Goal: Information Seeking & Learning: Find specific fact

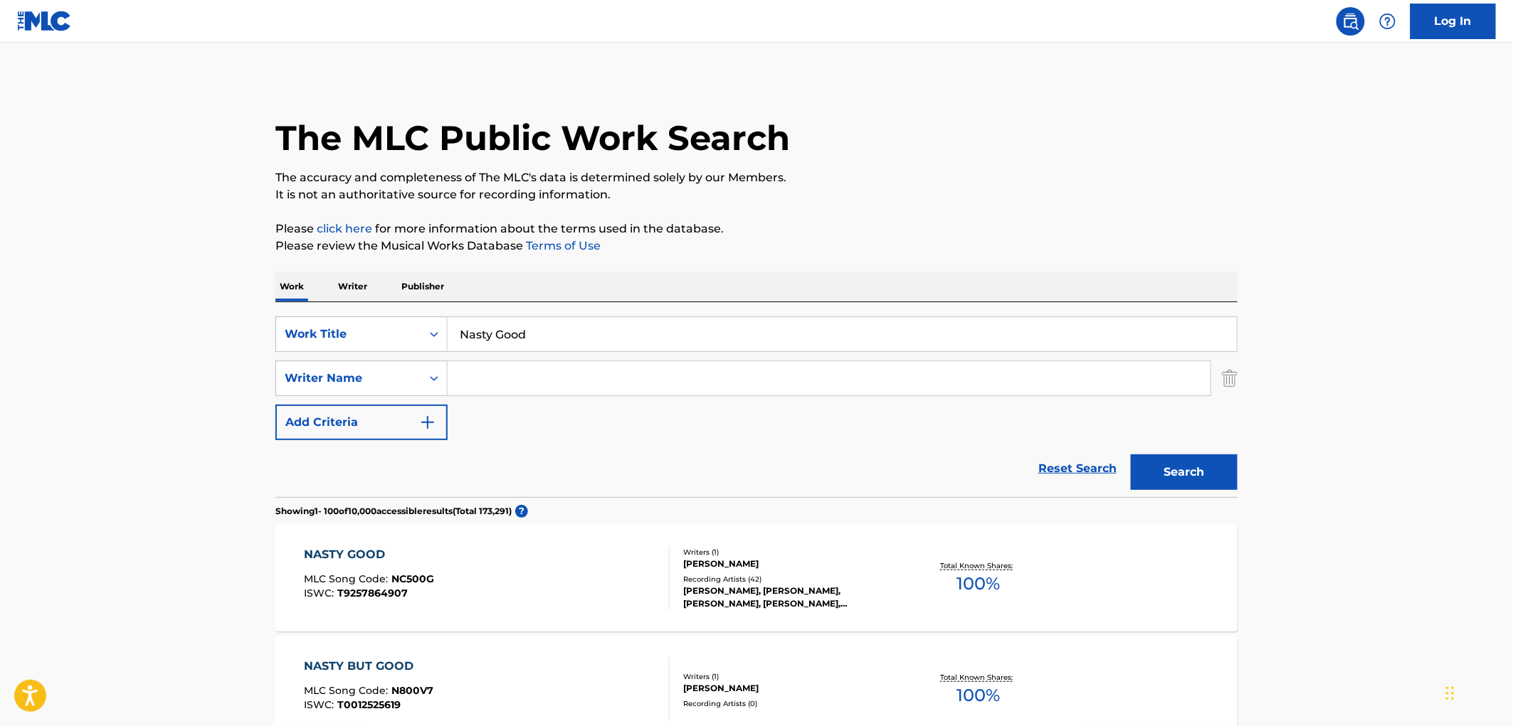
drag, startPoint x: 534, startPoint y: 333, endPoint x: 455, endPoint y: 336, distance: 79.0
click at [455, 336] on input "Nasty Good" at bounding box center [842, 334] width 789 height 34
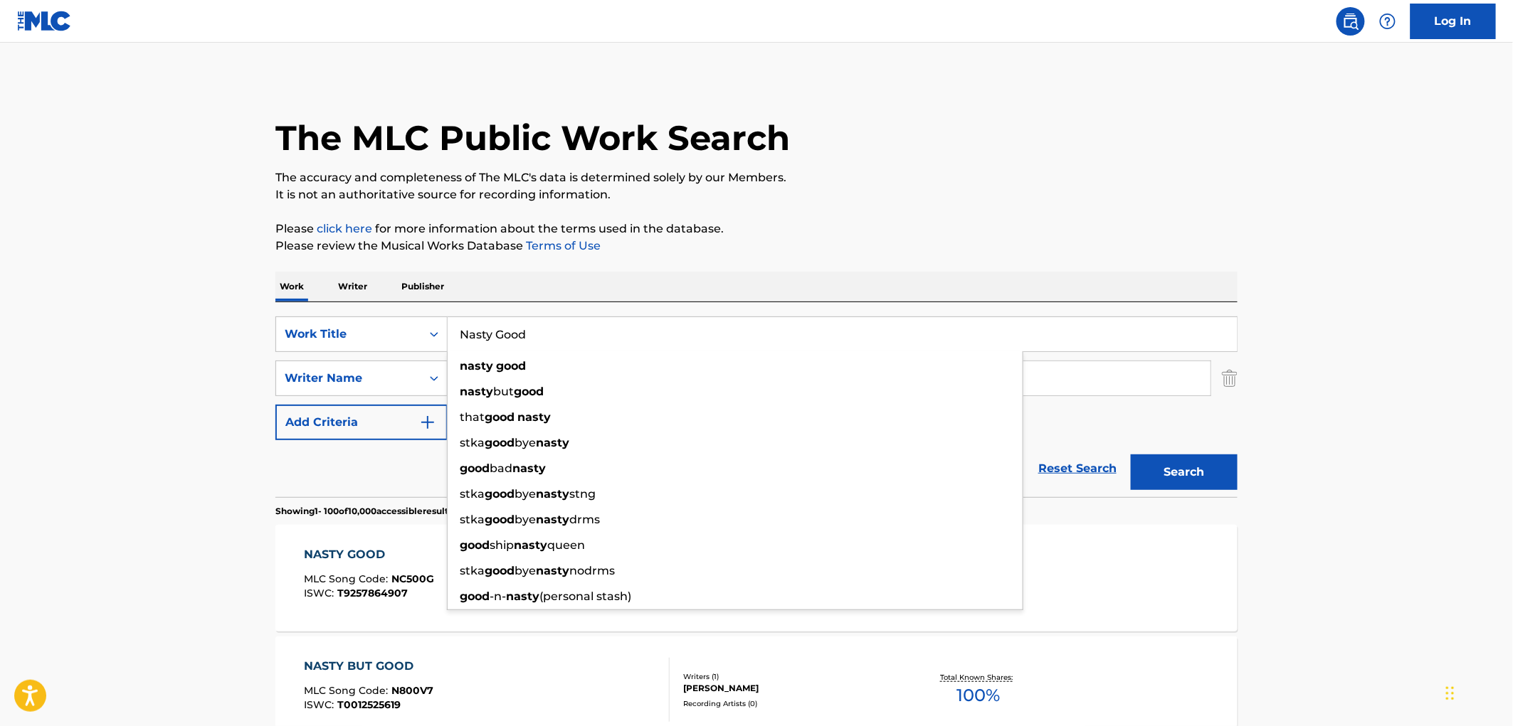
paste input "CUANDO TE ACUERDES DE MI"
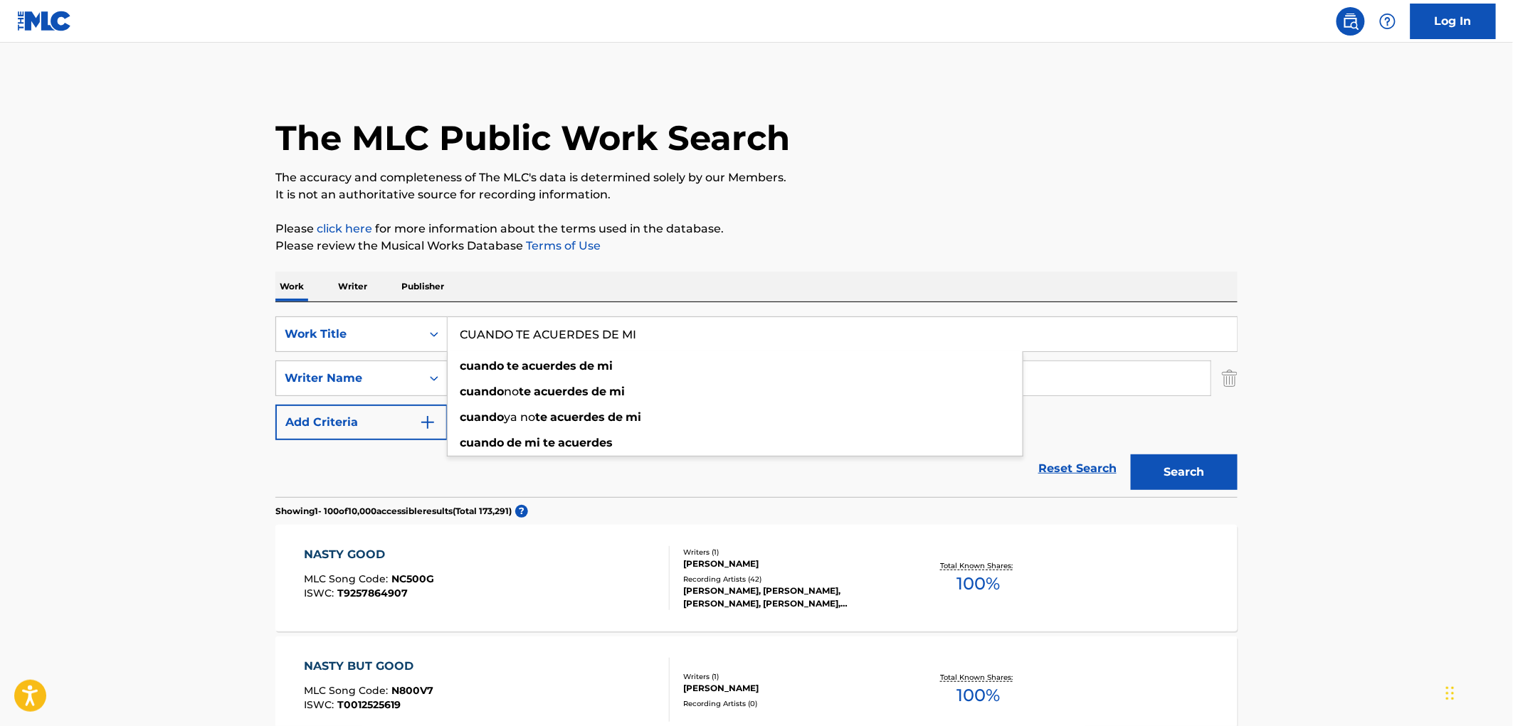
type input "CUANDO TE ACUERDES DE MI"
click at [1158, 477] on button "Search" at bounding box center [1184, 473] width 107 height 36
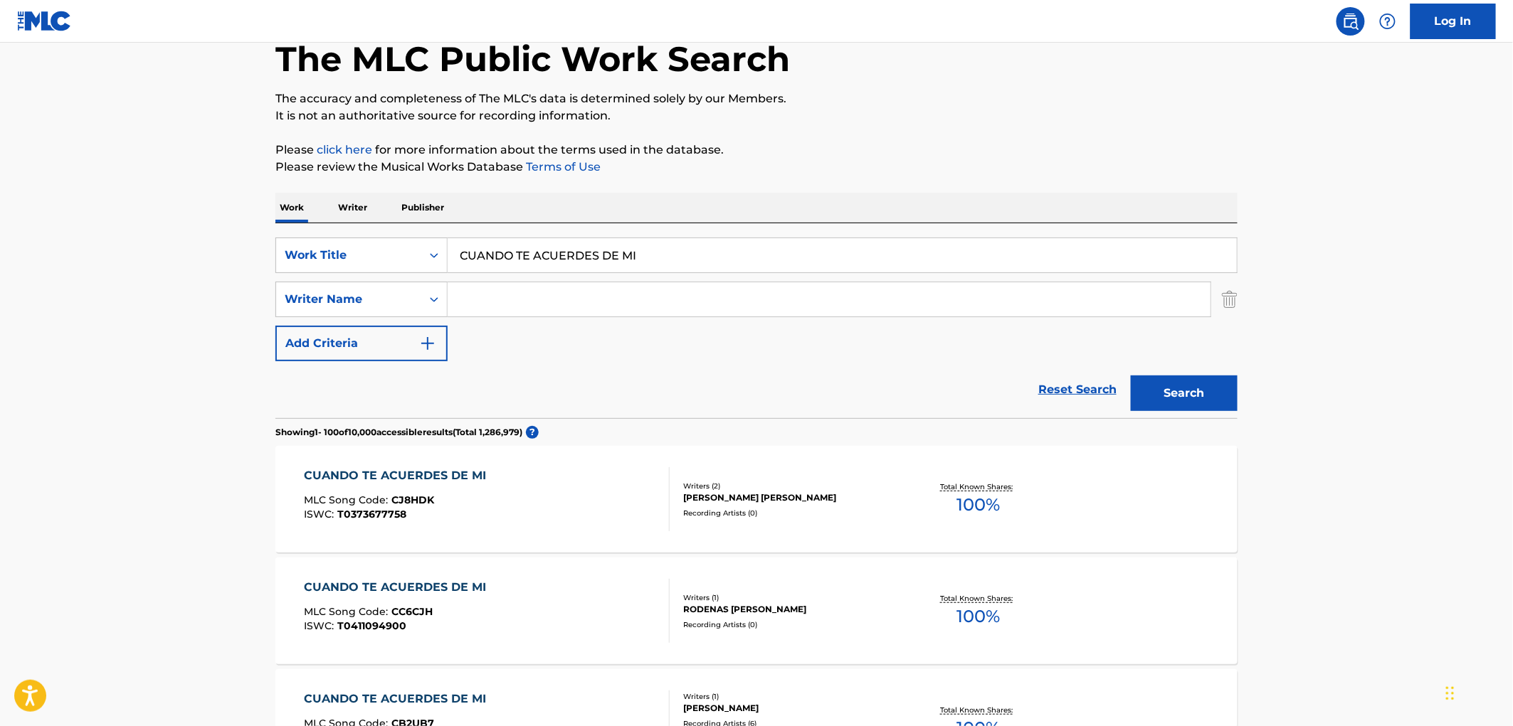
scroll to position [237, 0]
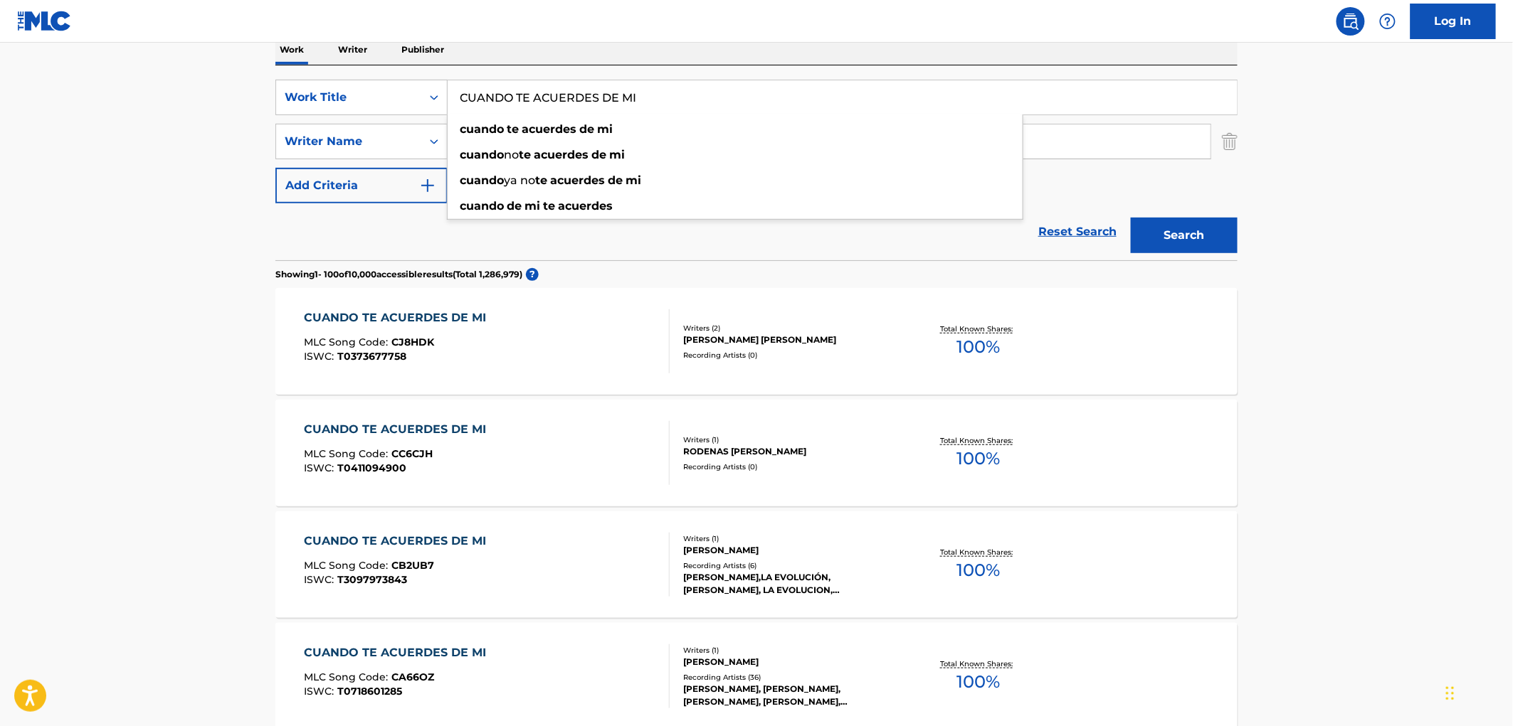
click at [678, 88] on input "CUANDO TE ACUERDES DE MI" at bounding box center [842, 97] width 789 height 34
click at [748, 677] on div "Recording Artists ( 36 )" at bounding box center [790, 677] width 215 height 11
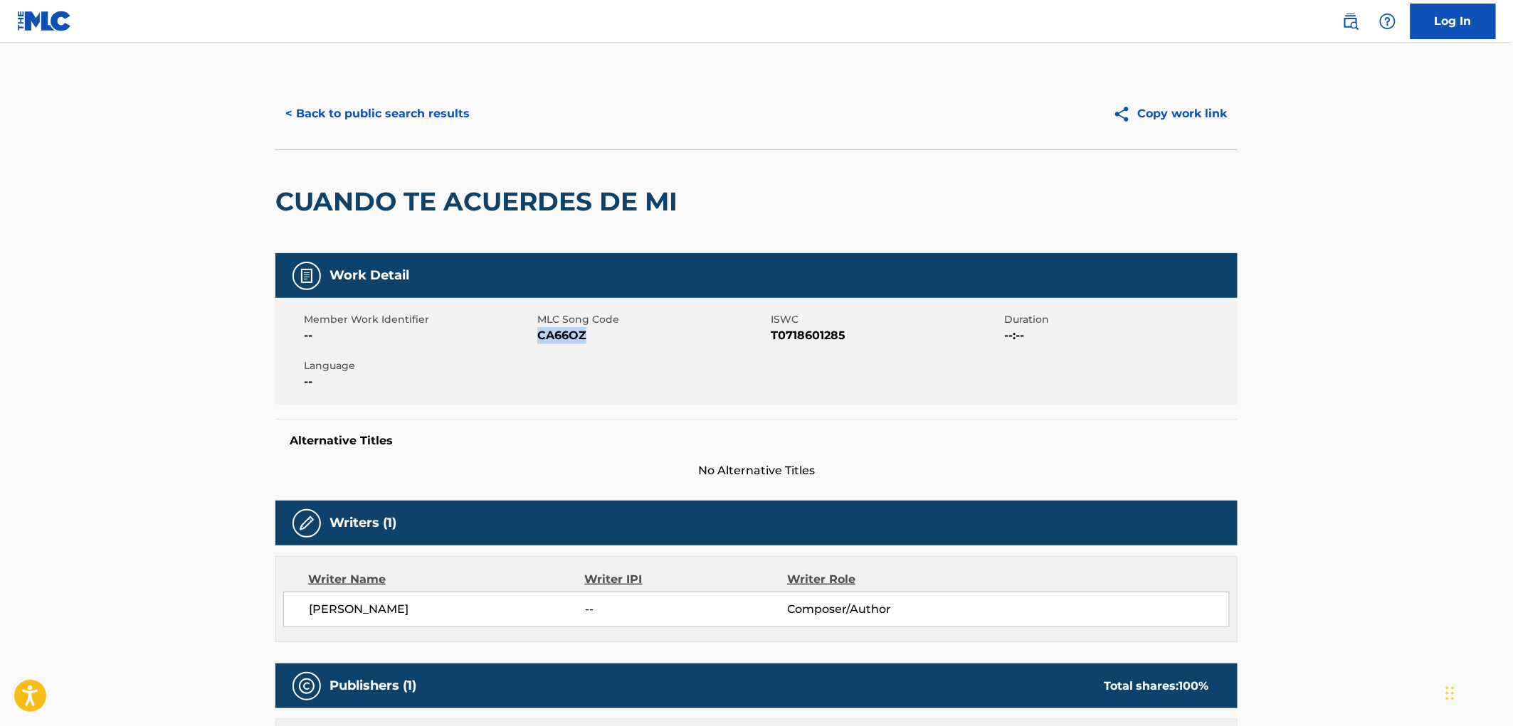
drag, startPoint x: 587, startPoint y: 332, endPoint x: 539, endPoint y: 337, distance: 47.9
click at [539, 337] on span "CA66OZ" at bounding box center [652, 335] width 230 height 17
copy span "CA66OZ"
click at [401, 110] on button "< Back to public search results" at bounding box center [377, 114] width 204 height 36
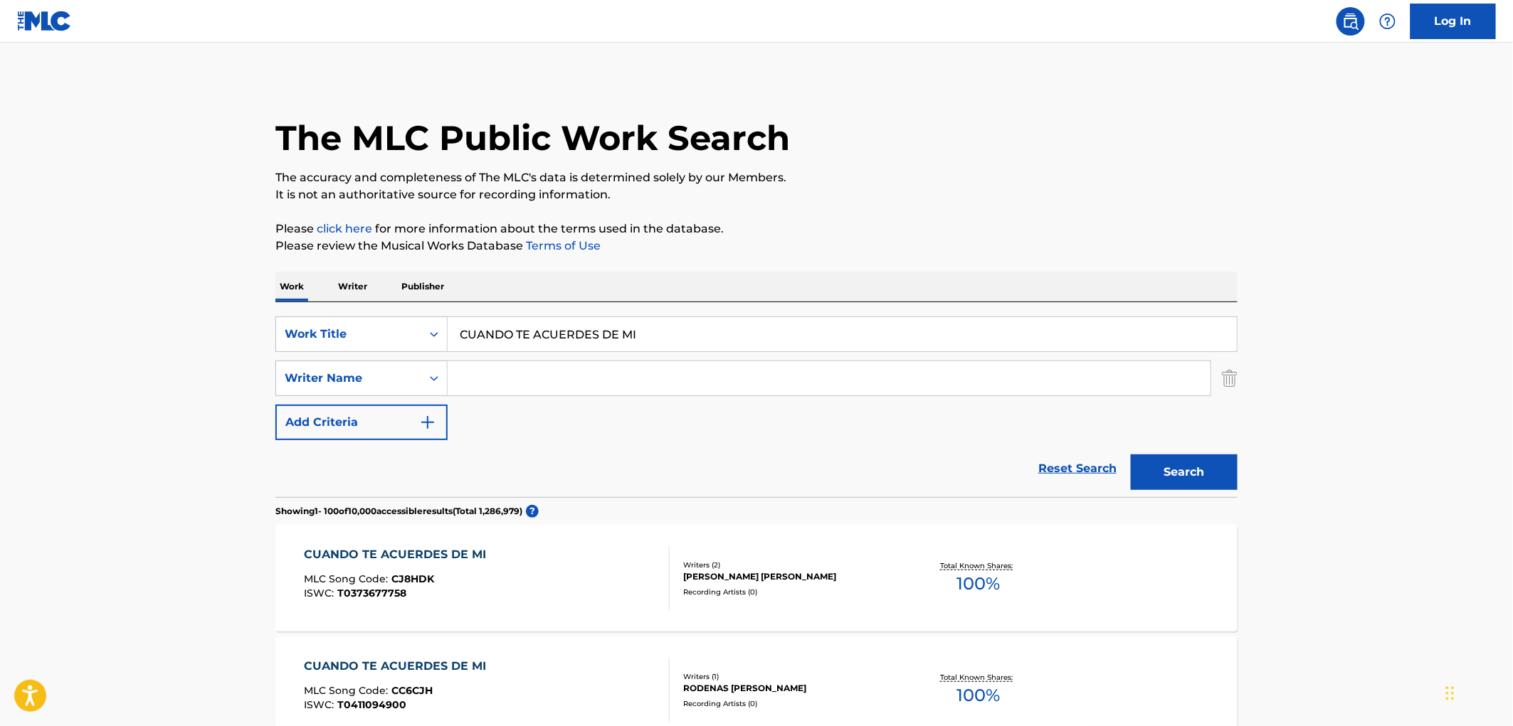
scroll to position [237, 0]
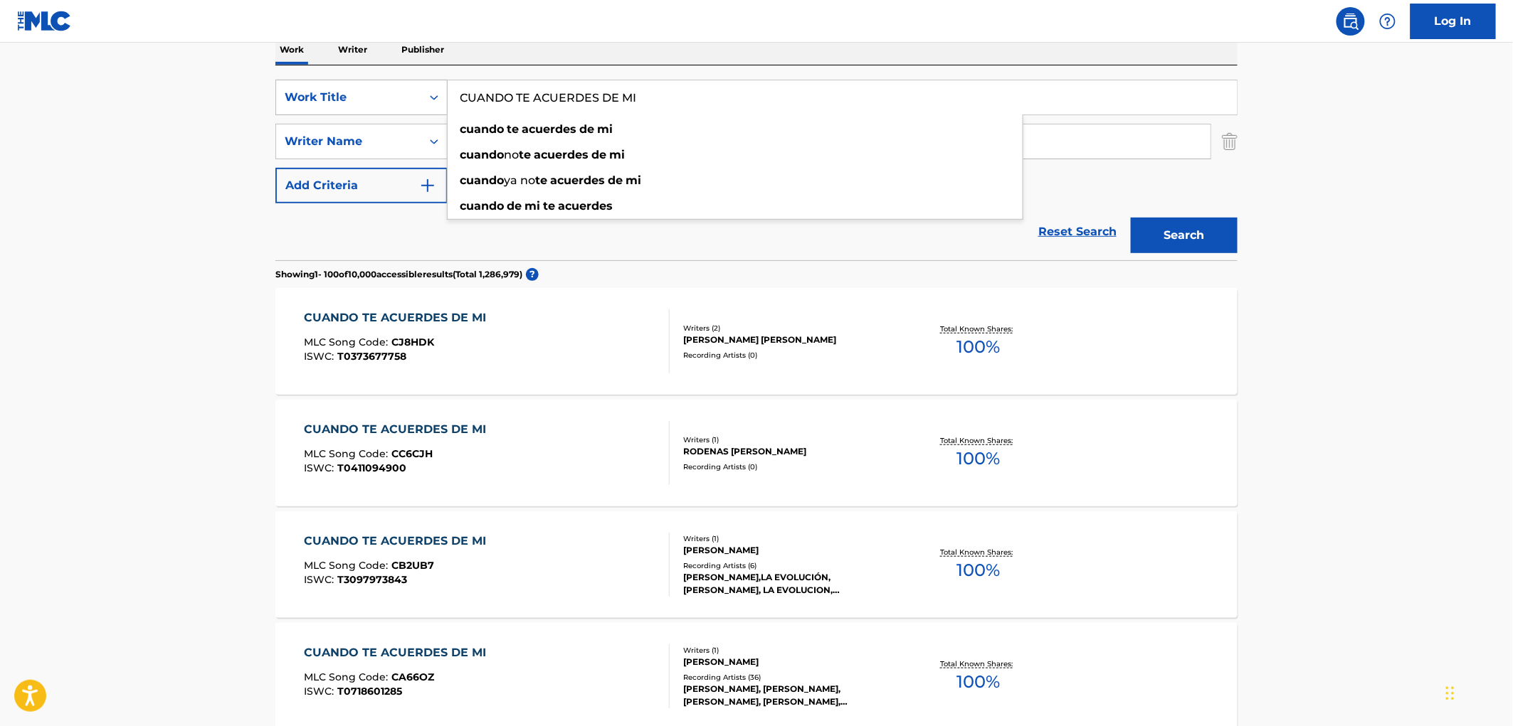
drag, startPoint x: 644, startPoint y: 94, endPoint x: 408, endPoint y: 96, distance: 235.5
click at [408, 96] on div "SearchWithCriteriaac673011-7f3f-4292-b900-9c4dc142c117 Work Title CUANDO TE ACU…" at bounding box center [756, 98] width 962 height 36
paste input "El [PERSON_NAME]"
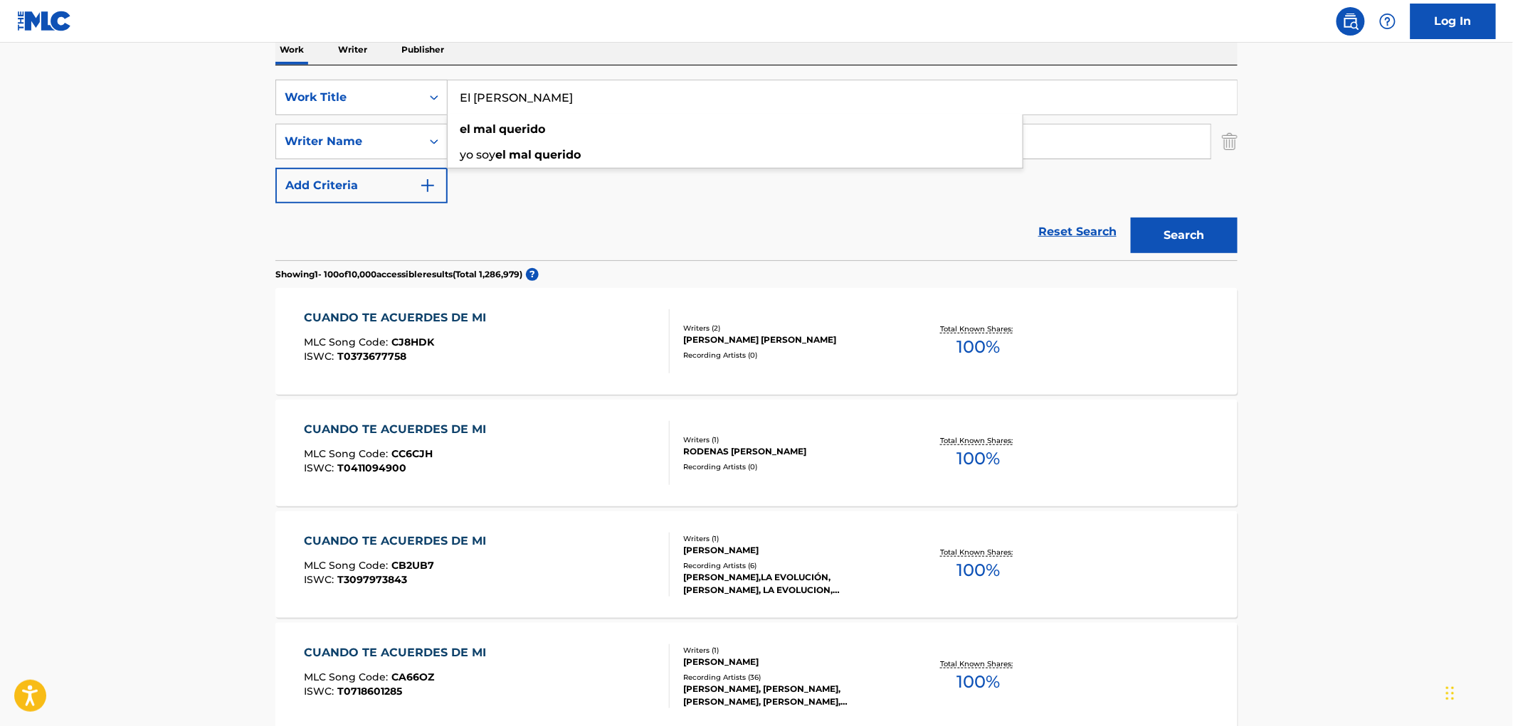
click at [1158, 233] on button "Search" at bounding box center [1184, 236] width 107 height 36
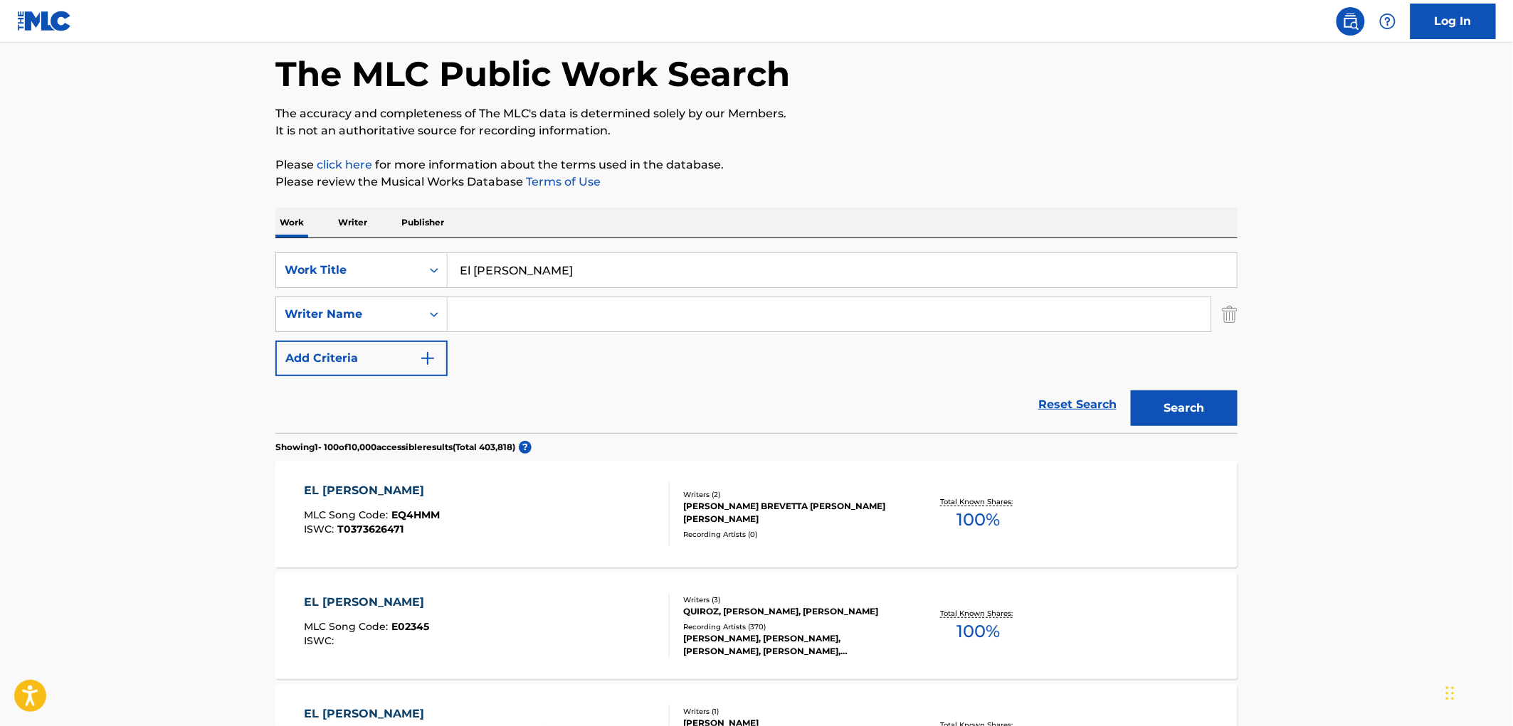
scroll to position [0, 0]
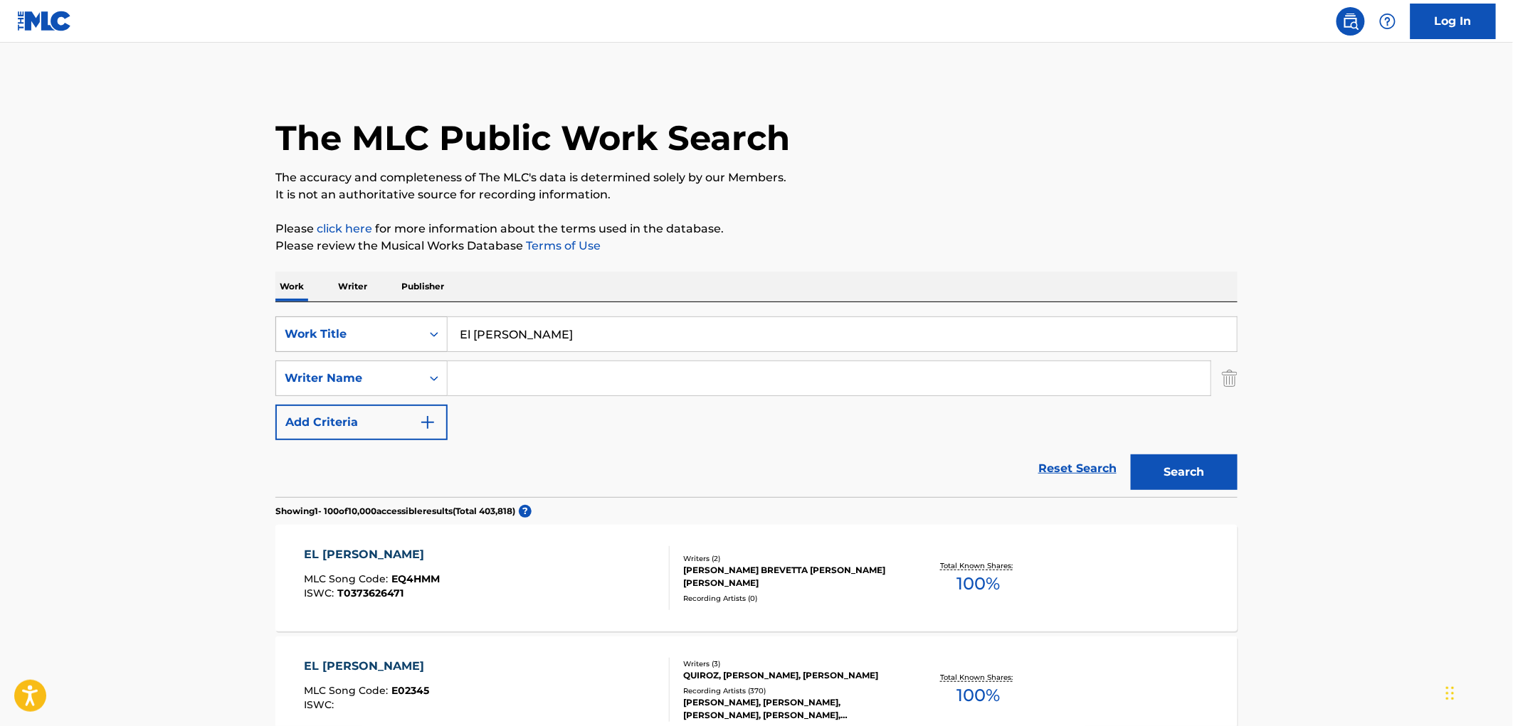
drag, startPoint x: 561, startPoint y: 327, endPoint x: 424, endPoint y: 325, distance: 136.6
click at [424, 324] on div "SearchWithCriteriaac673011-7f3f-4292-b900-9c4dc142c117 Work Title El [PERSON_NA…" at bounding box center [756, 335] width 962 height 36
paste input "Si Estoy Contig"
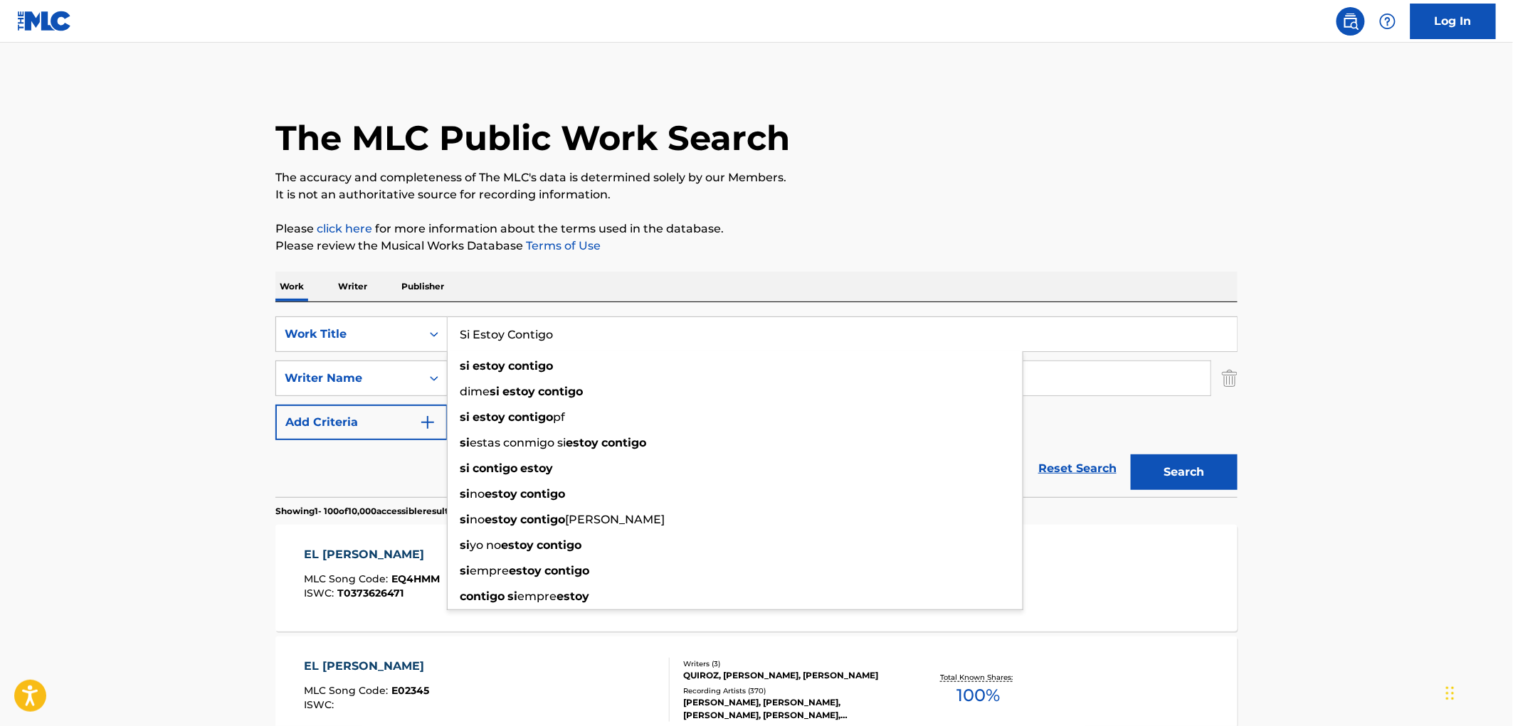
type input "Si Estoy Contigo"
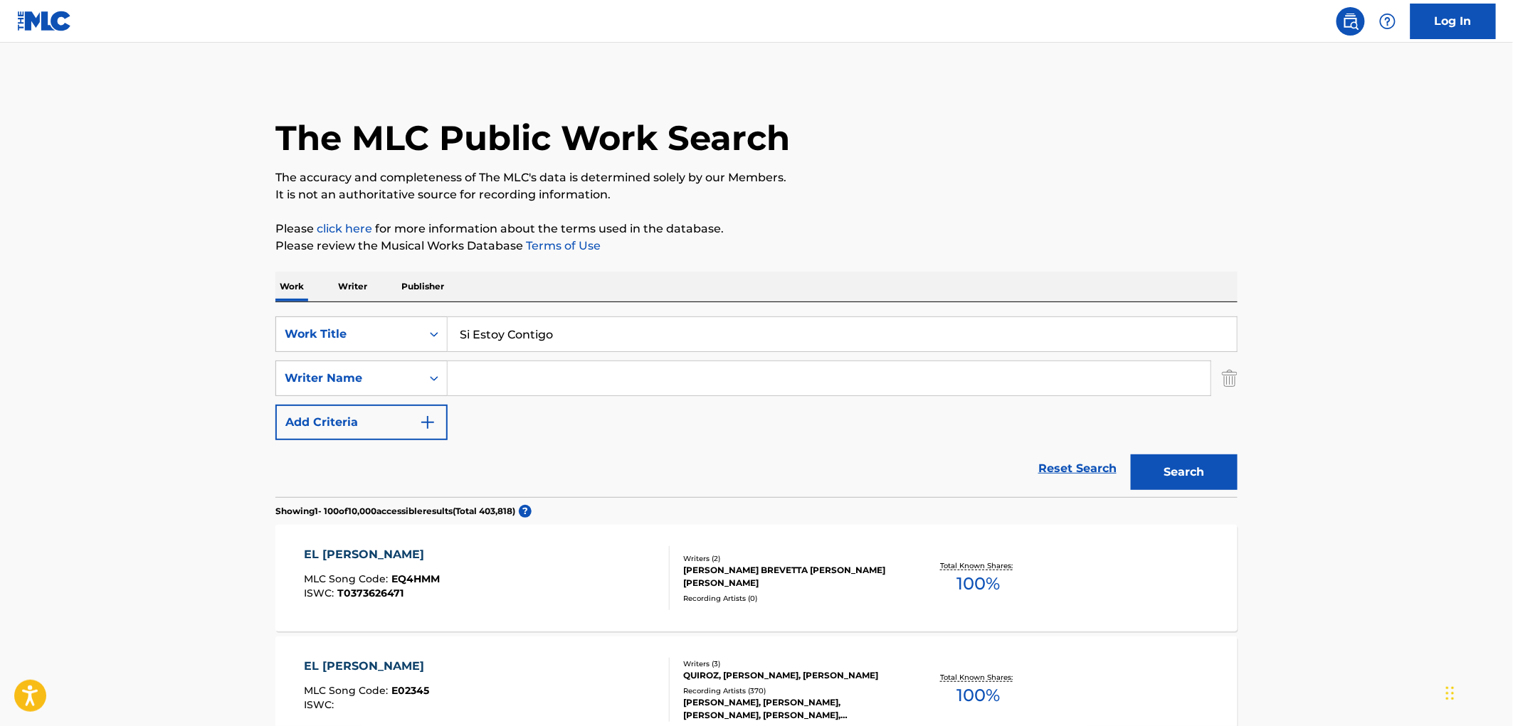
click at [866, 240] on p "Please review the Musical Works Database Terms of Use" at bounding box center [756, 246] width 962 height 17
click at [1190, 472] on button "Search" at bounding box center [1184, 473] width 107 height 36
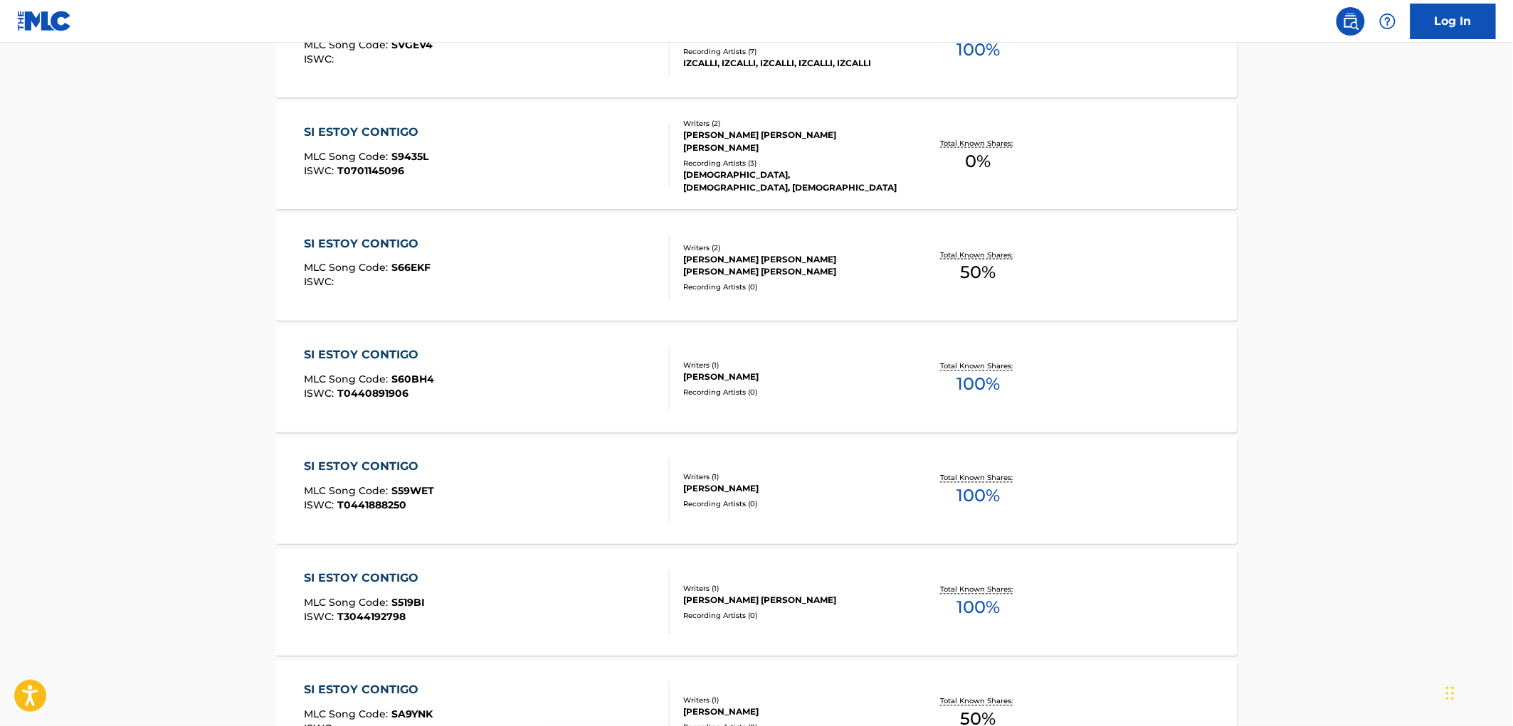
scroll to position [1106, 0]
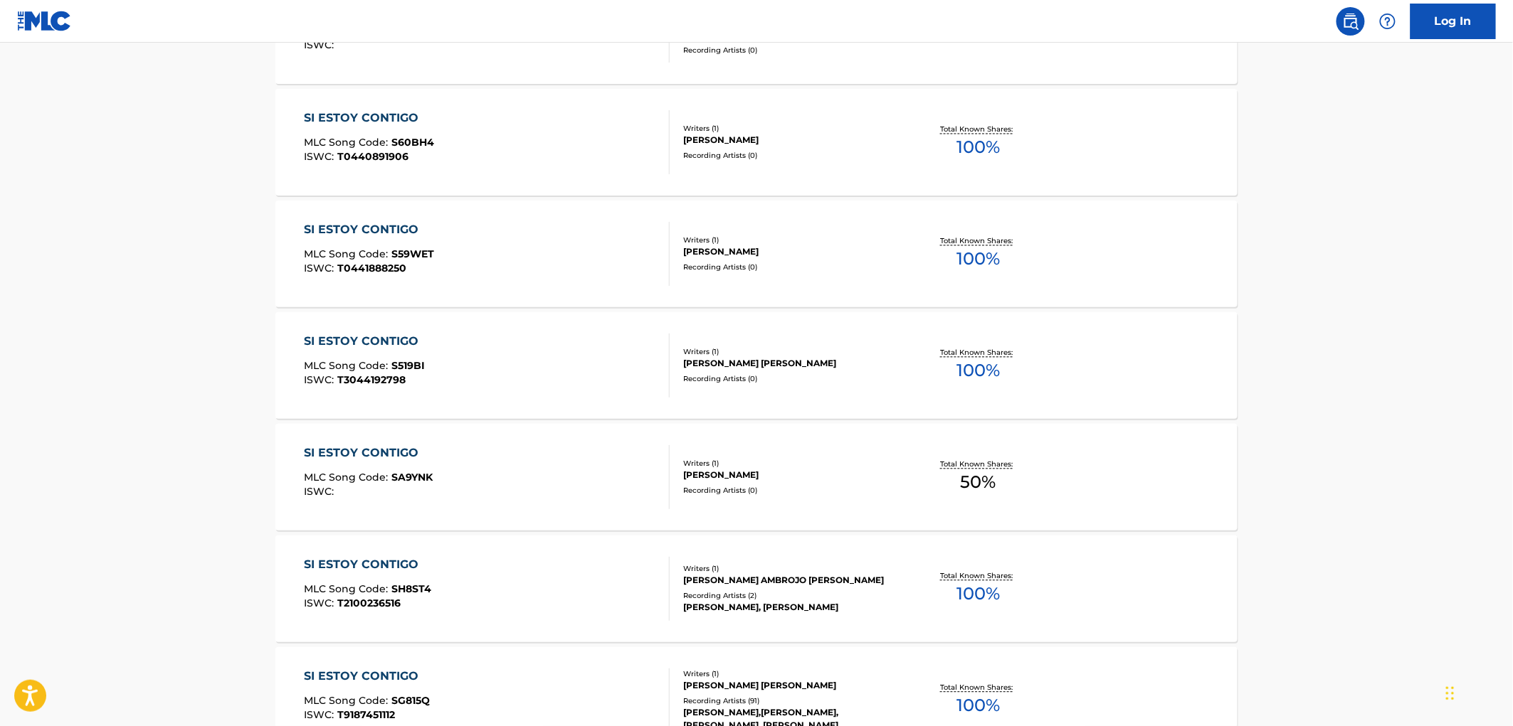
click at [729, 677] on div "Writers ( 1 )" at bounding box center [790, 675] width 215 height 11
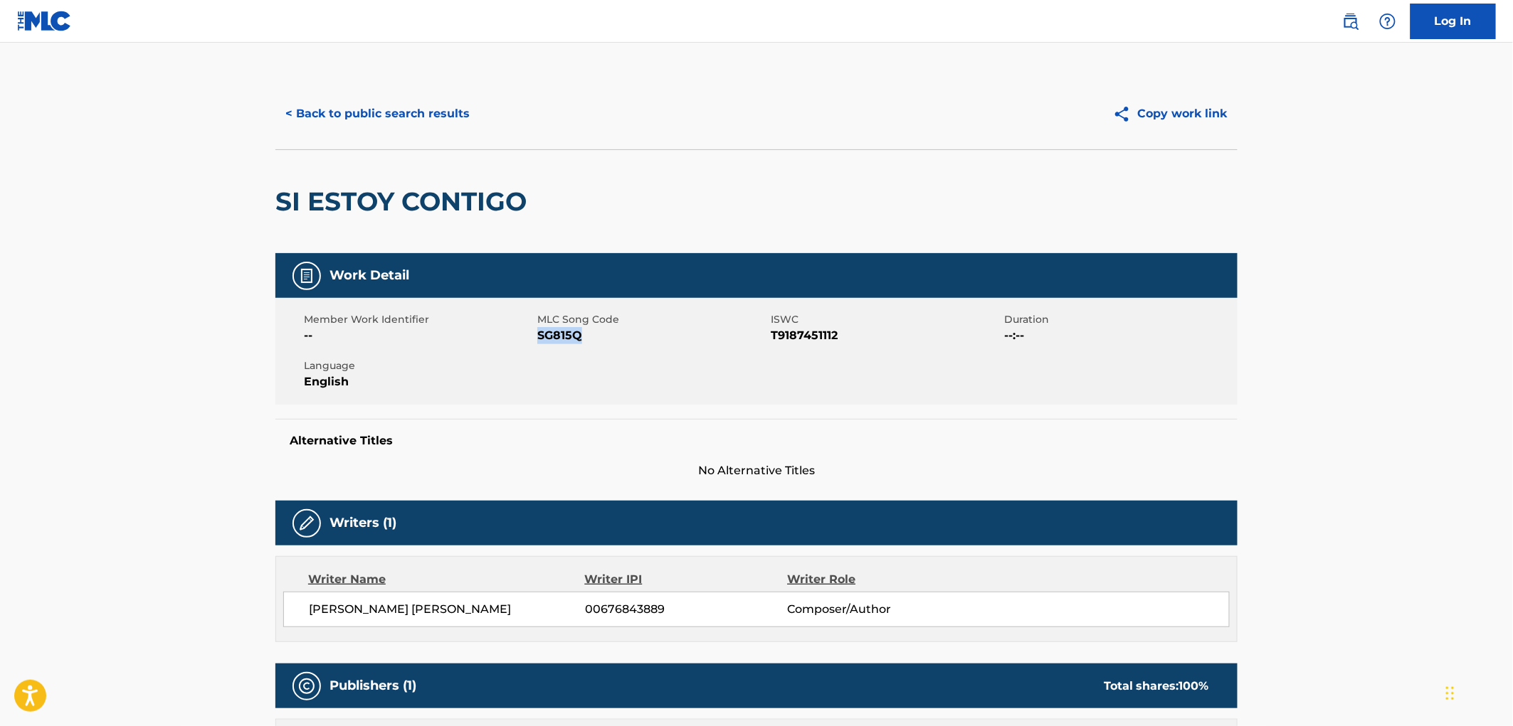
drag, startPoint x: 608, startPoint y: 338, endPoint x: 541, endPoint y: 339, distance: 67.6
click at [541, 339] on span "SG815Q" at bounding box center [652, 335] width 230 height 17
copy span "SG815Q"
click at [364, 112] on button "< Back to public search results" at bounding box center [377, 114] width 204 height 36
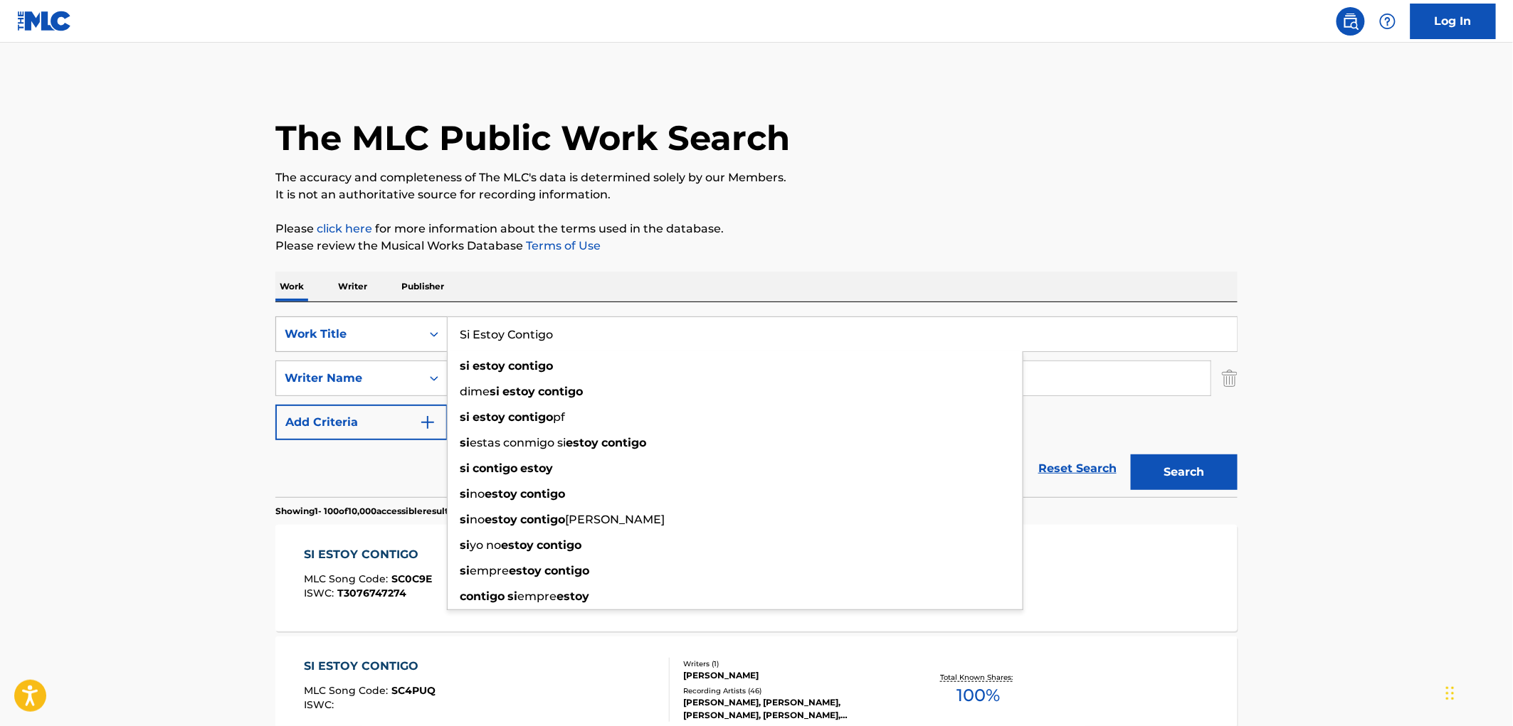
drag, startPoint x: 332, startPoint y: 331, endPoint x: 375, endPoint y: 339, distance: 44.1
click at [315, 332] on div "SearchWithCriteriaac673011-7f3f-4292-b900-9c4dc142c117 Work Title Si Estoy Cont…" at bounding box center [756, 335] width 962 height 36
paste input "I've Got Dreams To Remember"
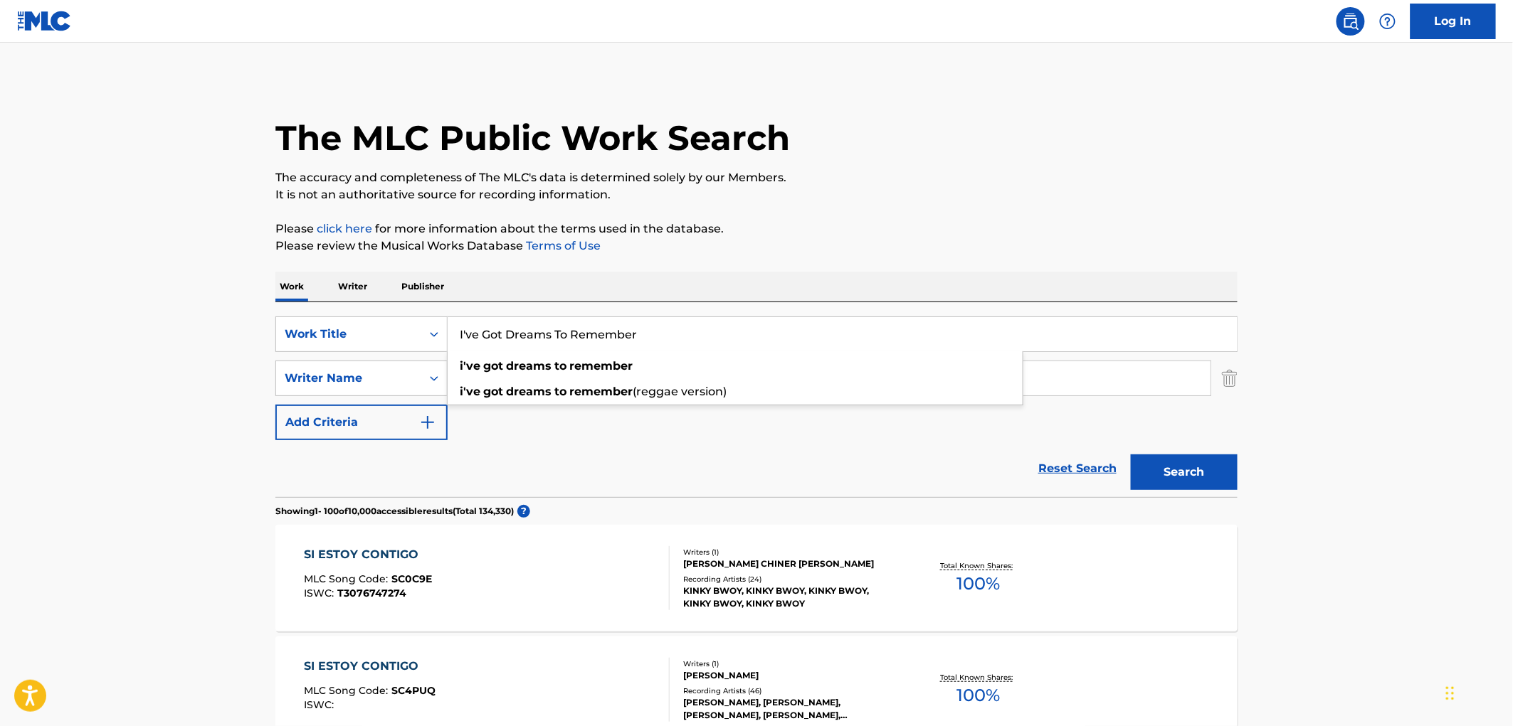
type input "I've Got Dreams To Remember"
click at [1055, 178] on p "The accuracy and completeness of The MLC's data is determined solely by our Mem…" at bounding box center [756, 177] width 962 height 17
click at [1188, 470] on button "Search" at bounding box center [1184, 473] width 107 height 36
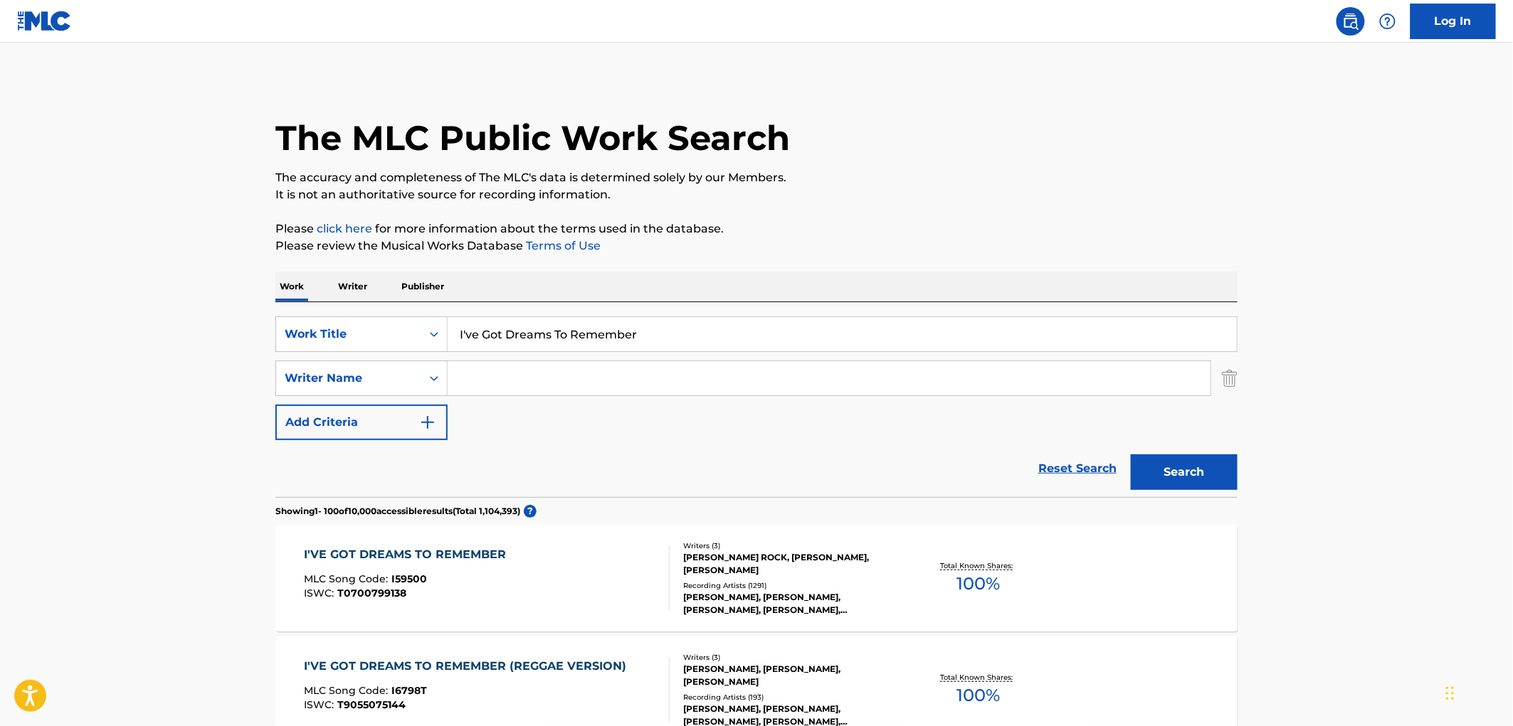
click at [768, 586] on div "Recording Artists ( 1291 )" at bounding box center [790, 586] width 215 height 11
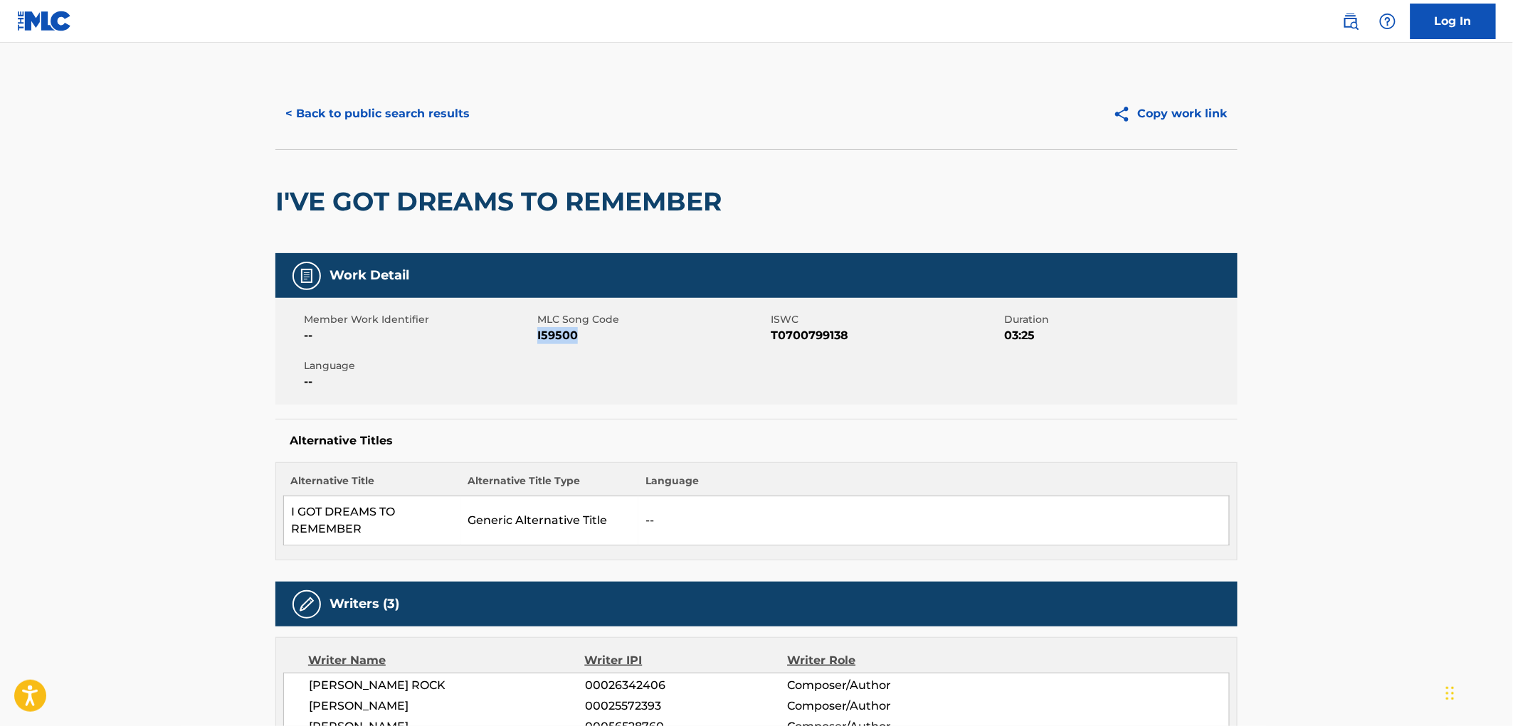
drag, startPoint x: 584, startPoint y: 337, endPoint x: 537, endPoint y: 331, distance: 47.4
click at [537, 331] on span "I59500" at bounding box center [652, 335] width 230 height 17
copy span "I59500"
click at [408, 102] on button "< Back to public search results" at bounding box center [377, 114] width 204 height 36
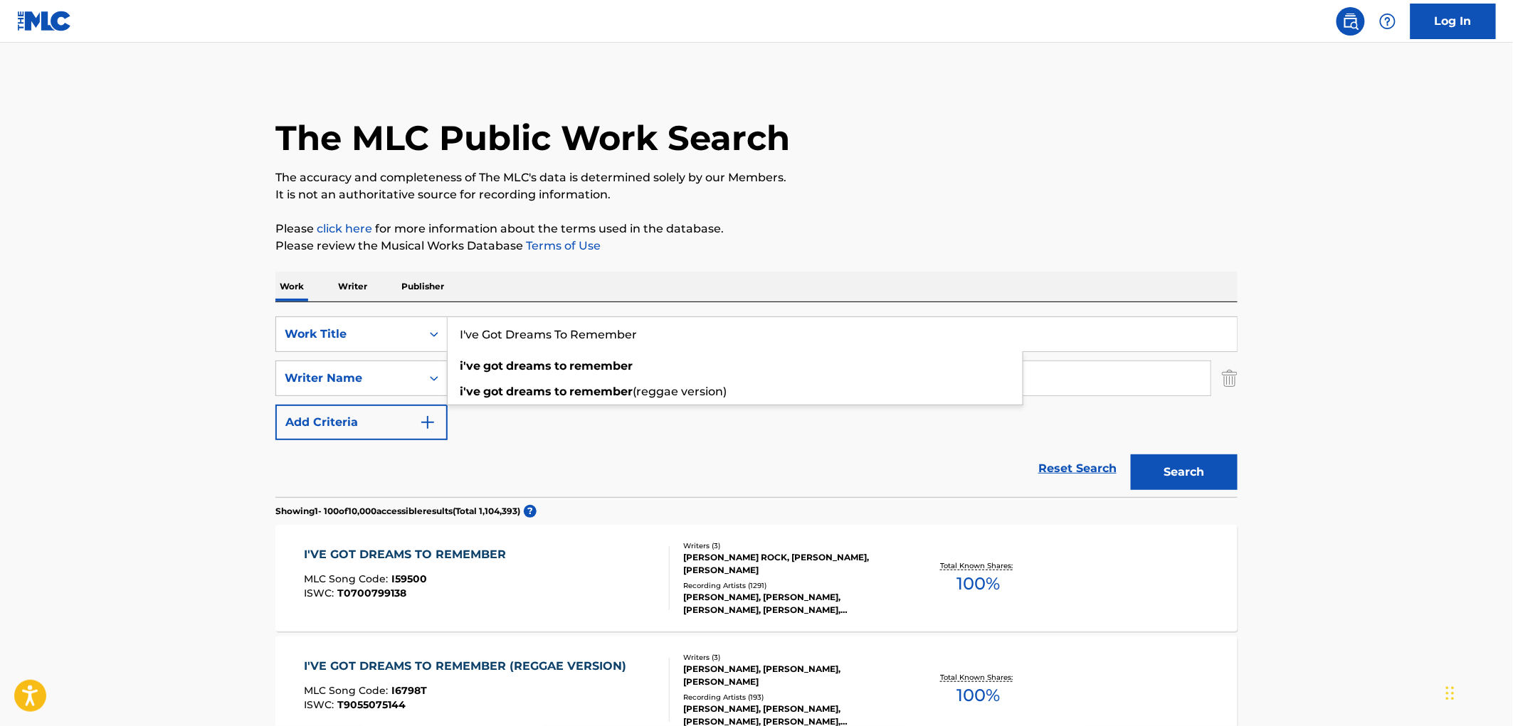
drag, startPoint x: 635, startPoint y: 344, endPoint x: 460, endPoint y: 331, distance: 176.2
click at [446, 332] on div "SearchWithCriteriaac673011-7f3f-4292-b900-9c4dc142c117 Work Title I've Got Drea…" at bounding box center [756, 335] width 962 height 36
paste input "Amor Genuino"
type input "Amor Genuino"
click at [898, 274] on div "Work Writer Publisher" at bounding box center [756, 287] width 962 height 30
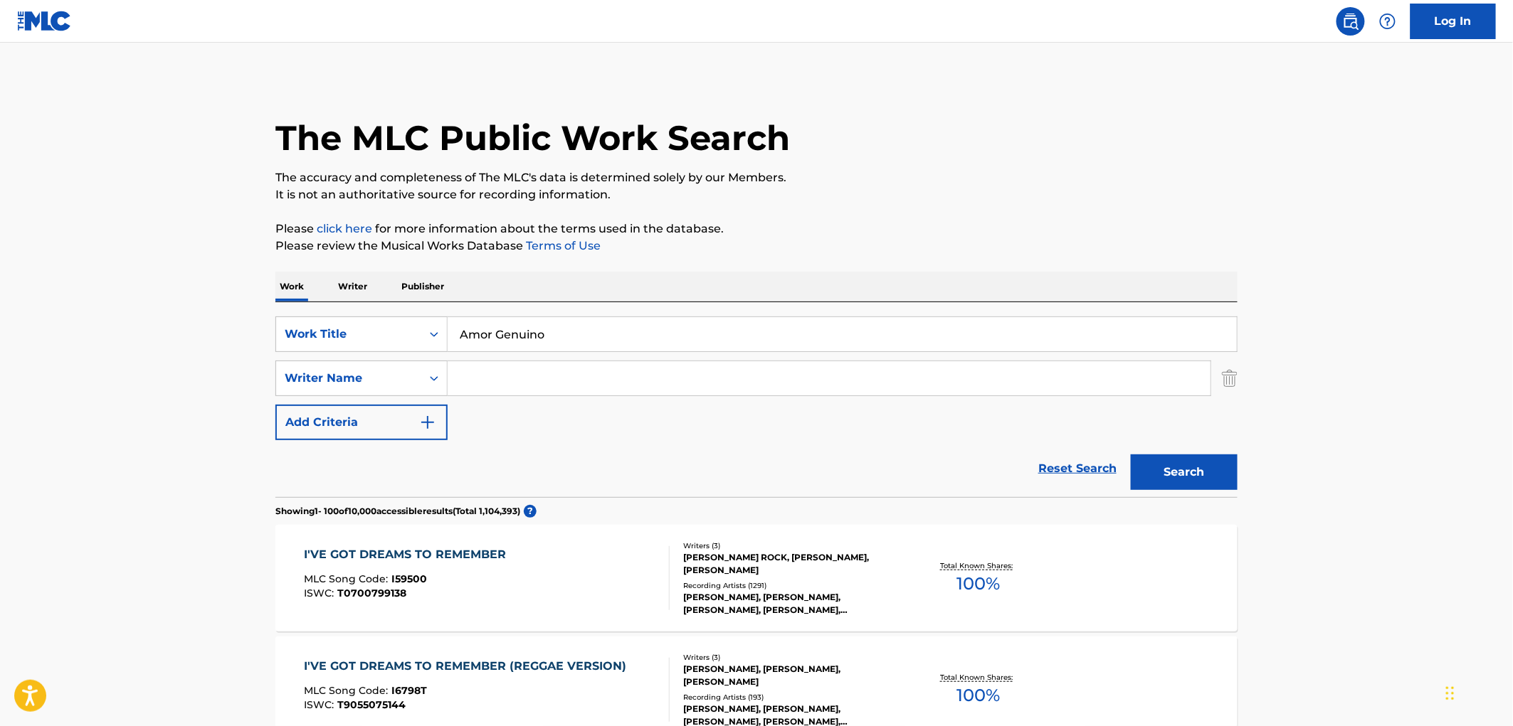
click at [1131, 465] on button "Search" at bounding box center [1184, 473] width 107 height 36
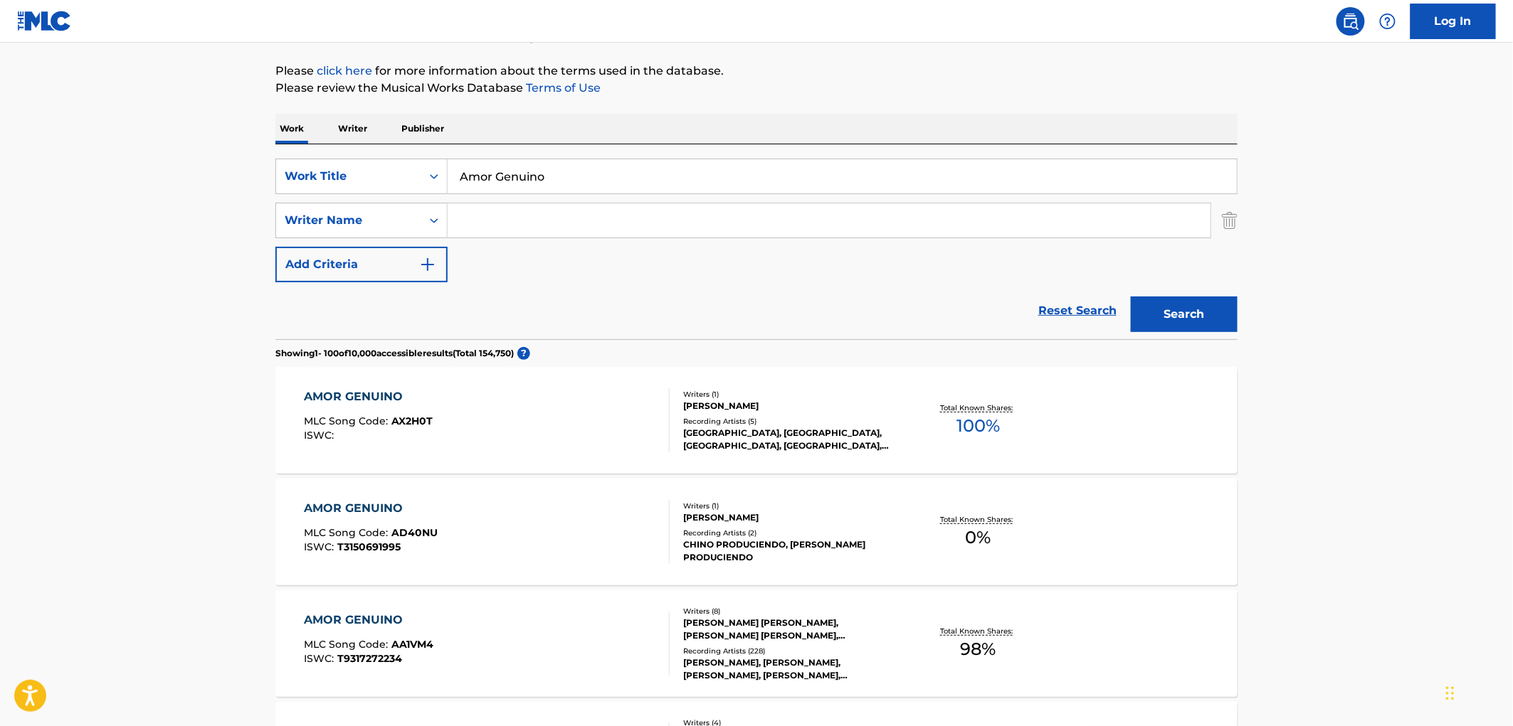
scroll to position [237, 0]
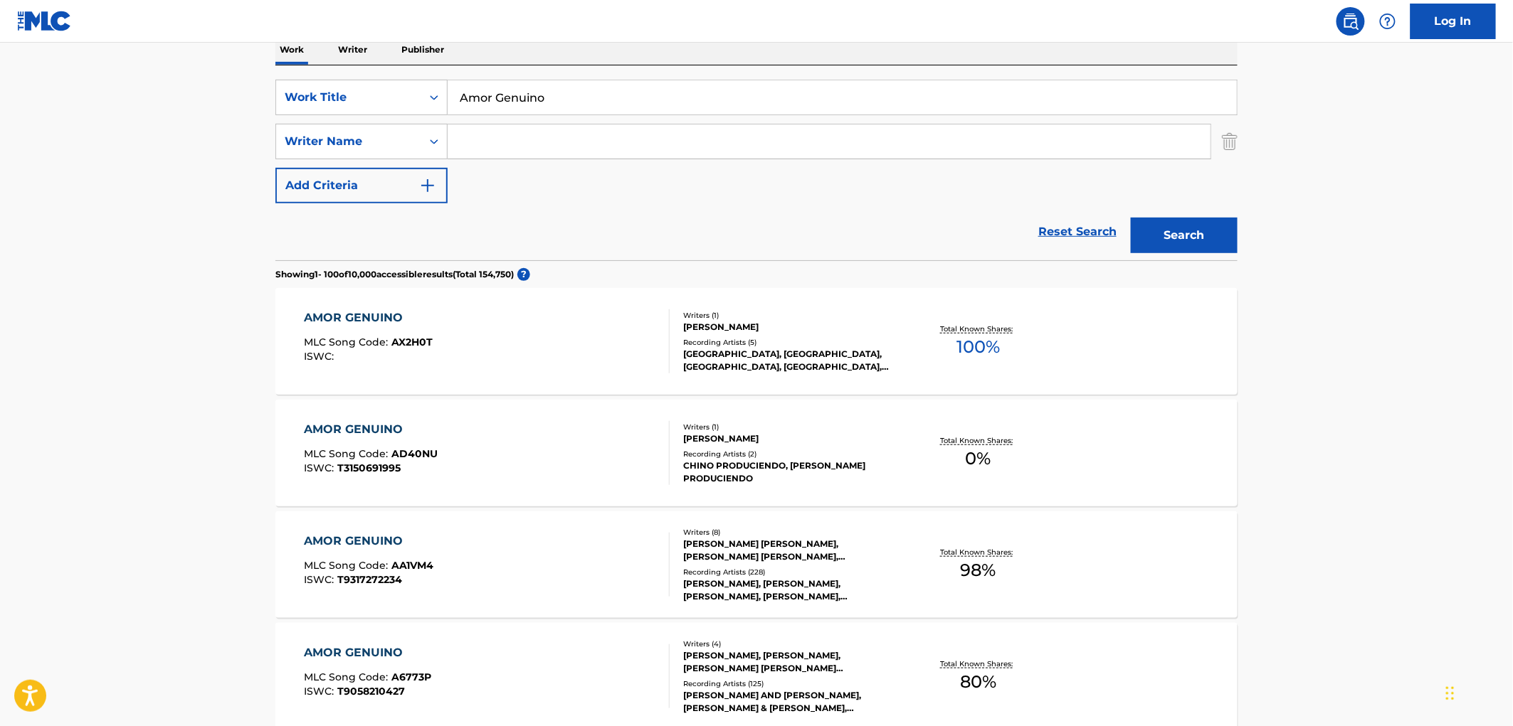
click at [759, 596] on div "[PERSON_NAME], [PERSON_NAME], [PERSON_NAME], [PERSON_NAME], [PERSON_NAME], [PER…" at bounding box center [790, 591] width 215 height 26
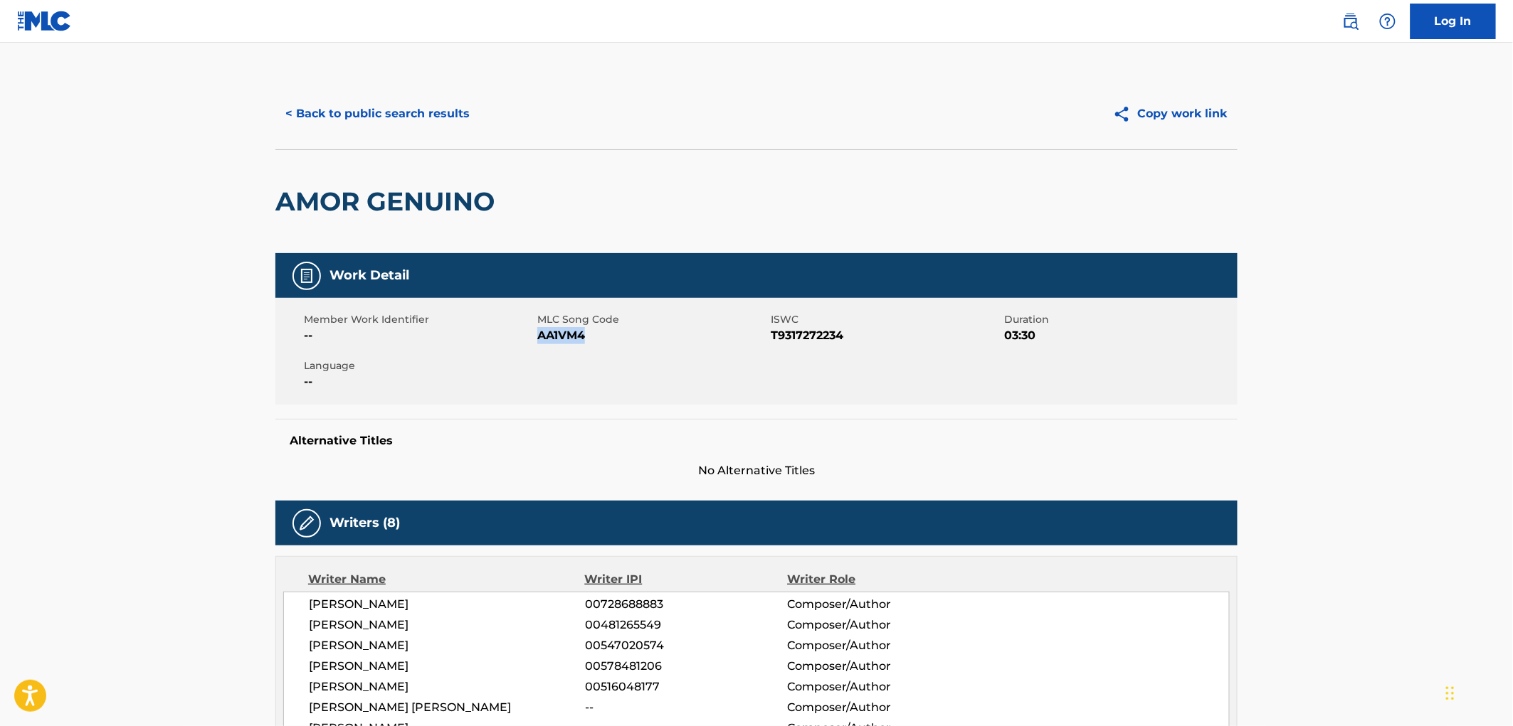
drag, startPoint x: 583, startPoint y: 340, endPoint x: 538, endPoint y: 345, distance: 45.8
click at [538, 345] on div "Member Work Identifier -- MLC Song Code AA1VM4 ISWC T9317272234 Duration 03:30 …" at bounding box center [756, 351] width 962 height 107
copy span "AA1VM4"
click at [429, 129] on button "< Back to public search results" at bounding box center [377, 114] width 204 height 36
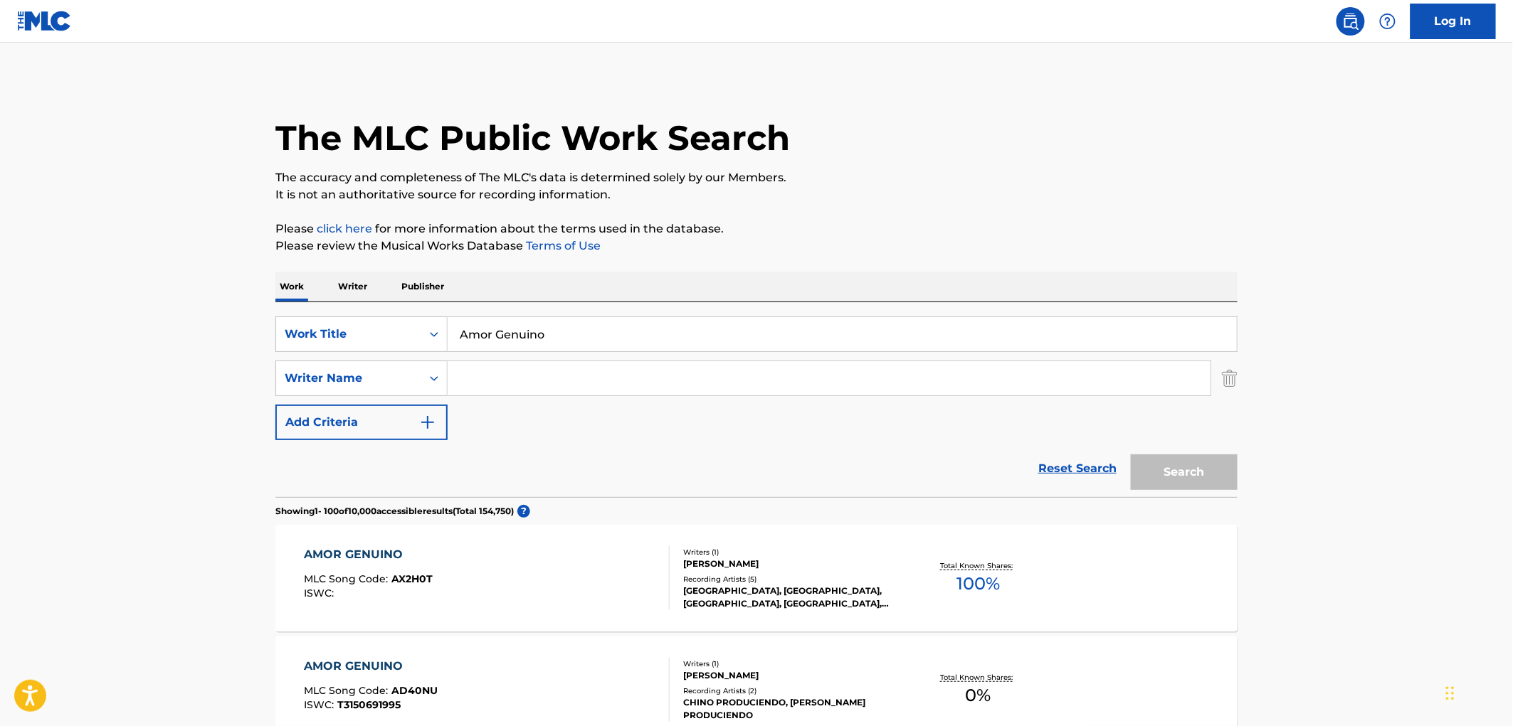
scroll to position [237, 0]
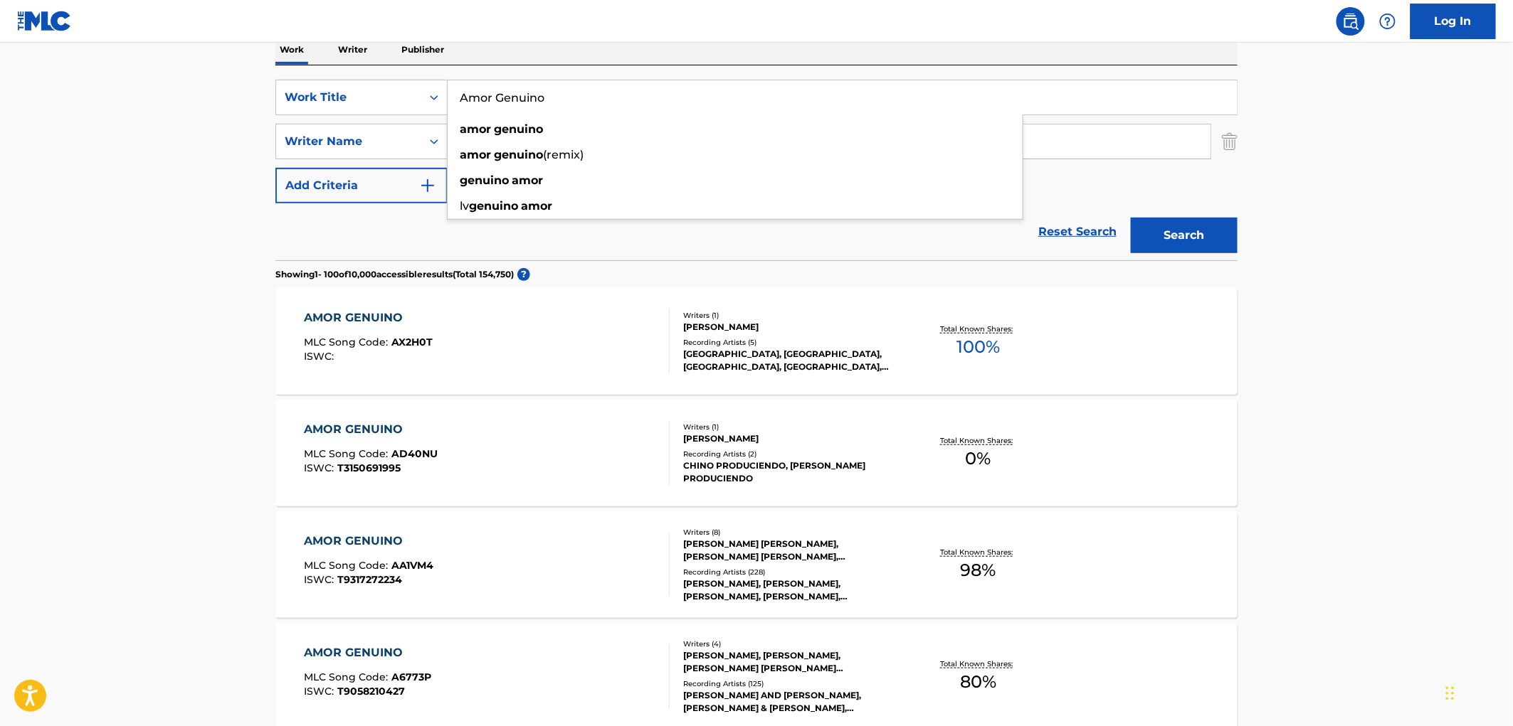
drag, startPoint x: 495, startPoint y: 97, endPoint x: 448, endPoint y: 95, distance: 46.3
click at [448, 95] on input "Amor Genuino" at bounding box center [842, 97] width 789 height 34
paste input "Te Marque Ped"
type input "Te Marque Pedo"
click at [1143, 238] on button "Search" at bounding box center [1184, 236] width 107 height 36
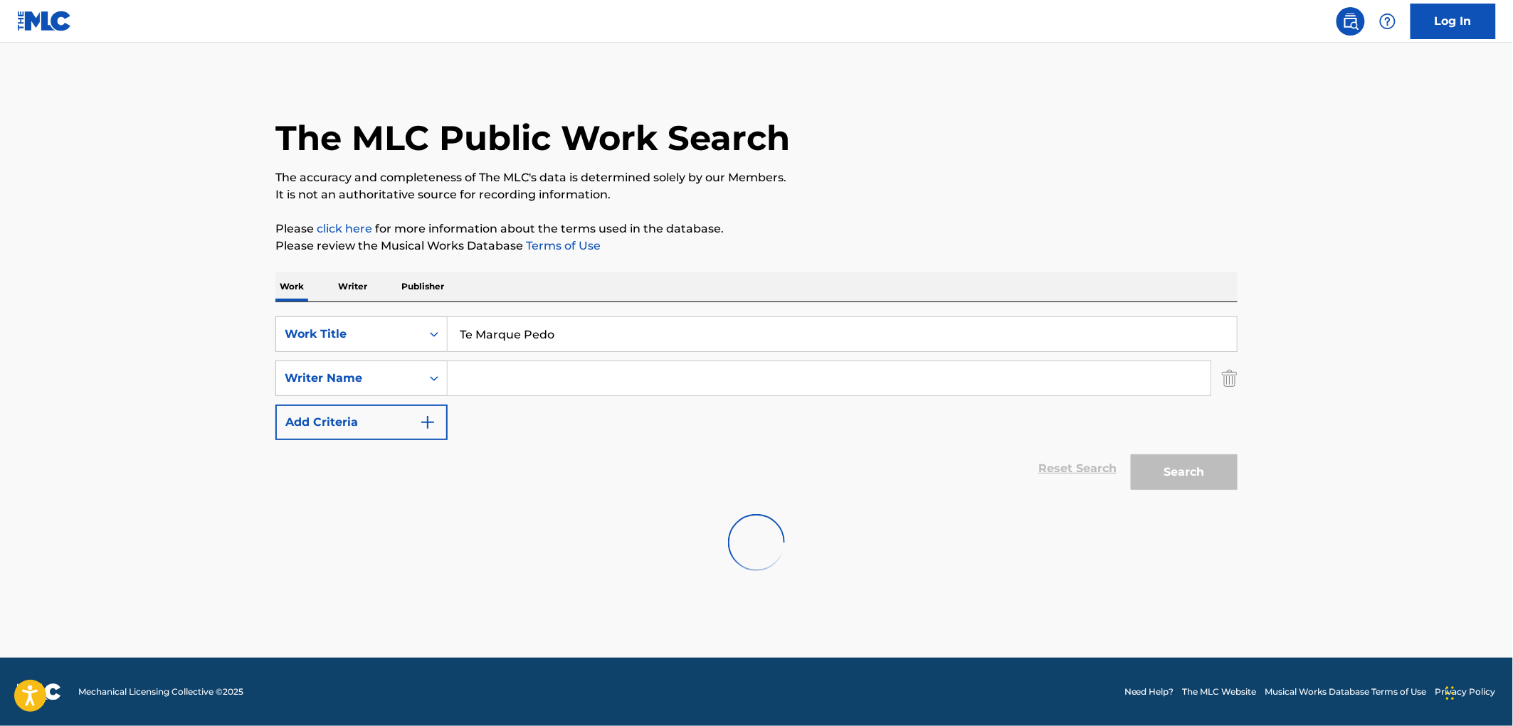
scroll to position [0, 0]
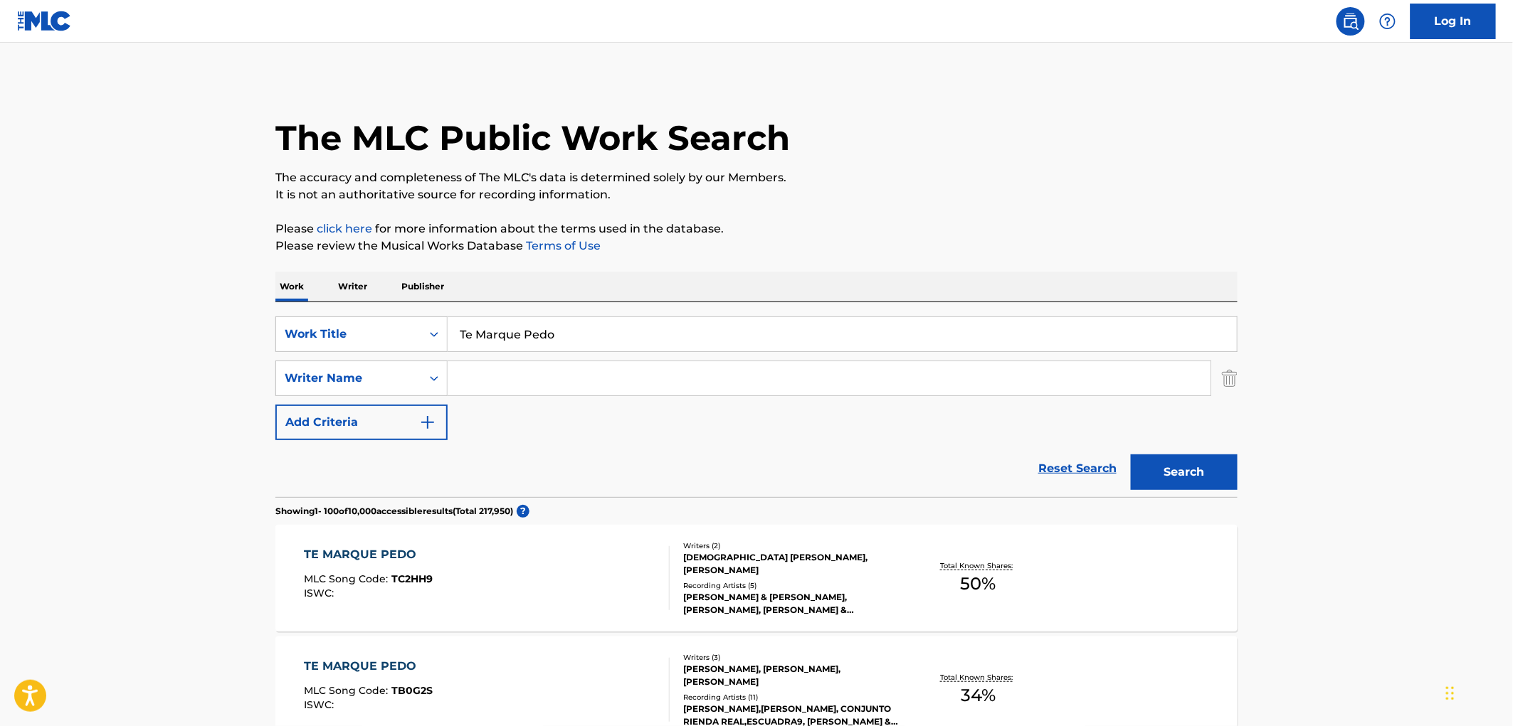
click at [741, 557] on div "[DEMOGRAPHIC_DATA] [PERSON_NAME], [PERSON_NAME]" at bounding box center [790, 564] width 215 height 26
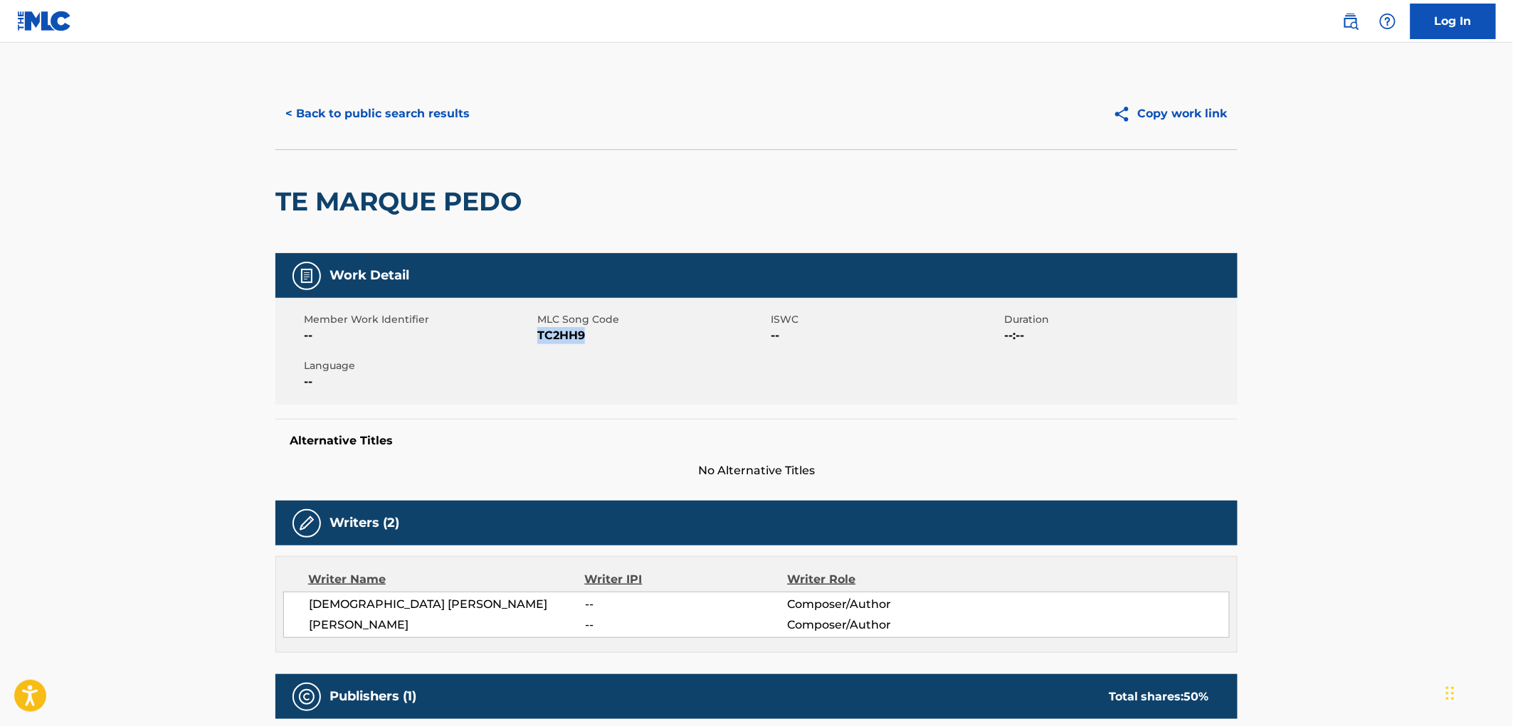
drag, startPoint x: 608, startPoint y: 333, endPoint x: 539, endPoint y: 339, distance: 68.5
click at [539, 339] on span "TC2HH9" at bounding box center [652, 335] width 230 height 17
copy span "TC2HH9"
click at [409, 112] on button "< Back to public search results" at bounding box center [377, 114] width 204 height 36
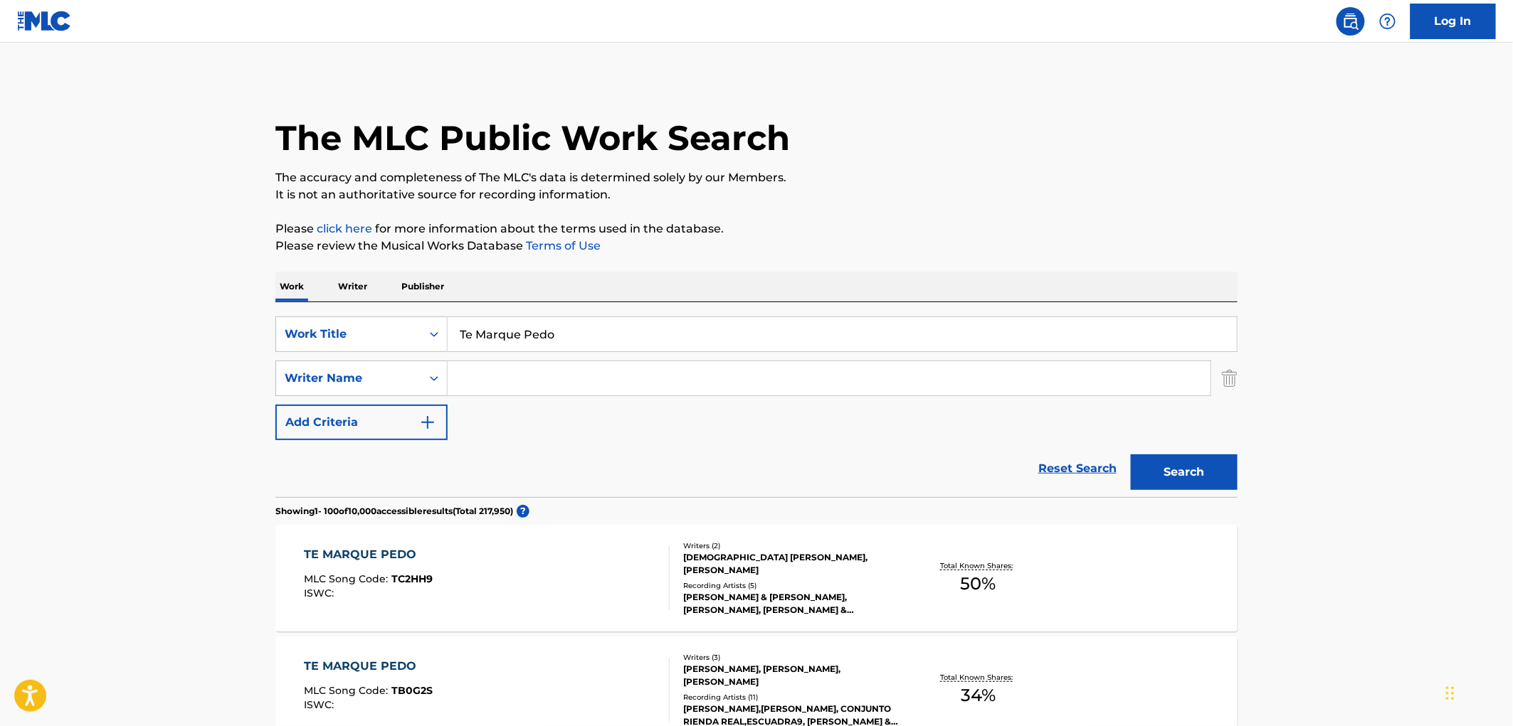
scroll to position [158, 0]
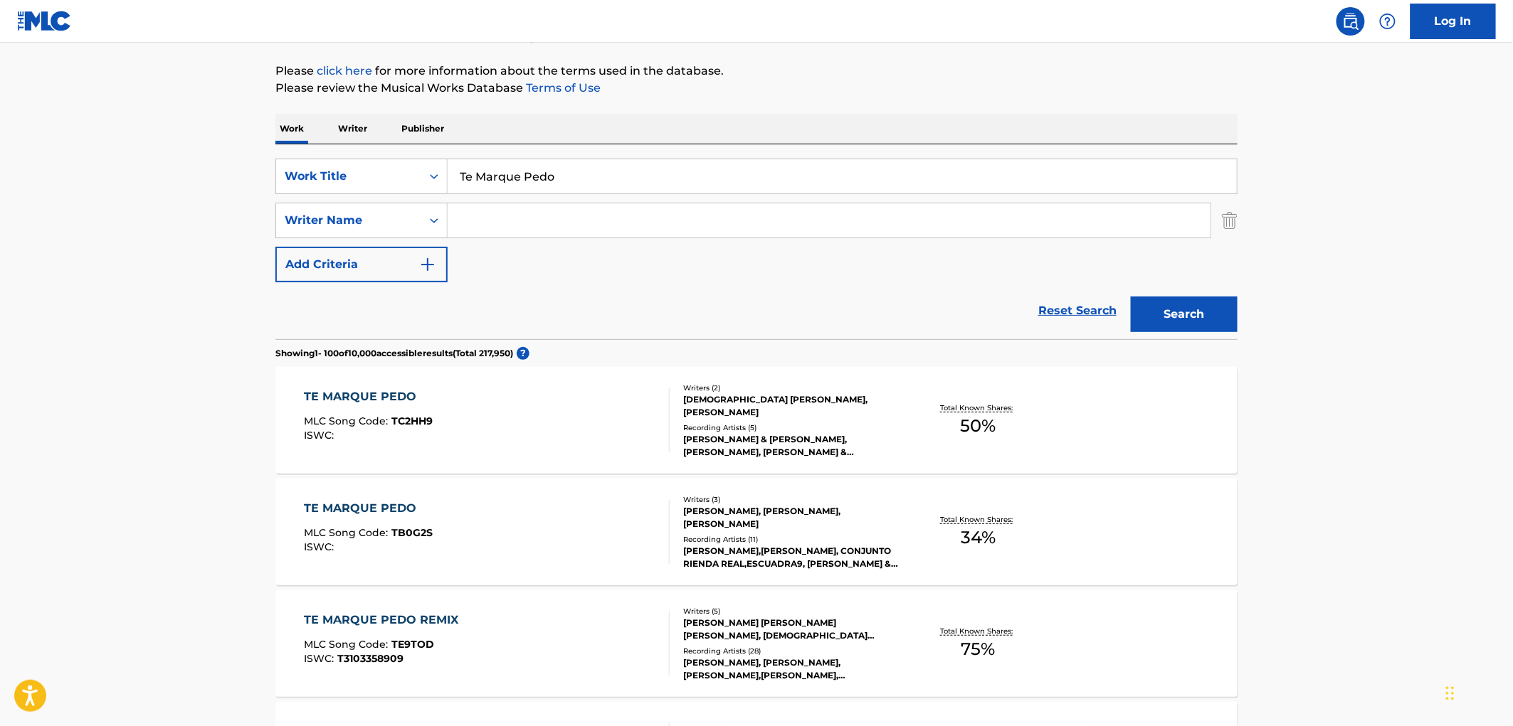
click at [729, 510] on div "[PERSON_NAME], [PERSON_NAME], [PERSON_NAME]" at bounding box center [790, 518] width 215 height 26
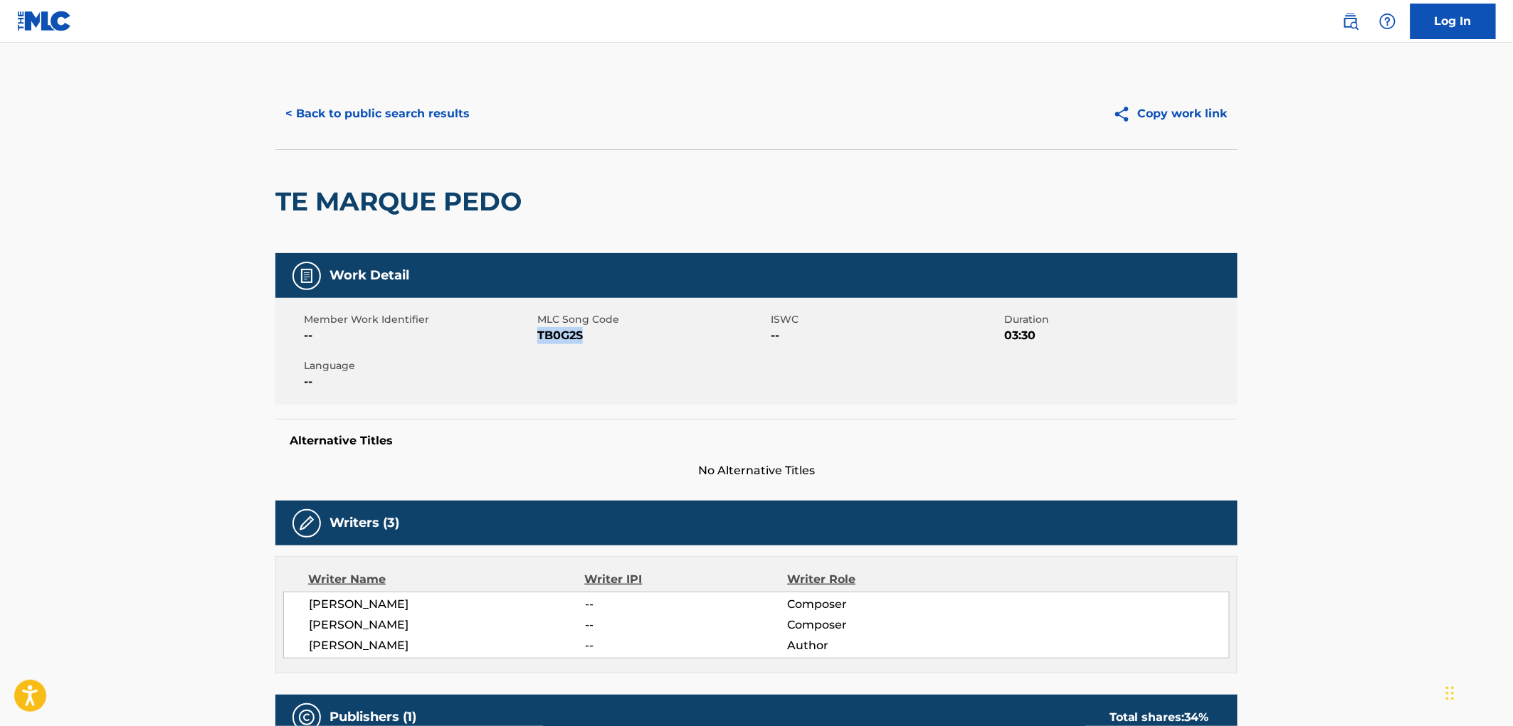
drag, startPoint x: 592, startPoint y: 339, endPoint x: 538, endPoint y: 338, distance: 54.1
click at [538, 338] on span "TB0G2S" at bounding box center [652, 335] width 230 height 17
copy span "TB0G2S"
click at [376, 103] on button "< Back to public search results" at bounding box center [377, 114] width 204 height 36
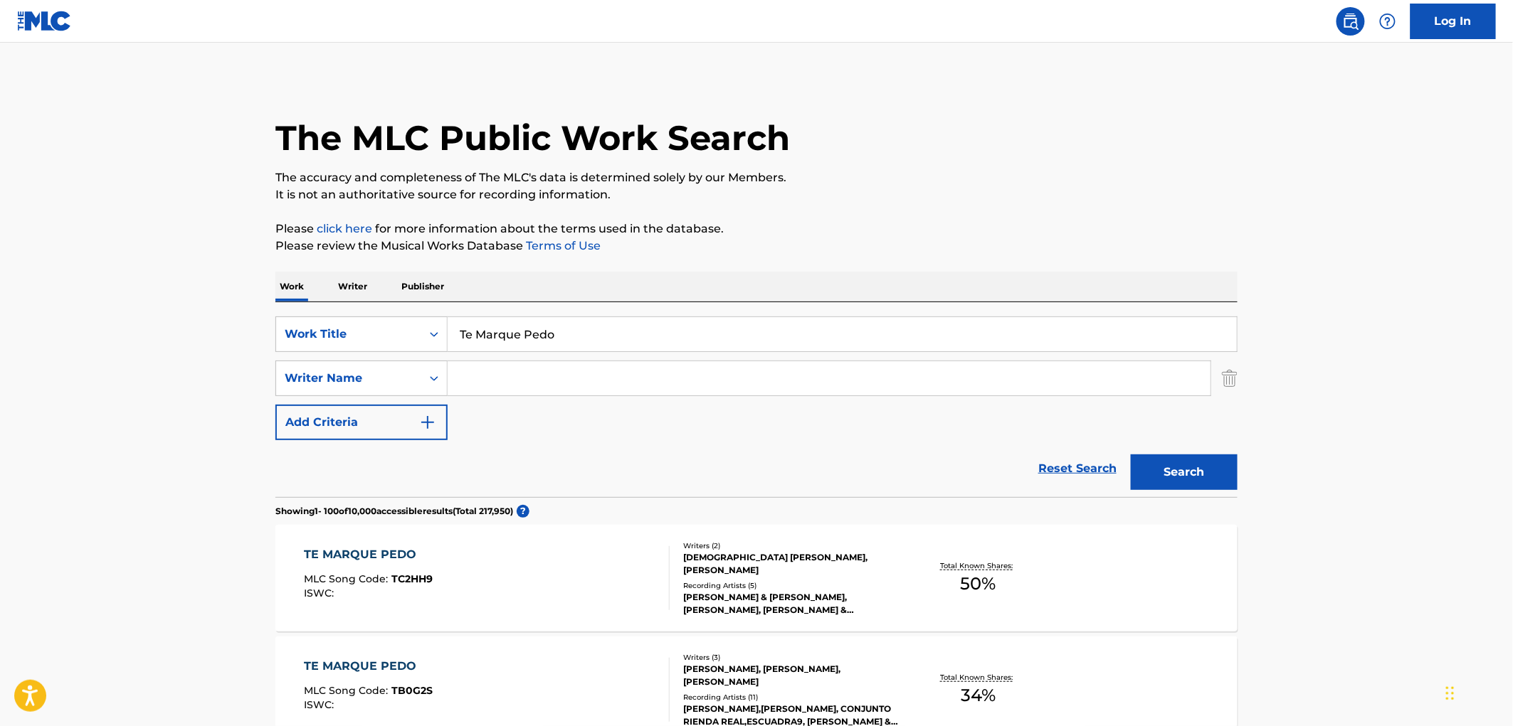
scroll to position [158, 0]
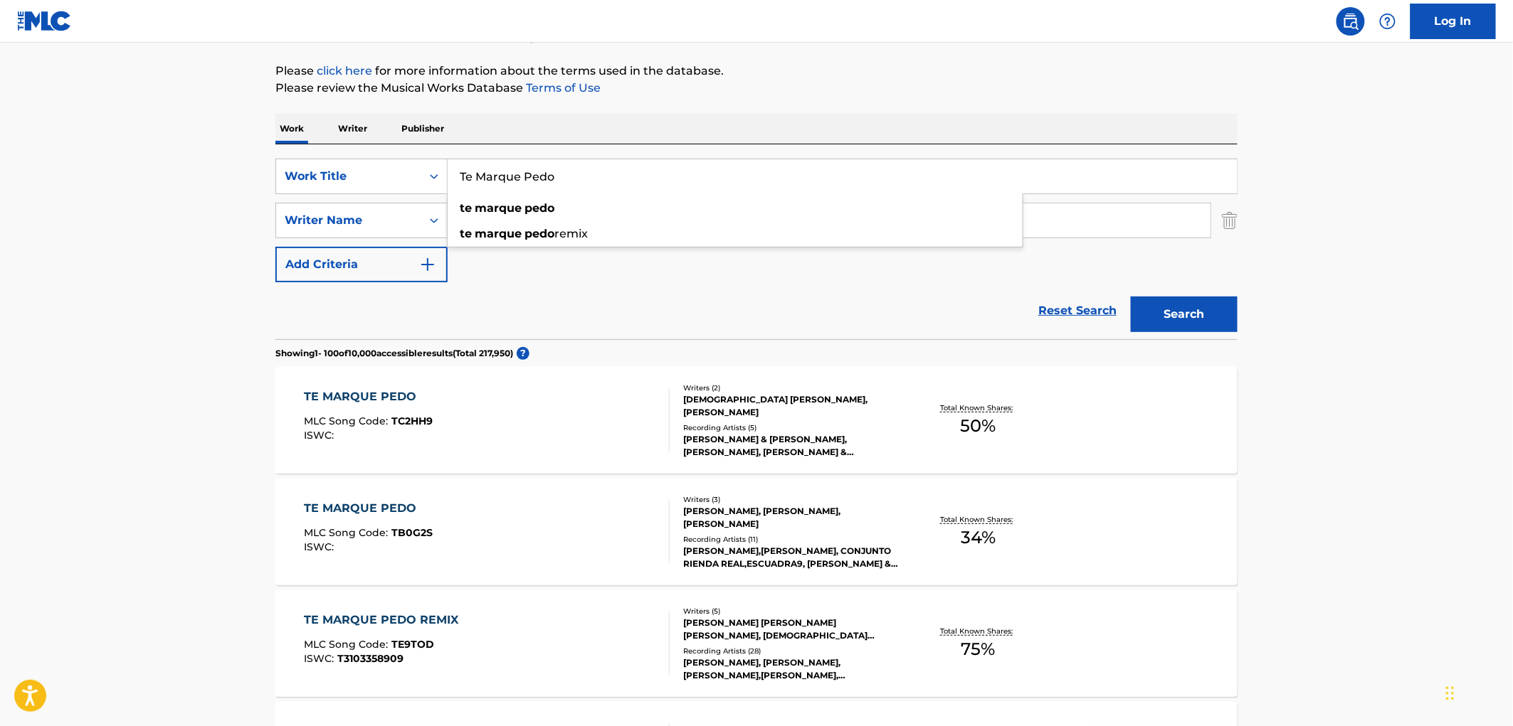
drag, startPoint x: 553, startPoint y: 171, endPoint x: 460, endPoint y: 173, distance: 93.2
click at [460, 173] on input "Te Marque Pedo" at bounding box center [842, 176] width 789 height 34
paste input "[PERSON_NAME]"
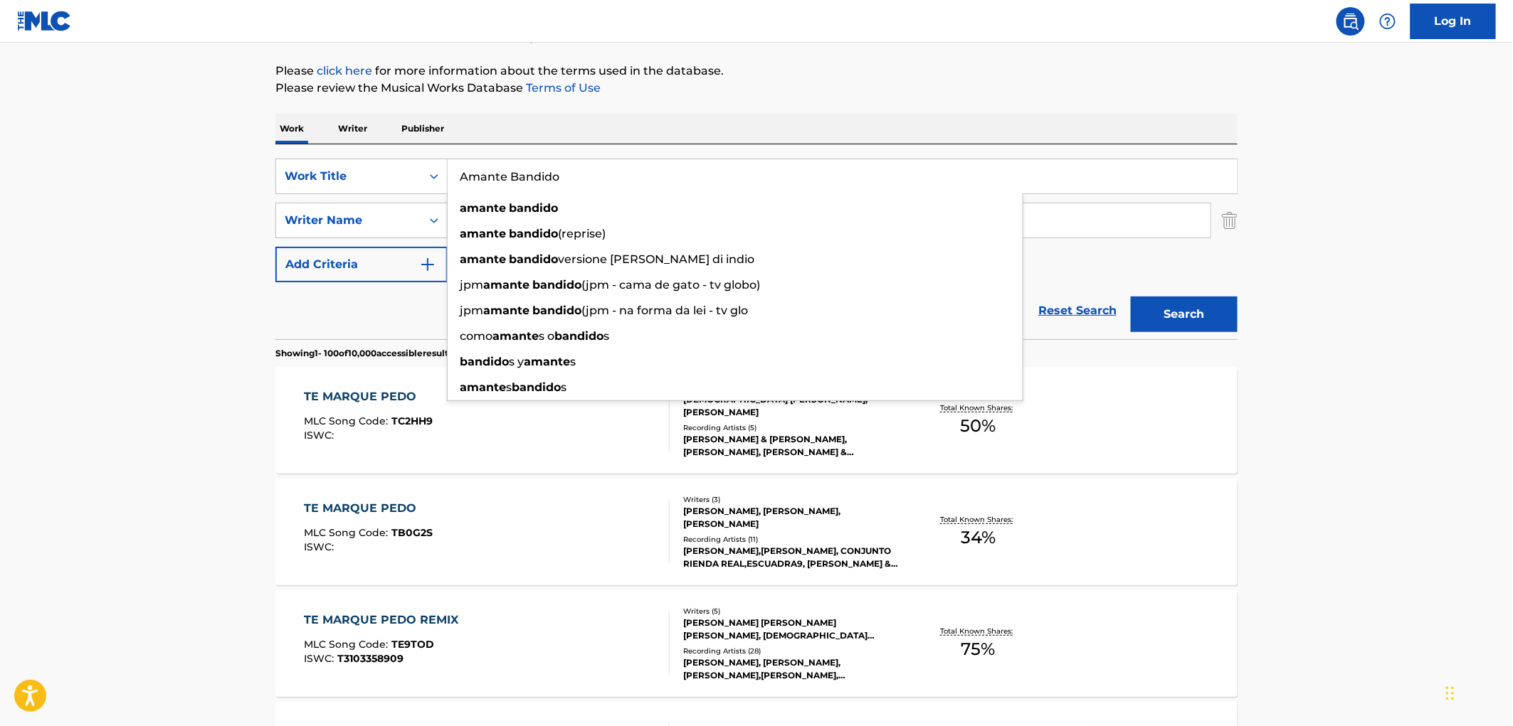
type input "Amante Bandido"
click at [1154, 310] on button "Search" at bounding box center [1184, 315] width 107 height 36
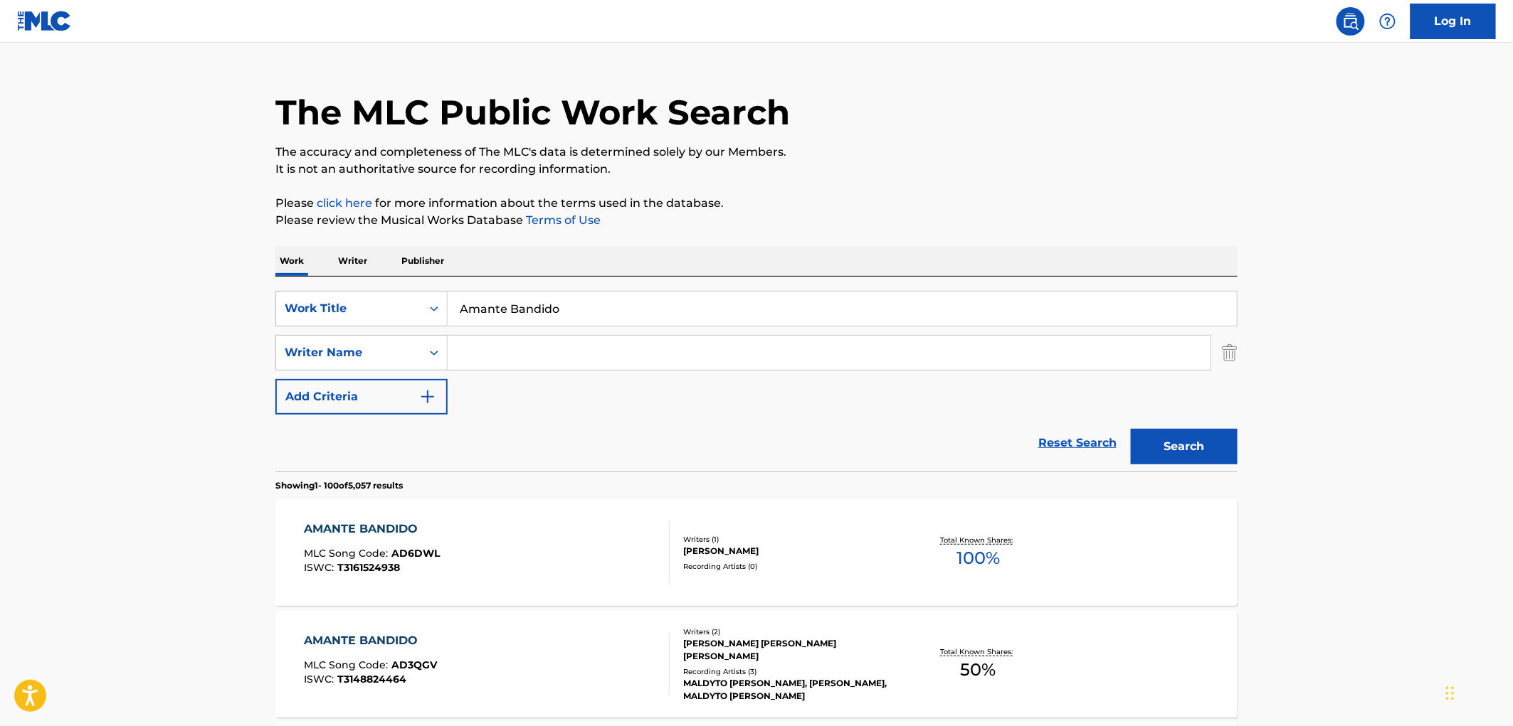
scroll to position [0, 0]
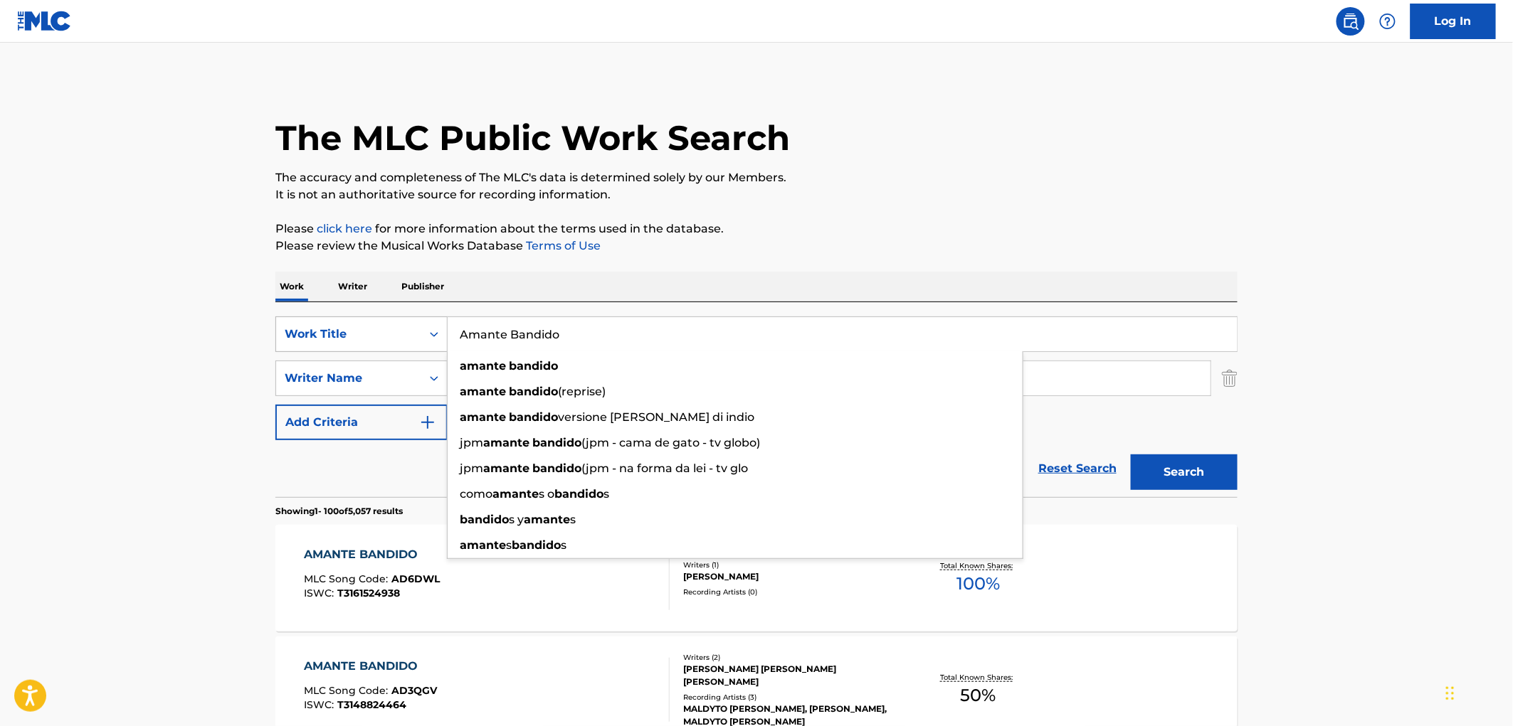
drag, startPoint x: 488, startPoint y: 338, endPoint x: 444, endPoint y: 342, distance: 44.3
click at [425, 342] on div "SearchWithCriteriaac673011-7f3f-4292-b900-9c4dc142c117 Work Title Amante Bandid…" at bounding box center [756, 335] width 962 height 36
click at [1060, 197] on p "It is not an authoritative source for recording information." at bounding box center [756, 194] width 962 height 17
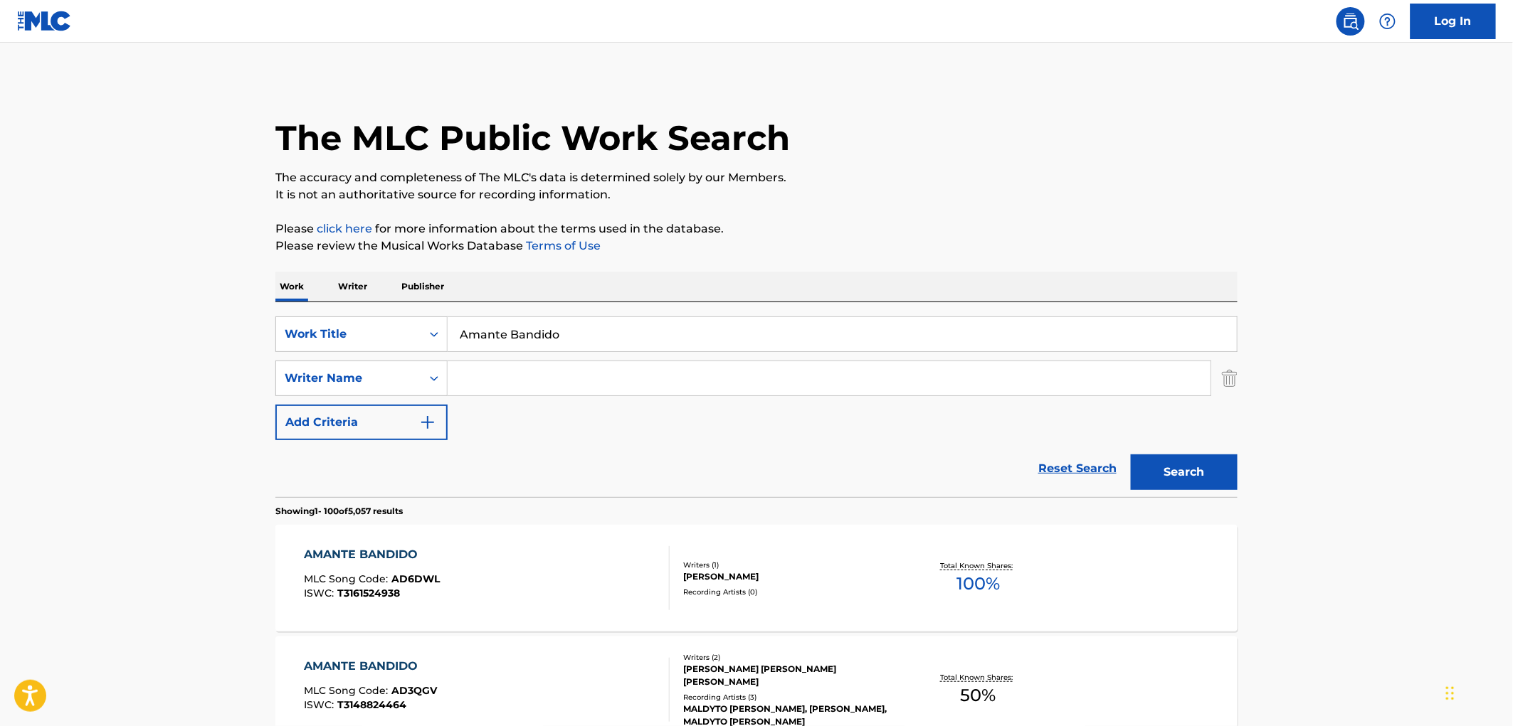
click at [915, 303] on div "SearchWithCriteriaac673011-7f3f-4292-b900-9c4dc142c117 Work Title Amante Bandid…" at bounding box center [756, 399] width 962 height 195
paste input "Moenia"
click at [1189, 472] on button "Search" at bounding box center [1184, 473] width 107 height 36
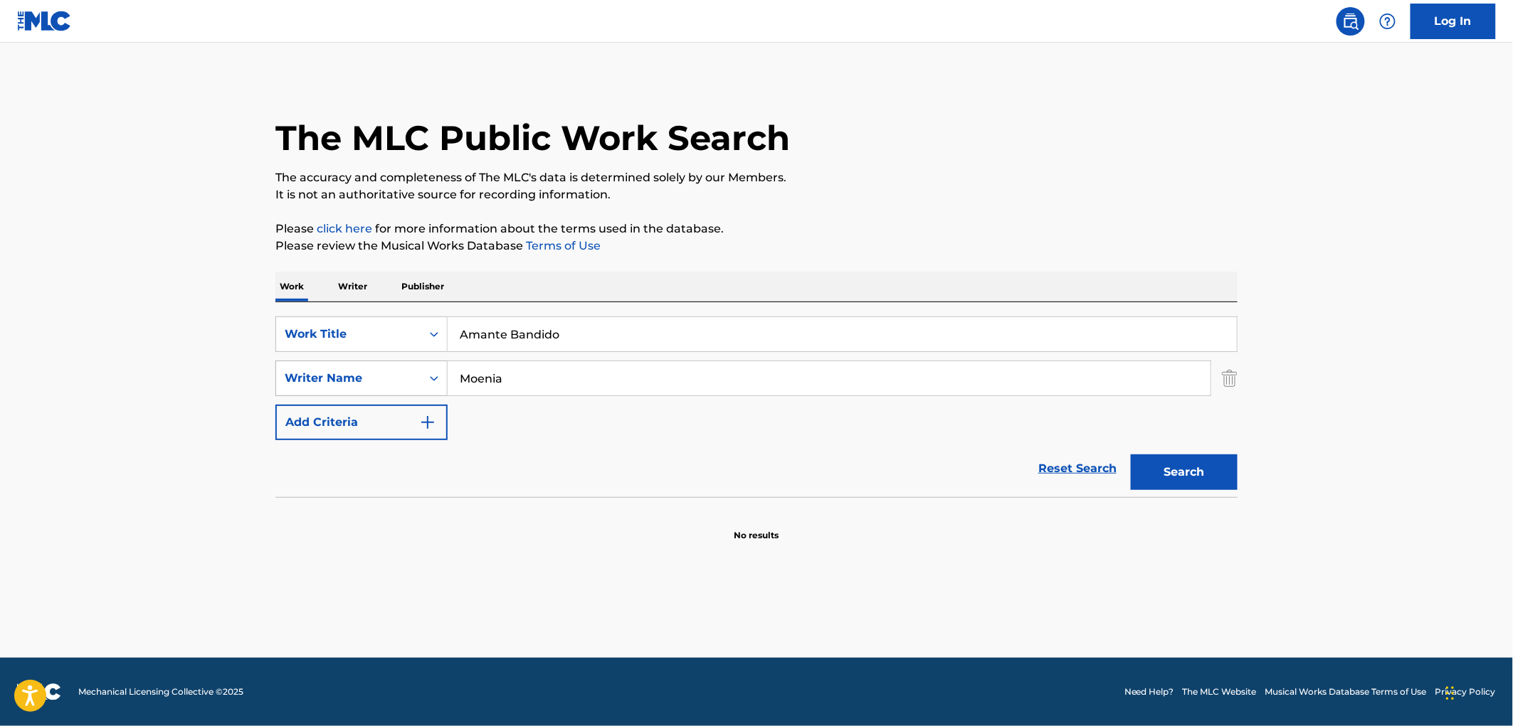
drag, startPoint x: 534, startPoint y: 380, endPoint x: 422, endPoint y: 364, distance: 113.6
click at [422, 364] on div "SearchWithCriteriaadacfb1e-db26-43e2-a66a-afdbe08e166b Writer Name Moenia" at bounding box center [756, 379] width 962 height 36
paste input "[PERSON_NAME]"
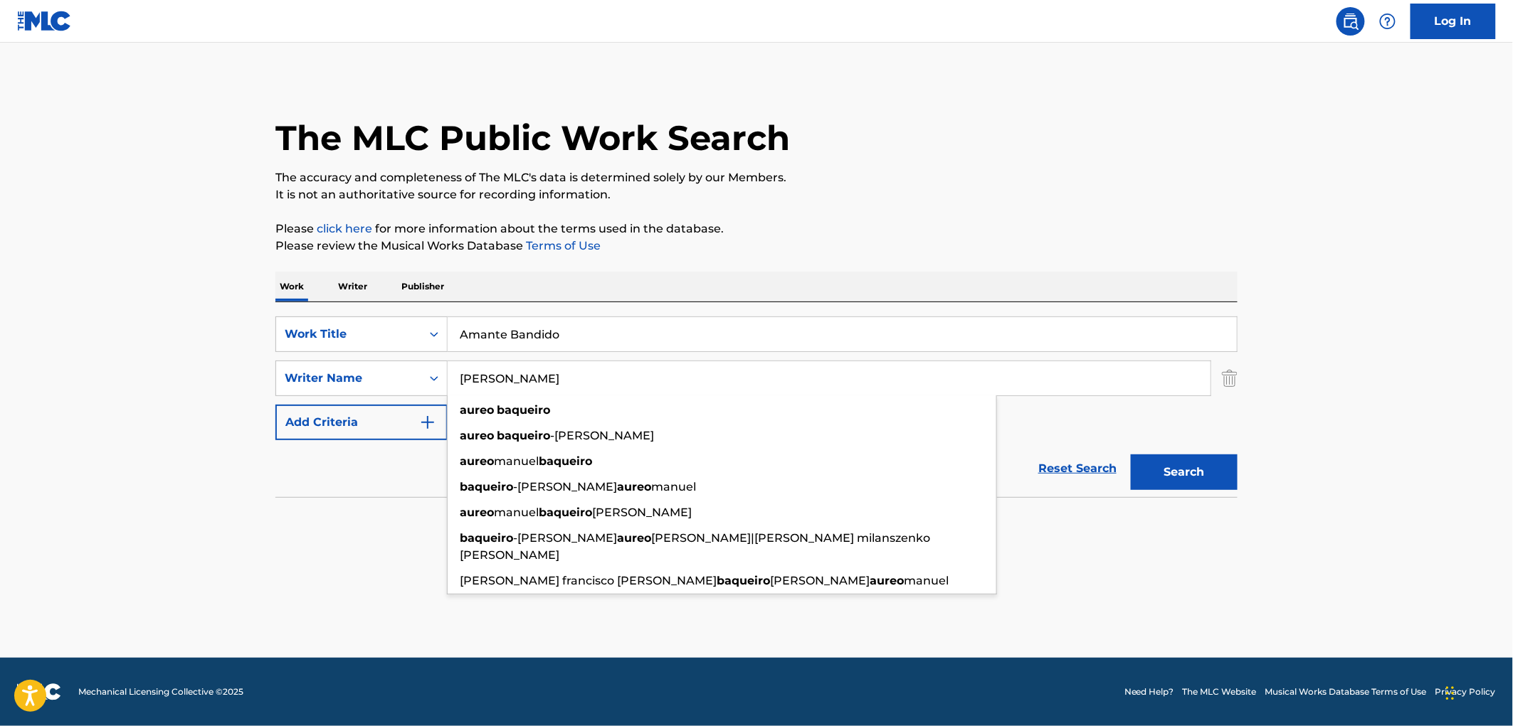
type input "[PERSON_NAME]"
click at [1168, 478] on button "Search" at bounding box center [1184, 473] width 107 height 36
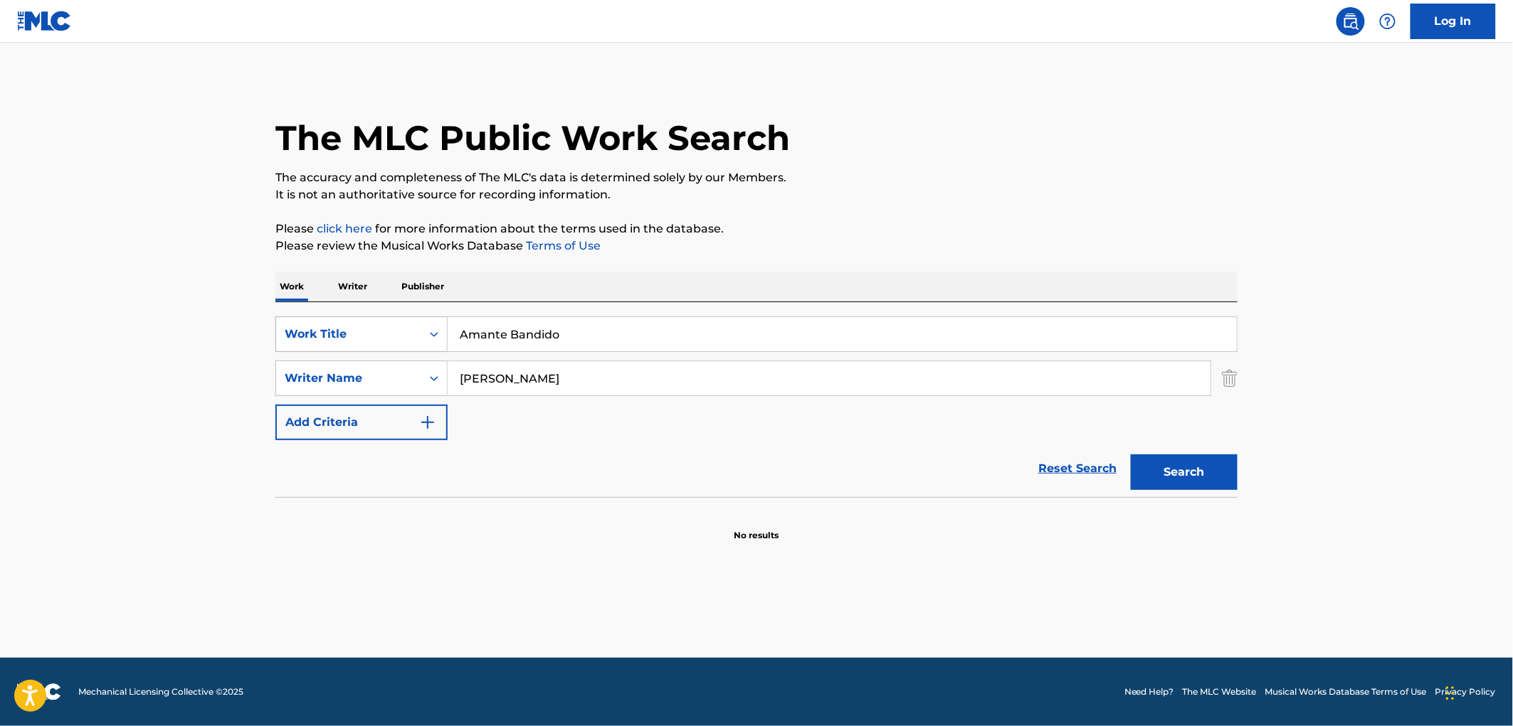
drag, startPoint x: 544, startPoint y: 337, endPoint x: 440, endPoint y: 344, distance: 104.1
click at [410, 342] on div "SearchWithCriteriaac673011-7f3f-4292-b900-9c4dc142c117 Work Title Amante Bandido" at bounding box center [756, 335] width 962 height 36
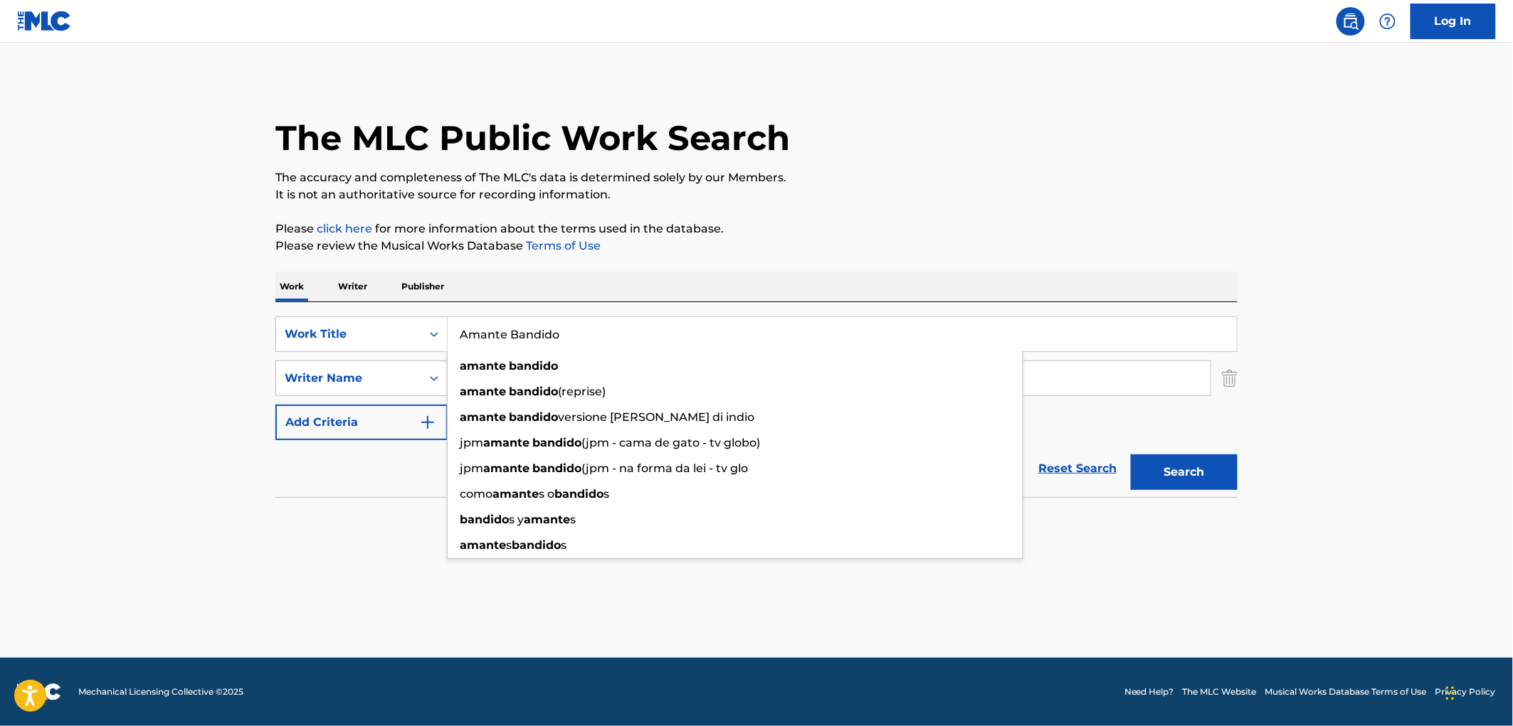
paste input "Extrana Manera"
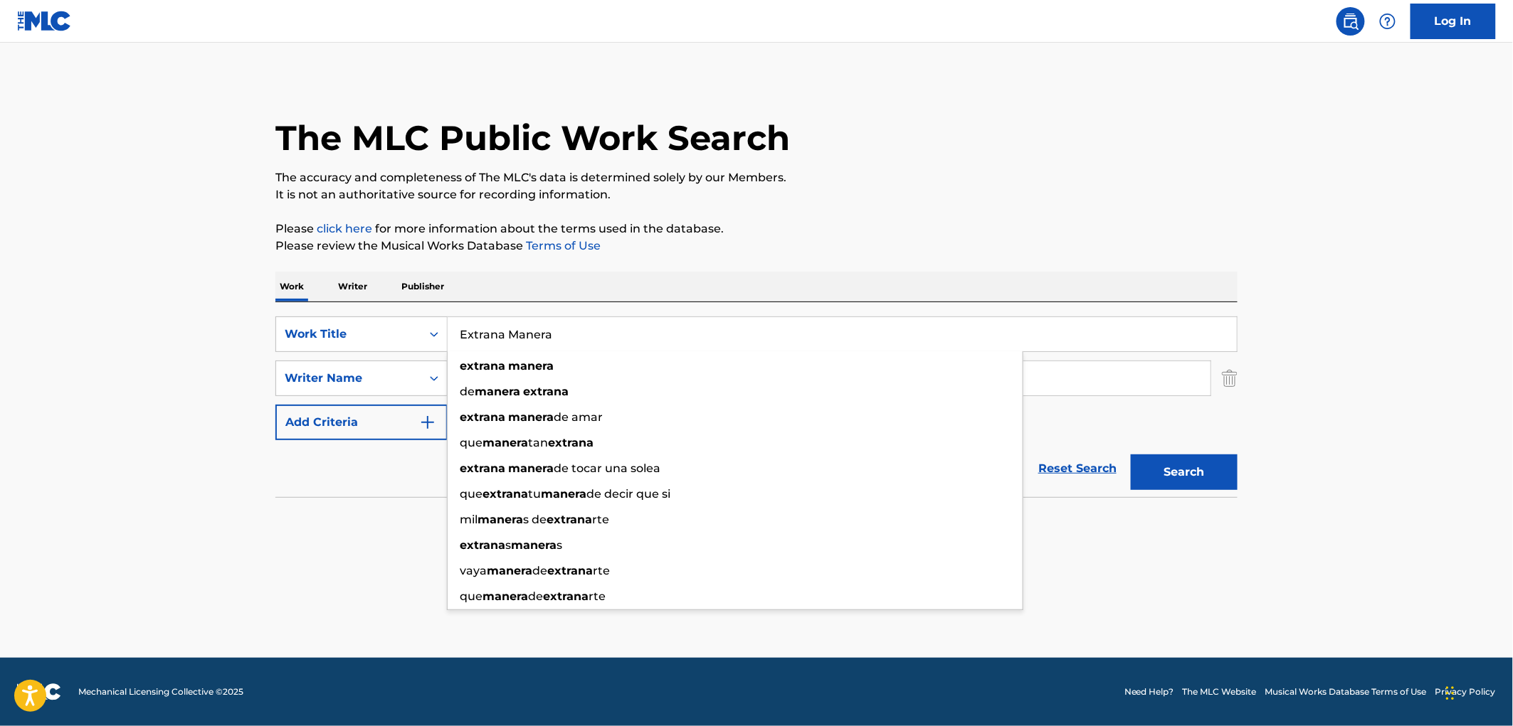
type input "Extrana Manera"
click at [906, 198] on p "It is not an authoritative source for recording information." at bounding box center [756, 194] width 962 height 17
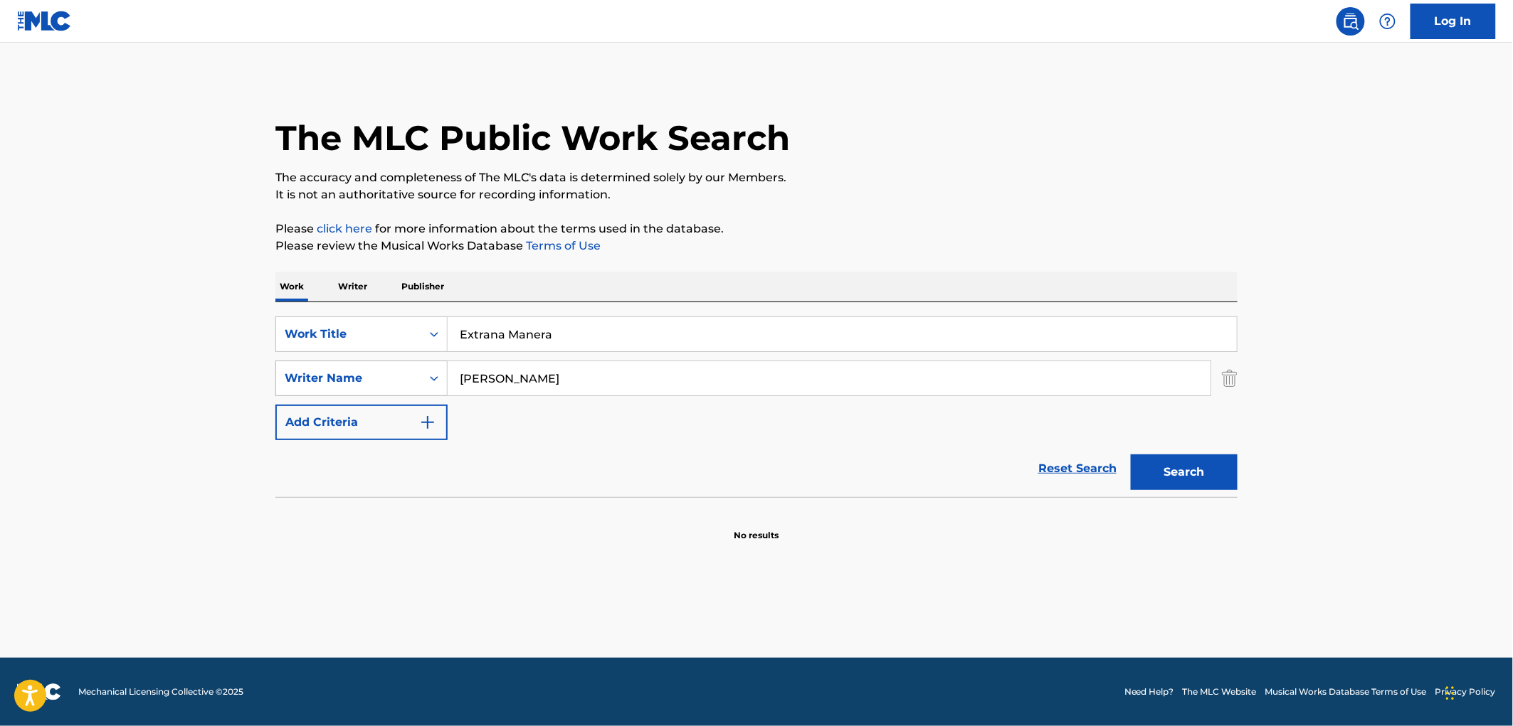
drag, startPoint x: 559, startPoint y: 379, endPoint x: 344, endPoint y: 381, distance: 215.6
click at [344, 381] on div "SearchWithCriteriaadacfb1e-db26-43e2-a66a-afdbe08e166b Writer Name [PERSON_NAME]" at bounding box center [756, 379] width 962 height 36
click at [1131, 455] on button "Search" at bounding box center [1184, 473] width 107 height 36
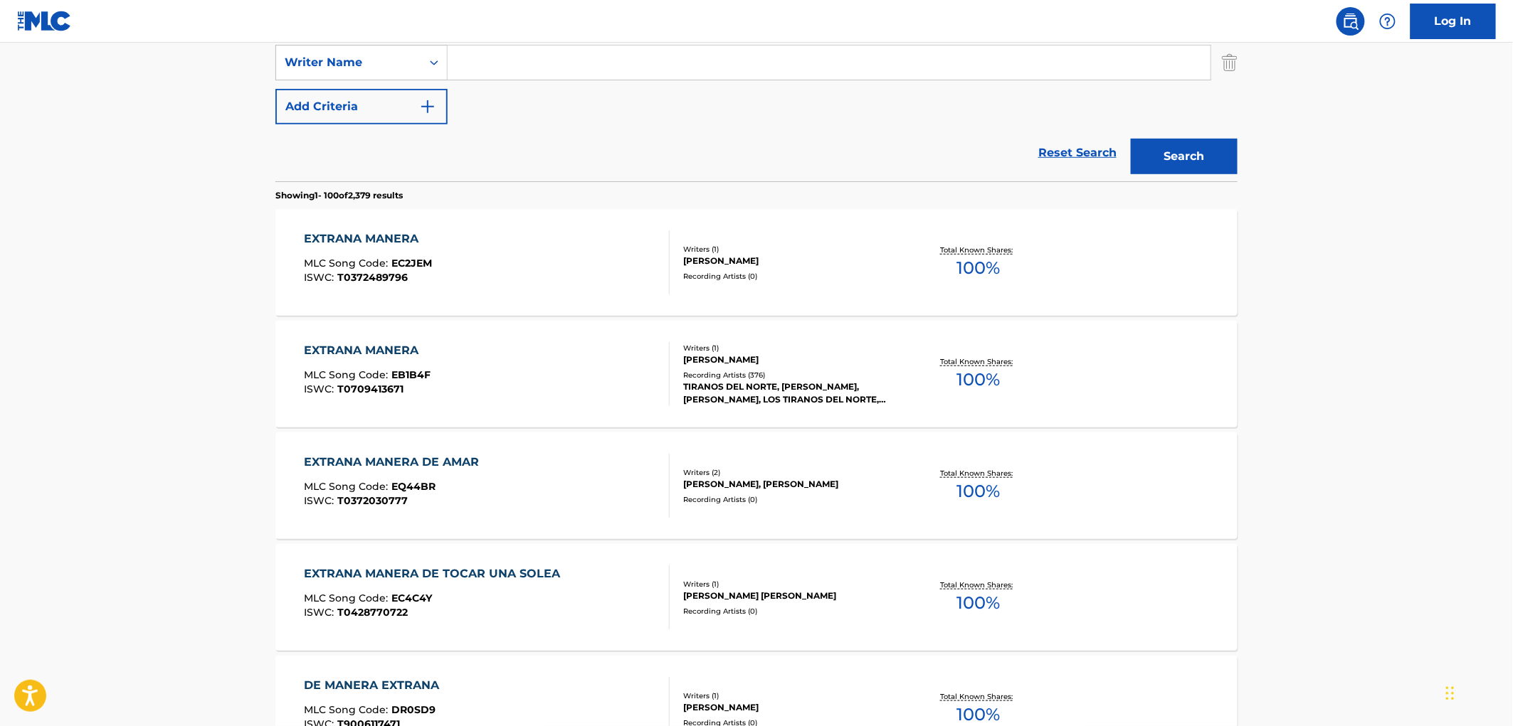
scroll to position [79, 0]
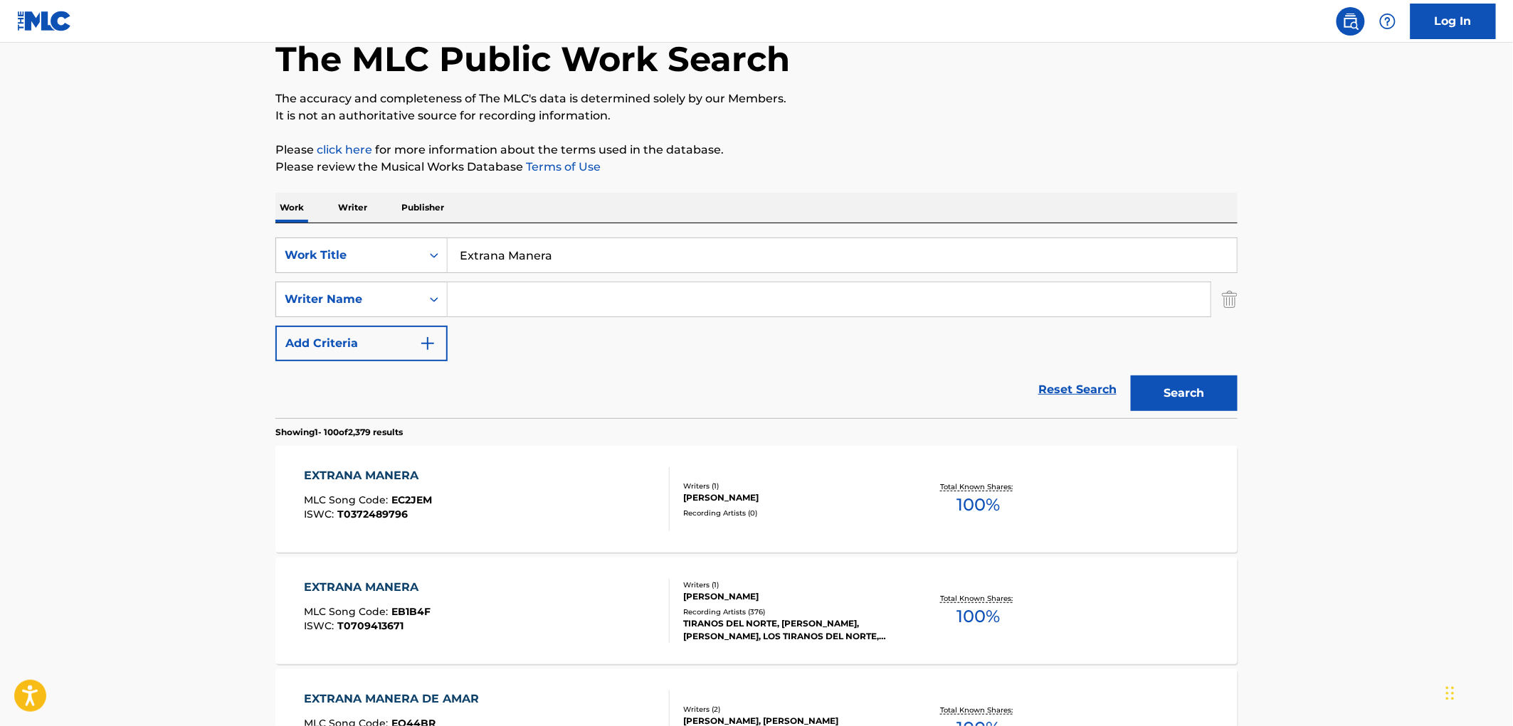
click at [1165, 389] on button "Search" at bounding box center [1184, 394] width 107 height 36
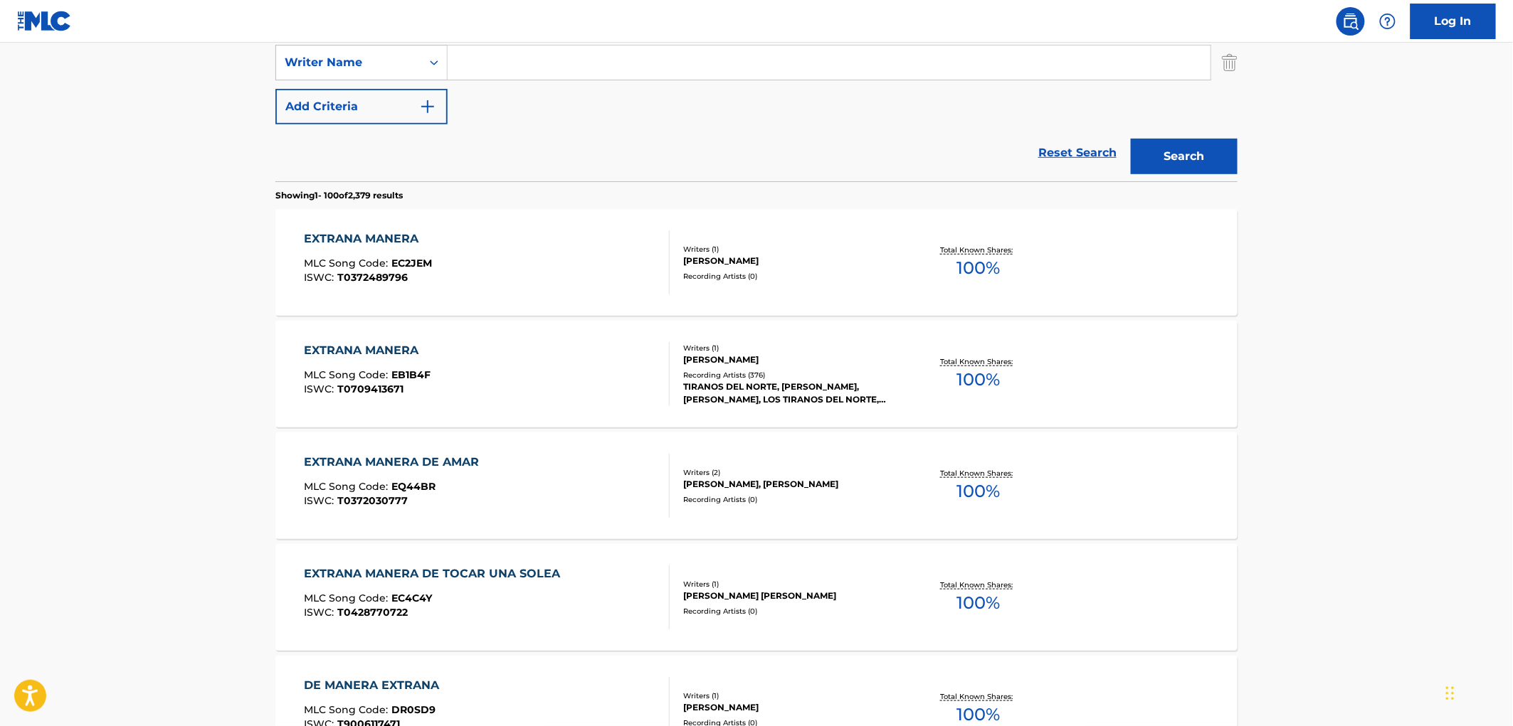
scroll to position [158, 0]
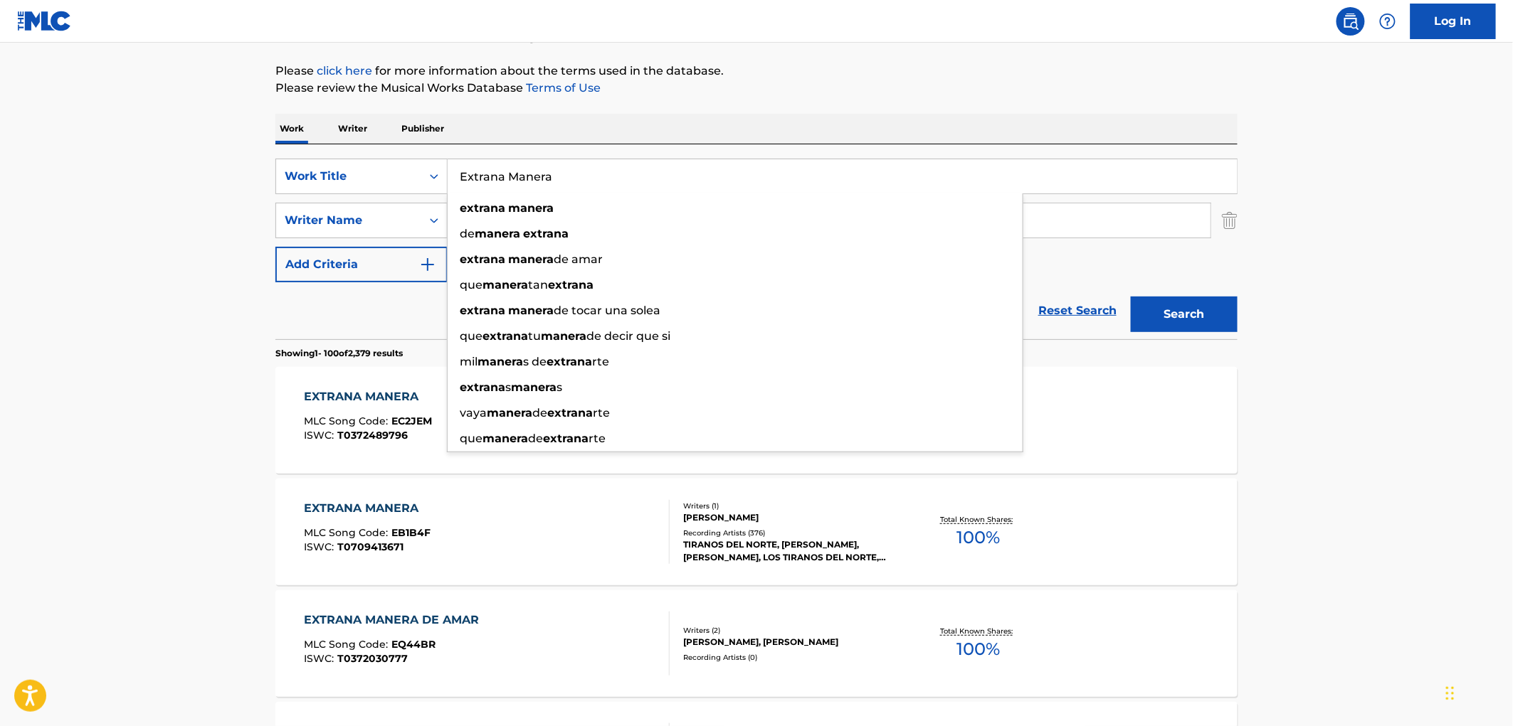
drag, startPoint x: 458, startPoint y: 172, endPoint x: 622, endPoint y: 174, distance: 164.4
click at [622, 174] on input "Extrana Manera" at bounding box center [842, 176] width 789 height 34
paste input "Playit"
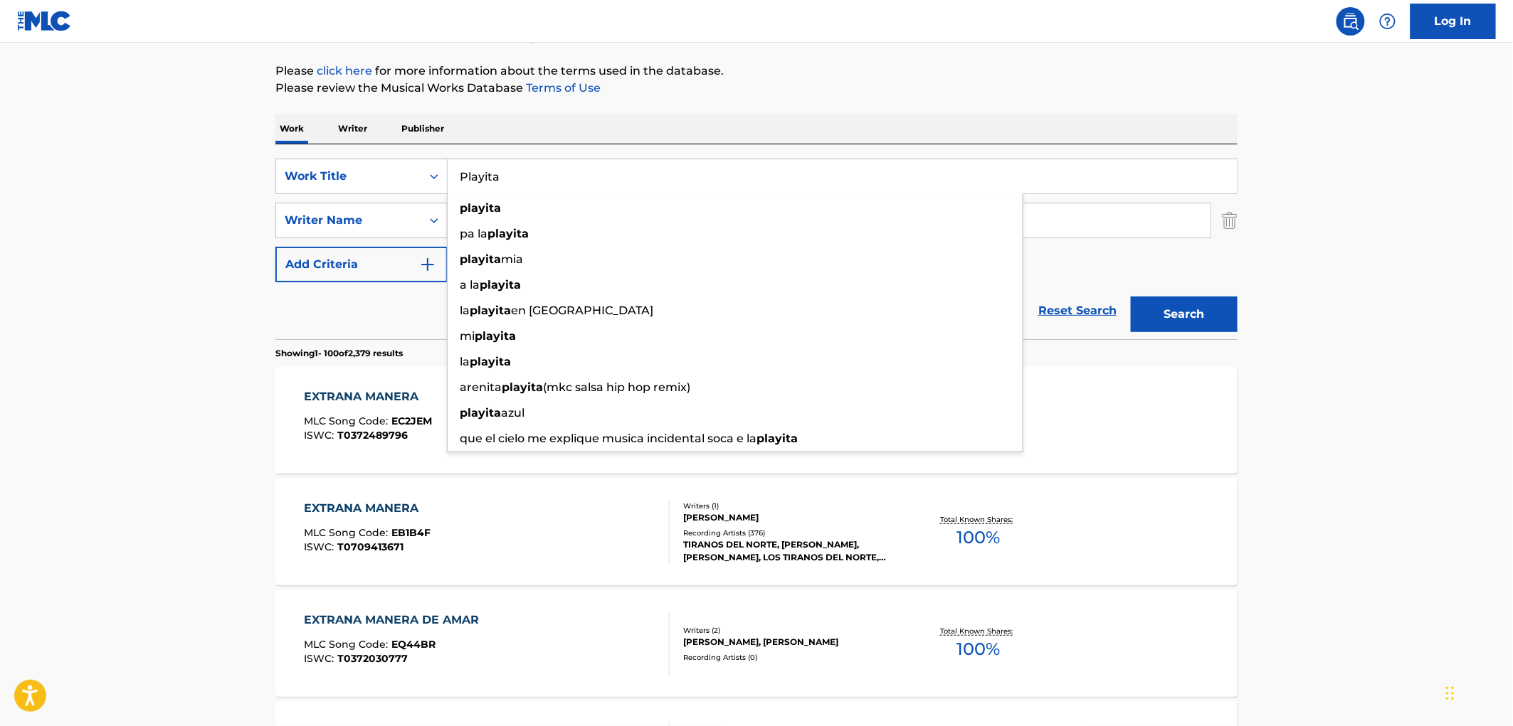
click at [1200, 317] on button "Search" at bounding box center [1184, 315] width 107 height 36
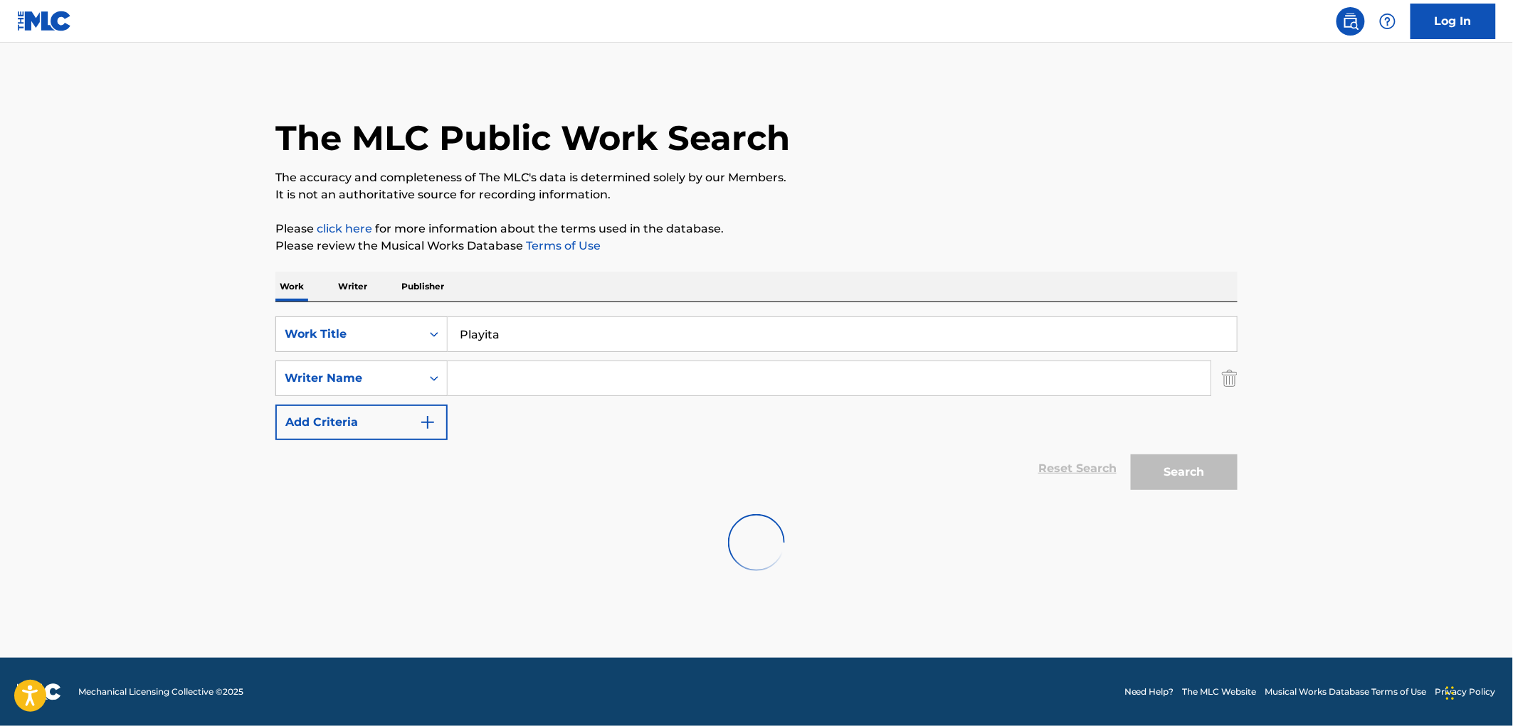
scroll to position [0, 0]
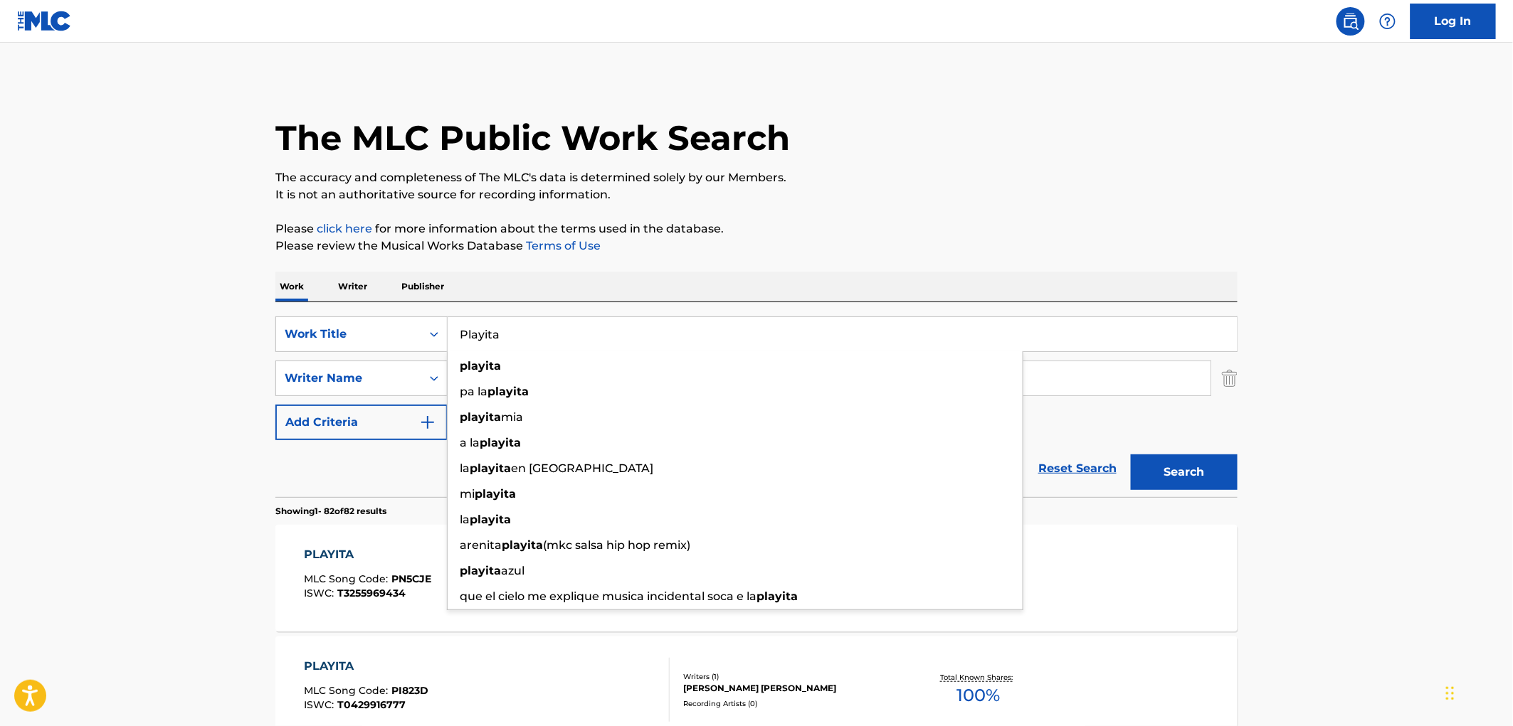
drag, startPoint x: 509, startPoint y: 329, endPoint x: 456, endPoint y: 331, distance: 53.4
click at [456, 331] on input "Playita" at bounding box center [842, 334] width 789 height 34
paste input "LA CONGA DE [PERSON_NAME]"
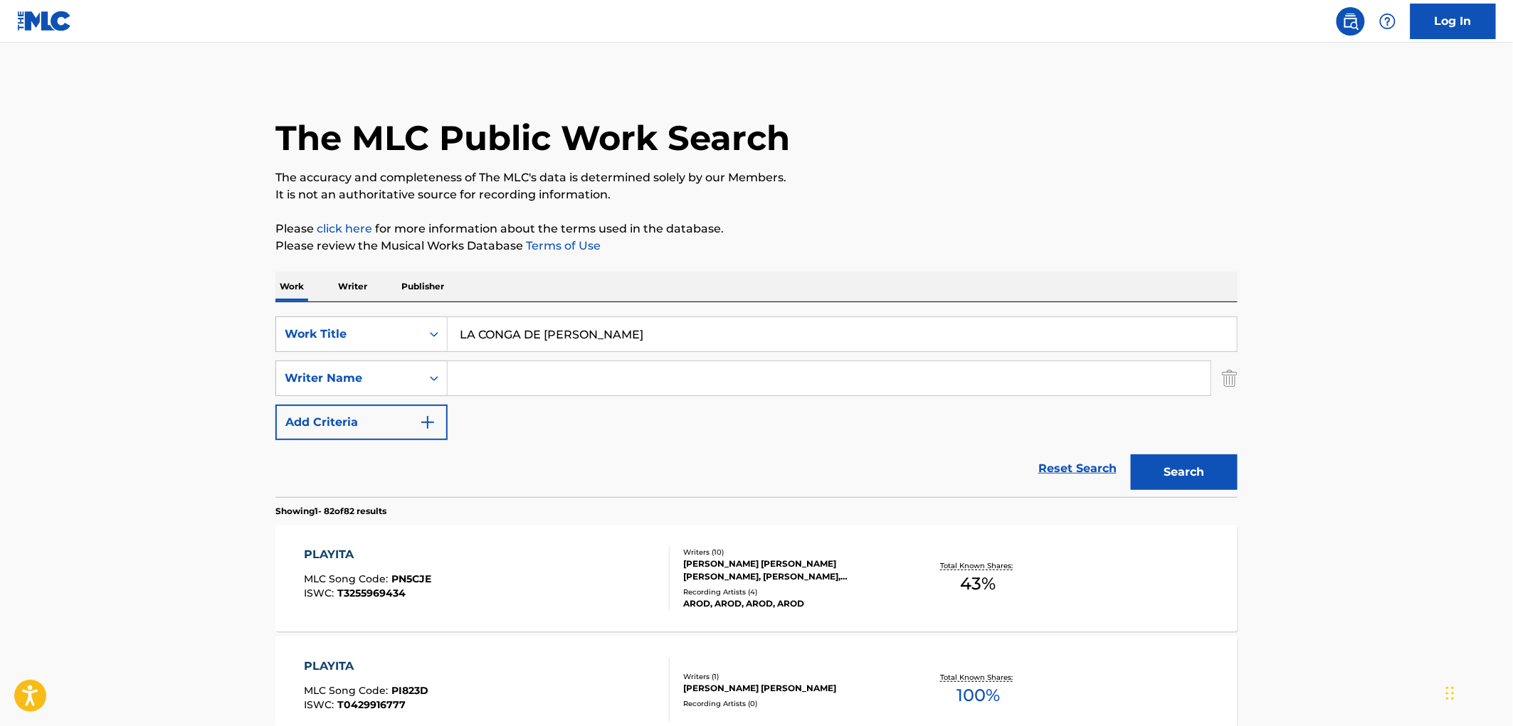
click at [1168, 473] on button "Search" at bounding box center [1184, 473] width 107 height 36
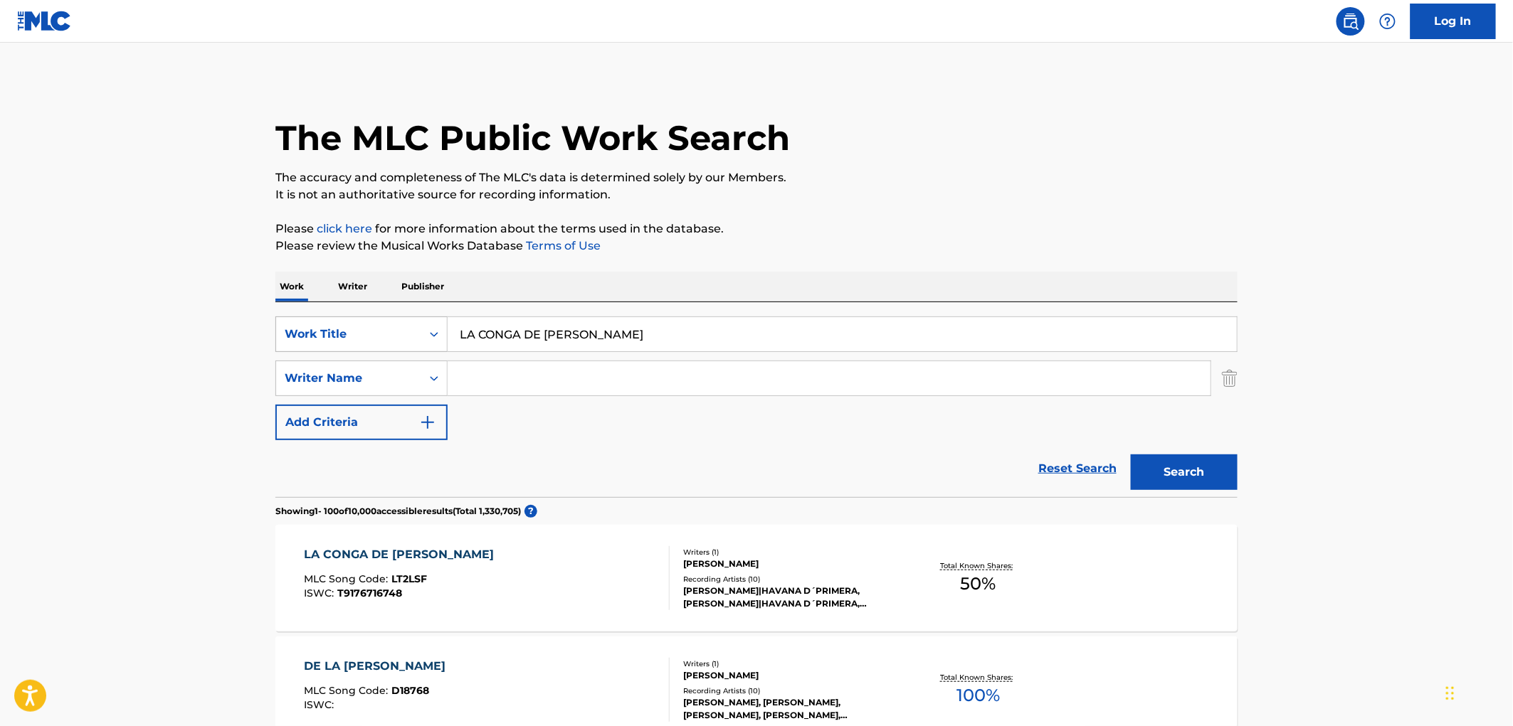
drag, startPoint x: 655, startPoint y: 333, endPoint x: 423, endPoint y: 329, distance: 231.3
click at [423, 329] on div "SearchWithCriteriaac673011-7f3f-4292-b900-9c4dc142c117 Work Title LA CONGA DE […" at bounding box center [756, 335] width 962 height 36
paste input "Uno Dos Tres Cuatro"
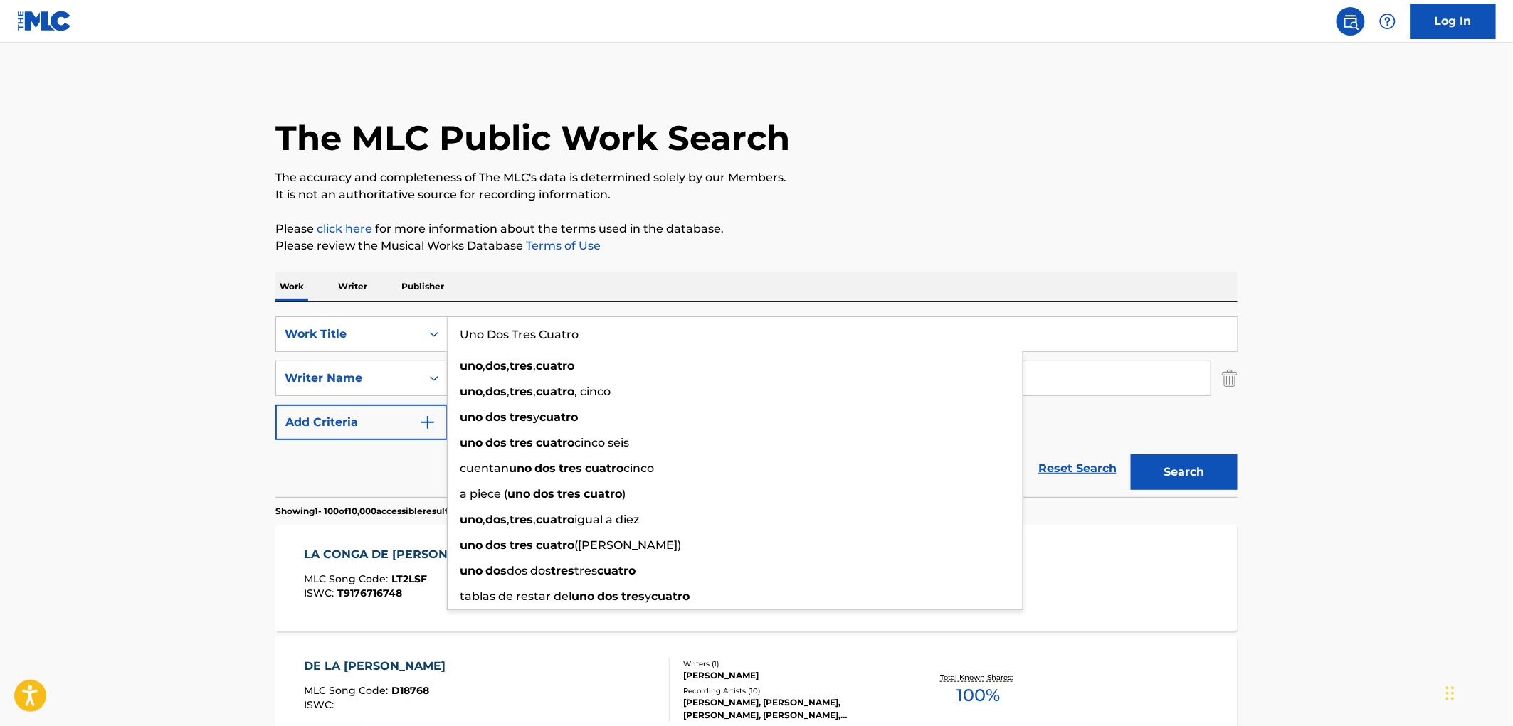
click at [1215, 463] on button "Search" at bounding box center [1184, 473] width 107 height 36
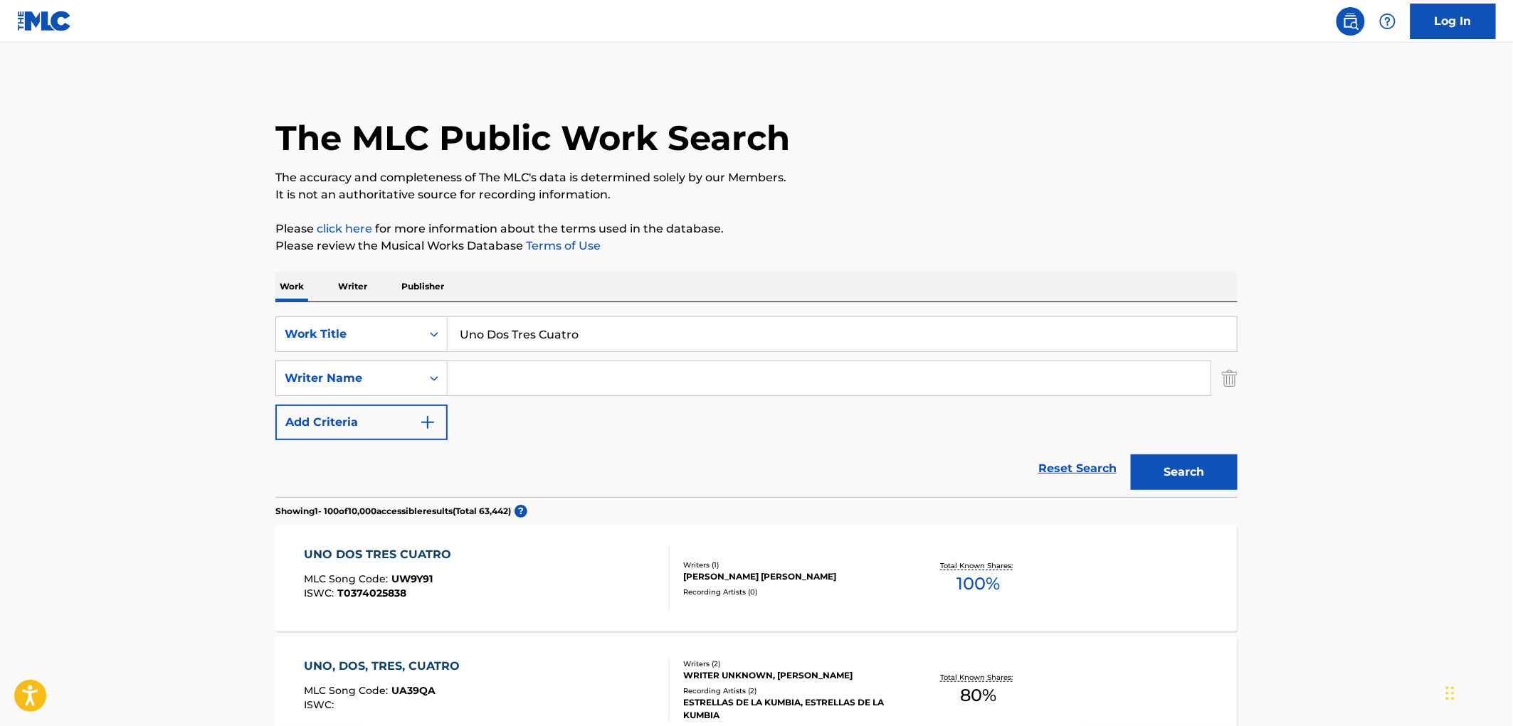
drag, startPoint x: 587, startPoint y: 337, endPoint x: 482, endPoint y: 335, distance: 104.6
click at [433, 344] on div "SearchWithCriteriaac673011-7f3f-4292-b900-9c4dc142c117 Work Title Uno Dos Tres …" at bounding box center [756, 335] width 962 height 36
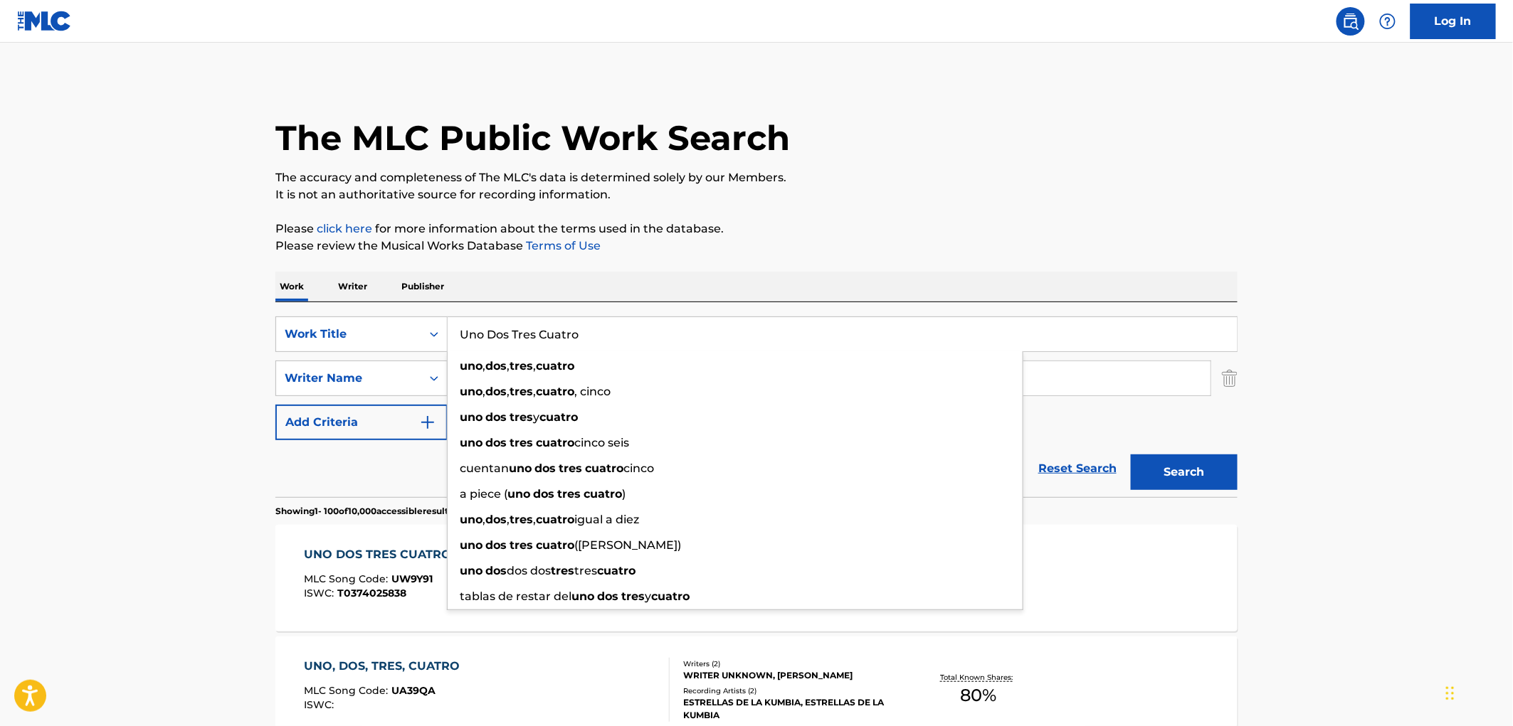
paste input "Popurri Corridos"
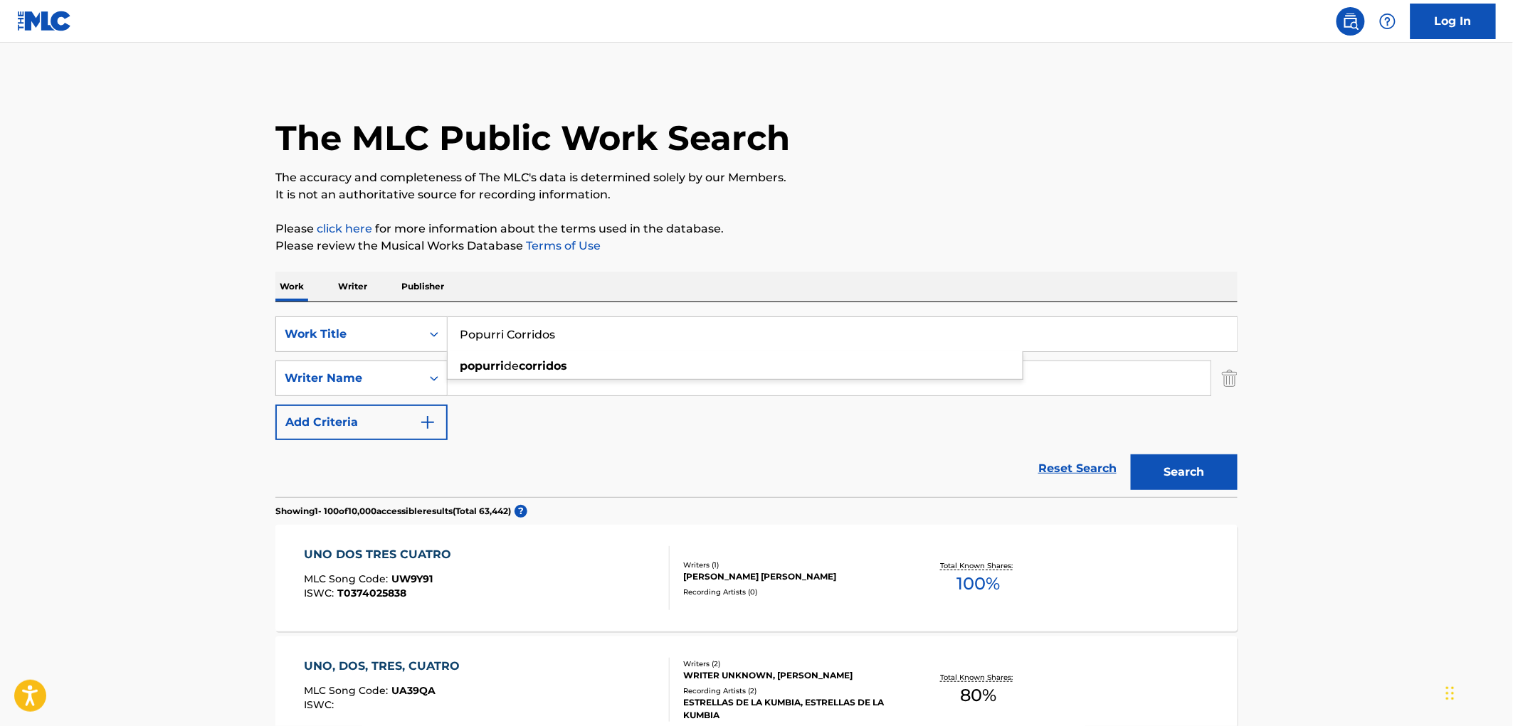
type input "Popurri Corridos"
click at [1174, 473] on button "Search" at bounding box center [1184, 473] width 107 height 36
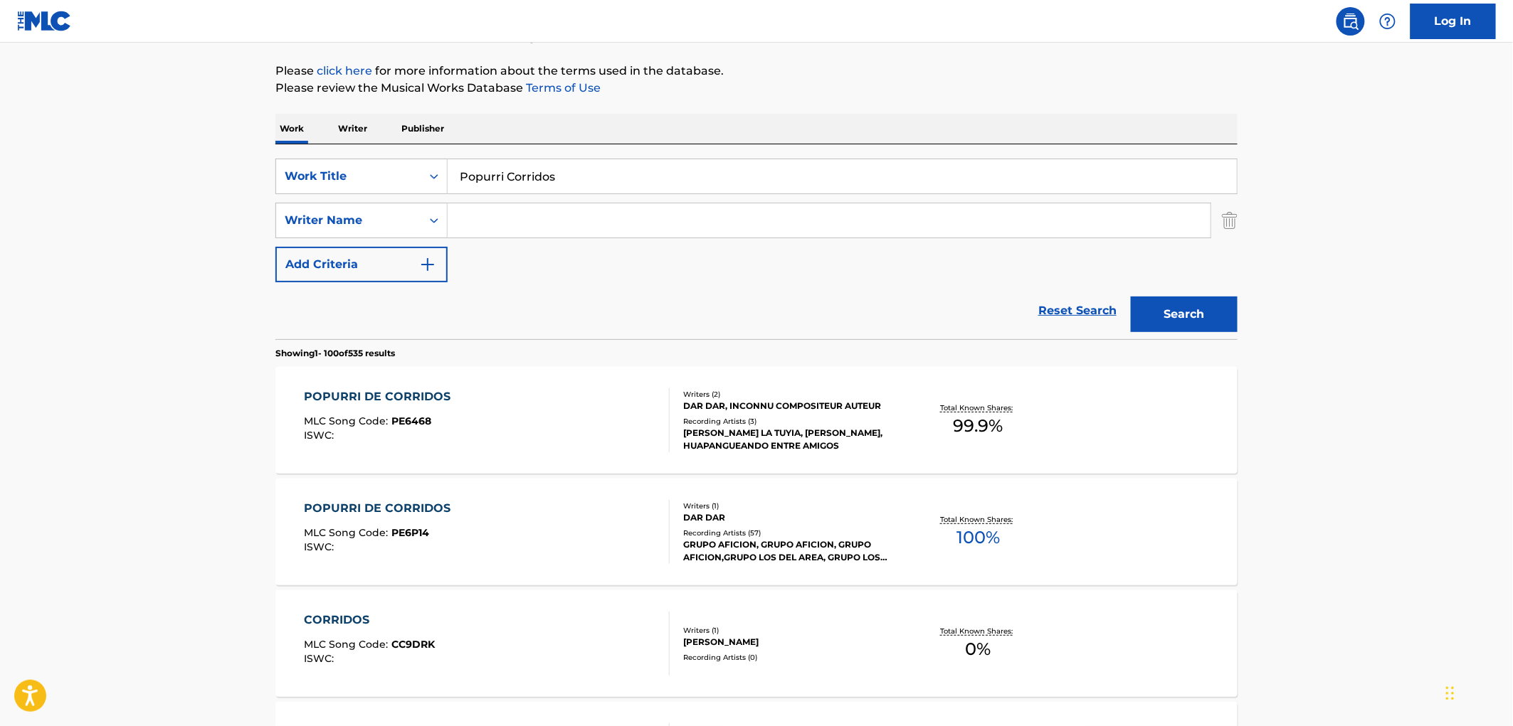
scroll to position [237, 0]
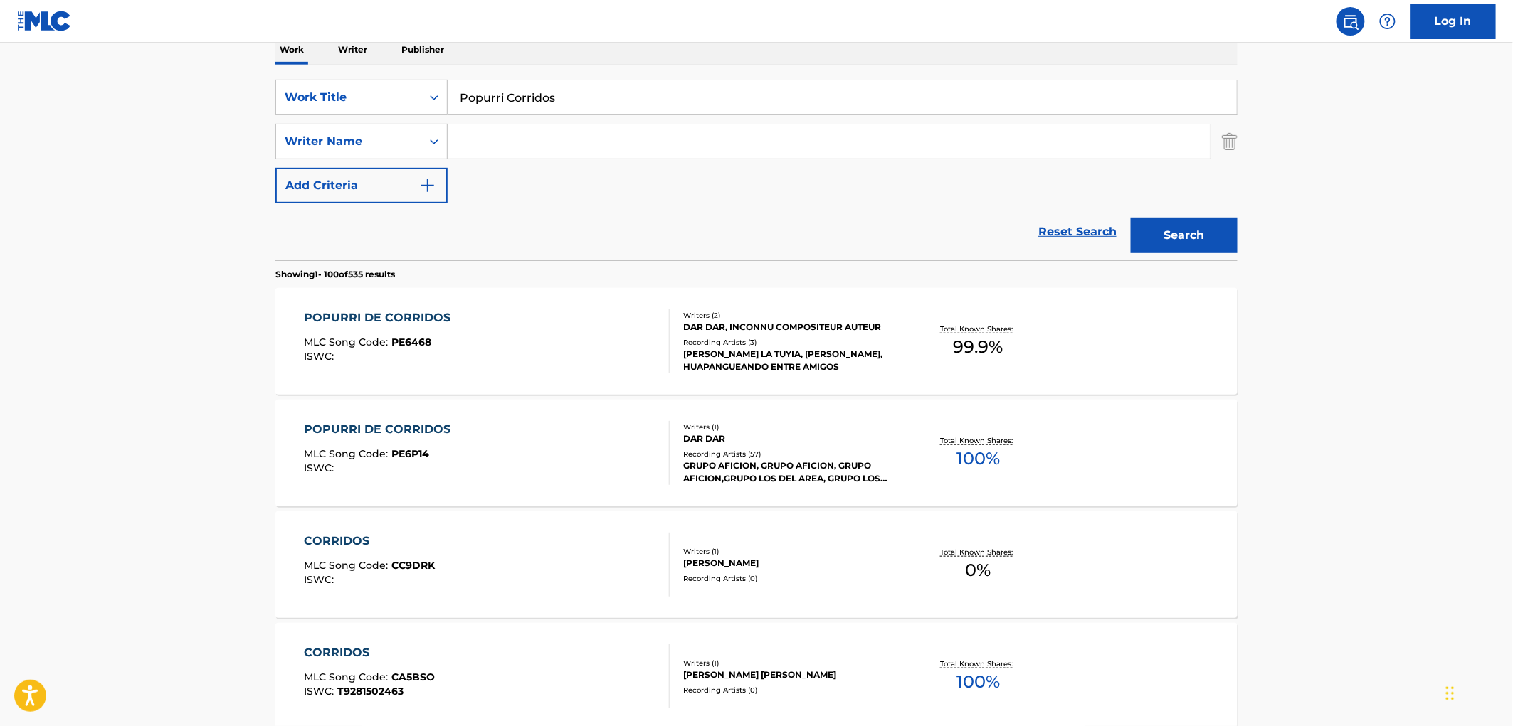
paste input "[PERSON_NAME]"
type input "[PERSON_NAME]"
click at [1151, 238] on button "Search" at bounding box center [1184, 236] width 107 height 36
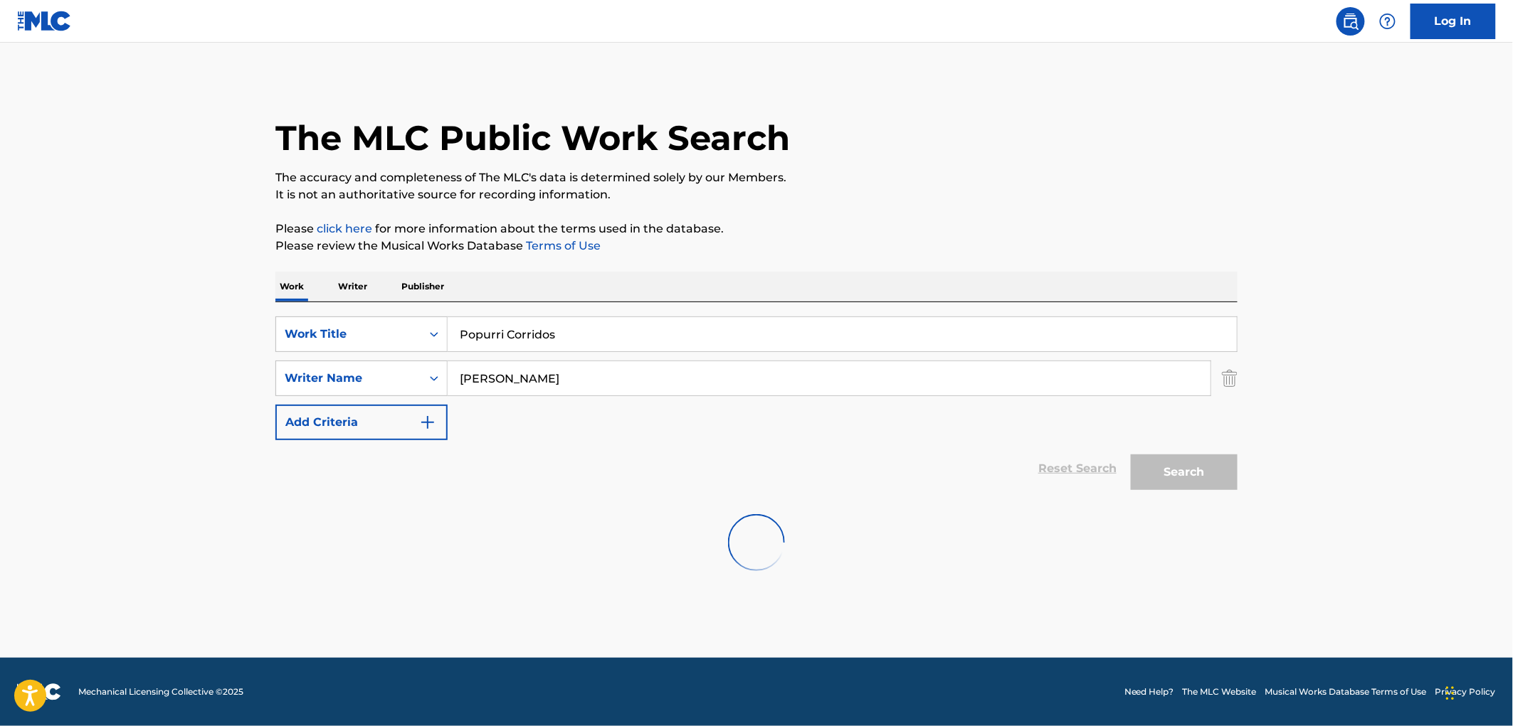
scroll to position [0, 0]
drag, startPoint x: 571, startPoint y: 342, endPoint x: 447, endPoint y: 345, distance: 124.5
click at [448, 345] on input "Popurri Corridos" at bounding box center [842, 334] width 789 height 34
paste input "EL GATITO NEGRO"
type input "EL GATITO NEGRO"
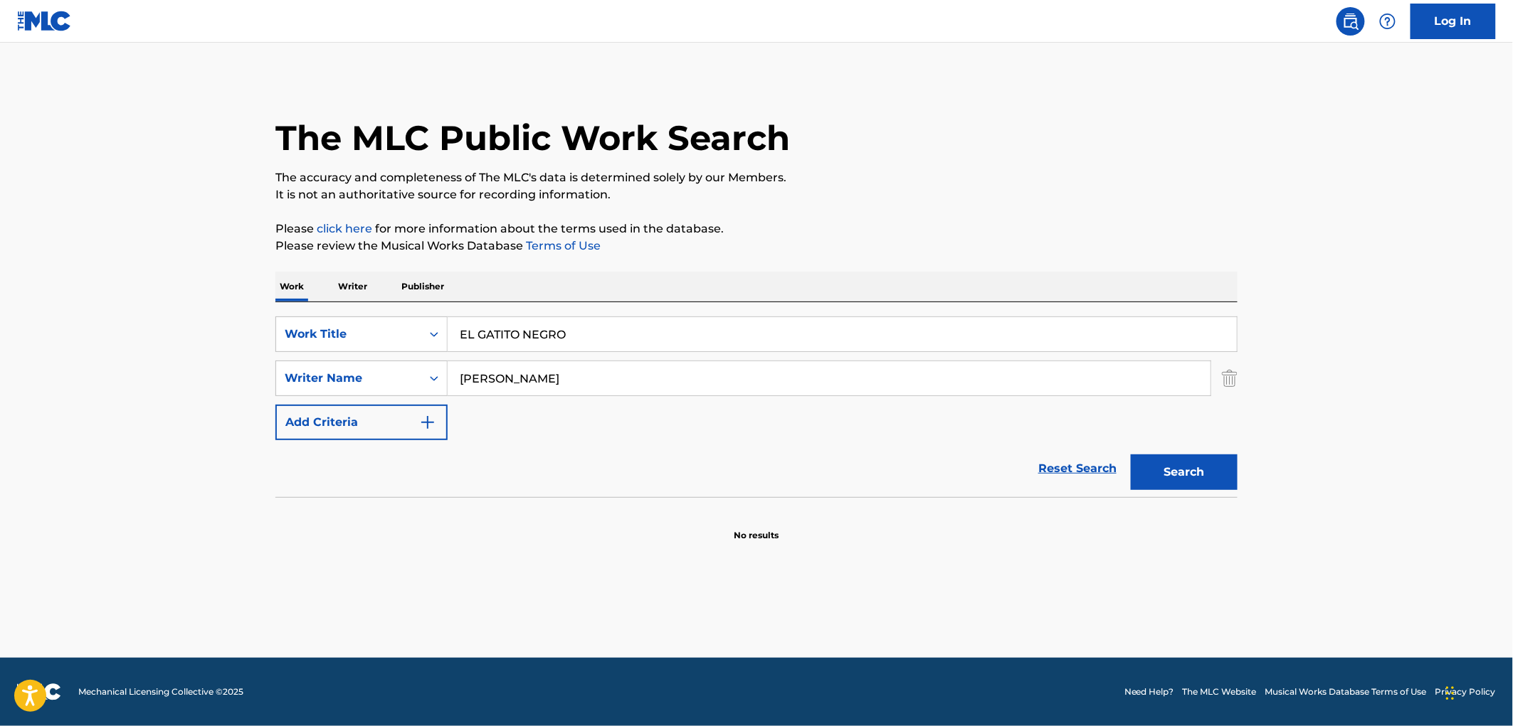
click at [877, 192] on p "It is not an authoritative source for recording information." at bounding box center [756, 194] width 962 height 17
drag, startPoint x: 571, startPoint y: 382, endPoint x: 414, endPoint y: 388, distance: 157.4
click at [414, 388] on div "SearchWithCriteriaadacfb1e-db26-43e2-a66a-afdbe08e166b Writer Name [PERSON_NAME…" at bounding box center [756, 379] width 962 height 36
type input "\"
click at [1131, 455] on button "Search" at bounding box center [1184, 473] width 107 height 36
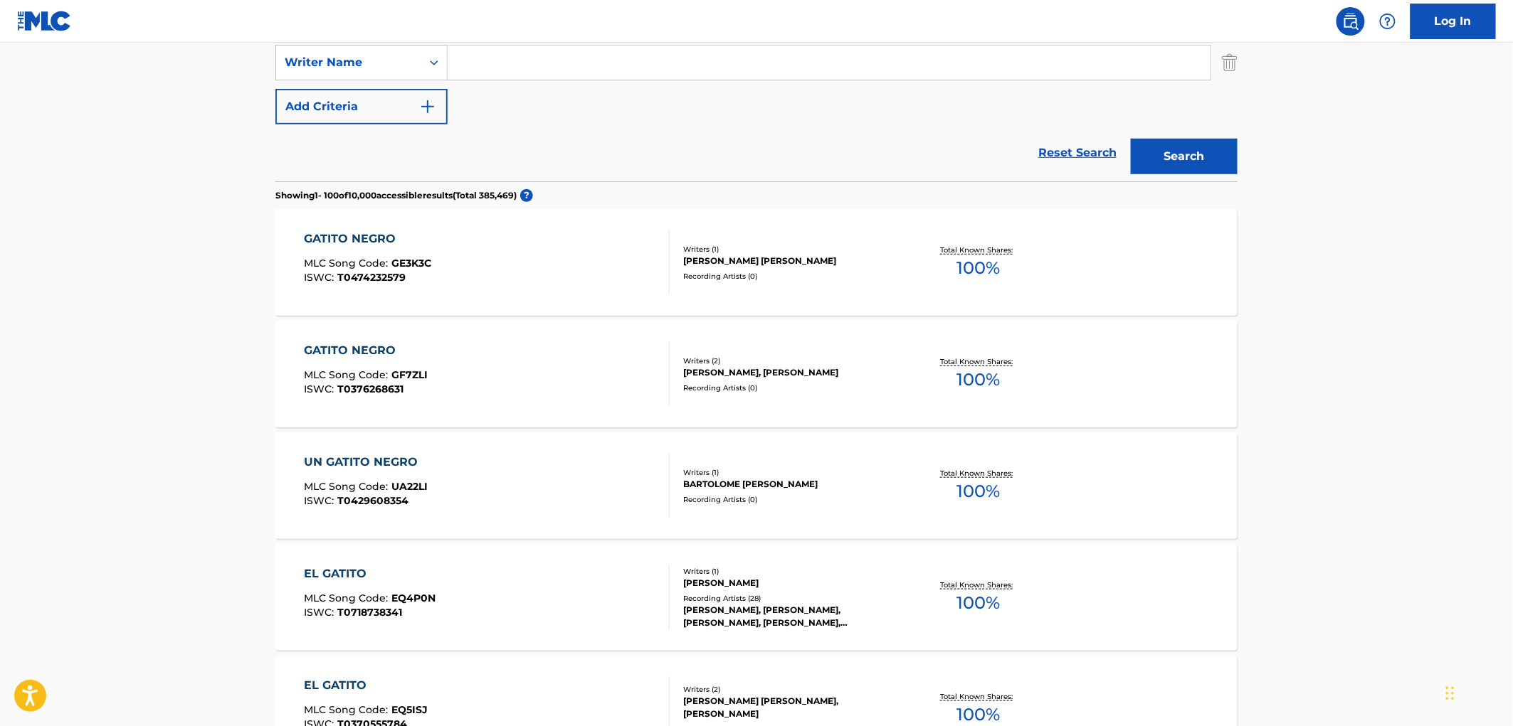
scroll to position [237, 0]
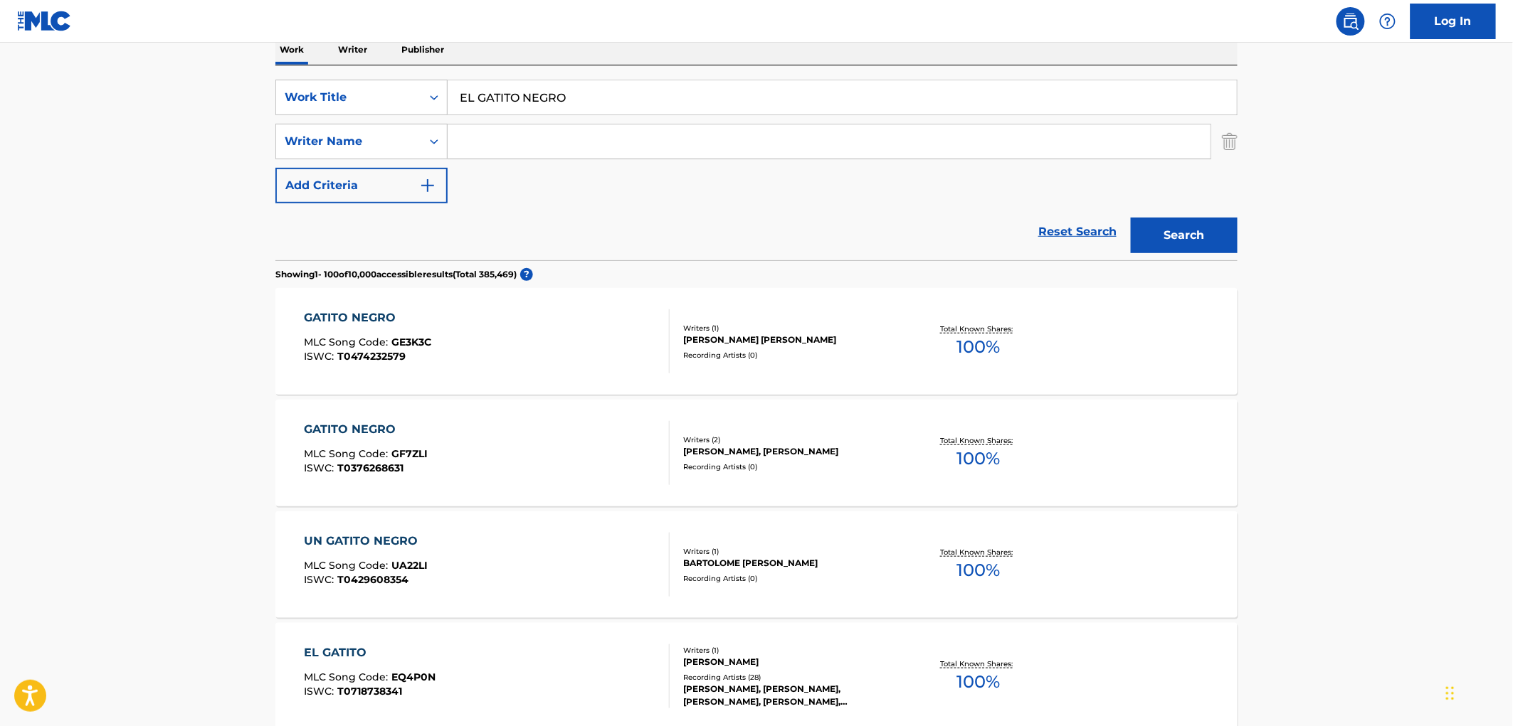
click at [1141, 233] on button "Search" at bounding box center [1184, 236] width 107 height 36
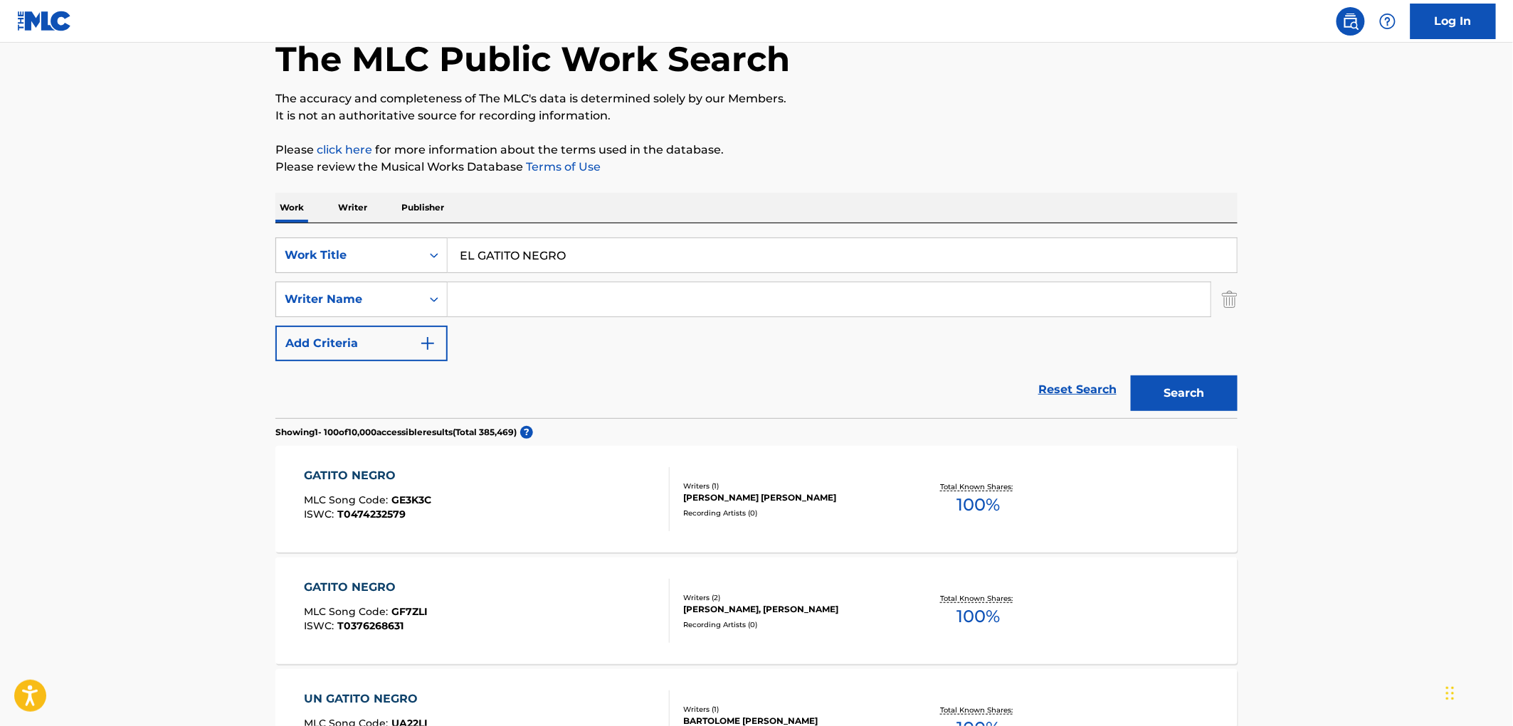
scroll to position [158, 0]
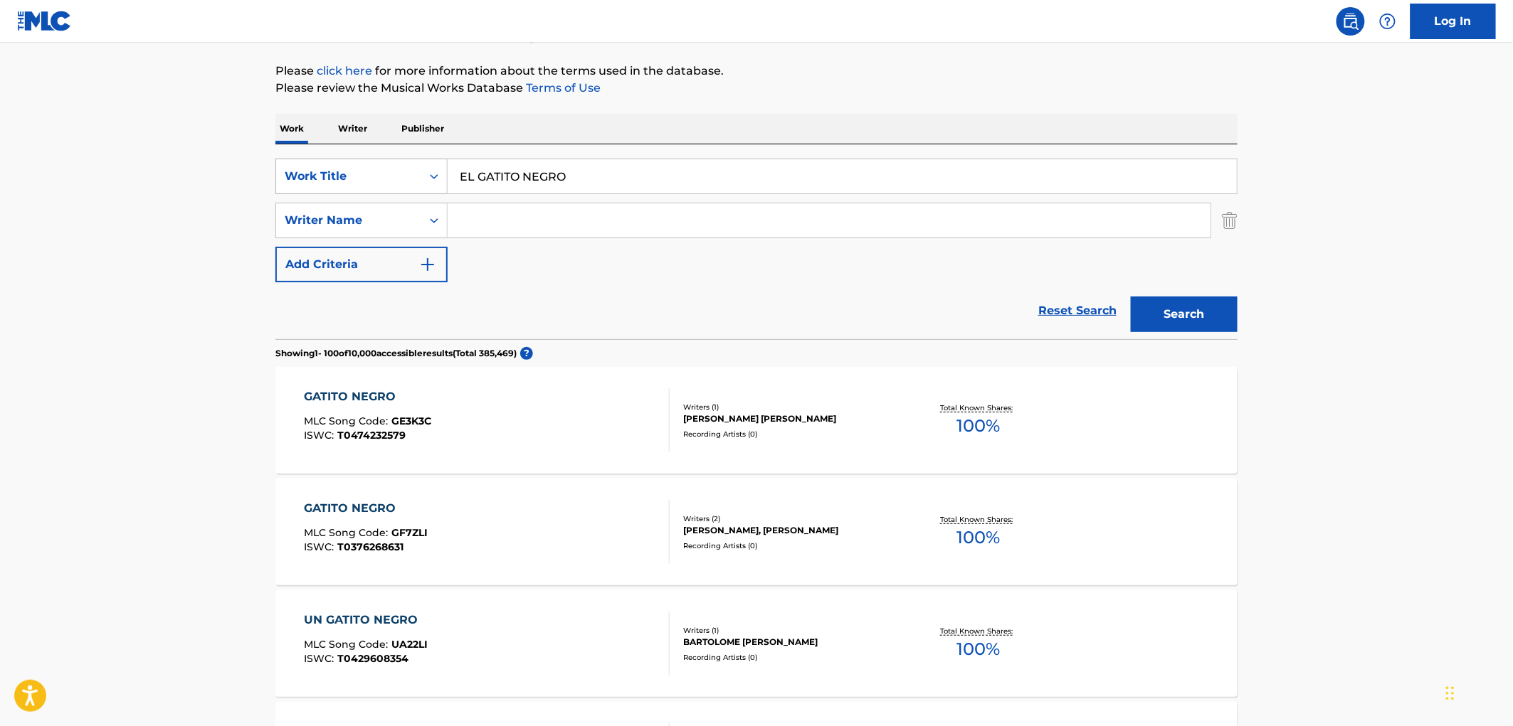
drag, startPoint x: 600, startPoint y: 169, endPoint x: 464, endPoint y: 169, distance: 135.9
click at [418, 164] on div "SearchWithCriteriaac673011-7f3f-4292-b900-9c4dc142c117 Work Title EL GATITO NEG…" at bounding box center [756, 177] width 962 height 36
paste input "STE DOLOR"
click at [1147, 326] on button "Search" at bounding box center [1184, 315] width 107 height 36
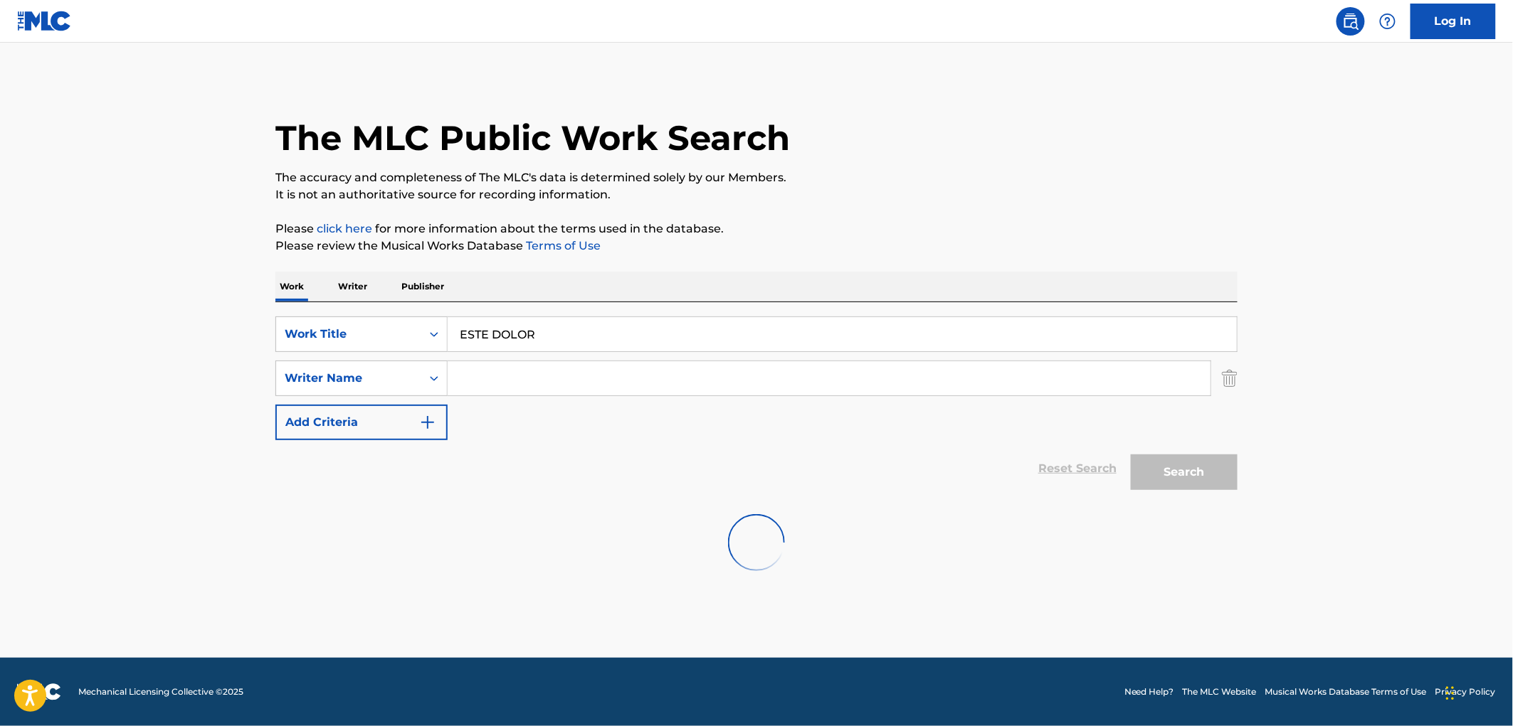
scroll to position [0, 0]
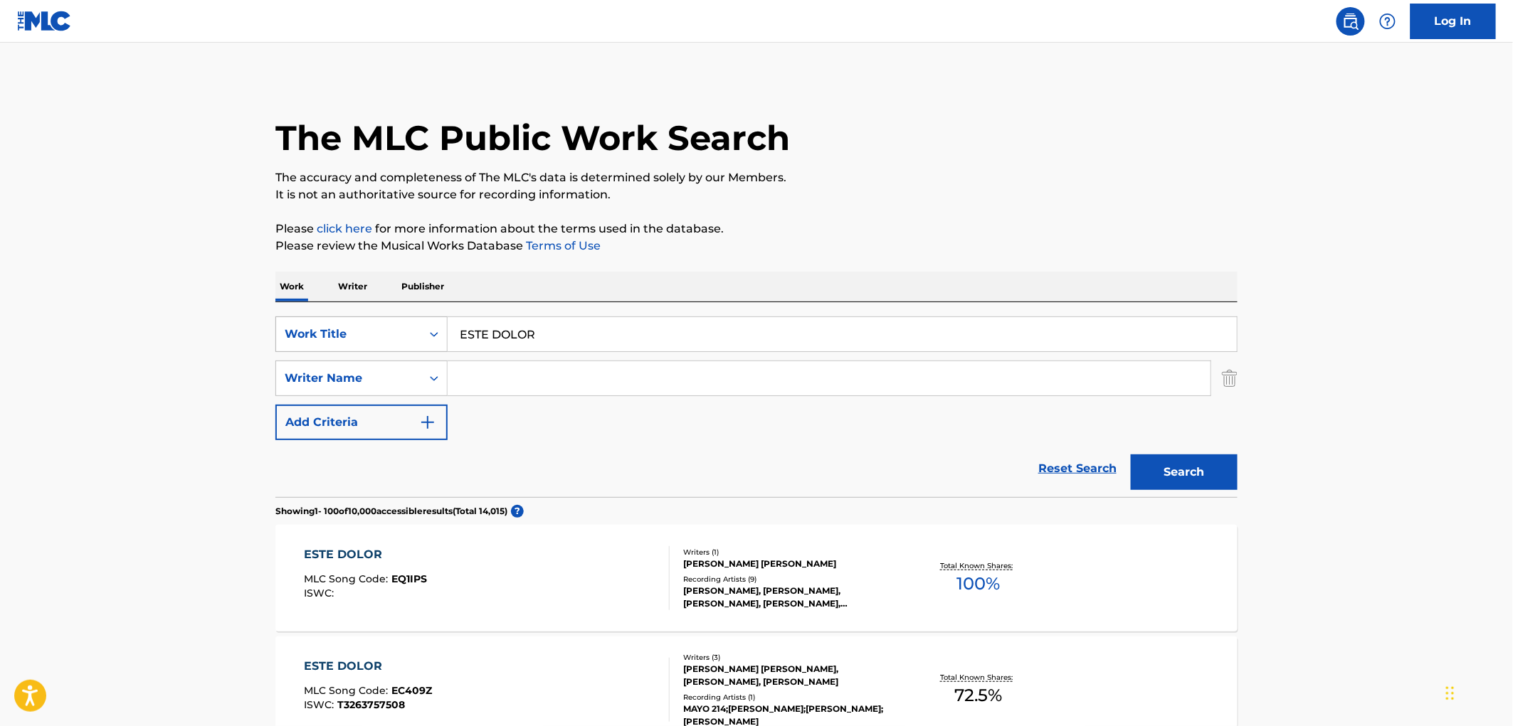
drag, startPoint x: 567, startPoint y: 339, endPoint x: 437, endPoint y: 339, distance: 130.2
click at [435, 339] on div "SearchWithCriteriaac673011-7f3f-4292-b900-9c4dc142c117 Work Title ESTE DOLOR" at bounding box center [756, 335] width 962 height 36
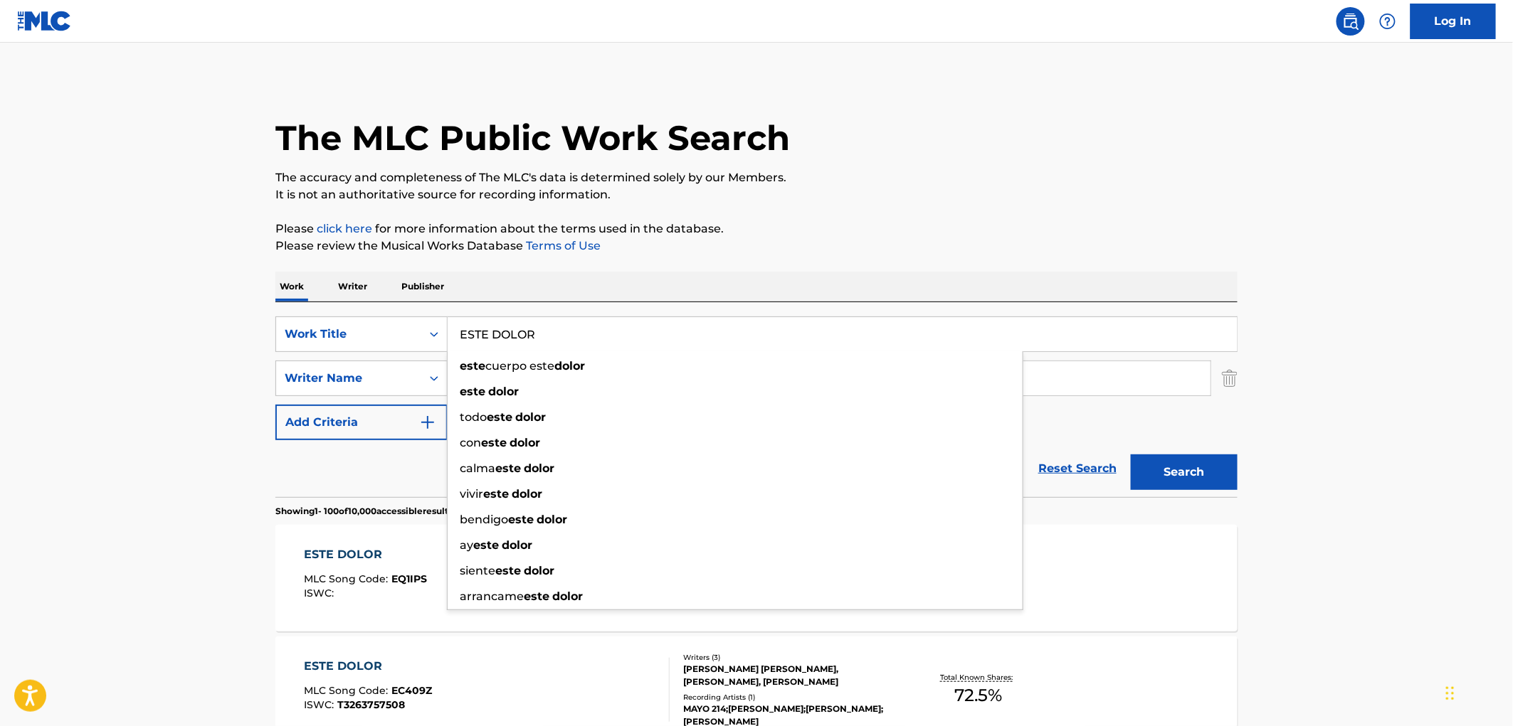
paste input "Sugar Bum Bum"
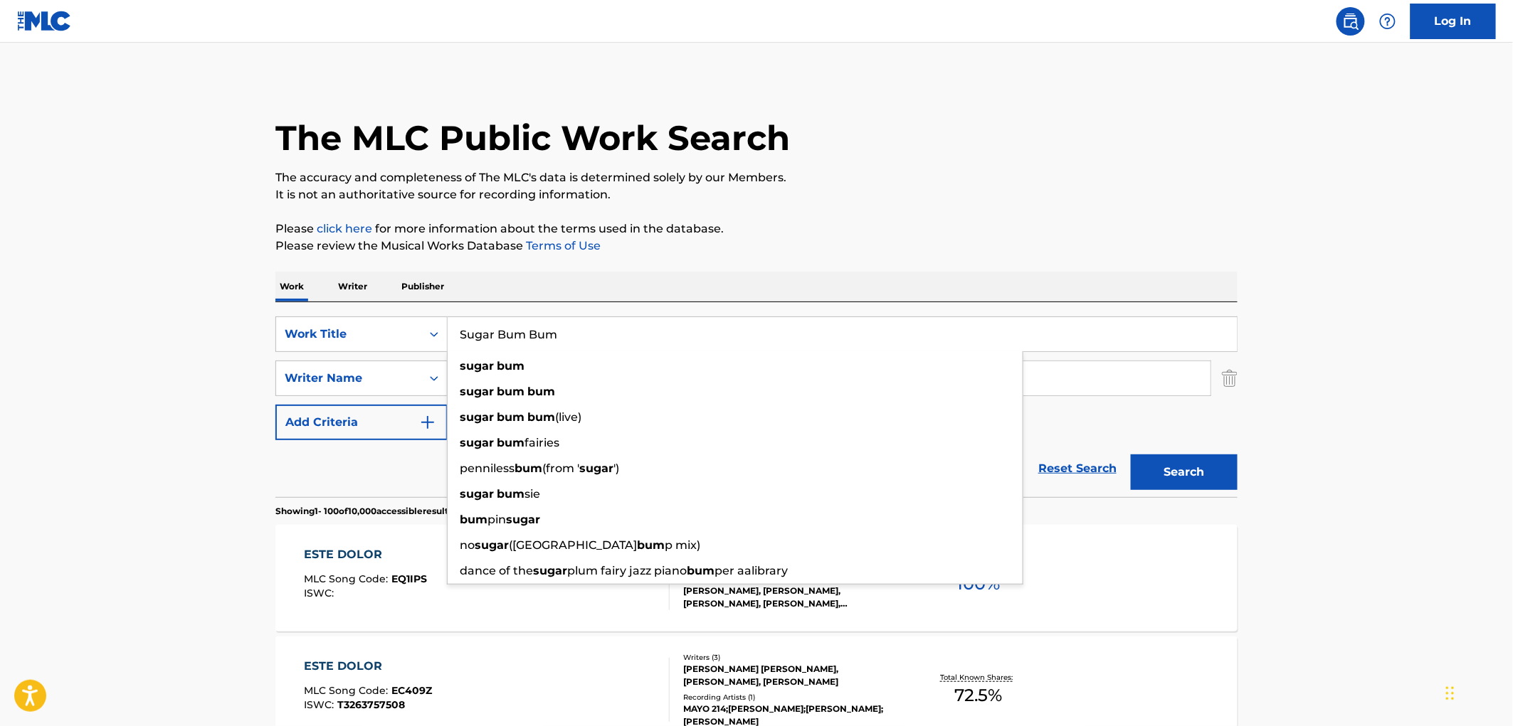
type input "Sugar Bum Bum"
click at [1200, 297] on div "Work Writer Publisher" at bounding box center [756, 287] width 962 height 30
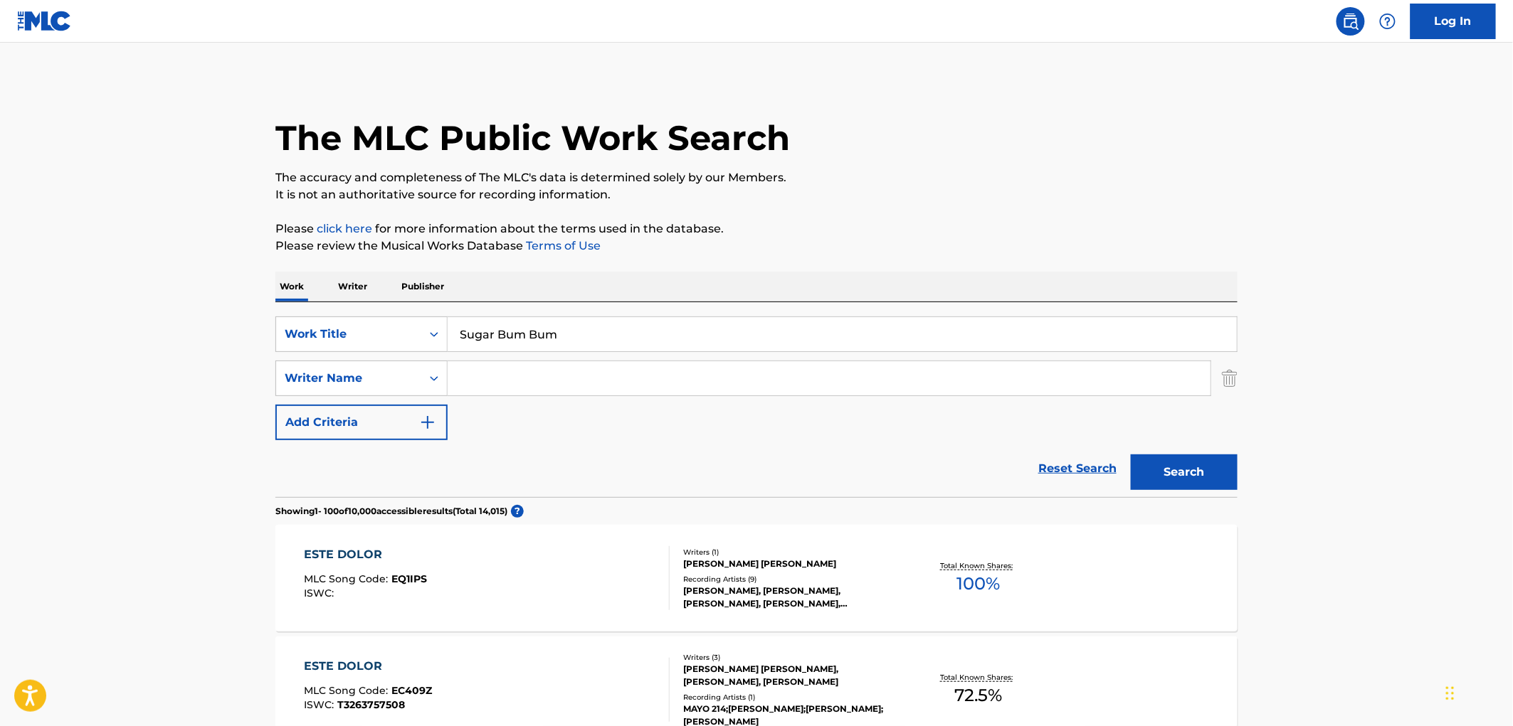
click at [1174, 479] on button "Search" at bounding box center [1184, 473] width 107 height 36
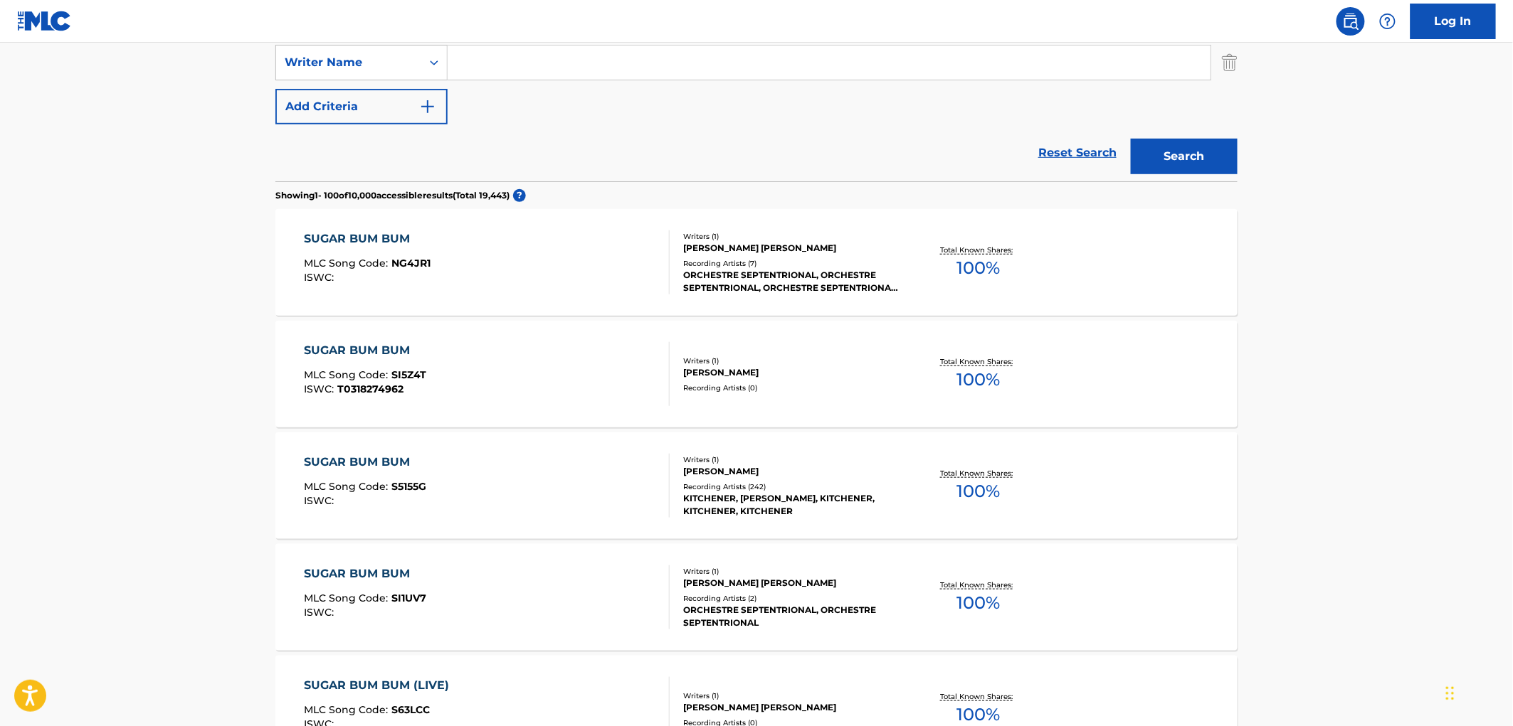
scroll to position [474, 0]
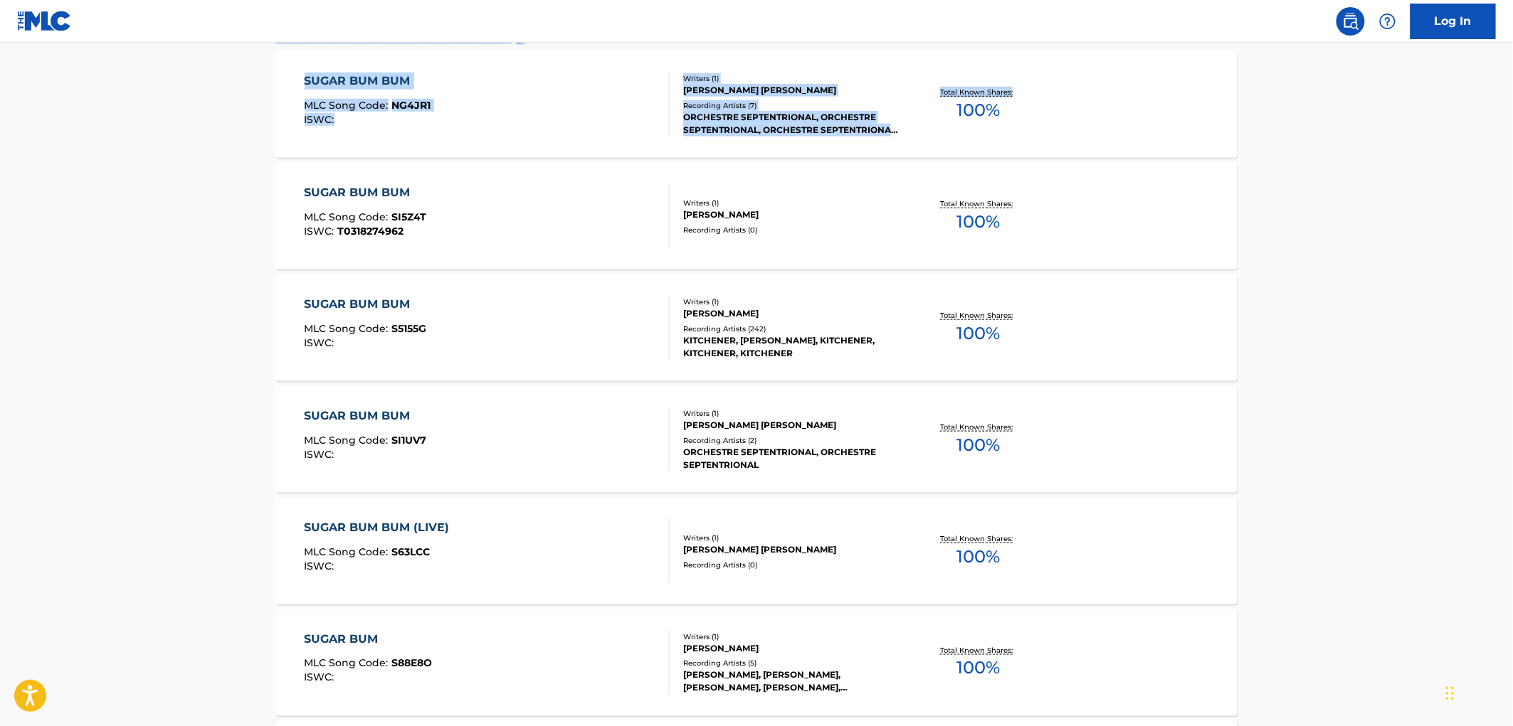
drag, startPoint x: 1511, startPoint y: 52, endPoint x: 1518, endPoint y: 17, distance: 35.6
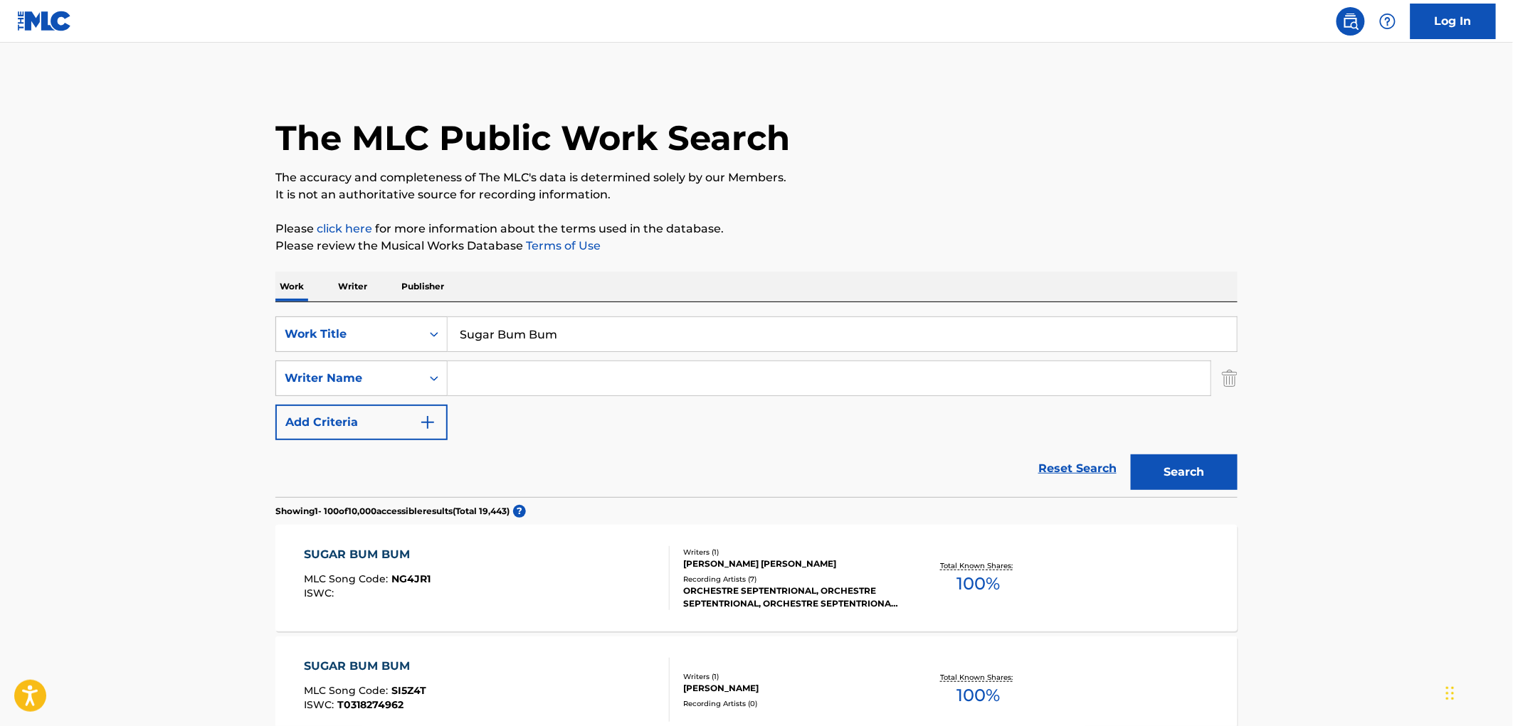
click at [1180, 472] on button "Search" at bounding box center [1184, 473] width 107 height 36
click at [715, 582] on div "Recording Artists ( 7 )" at bounding box center [790, 579] width 215 height 11
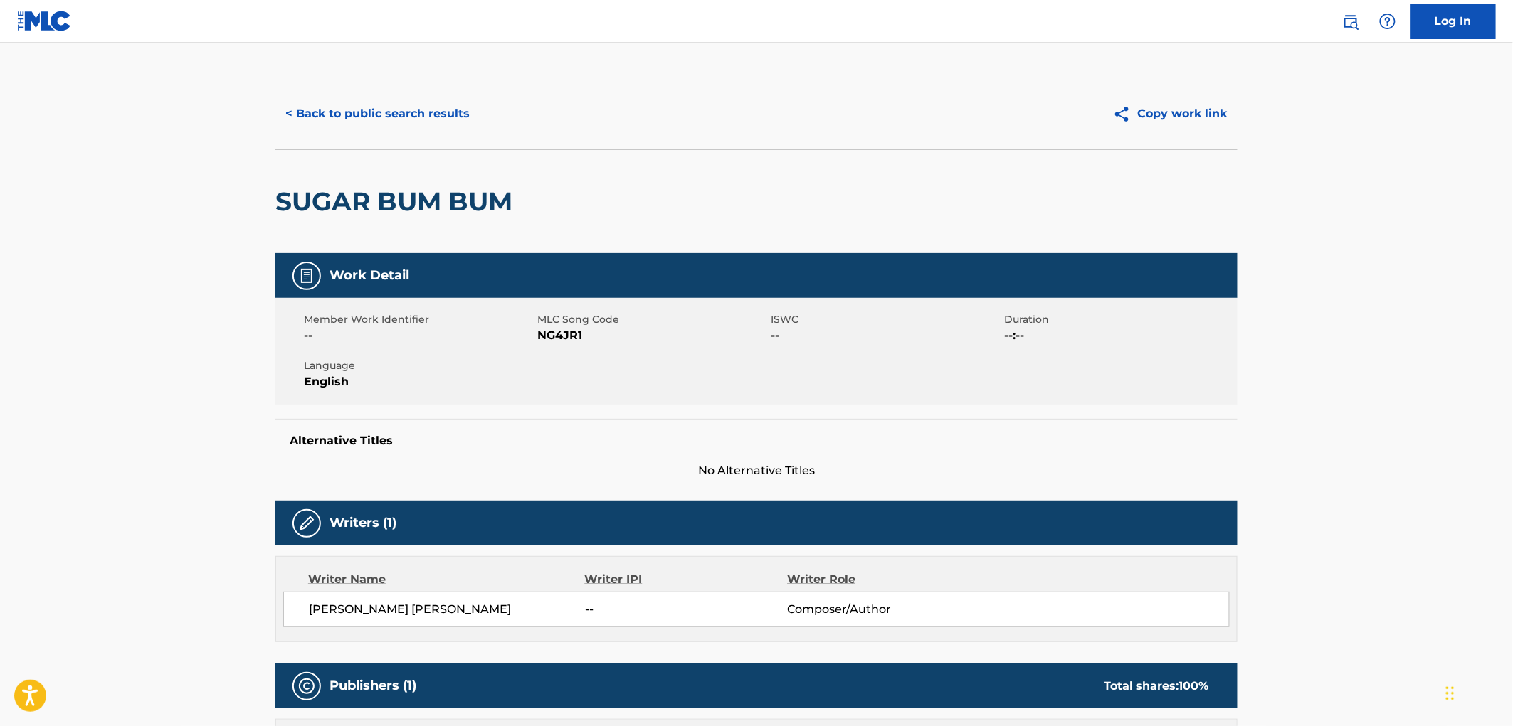
click at [354, 119] on button "< Back to public search results" at bounding box center [377, 114] width 204 height 36
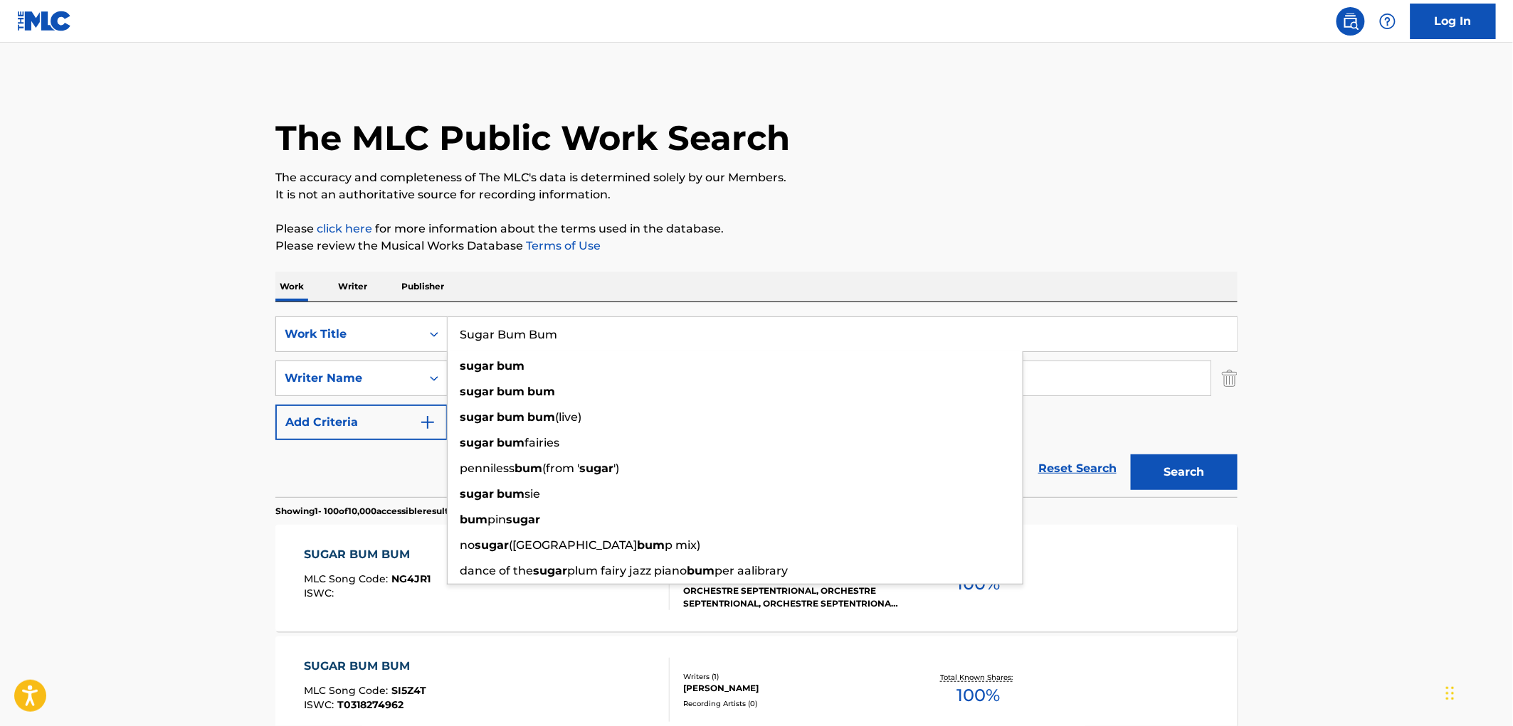
drag, startPoint x: 486, startPoint y: 335, endPoint x: 563, endPoint y: 334, distance: 76.8
click at [563, 334] on input "Sugar Bum Bum" at bounding box center [842, 334] width 789 height 34
paste input "[PERSON_NAME] Mucho"
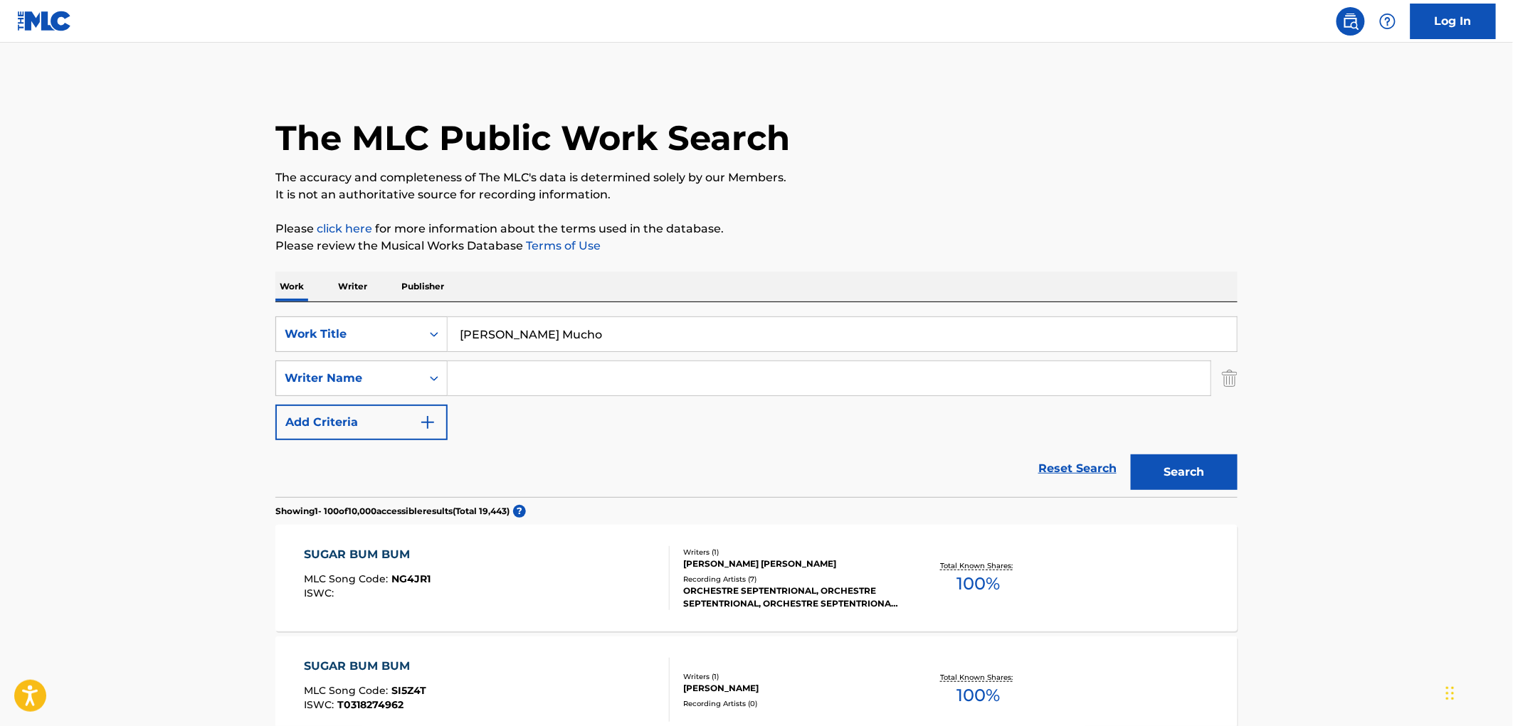
click at [1226, 477] on button "Search" at bounding box center [1184, 473] width 107 height 36
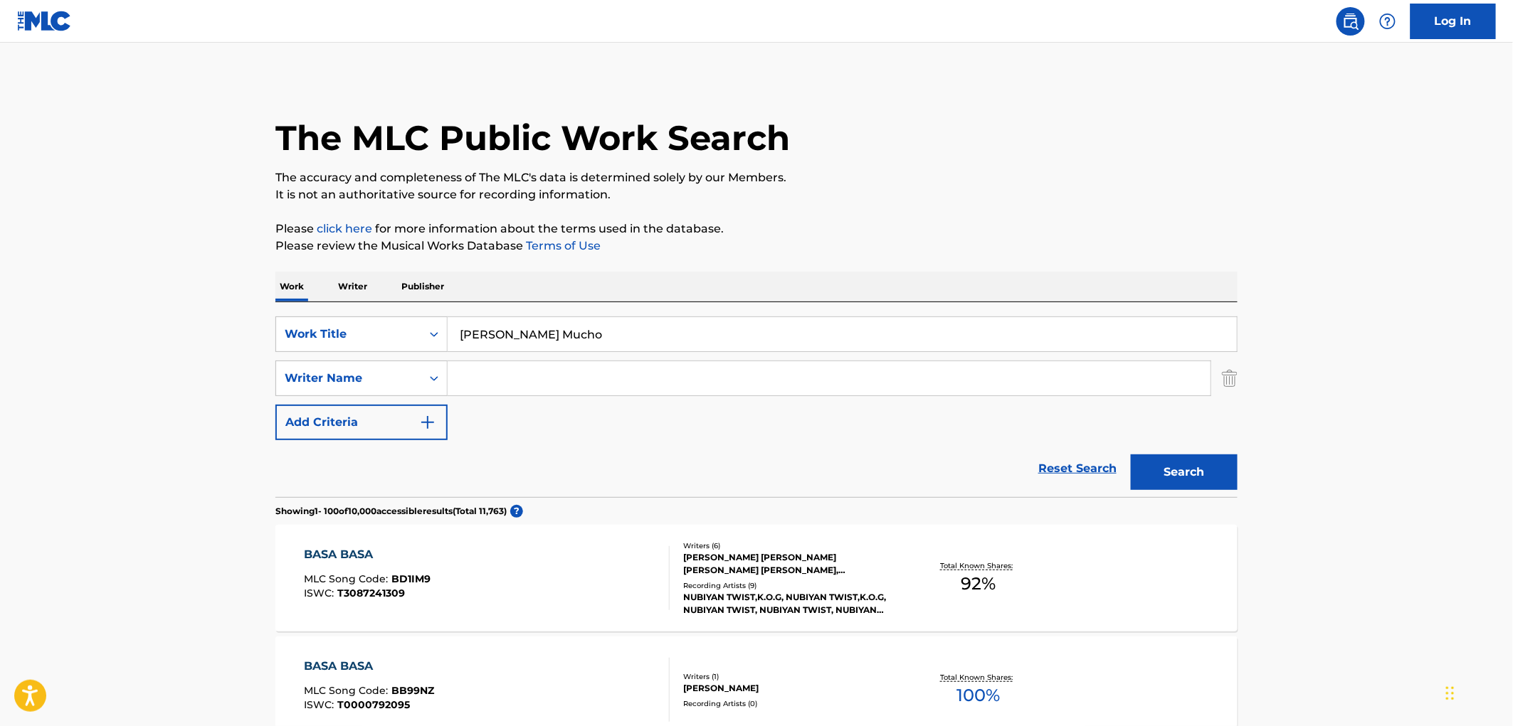
drag, startPoint x: 568, startPoint y: 326, endPoint x: 482, endPoint y: 317, distance: 86.5
click at [482, 317] on input "[PERSON_NAME] Mucho" at bounding box center [842, 334] width 789 height 34
drag, startPoint x: 461, startPoint y: 331, endPoint x: 578, endPoint y: 340, distance: 117.1
click at [578, 340] on input "[PERSON_NAME] Mucho" at bounding box center [842, 334] width 789 height 34
paste input "LA CUMBIA DEL SUAVECITO"
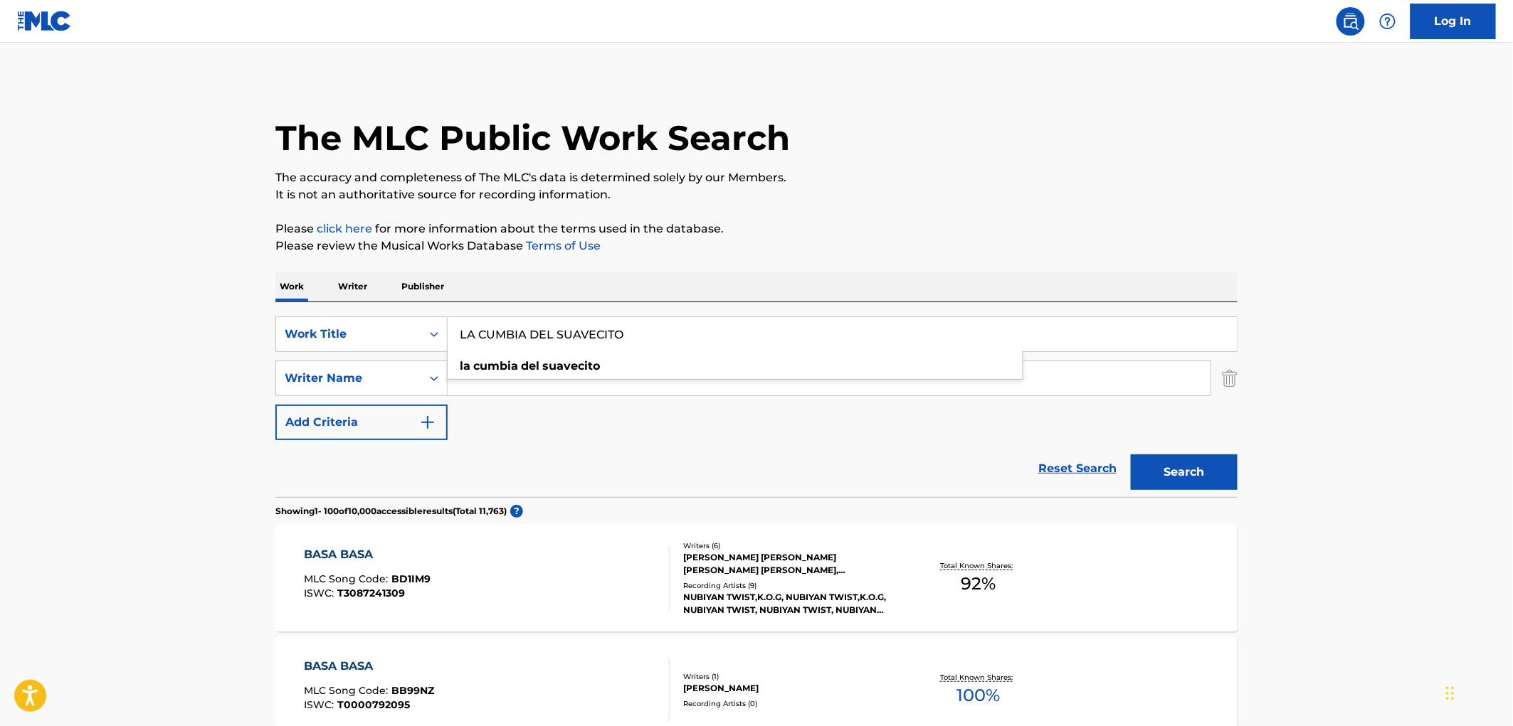
type input "LA CUMBIA DEL SUAVECITO"
click at [1155, 475] on button "Search" at bounding box center [1184, 473] width 107 height 36
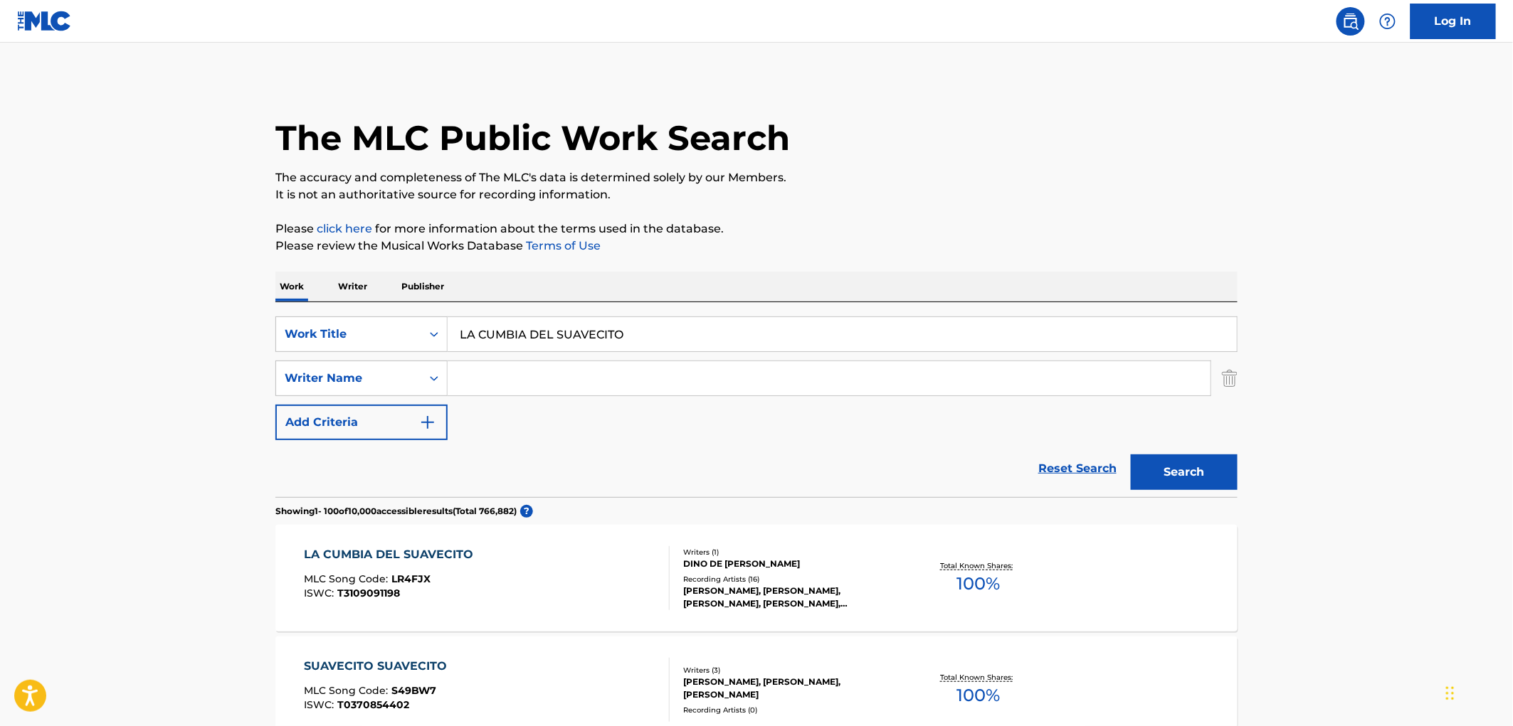
click at [797, 579] on div "Recording Artists ( 16 )" at bounding box center [790, 579] width 215 height 11
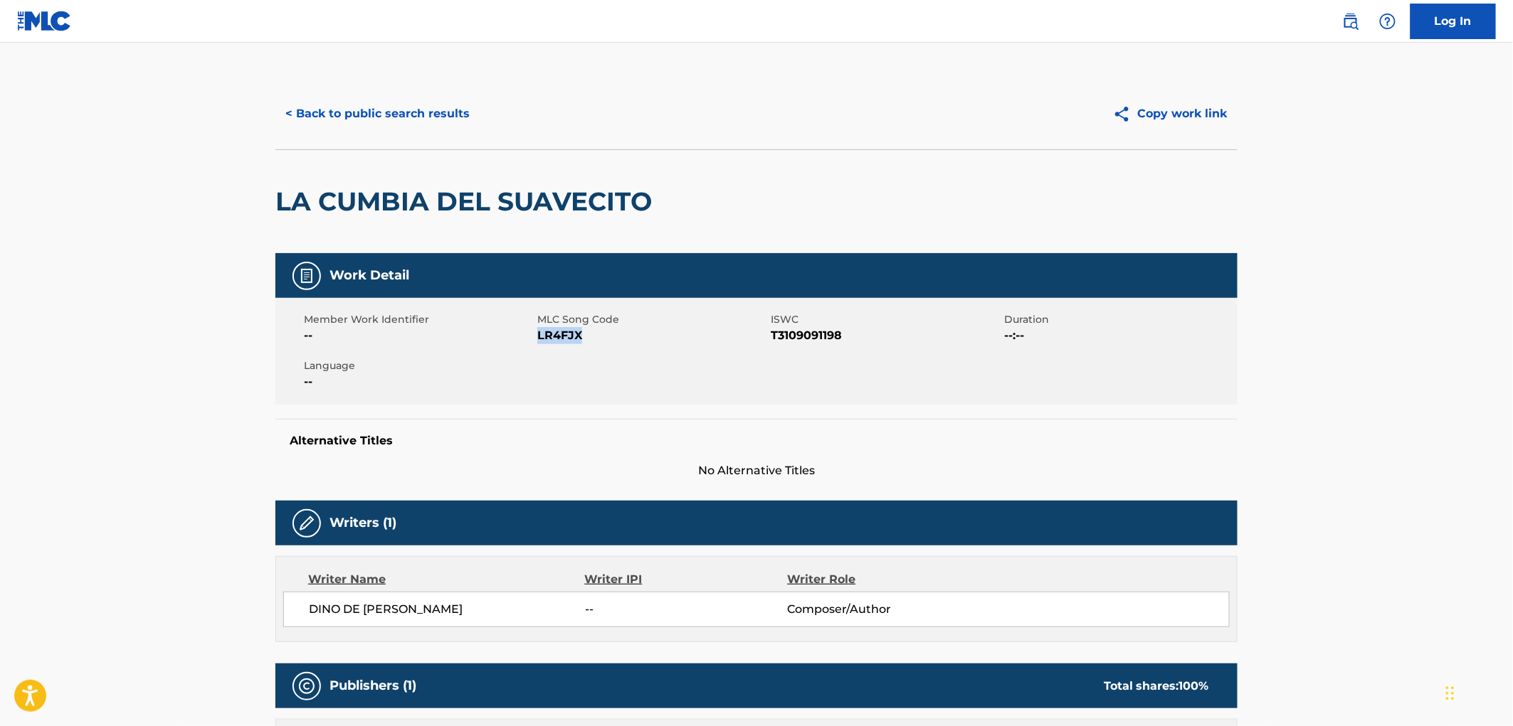
drag, startPoint x: 584, startPoint y: 336, endPoint x: 539, endPoint y: 333, distance: 45.6
click at [539, 333] on span "LR4FJX" at bounding box center [652, 335] width 230 height 17
copy span "LR4FJX"
click at [344, 123] on button "< Back to public search results" at bounding box center [377, 114] width 204 height 36
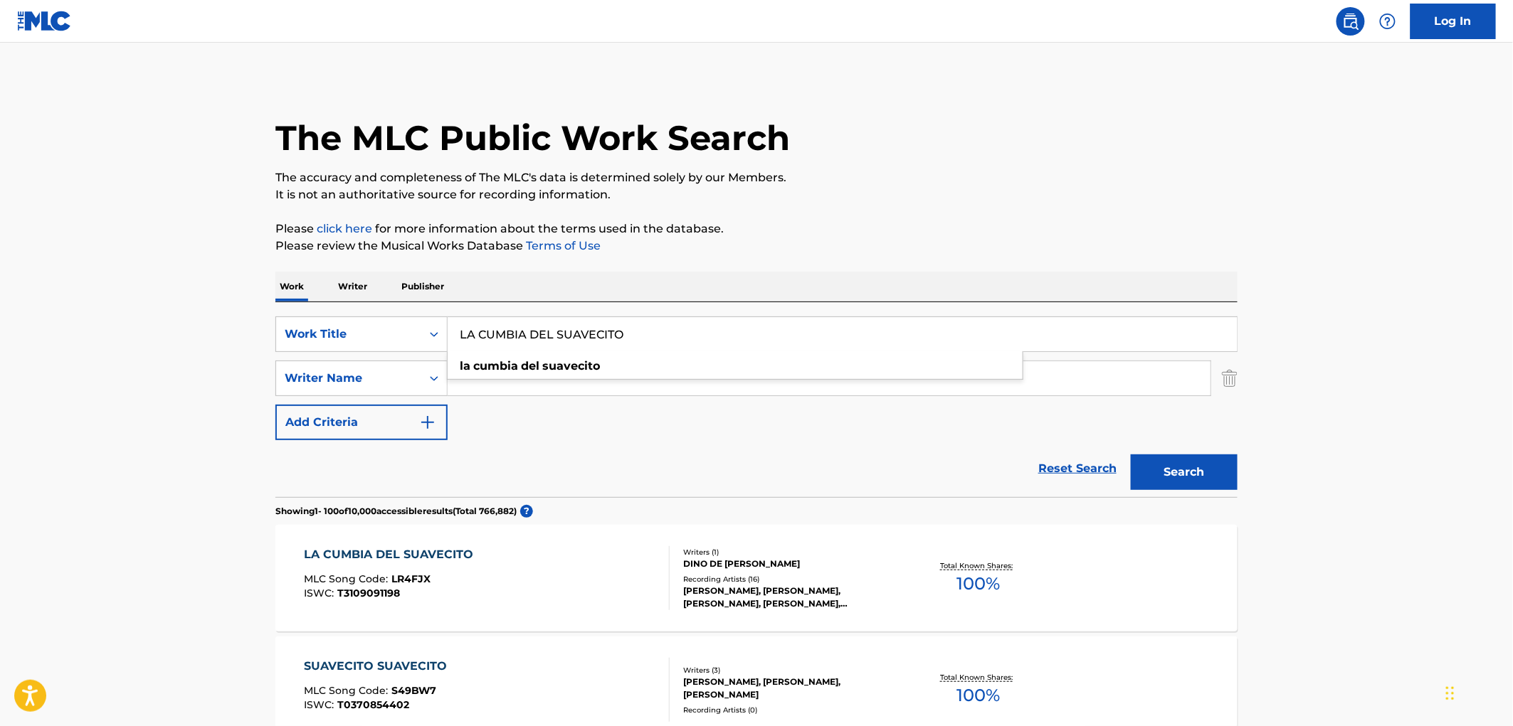
drag, startPoint x: 451, startPoint y: 336, endPoint x: 621, endPoint y: 344, distance: 170.2
click at [621, 344] on input "LA CUMBIA DEL SUAVECITO" at bounding box center [842, 334] width 789 height 34
paste input "Tired of Being Alone"
drag, startPoint x: 1185, startPoint y: 482, endPoint x: 1178, endPoint y: 488, distance: 10.1
click at [1185, 481] on button "Search" at bounding box center [1184, 473] width 107 height 36
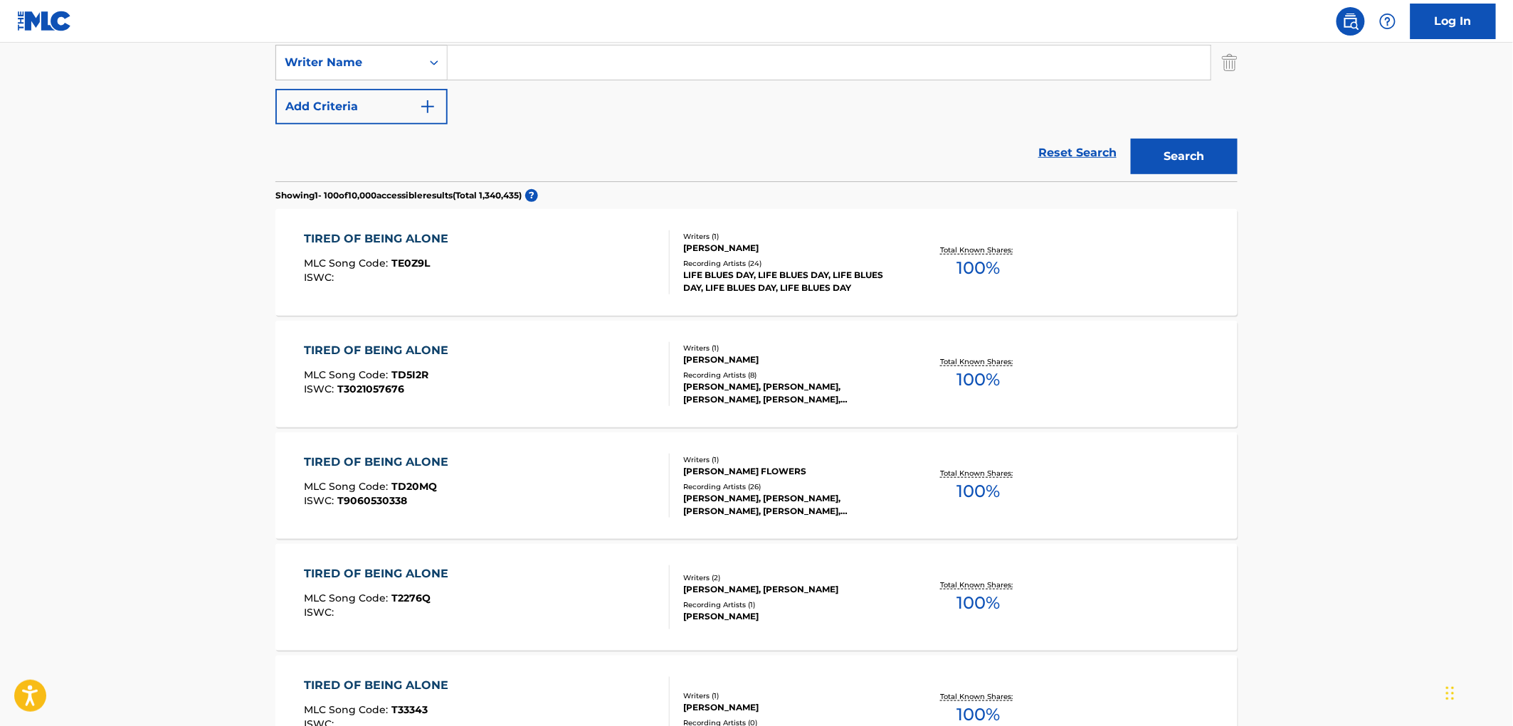
scroll to position [79, 0]
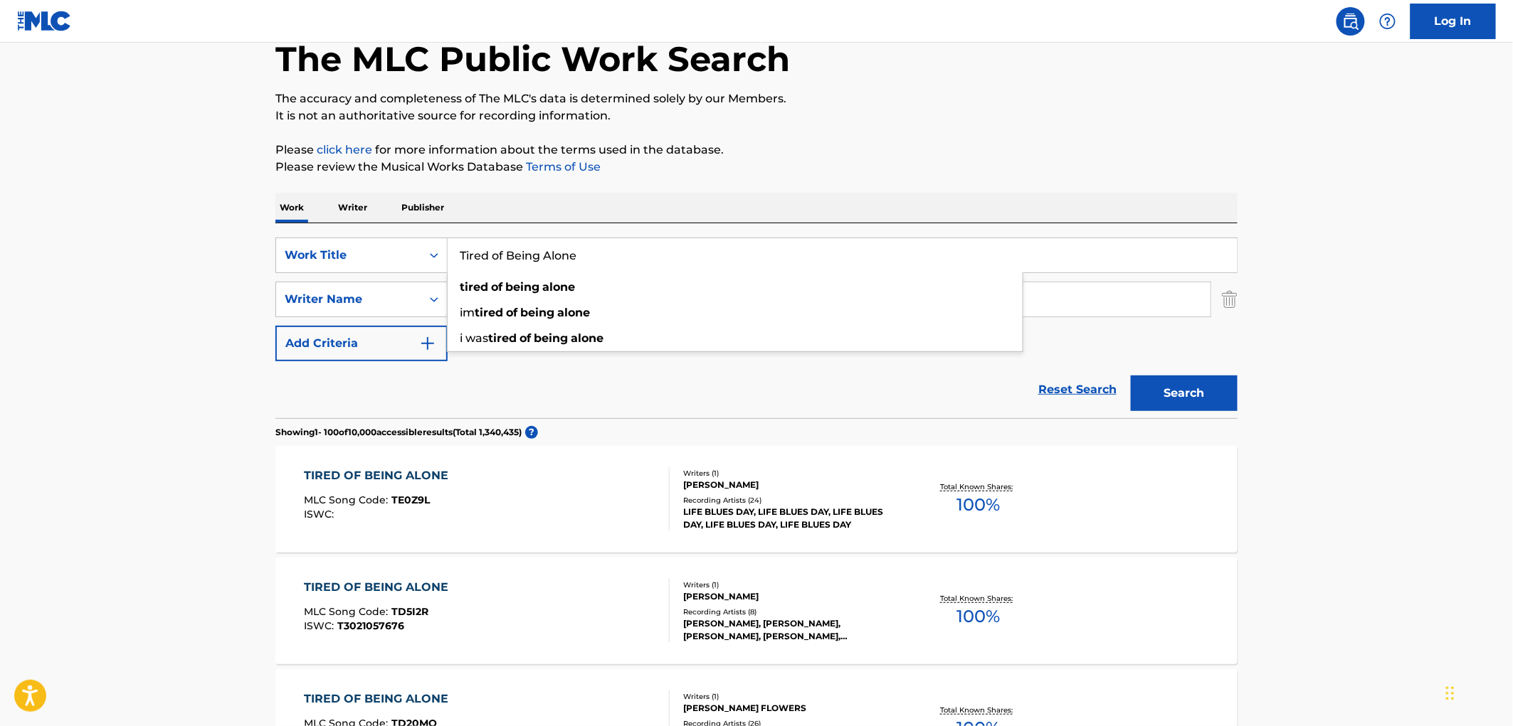
drag, startPoint x: 595, startPoint y: 251, endPoint x: 459, endPoint y: 252, distance: 135.9
click at [459, 252] on input "Tired of Being Alone" at bounding box center [842, 255] width 789 height 34
paste input "Swallowed by the Sea"
click at [1173, 384] on button "Search" at bounding box center [1184, 394] width 107 height 36
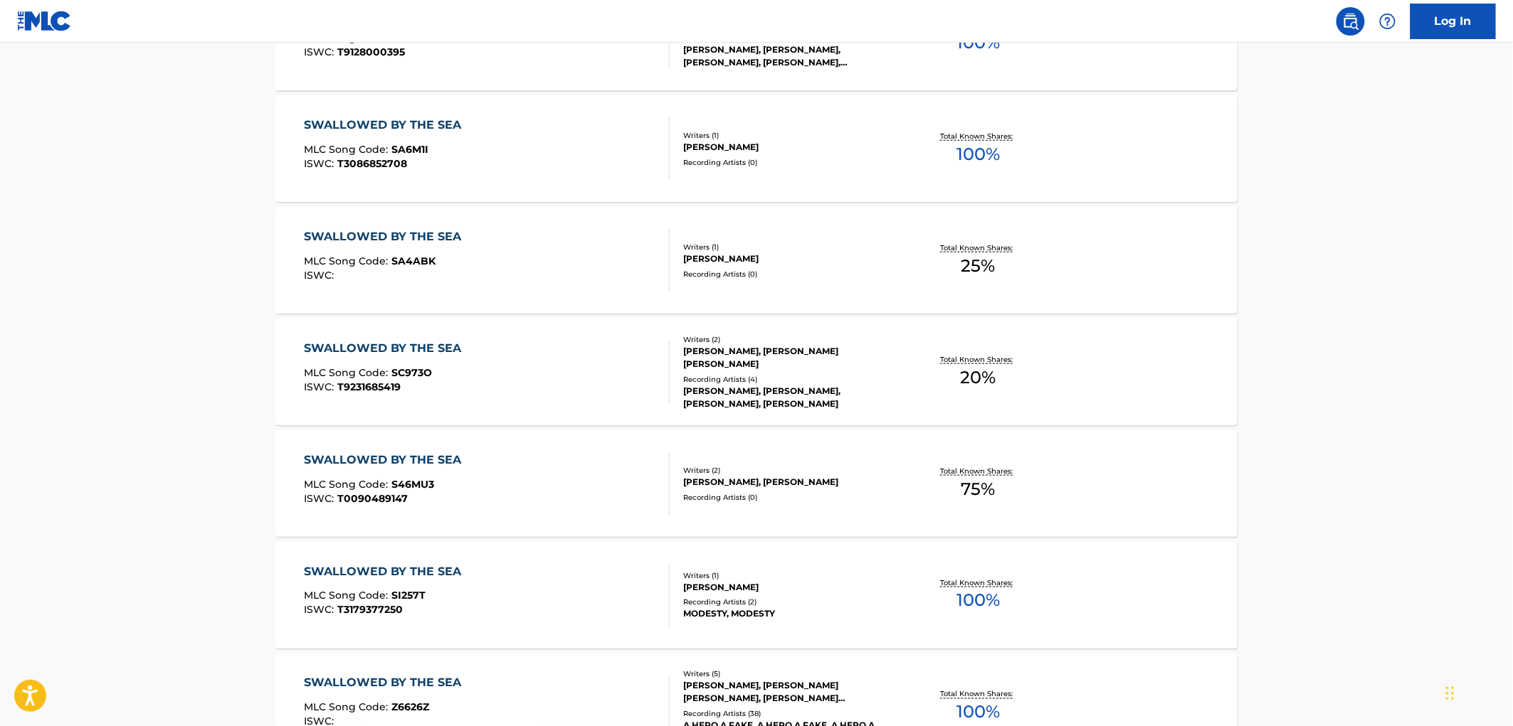
scroll to position [0, 0]
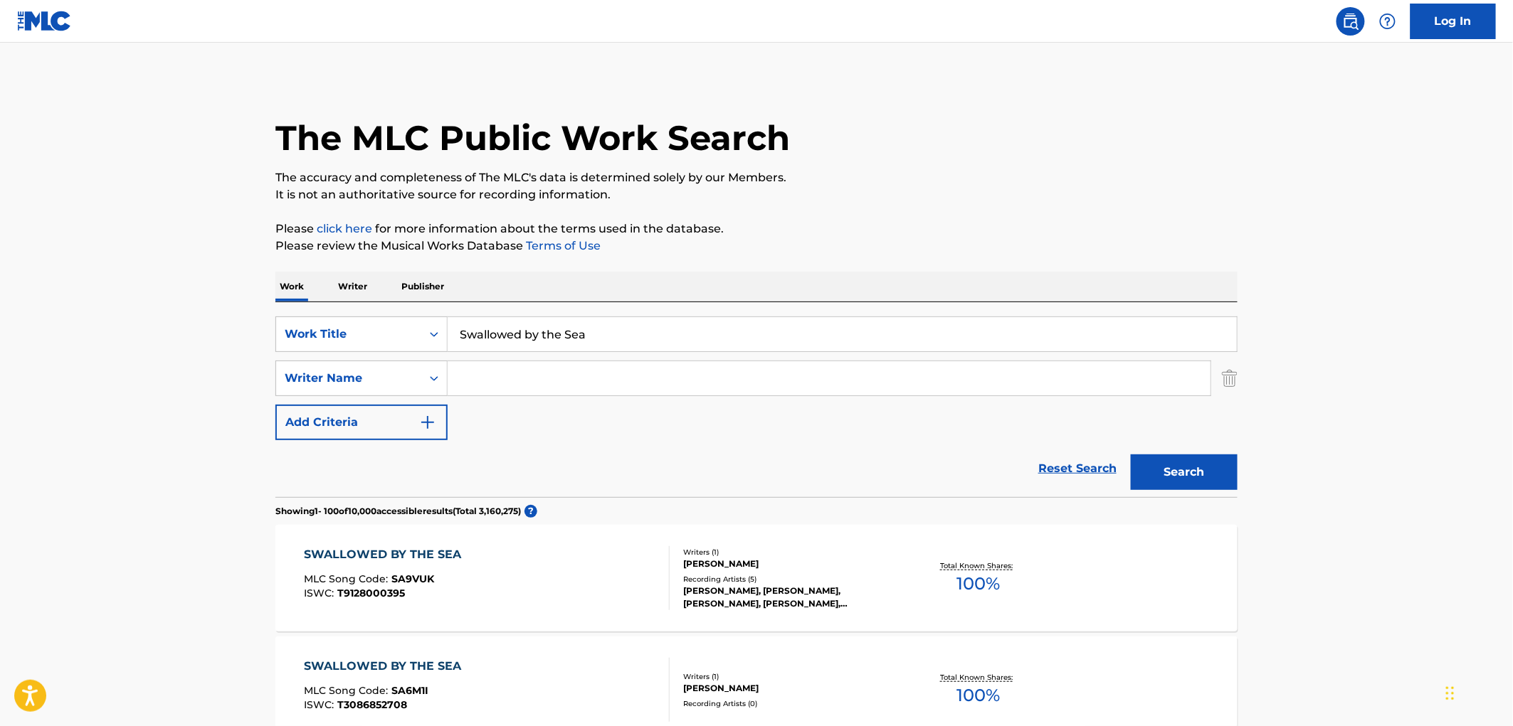
drag, startPoint x: 1517, startPoint y: 18, endPoint x: 76, endPoint y: -79, distance: 1444.1
click at [76, 0] on html "Accessibility Screen-Reader Guide, Feedback, and Issue Reporting | New window L…" at bounding box center [756, 363] width 1513 height 726
drag, startPoint x: 566, startPoint y: 334, endPoint x: 430, endPoint y: 332, distance: 136.6
click at [430, 332] on div "SearchWithCriteriaac673011-7f3f-4292-b900-9c4dc142c117 Work Title Swallowed by …" at bounding box center [756, 335] width 962 height 36
paste input "All Them Witches"
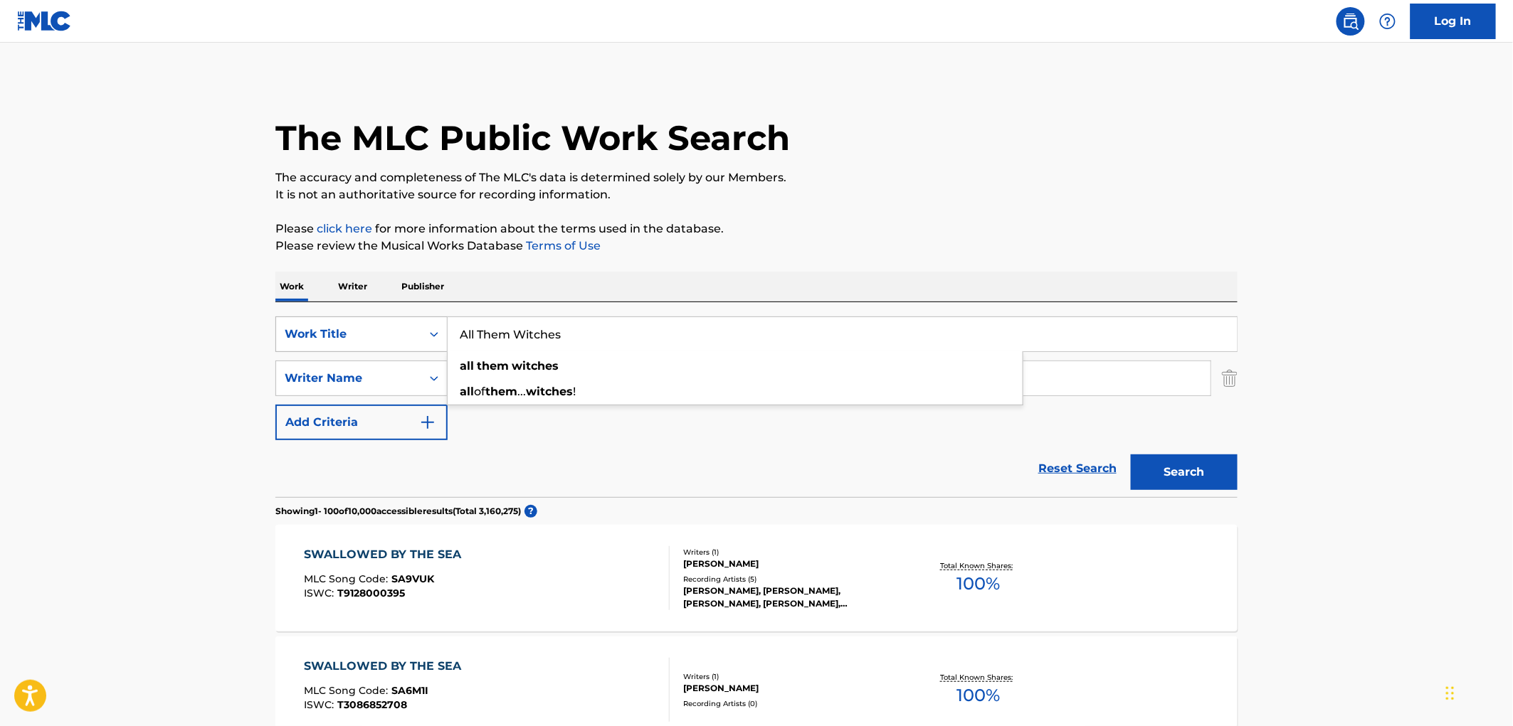
drag, startPoint x: 566, startPoint y: 334, endPoint x: 445, endPoint y: 328, distance: 120.4
click at [445, 328] on div "SearchWithCriteriaac673011-7f3f-4292-b900-9c4dc142c117 Work Title All Them Witc…" at bounding box center [756, 335] width 962 height 36
paste input "[PERSON_NAME]"
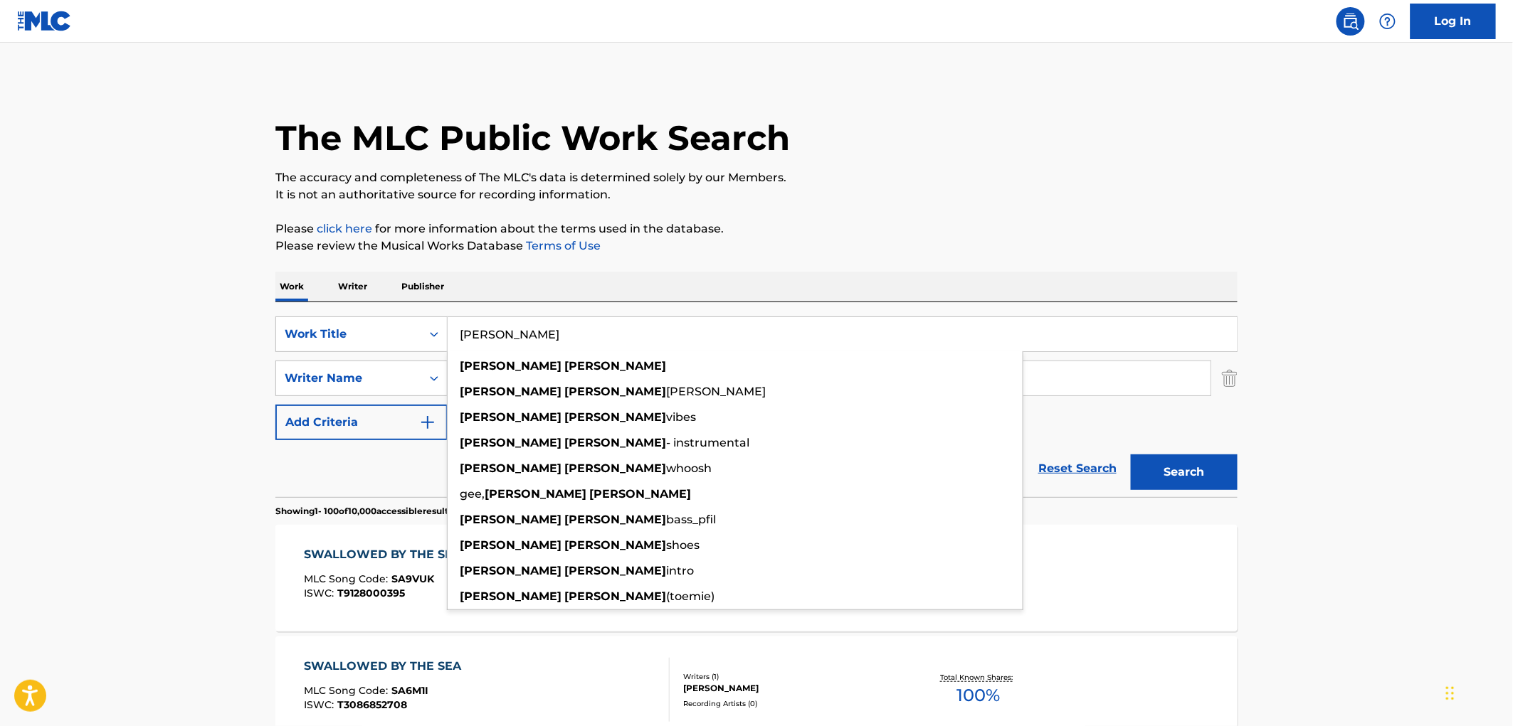
click at [1047, 112] on div "The MLC Public Work Search" at bounding box center [756, 130] width 962 height 104
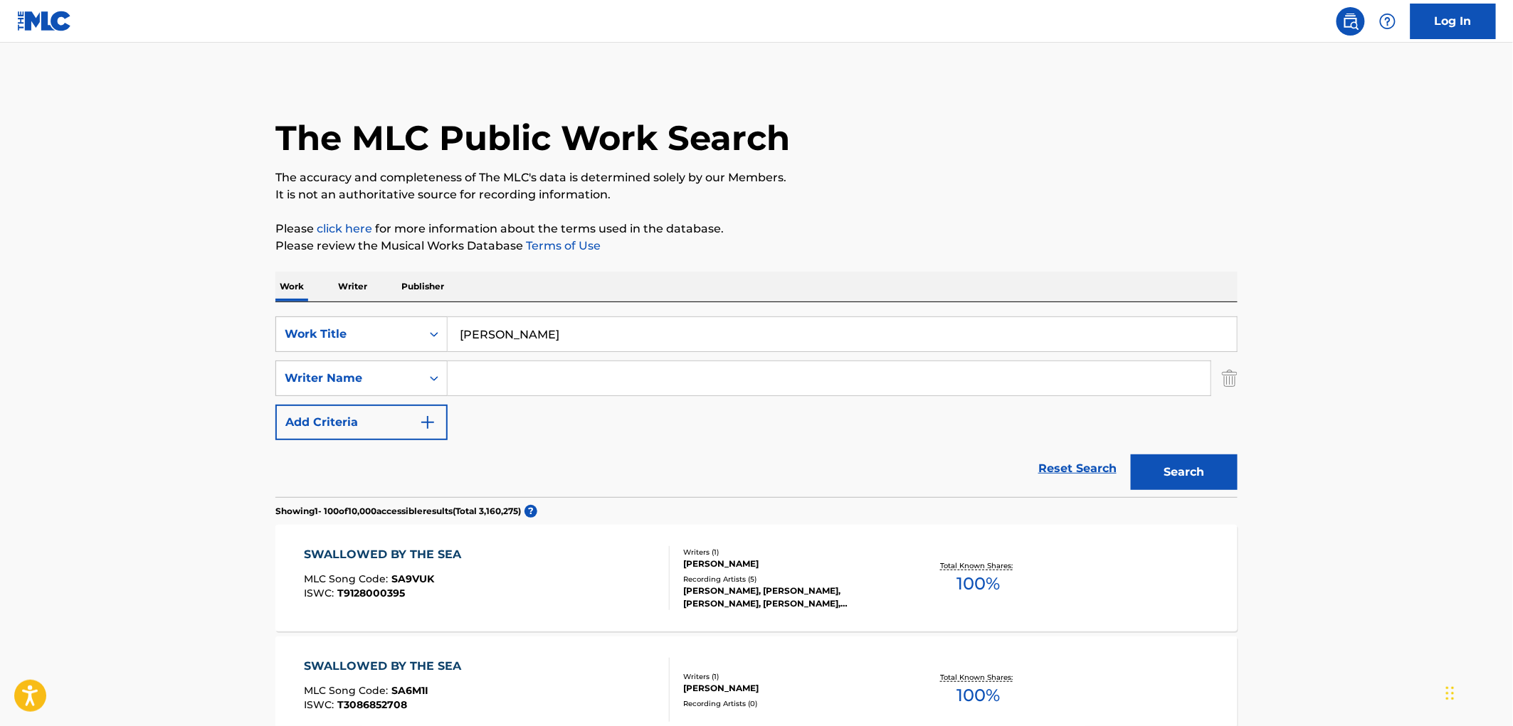
click at [1186, 474] on button "Search" at bounding box center [1184, 473] width 107 height 36
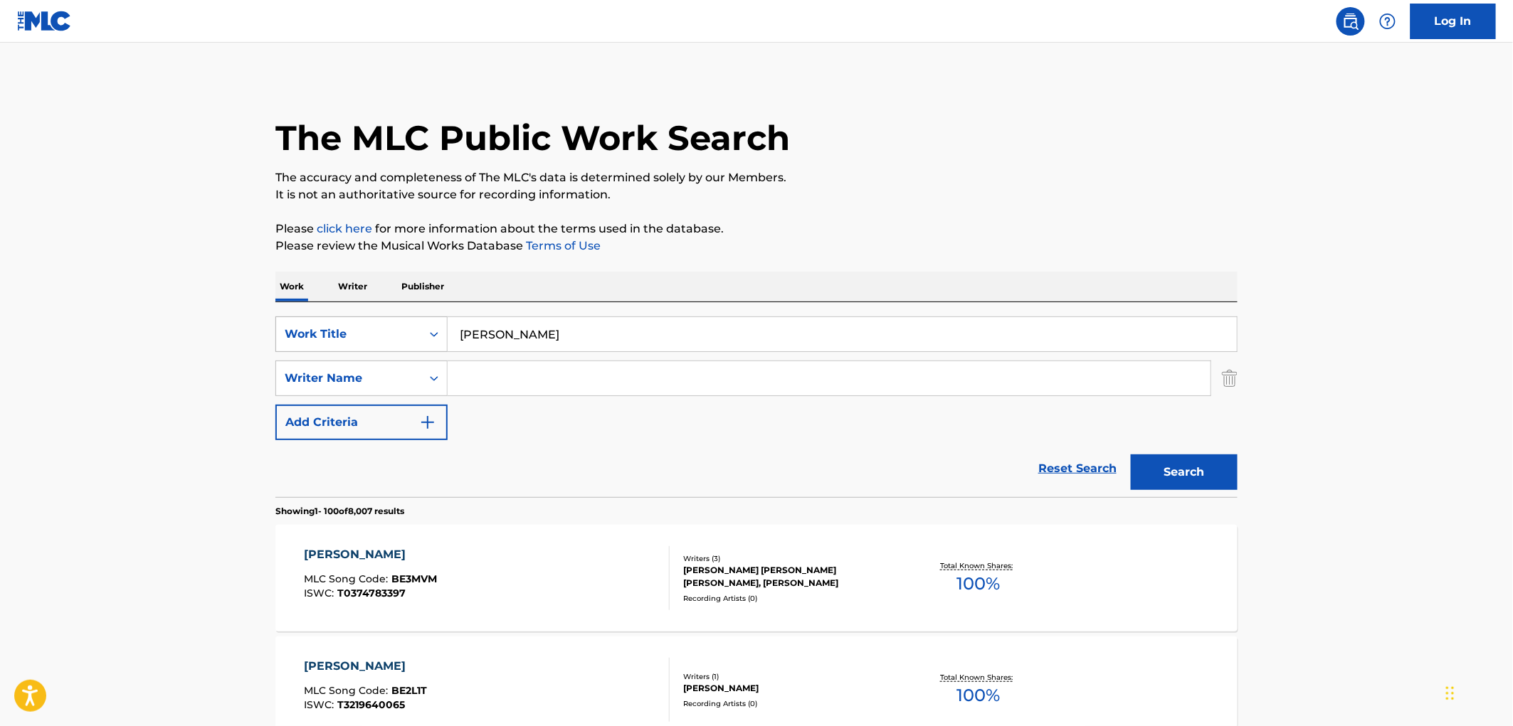
drag, startPoint x: 531, startPoint y: 334, endPoint x: 445, endPoint y: 339, distance: 85.5
click at [441, 339] on div "SearchWithCriteriaac673011-7f3f-4292-b900-9c4dc142c117 Work Title [PERSON_NAME]" at bounding box center [756, 335] width 962 height 36
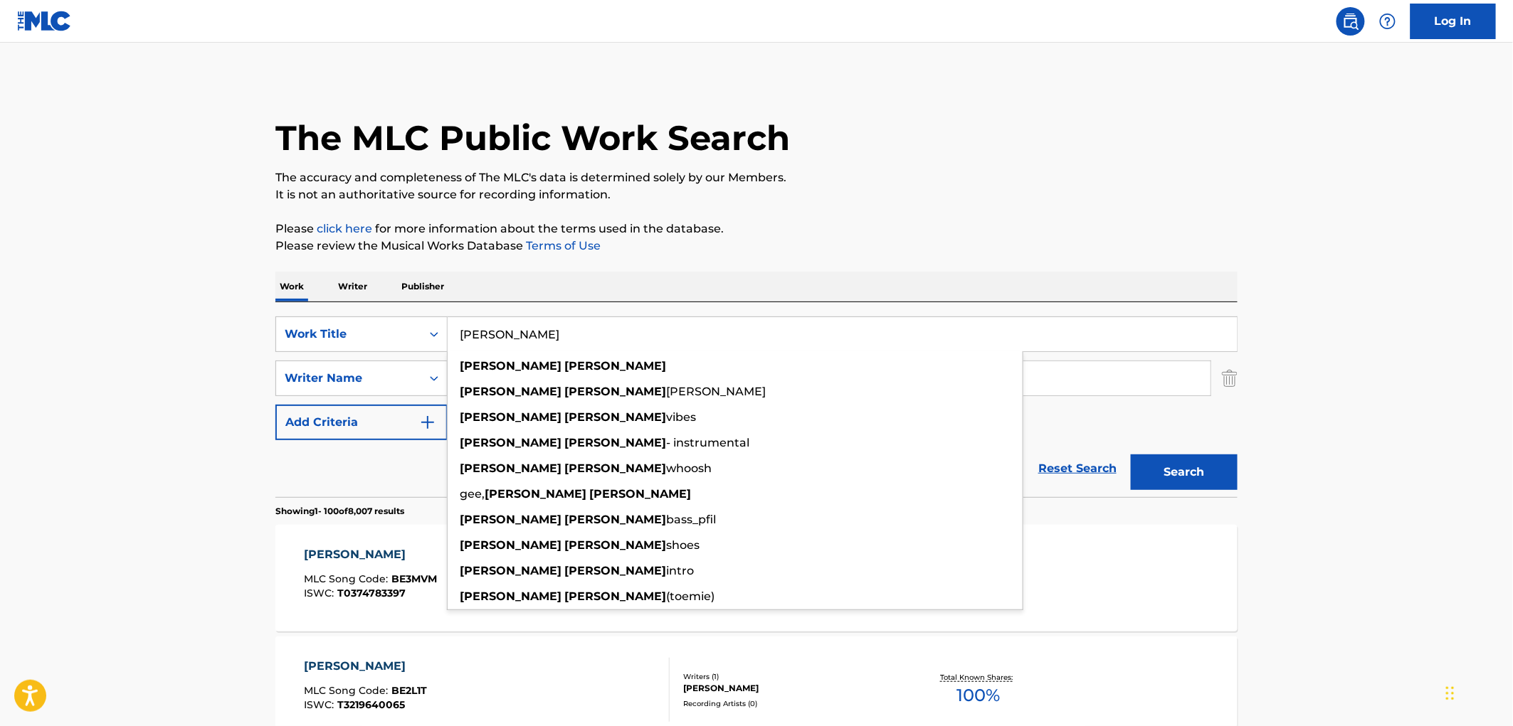
paste input "Always"
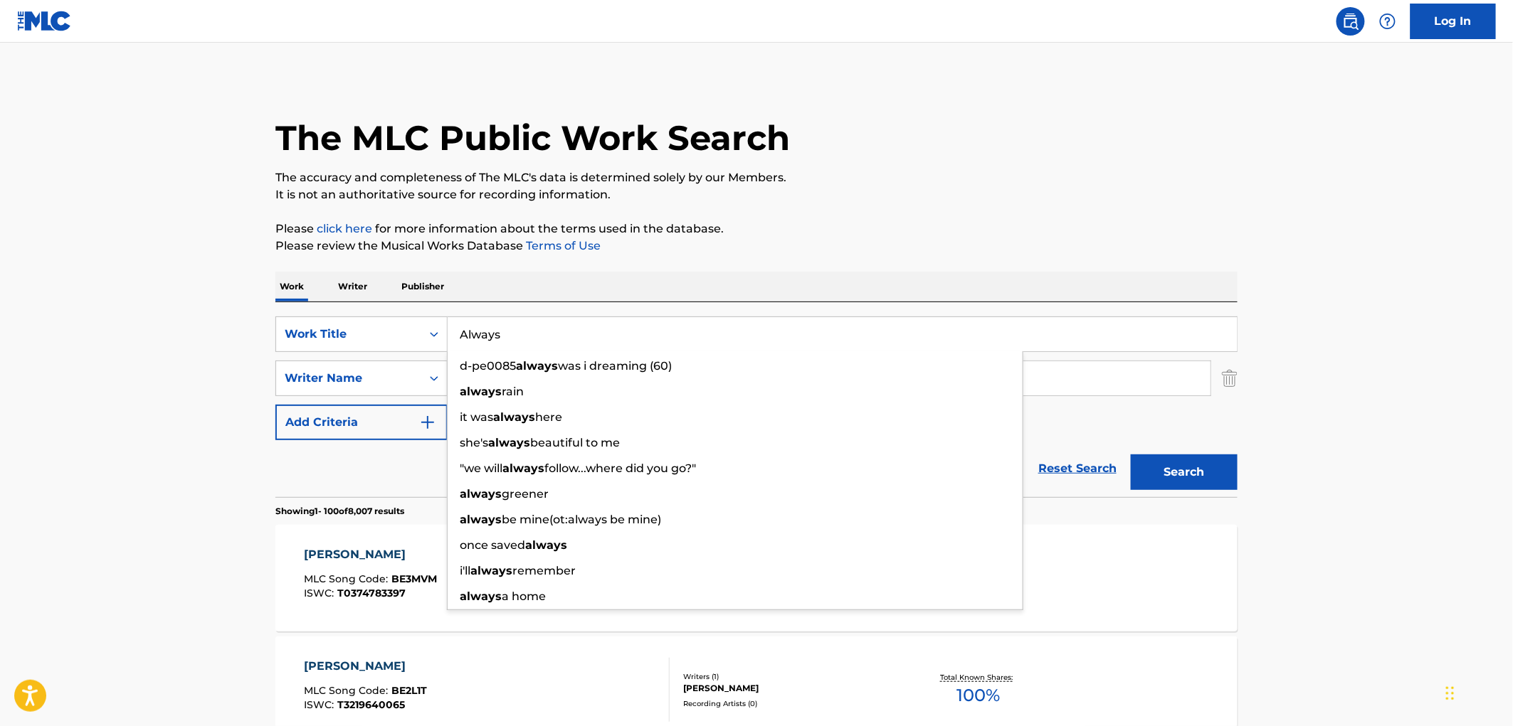
click at [1039, 293] on div "Work Writer Publisher" at bounding box center [756, 287] width 962 height 30
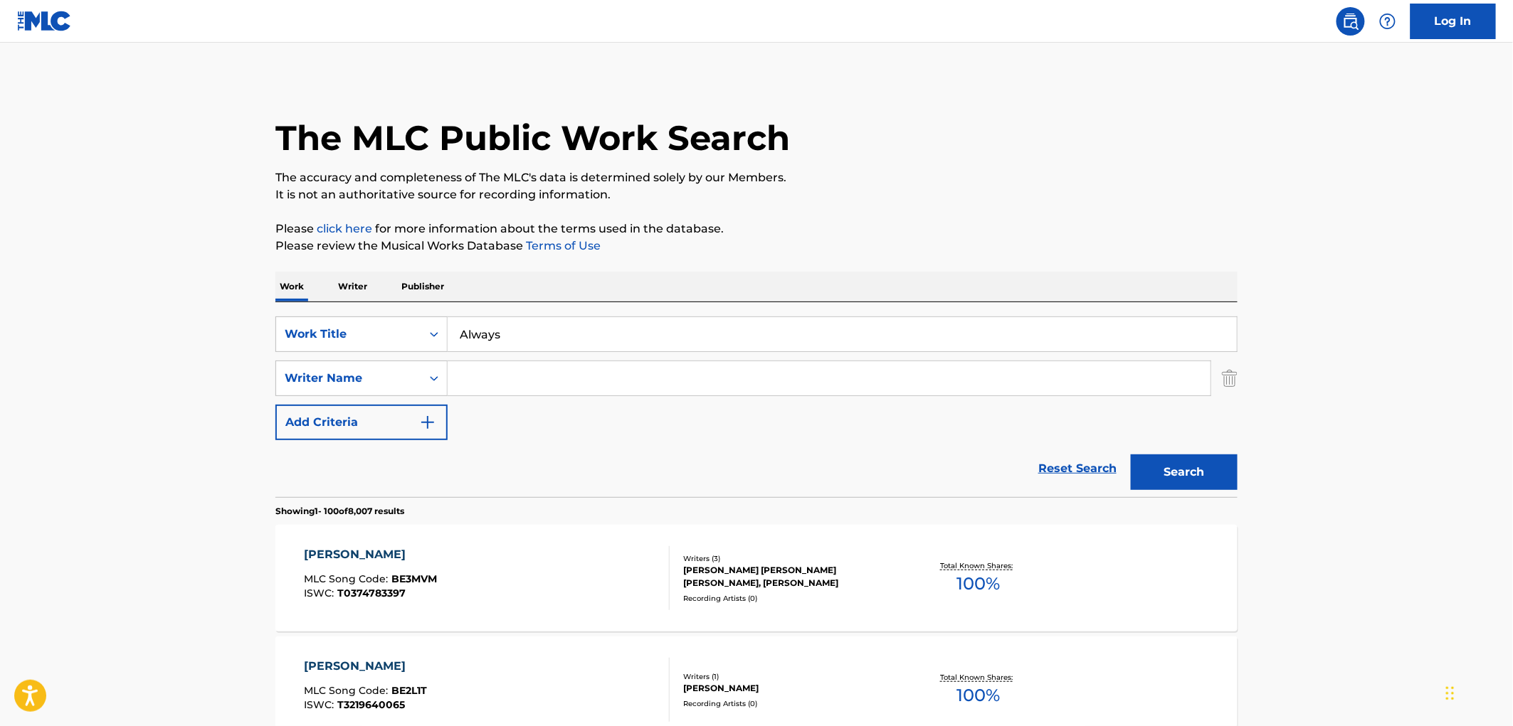
click at [1231, 475] on button "Search" at bounding box center [1184, 473] width 107 height 36
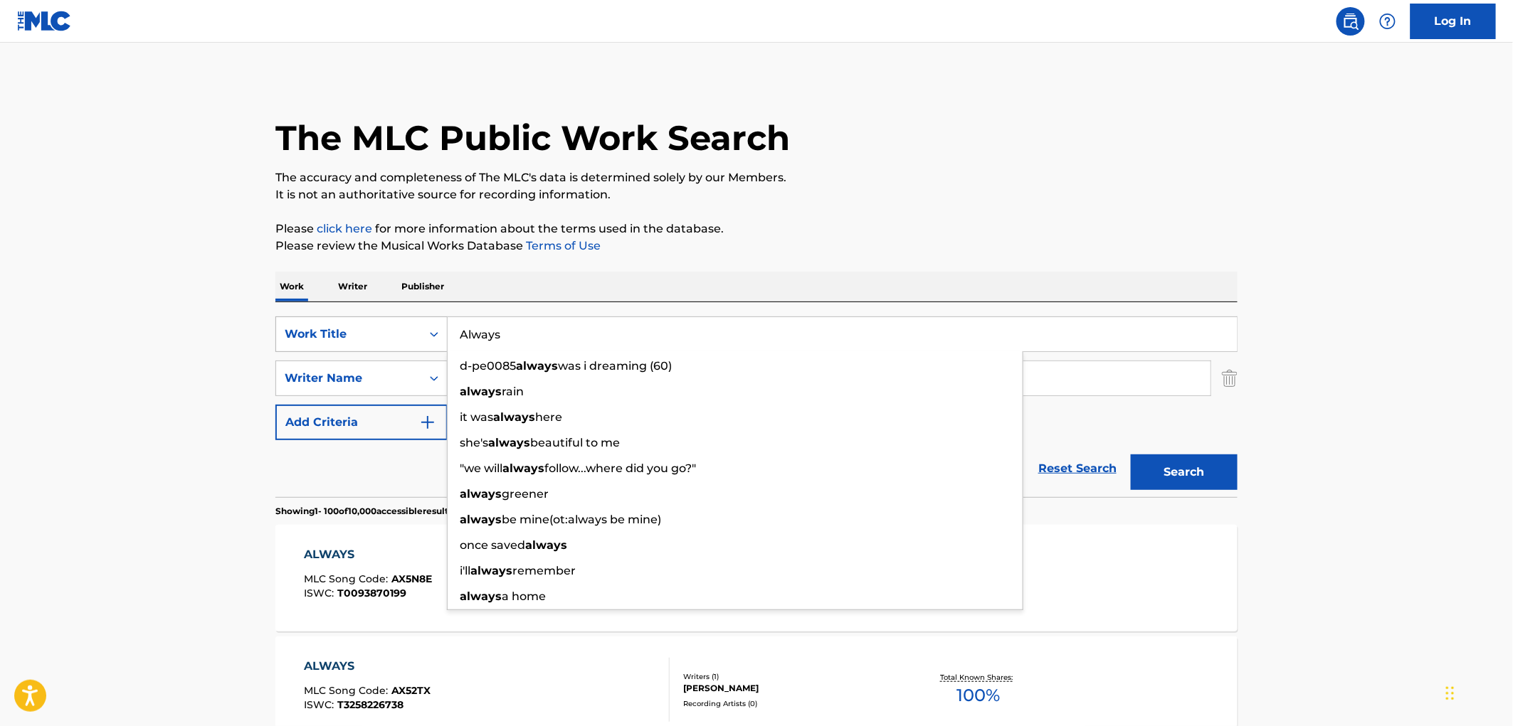
drag, startPoint x: 511, startPoint y: 337, endPoint x: 467, endPoint y: 338, distance: 43.4
click at [436, 336] on div "SearchWithCriteriaac673011-7f3f-4292-b900-9c4dc142c117 Work Title Always d-pe00…" at bounding box center [756, 335] width 962 height 36
paste input "No Fus"
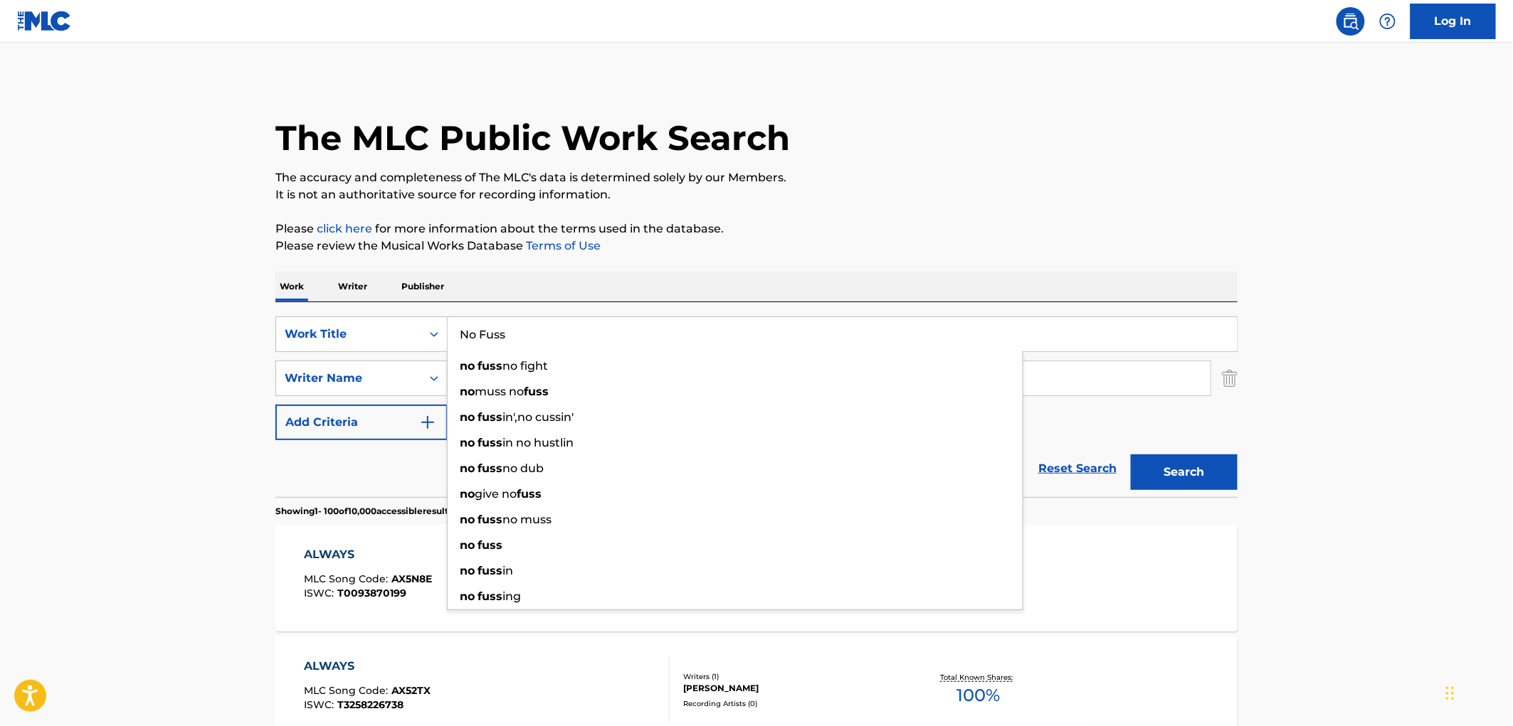
type input "No Fuss"
click at [966, 247] on p "Please review the Musical Works Database Terms of Use" at bounding box center [756, 246] width 962 height 17
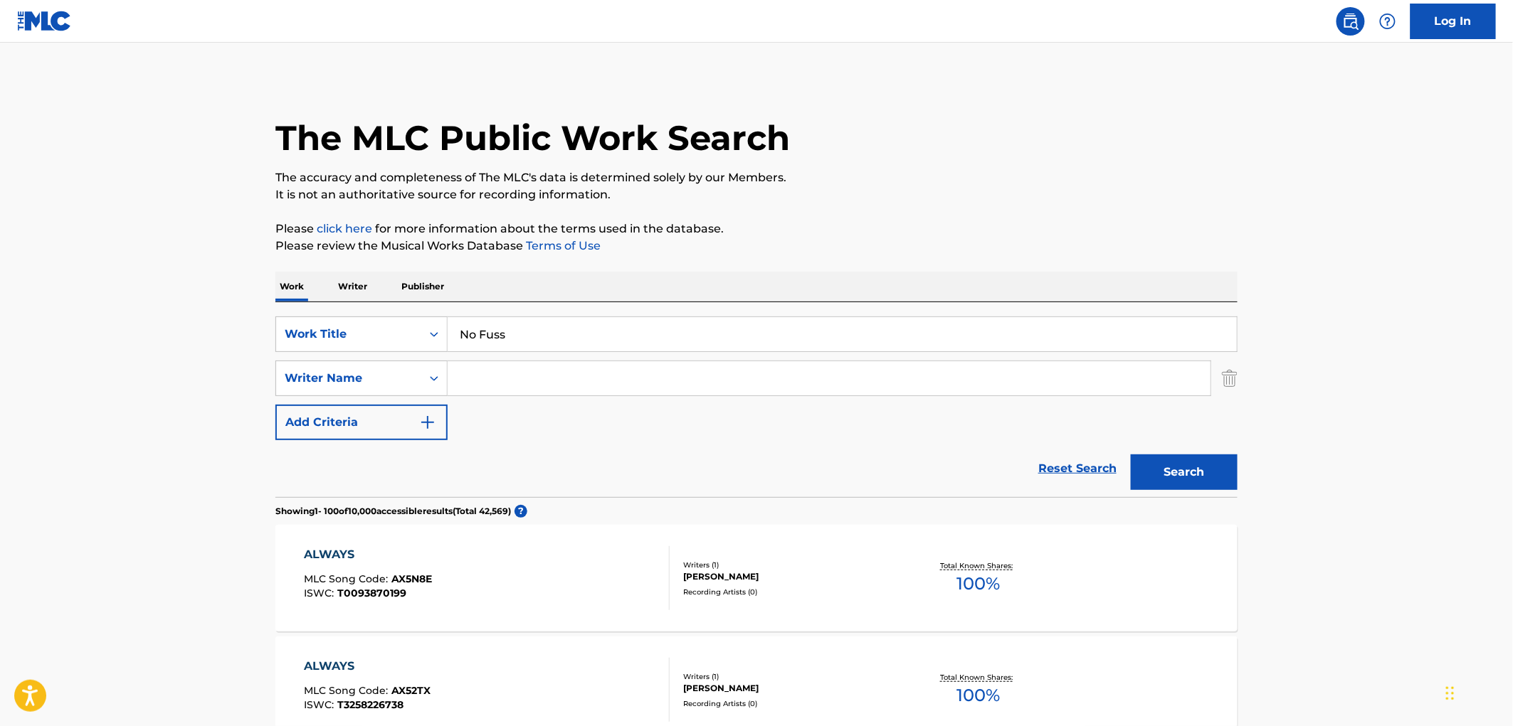
click at [1206, 466] on button "Search" at bounding box center [1184, 473] width 107 height 36
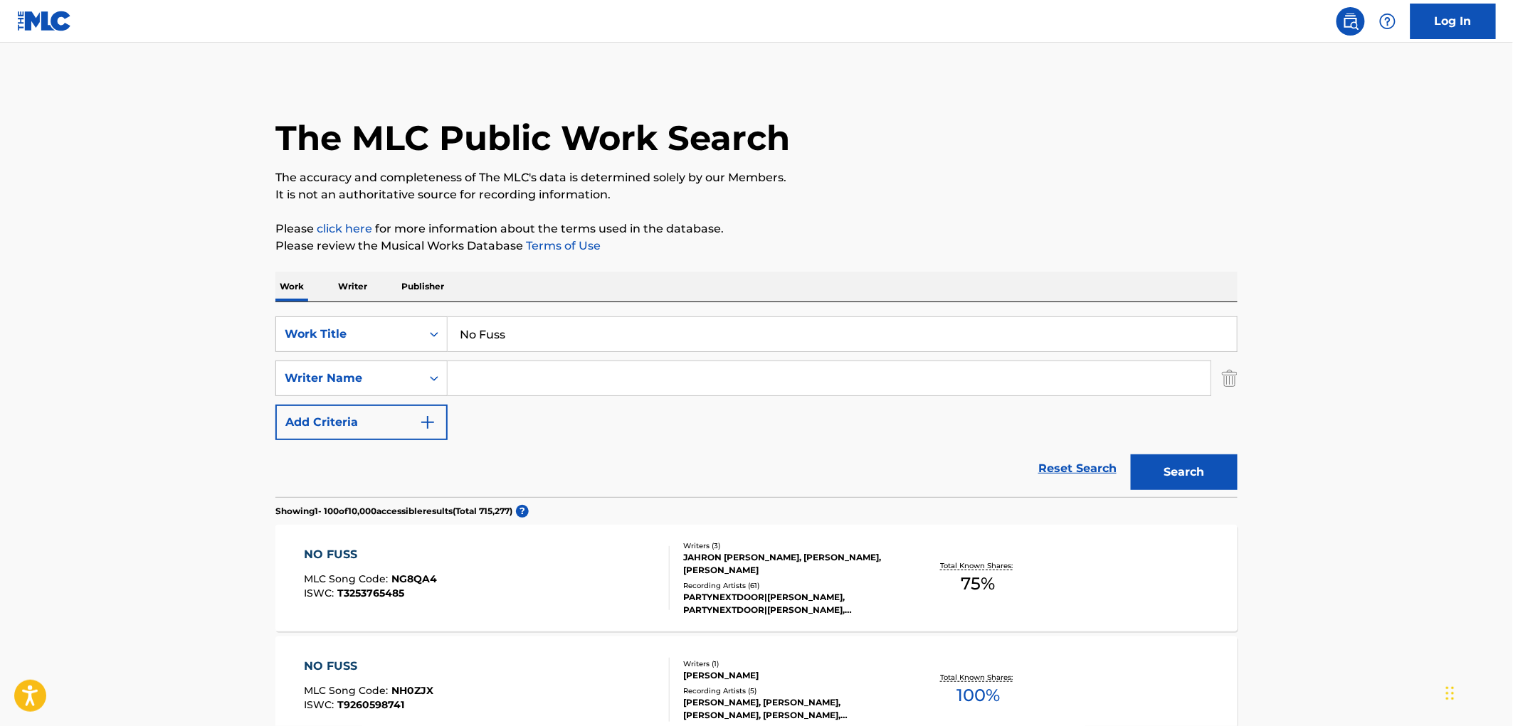
scroll to position [158, 0]
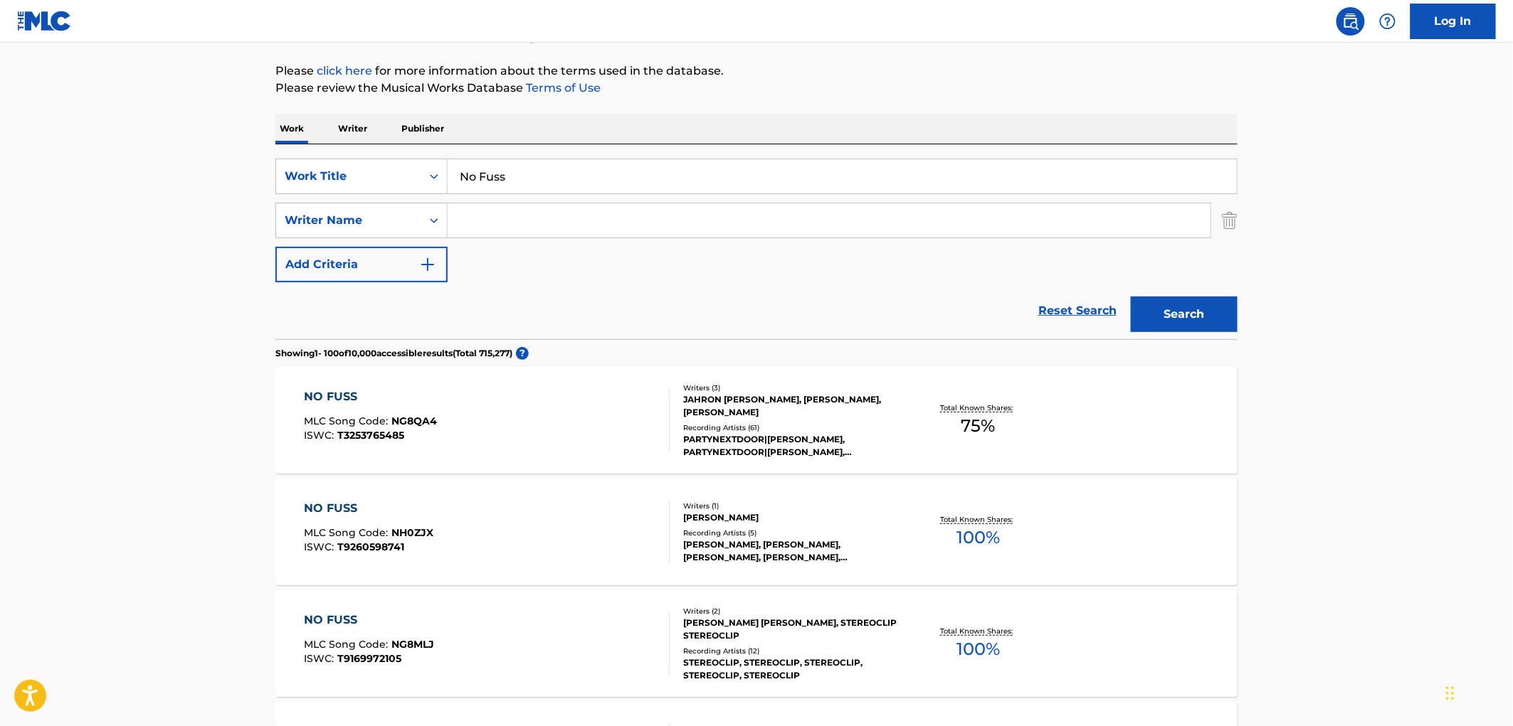
click at [762, 536] on div "Recording Artists ( 5 )" at bounding box center [790, 533] width 215 height 11
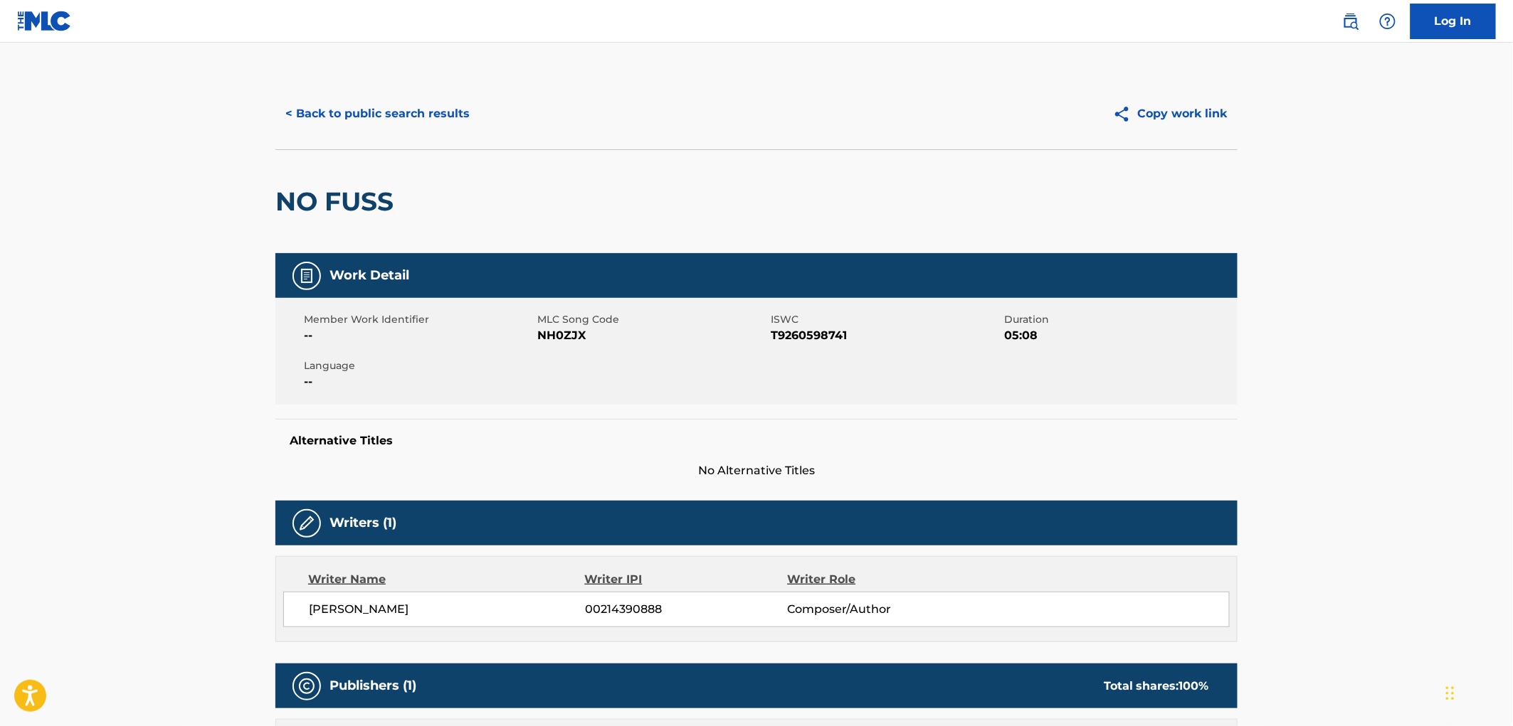
click at [407, 124] on button "< Back to public search results" at bounding box center [377, 114] width 204 height 36
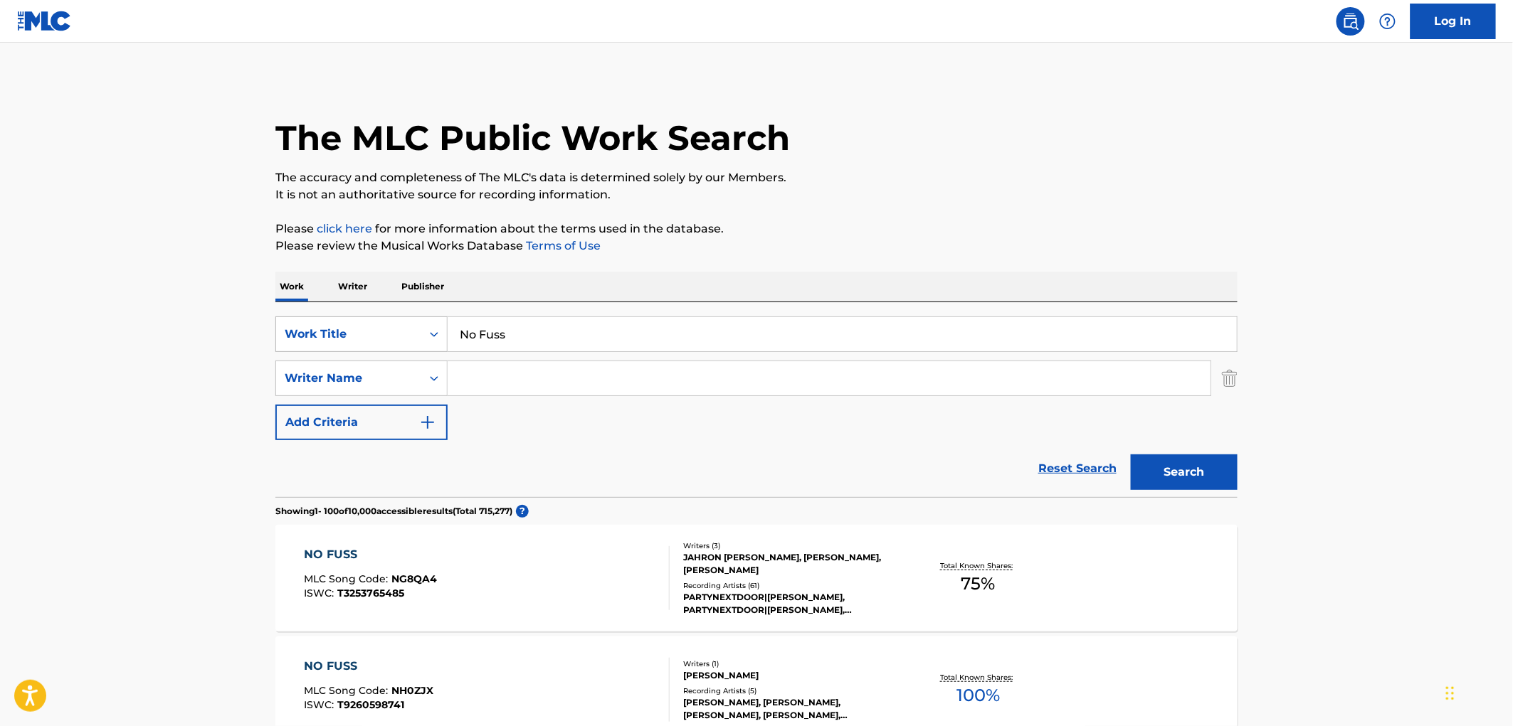
drag, startPoint x: 525, startPoint y: 337, endPoint x: 411, endPoint y: 337, distance: 114.6
click at [411, 337] on div "SearchWithCriteriaac673011-7f3f-4292-b900-9c4dc142c117 Work Title No Fuss" at bounding box center [756, 335] width 962 height 36
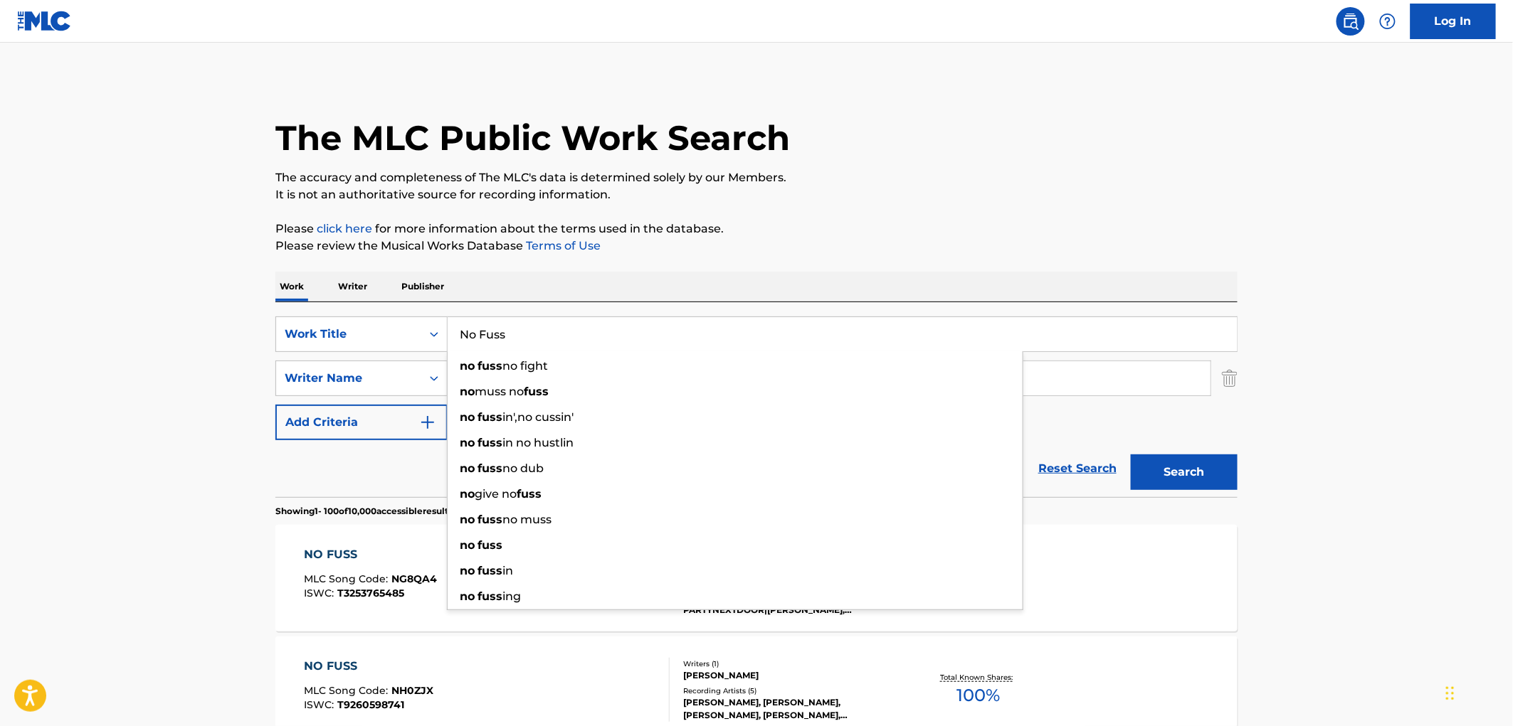
paste input "SOLAR ECLIPSE"
click at [1168, 475] on button "Search" at bounding box center [1184, 473] width 107 height 36
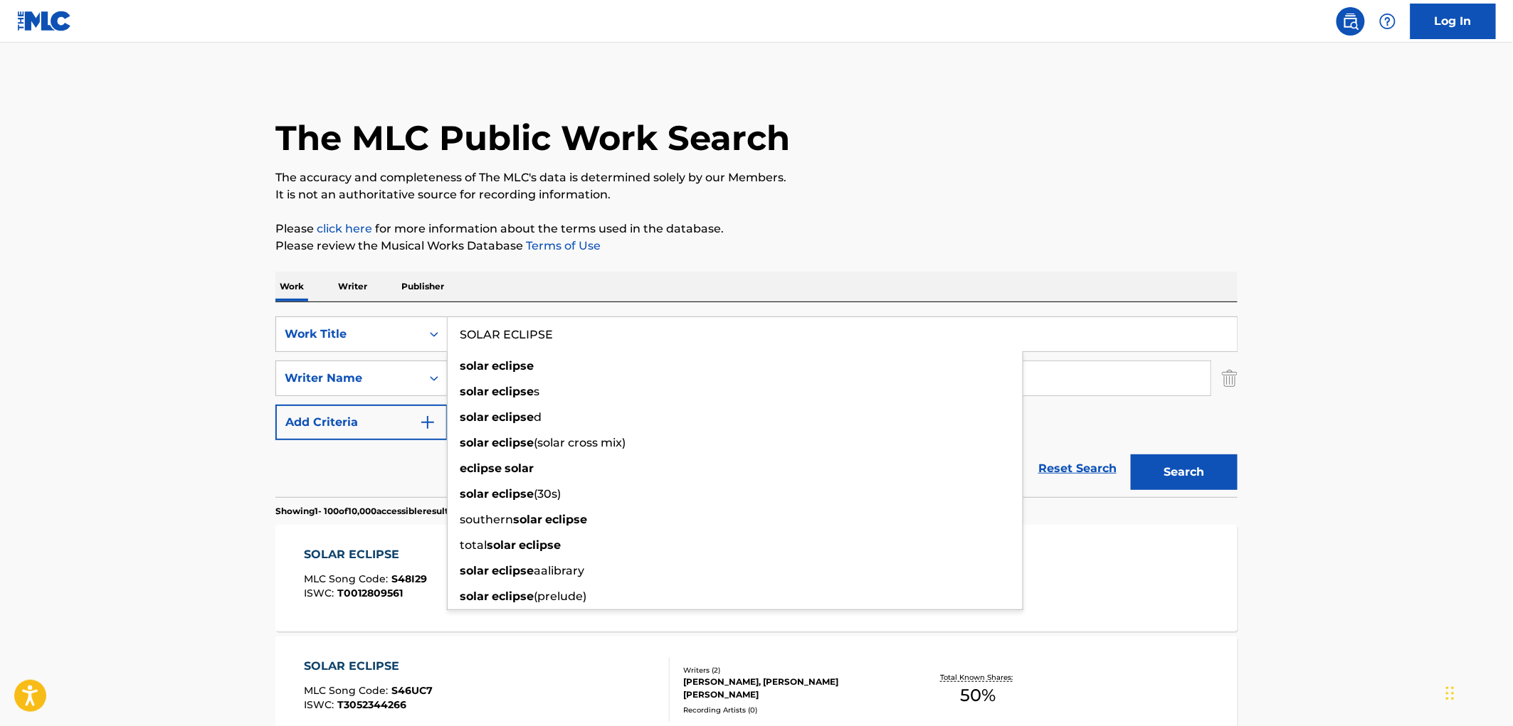
drag, startPoint x: 460, startPoint y: 332, endPoint x: 632, endPoint y: 333, distance: 172.2
click at [632, 333] on input "SOLAR ECLIPSE" at bounding box center [842, 334] width 789 height 34
paste input "WE ARE [GEOGRAPHIC_DATA]"
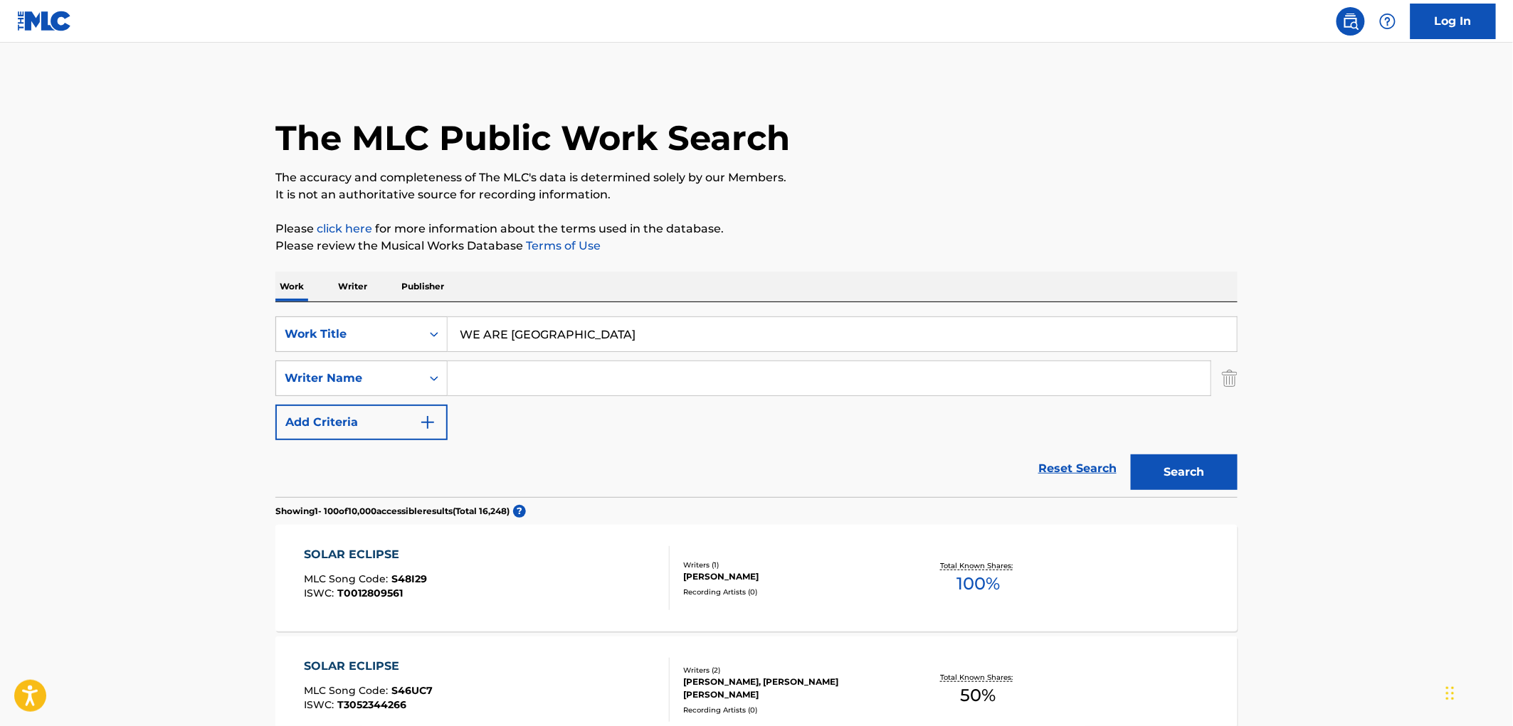
click at [1186, 485] on button "Search" at bounding box center [1184, 473] width 107 height 36
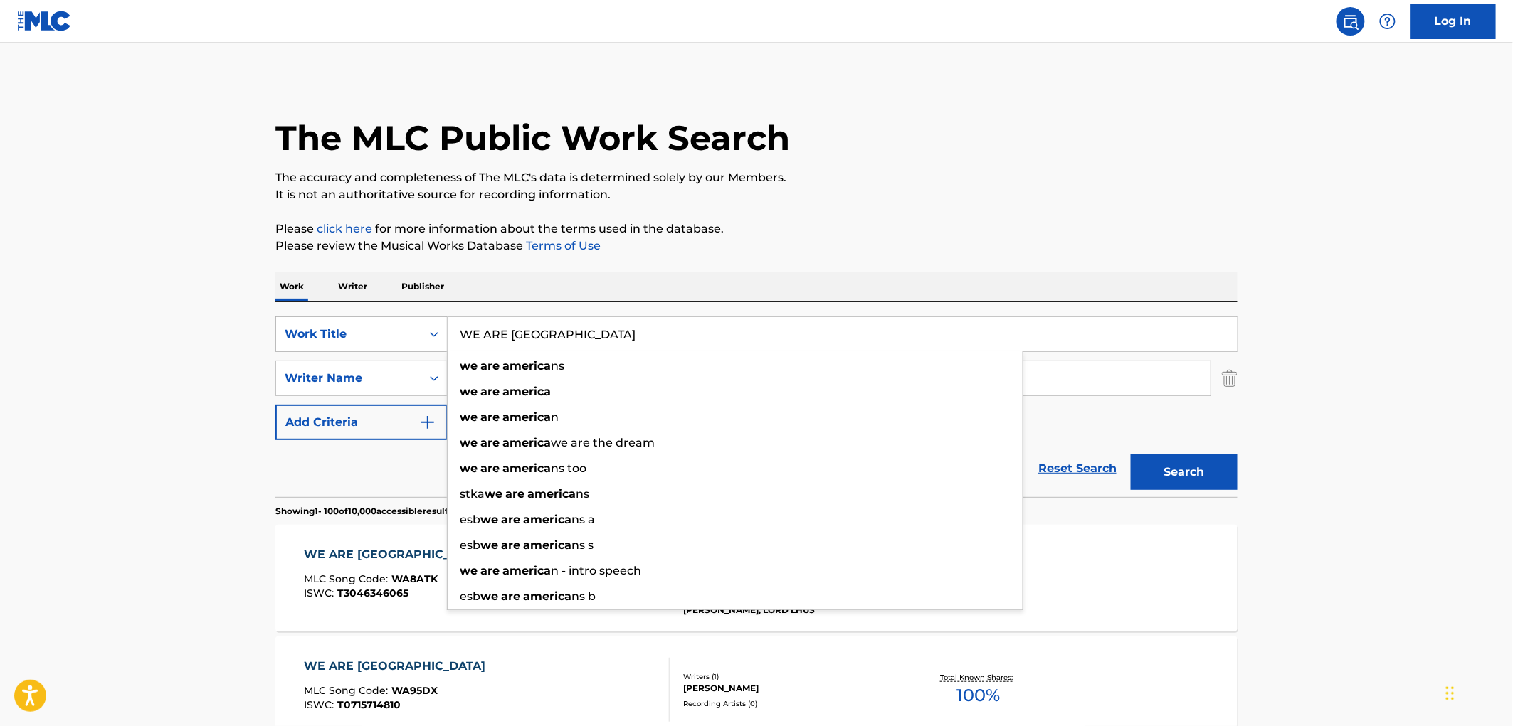
drag, startPoint x: 694, startPoint y: 326, endPoint x: 389, endPoint y: 332, distance: 304.6
click at [389, 332] on div "SearchWithCriteriaac673011-7f3f-4292-b900-9c4dc142c117 Work Title WE ARE AMERIC…" at bounding box center [756, 335] width 962 height 36
paste input "Hard on a Ninja"
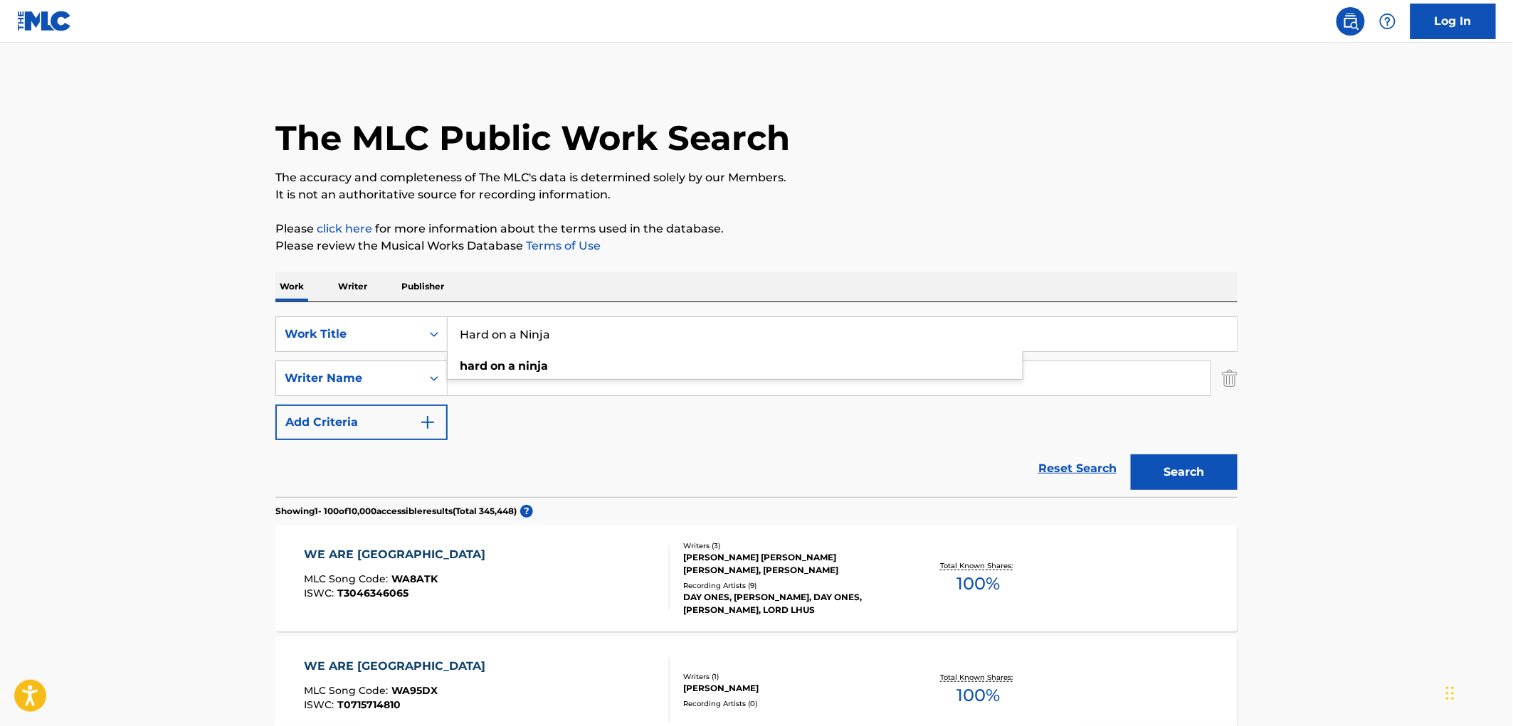
type input "Hard on a Ninja"
click at [1183, 458] on button "Search" at bounding box center [1184, 473] width 107 height 36
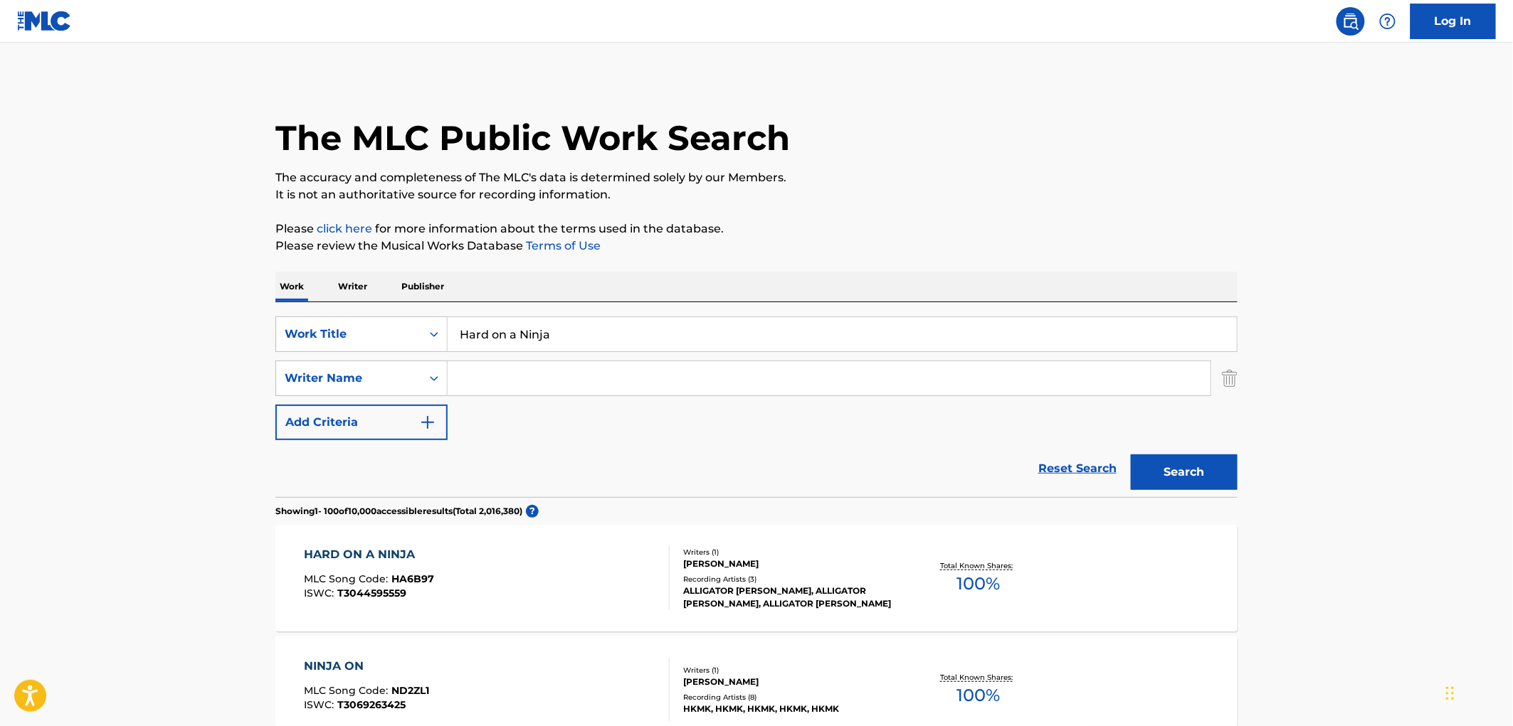
click at [813, 591] on div "ALLIGATOR [PERSON_NAME], ALLIGATOR [PERSON_NAME], ALLIGATOR [PERSON_NAME]" at bounding box center [790, 598] width 215 height 26
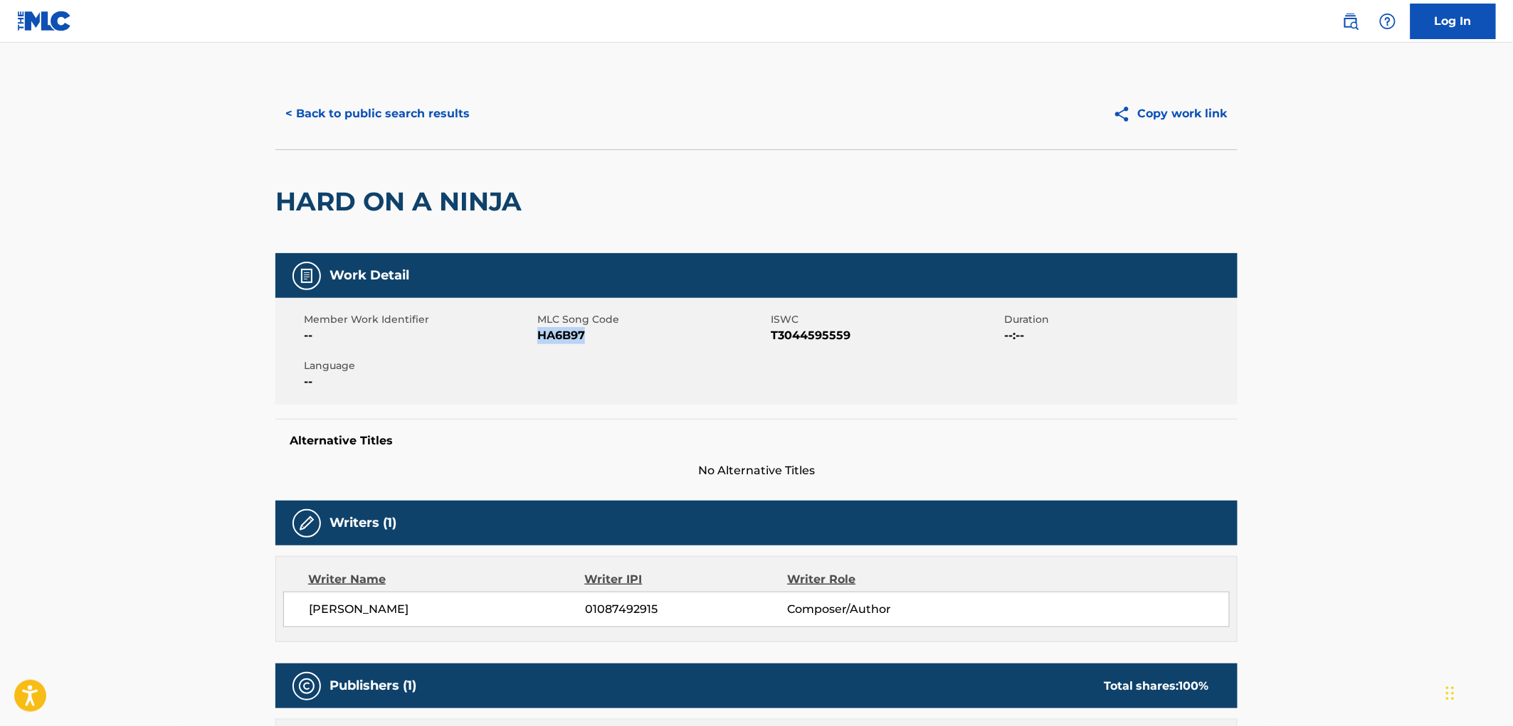
drag, startPoint x: 588, startPoint y: 336, endPoint x: 536, endPoint y: 332, distance: 52.1
click at [537, 332] on span "HA6B97" at bounding box center [652, 335] width 230 height 17
copy span "HA6B97"
click at [417, 107] on button "< Back to public search results" at bounding box center [377, 114] width 204 height 36
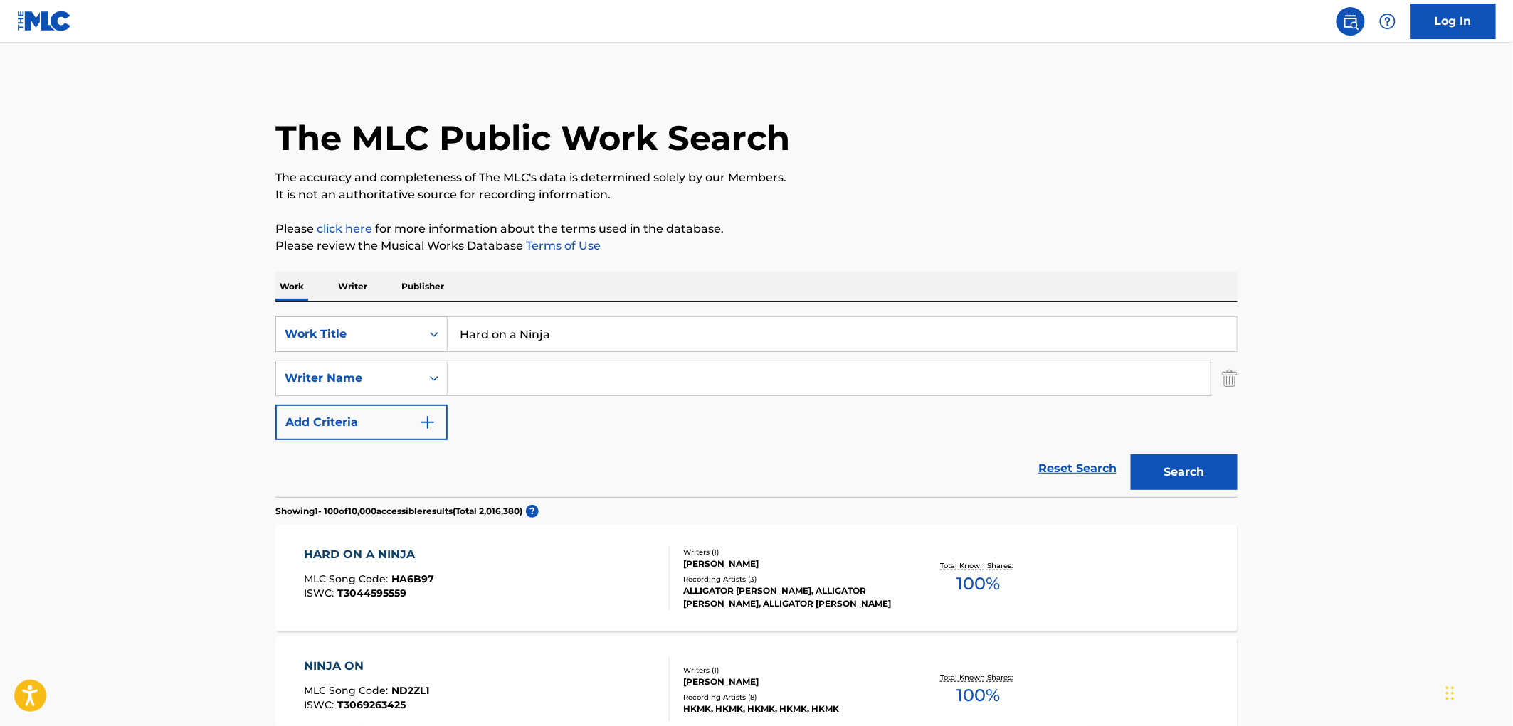
drag, startPoint x: 558, startPoint y: 327, endPoint x: 438, endPoint y: 322, distance: 119.7
click at [439, 322] on div "SearchWithCriteriaac673011-7f3f-4292-b900-9c4dc142c117 Work Title Hard on a Nin…" at bounding box center [756, 335] width 962 height 36
paste input "LOVE & TRUST"
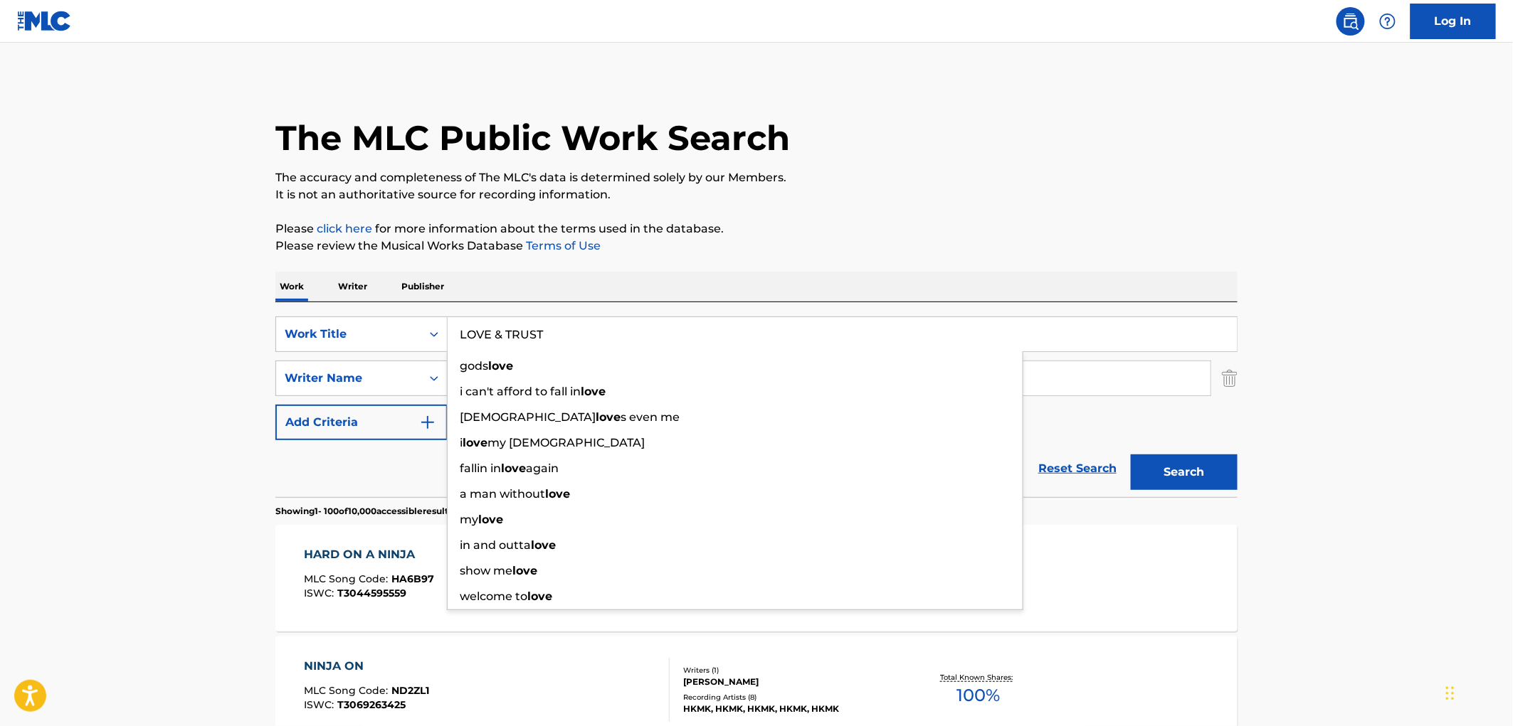
click at [1207, 487] on button "Search" at bounding box center [1184, 473] width 107 height 36
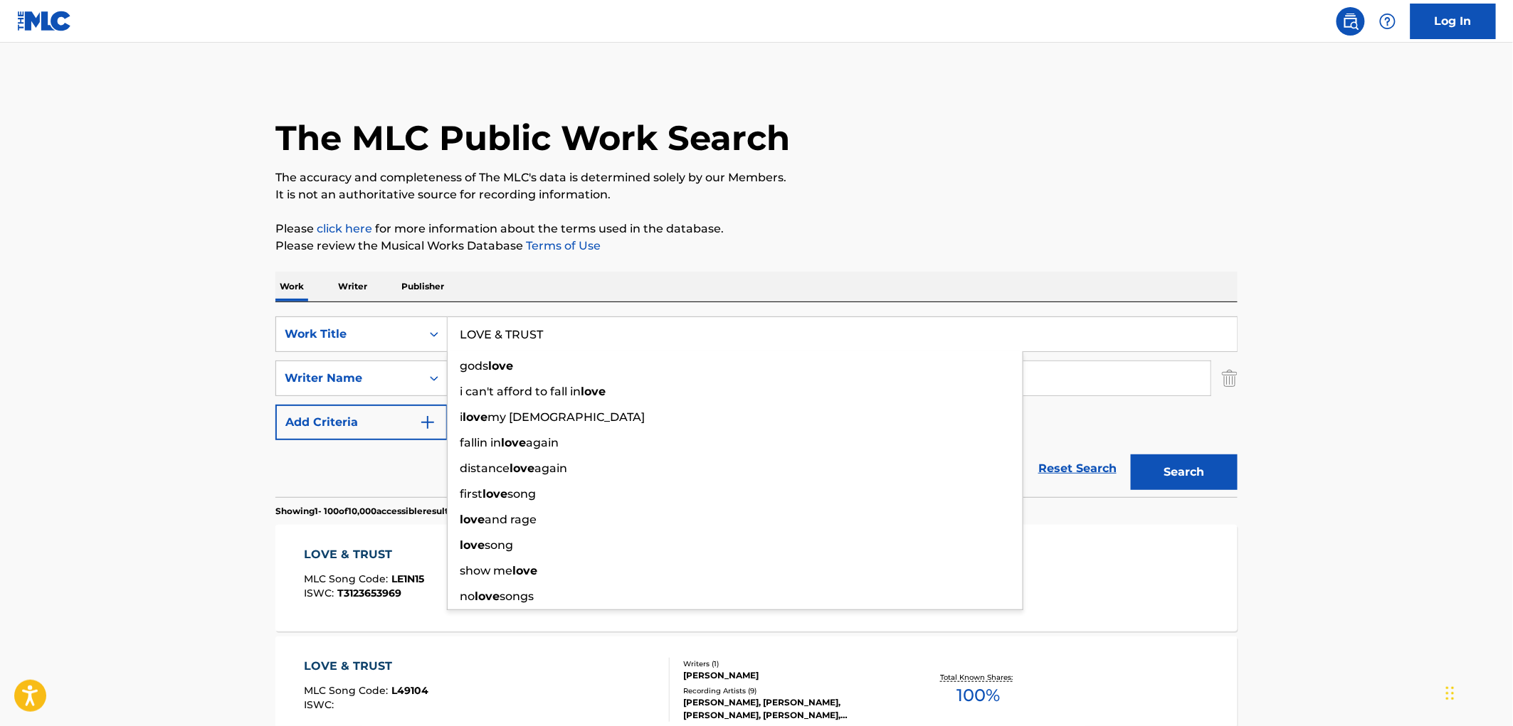
click at [498, 337] on input "LOVE & TRUST" at bounding box center [842, 334] width 789 height 34
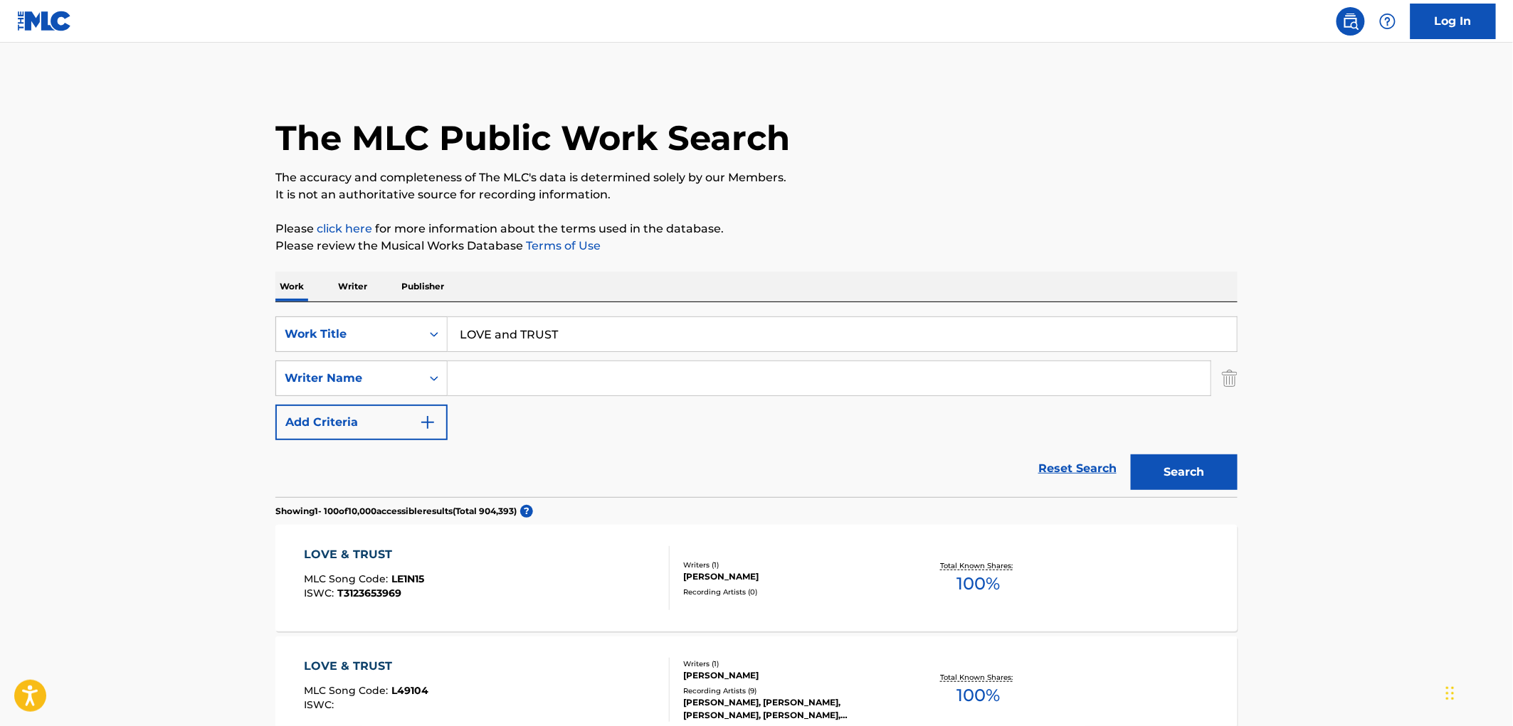
click at [1210, 460] on button "Search" at bounding box center [1184, 473] width 107 height 36
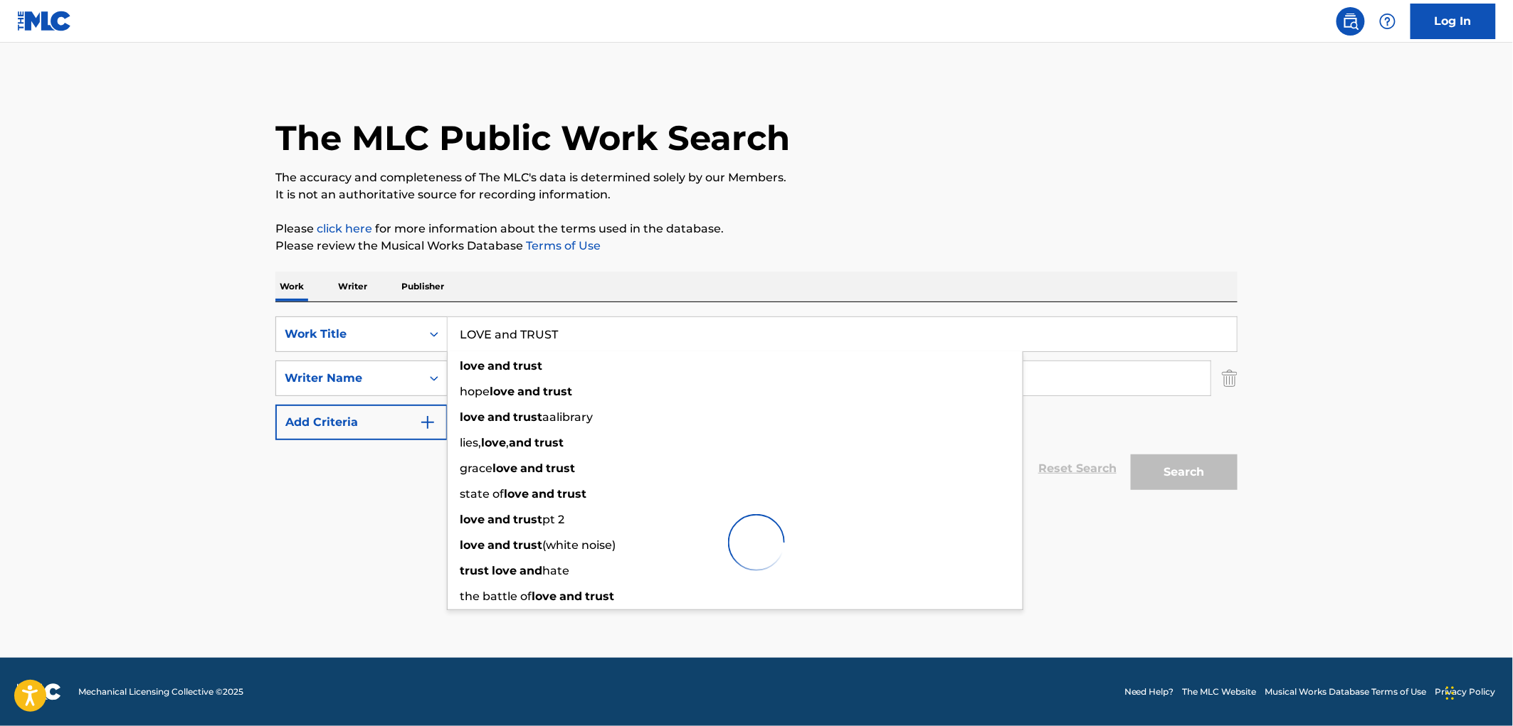
drag, startPoint x: 563, startPoint y: 337, endPoint x: 473, endPoint y: 327, distance: 90.1
click at [473, 327] on input "LOVE and TRUST" at bounding box center [842, 334] width 789 height 34
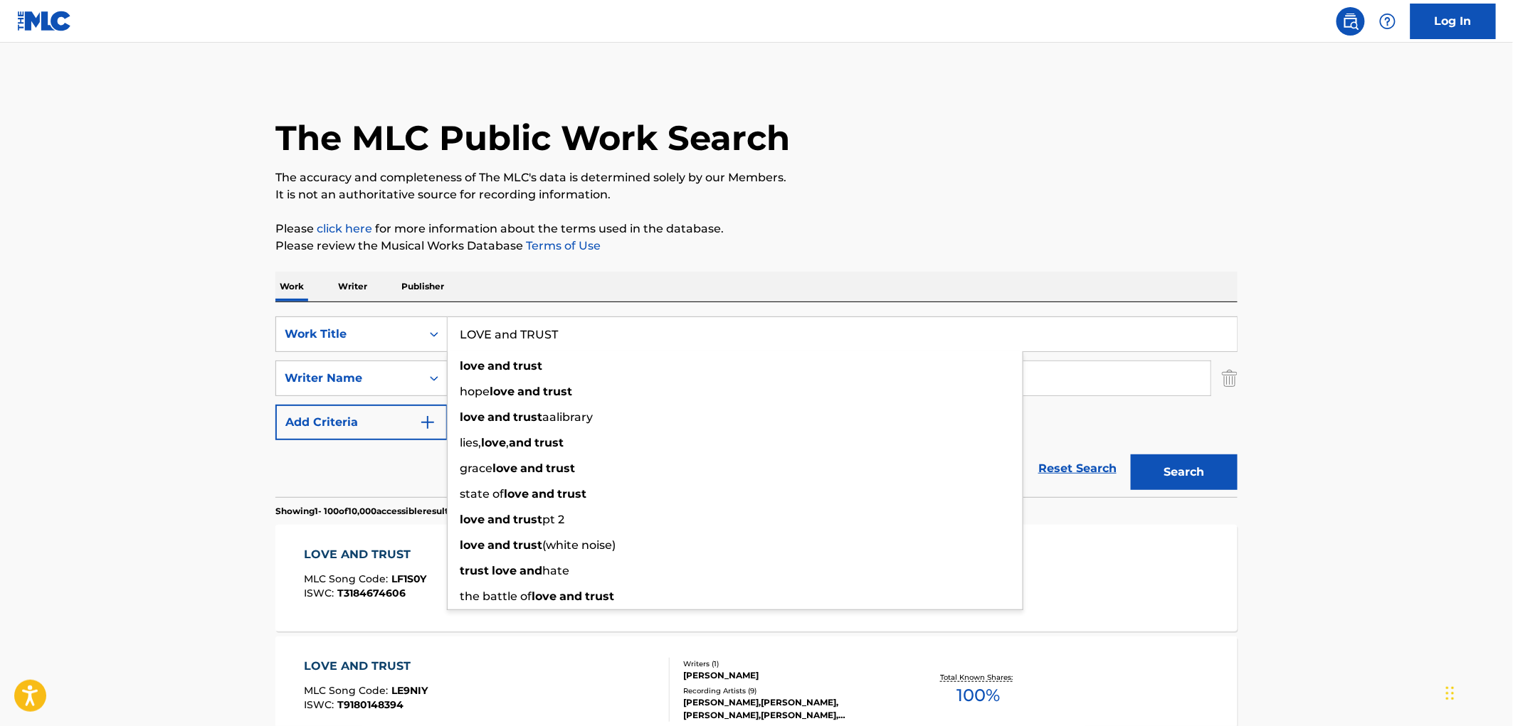
drag, startPoint x: 462, startPoint y: 335, endPoint x: 588, endPoint y: 342, distance: 125.4
click at [588, 342] on input "LOVE and TRUST" at bounding box center [842, 334] width 789 height 34
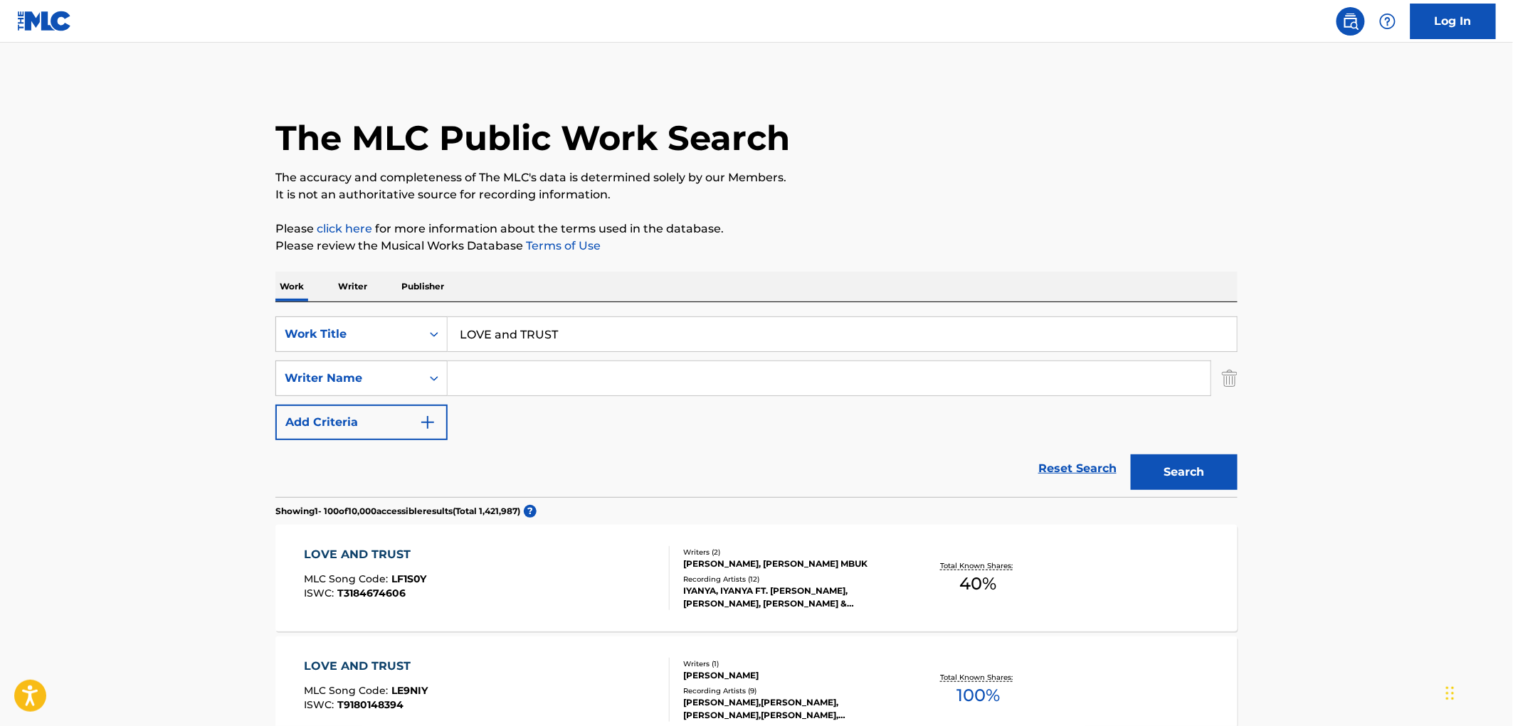
click at [949, 294] on div "Work Writer Publisher" at bounding box center [756, 287] width 962 height 30
drag, startPoint x: 644, startPoint y: 334, endPoint x: 204, endPoint y: 338, distance: 439.7
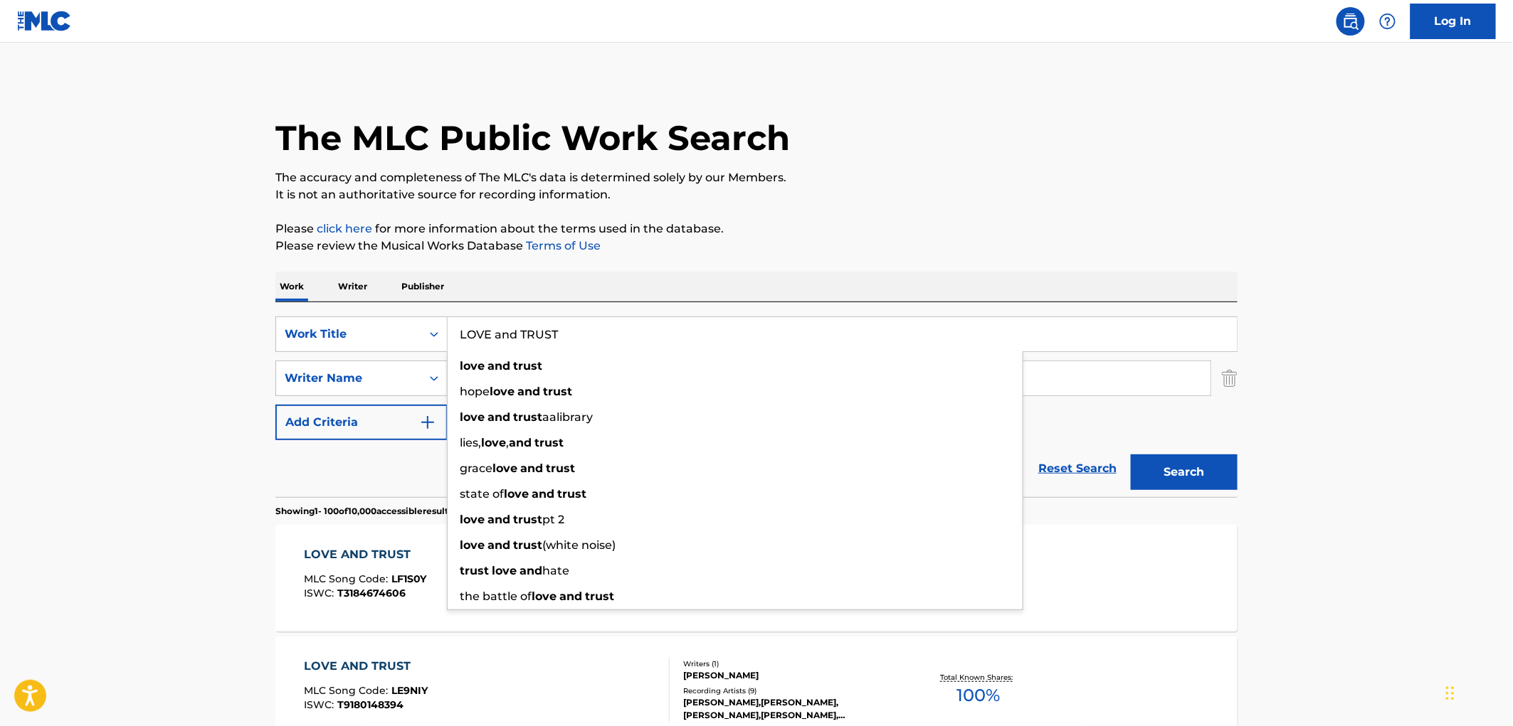
paste input "SOY DE CULIACAN"
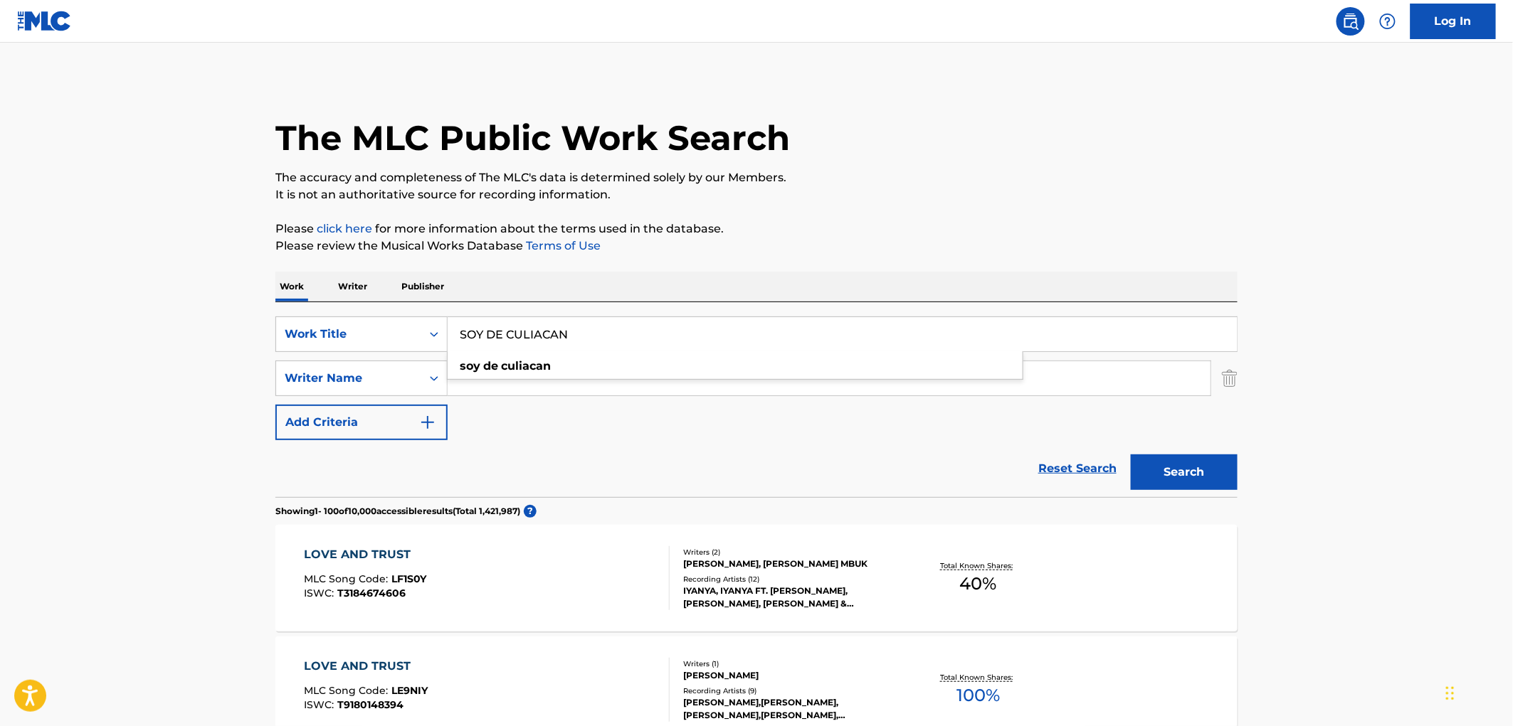
click at [1058, 246] on p "Please review the Musical Works Database Terms of Use" at bounding box center [756, 246] width 962 height 17
click at [1148, 472] on button "Search" at bounding box center [1184, 473] width 107 height 36
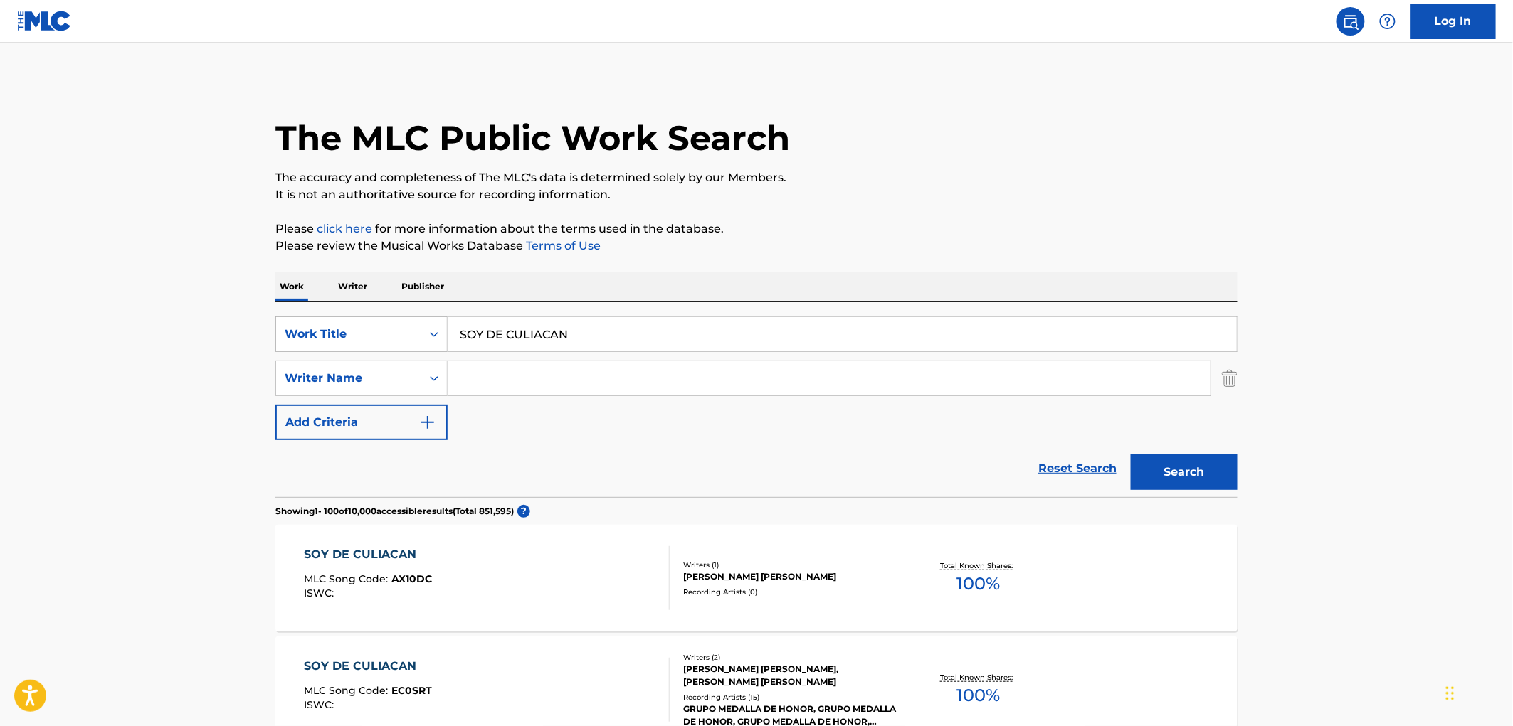
drag, startPoint x: 613, startPoint y: 327, endPoint x: 356, endPoint y: 335, distance: 256.3
click at [351, 335] on div "SearchWithCriteriaac673011-7f3f-4292-b900-9c4dc142c117 Work Title SOY DE CULIAC…" at bounding box center [756, 335] width 962 height 36
paste input "Reglas De Oro"
click at [1165, 464] on button "Search" at bounding box center [1184, 473] width 107 height 36
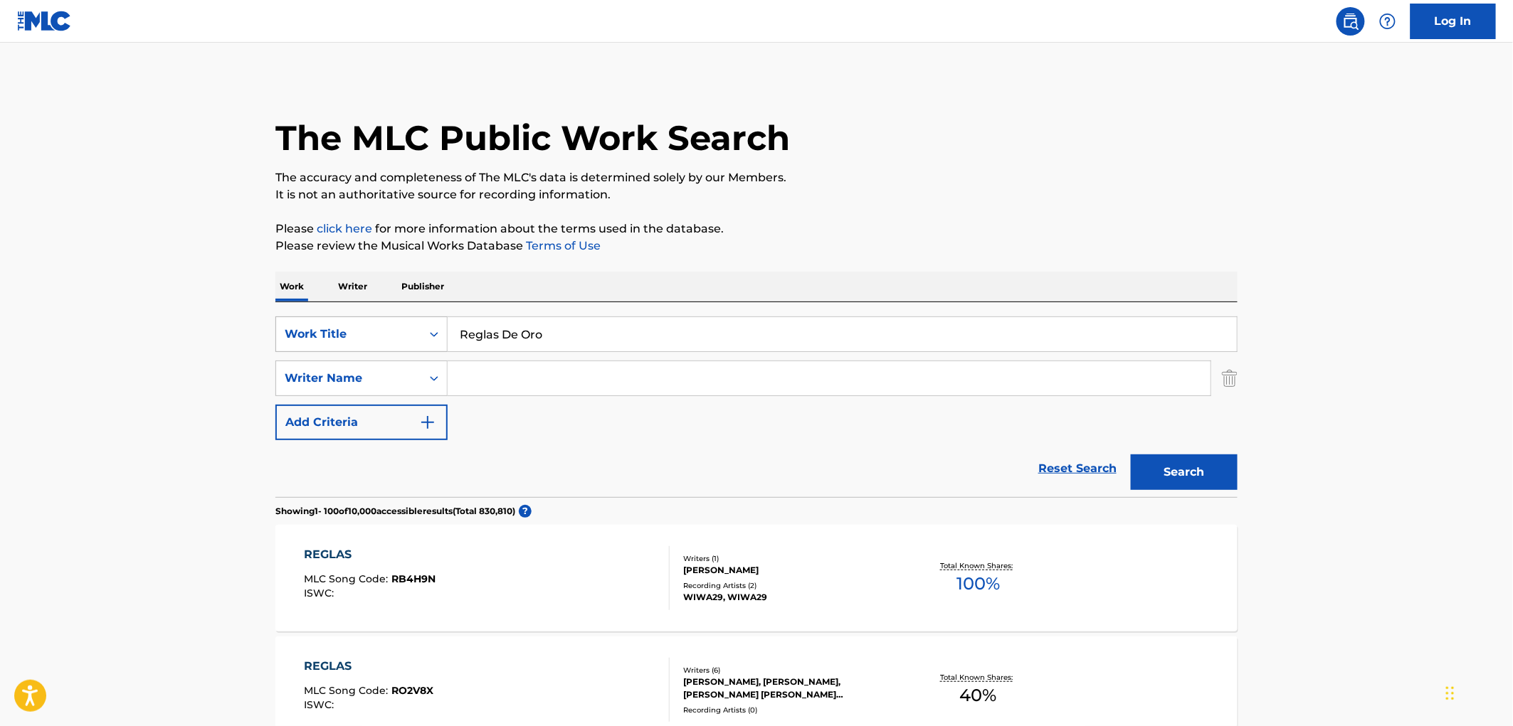
drag, startPoint x: 546, startPoint y: 329, endPoint x: 430, endPoint y: 330, distance: 116.7
click at [430, 330] on div "SearchWithCriteriaac673011-7f3f-4292-b900-9c4dc142c117 Work Title Reglas De Oro" at bounding box center [756, 335] width 962 height 36
paste input "LOLO FELIZ"
click at [1201, 479] on button "Search" at bounding box center [1184, 473] width 107 height 36
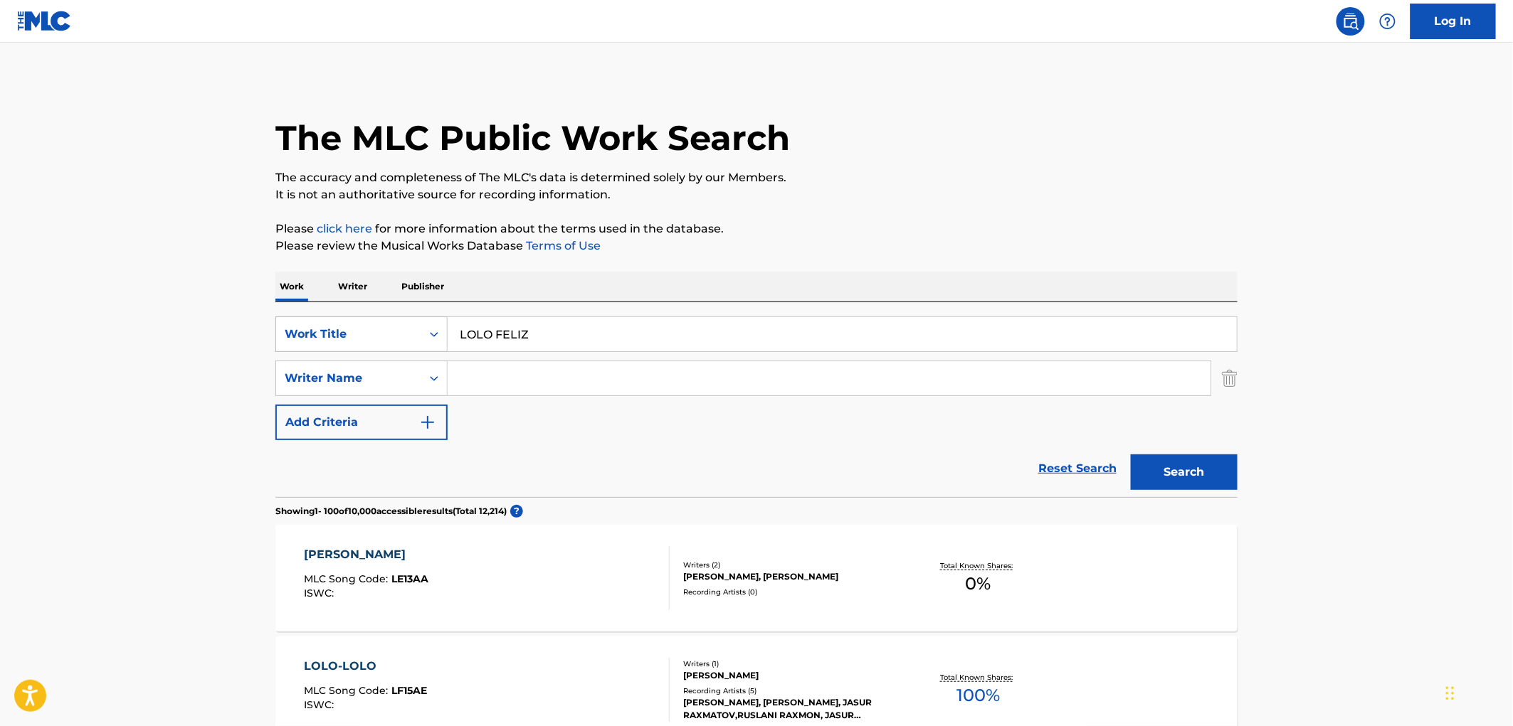
drag, startPoint x: 532, startPoint y: 337, endPoint x: 386, endPoint y: 325, distance: 147.1
click at [385, 325] on div "SearchWithCriteriaac673011-7f3f-4292-b900-9c4dc142c117 Work Title LOLO FELIZ" at bounding box center [756, 335] width 962 height 36
paste input "[PERSON_NAME]"
click at [1165, 477] on button "Search" at bounding box center [1184, 473] width 107 height 36
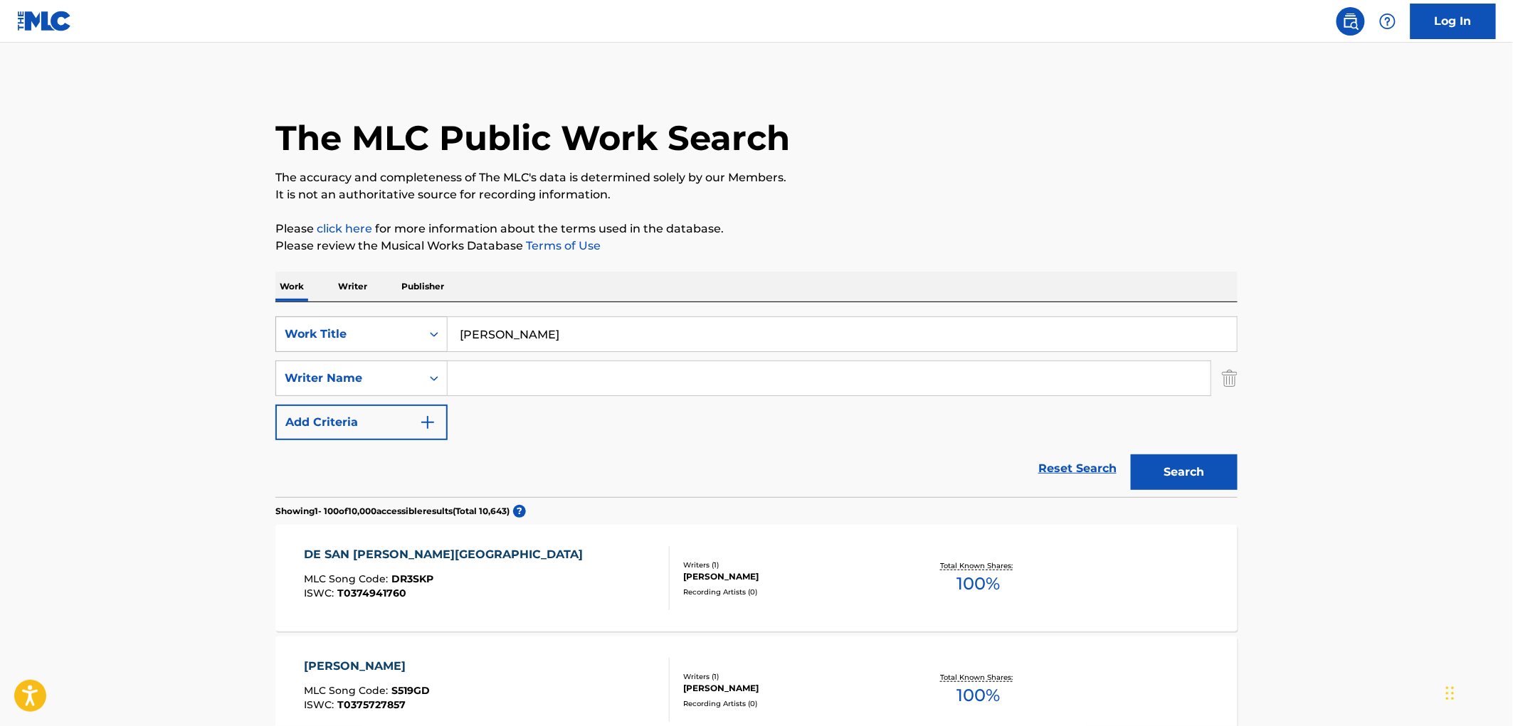
drag, startPoint x: 571, startPoint y: 334, endPoint x: 372, endPoint y: 336, distance: 199.2
click at [370, 336] on div "SearchWithCriteriaac673011-7f3f-4292-b900-9c4dc142c117 Work Title [PERSON_NAME]" at bounding box center [756, 335] width 962 height 36
paste input "CARGA PROHIBIDA"
click at [1215, 465] on button "Search" at bounding box center [1184, 473] width 107 height 36
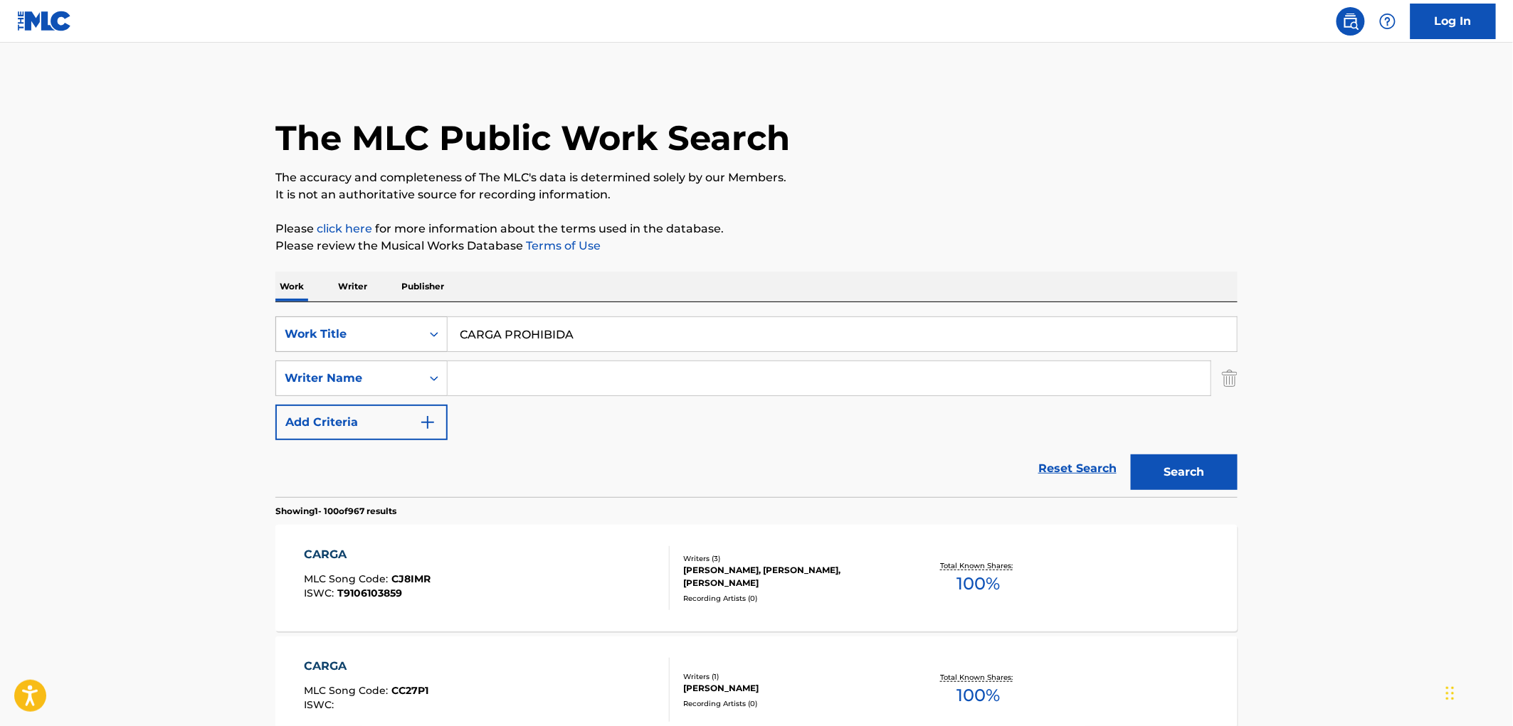
drag, startPoint x: 524, startPoint y: 339, endPoint x: 423, endPoint y: 338, distance: 101.0
click at [423, 338] on div "SearchWithCriteriaac673011-7f3f-4292-b900-9c4dc142c117 Work Title CARGA PROHIBI…" at bounding box center [756, 335] width 962 height 36
paste input "[PERSON_NAME] DOOR"
click at [1207, 466] on button "Search" at bounding box center [1184, 473] width 107 height 36
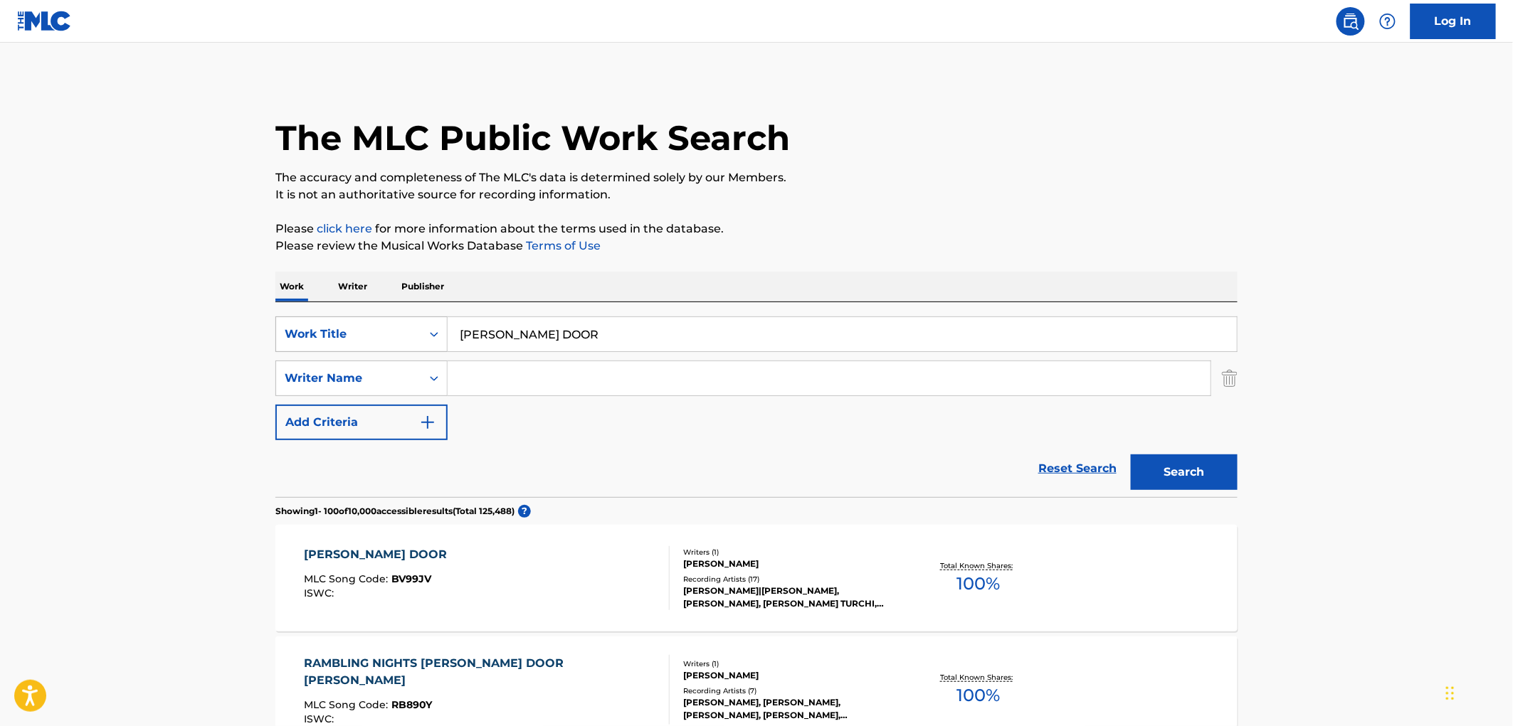
drag, startPoint x: 623, startPoint y: 331, endPoint x: 385, endPoint y: 340, distance: 237.8
click at [332, 338] on div "SearchWithCriteriaac673011-7f3f-4292-b900-9c4dc142c117 Work Title [PERSON_NAME]…" at bounding box center [756, 335] width 962 height 36
paste input "Saliva"
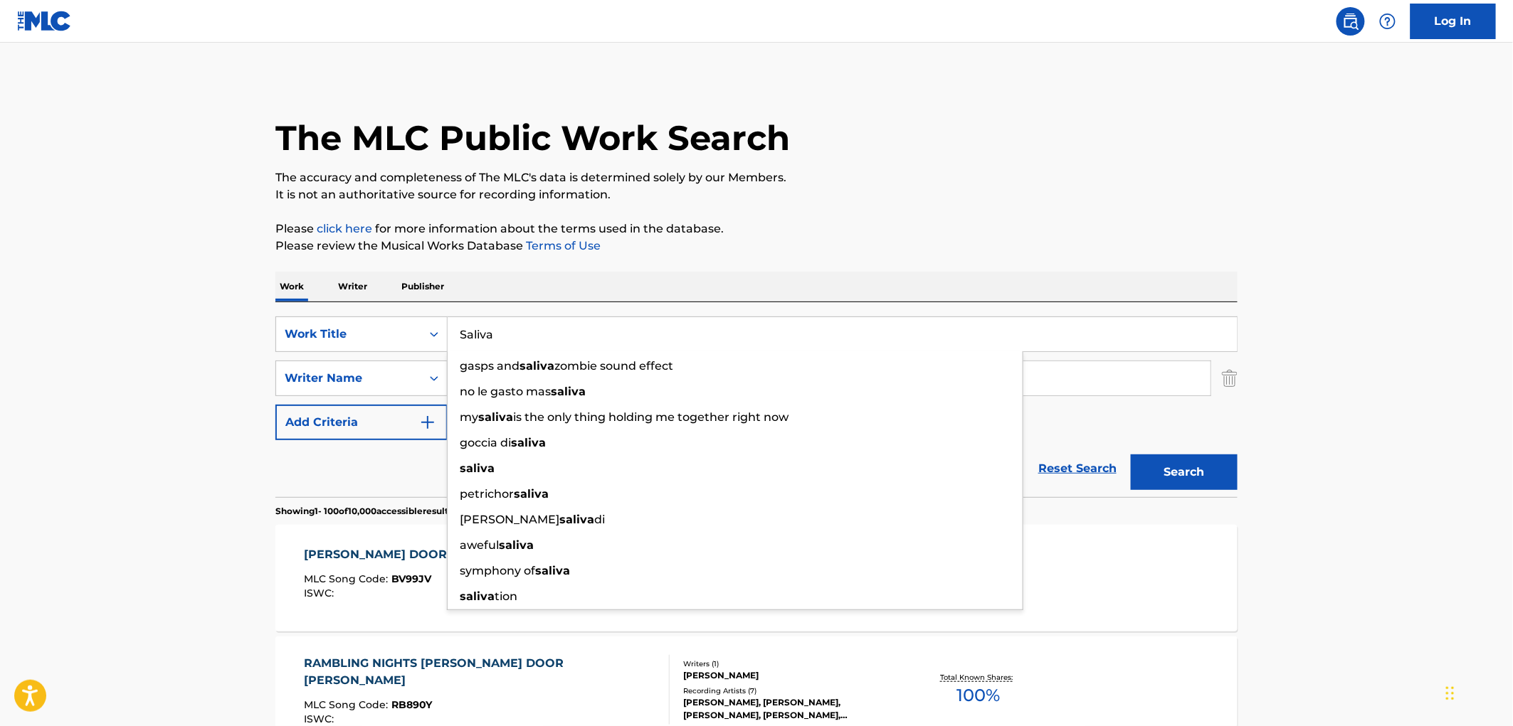
type input "Saliva"
click at [1154, 468] on button "Search" at bounding box center [1184, 473] width 107 height 36
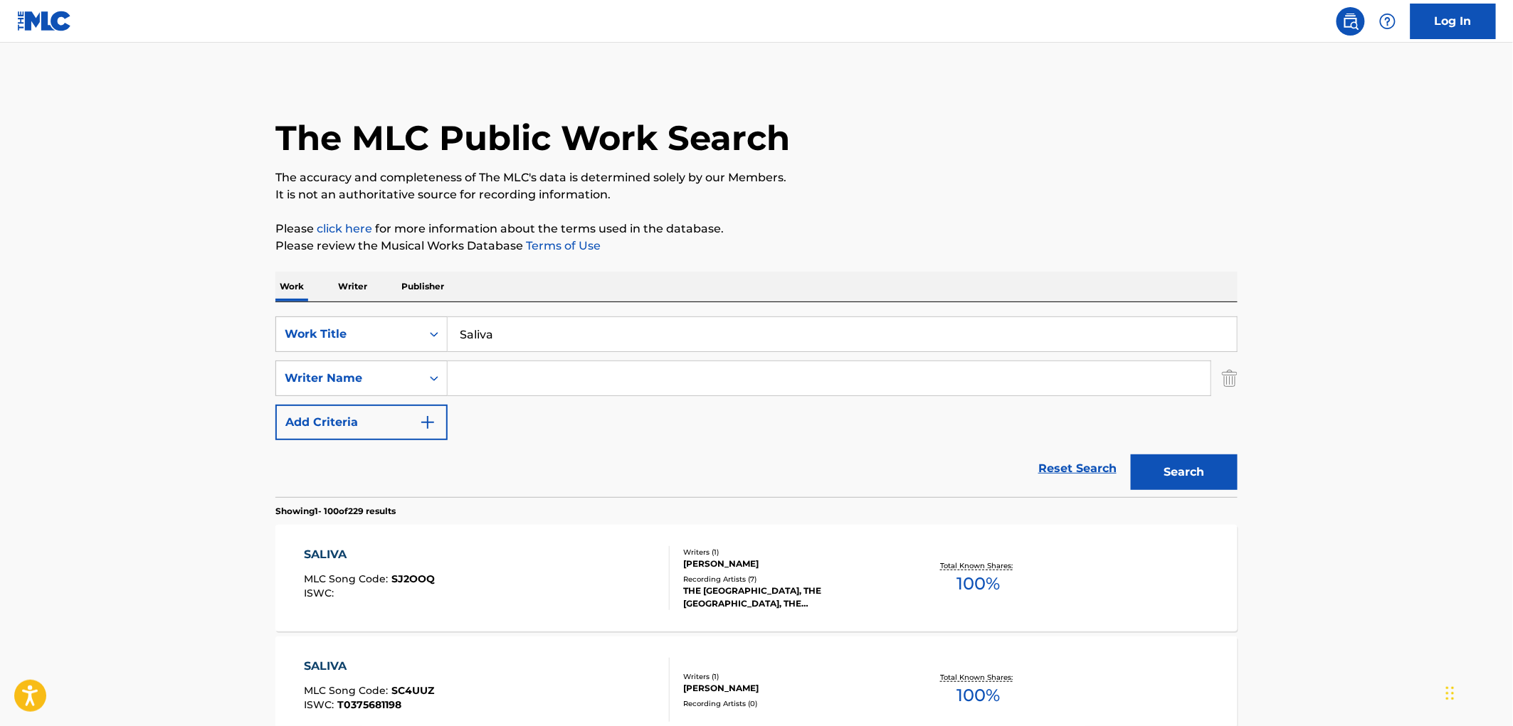
paste input "AM"
type input "AM"
click at [1157, 478] on button "Search" at bounding box center [1184, 473] width 107 height 36
